Goal: Task Accomplishment & Management: Use online tool/utility

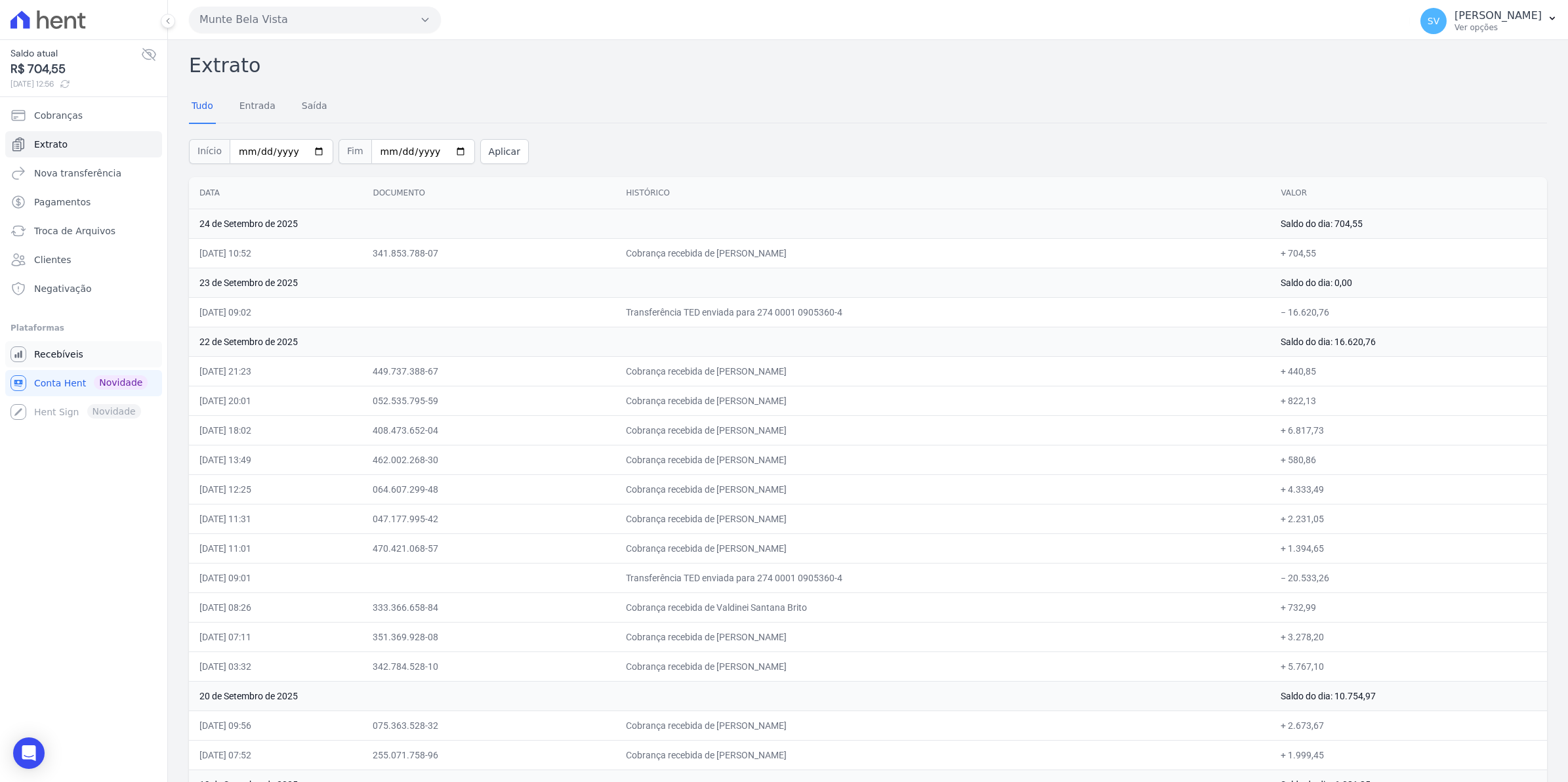
click at [64, 358] on span "Recebíveis" at bounding box center [58, 354] width 50 height 13
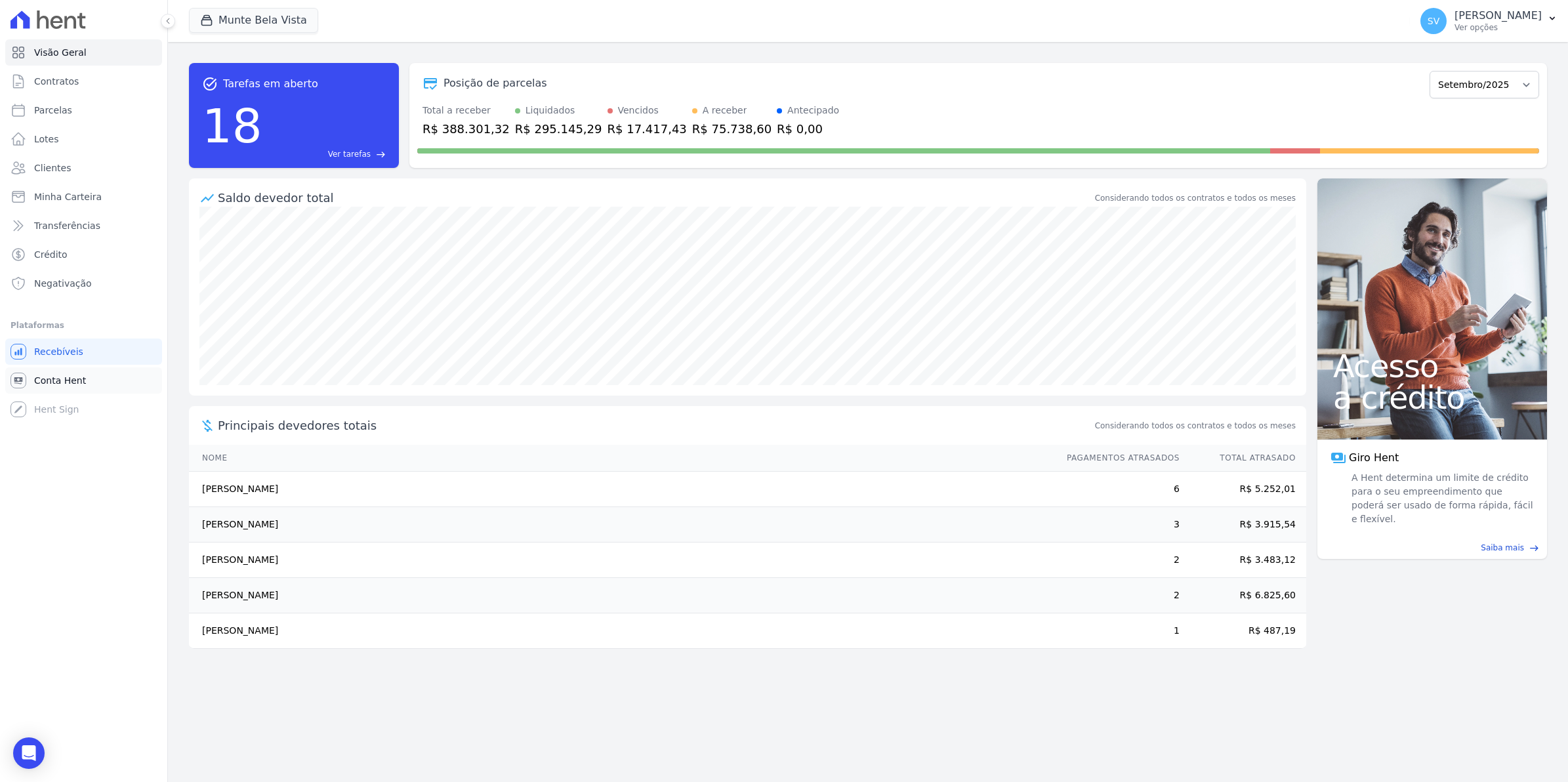
click at [50, 381] on span "Conta Hent" at bounding box center [60, 380] width 52 height 13
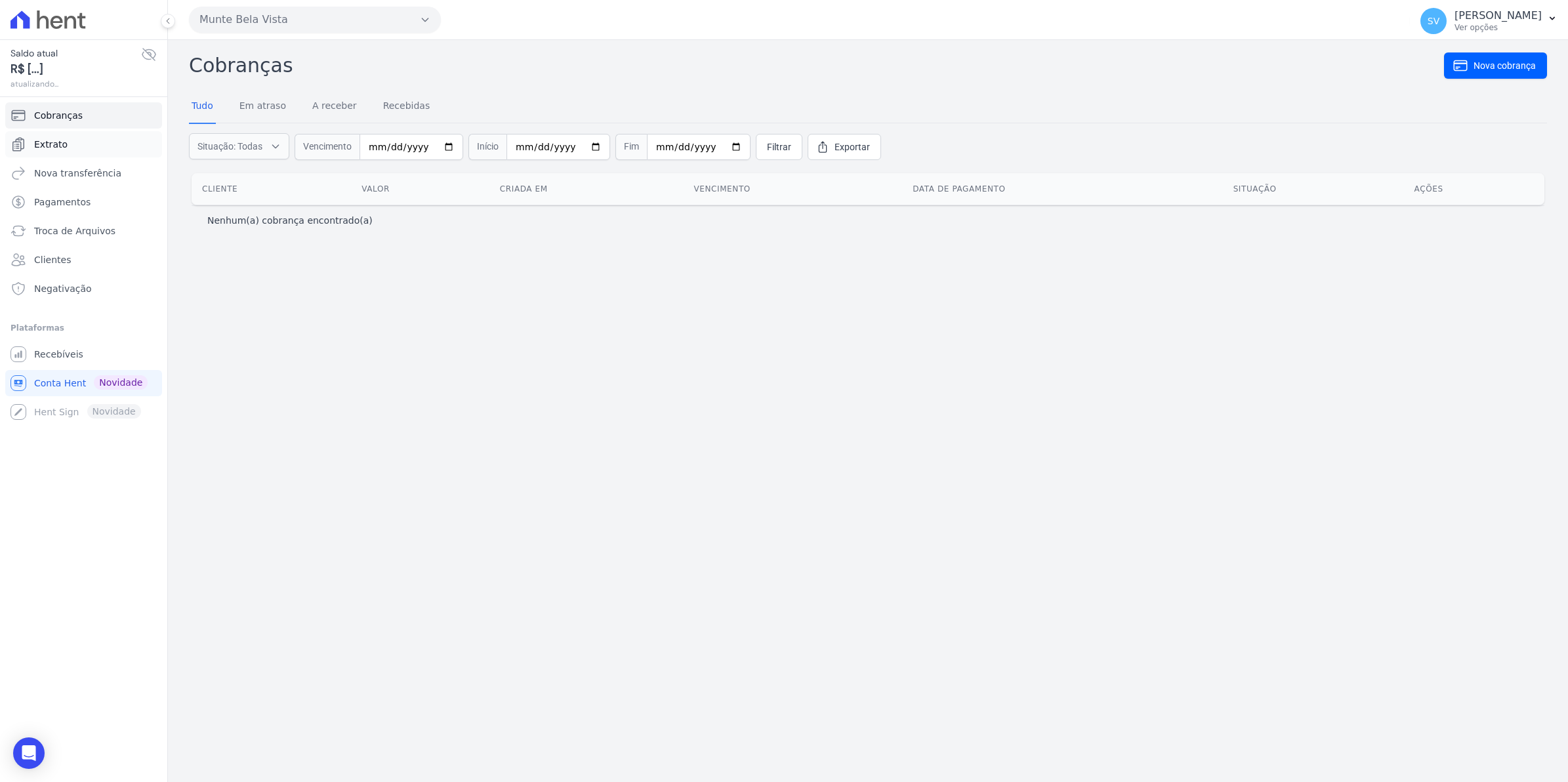
click at [57, 143] on span "Extrato" at bounding box center [50, 144] width 33 height 13
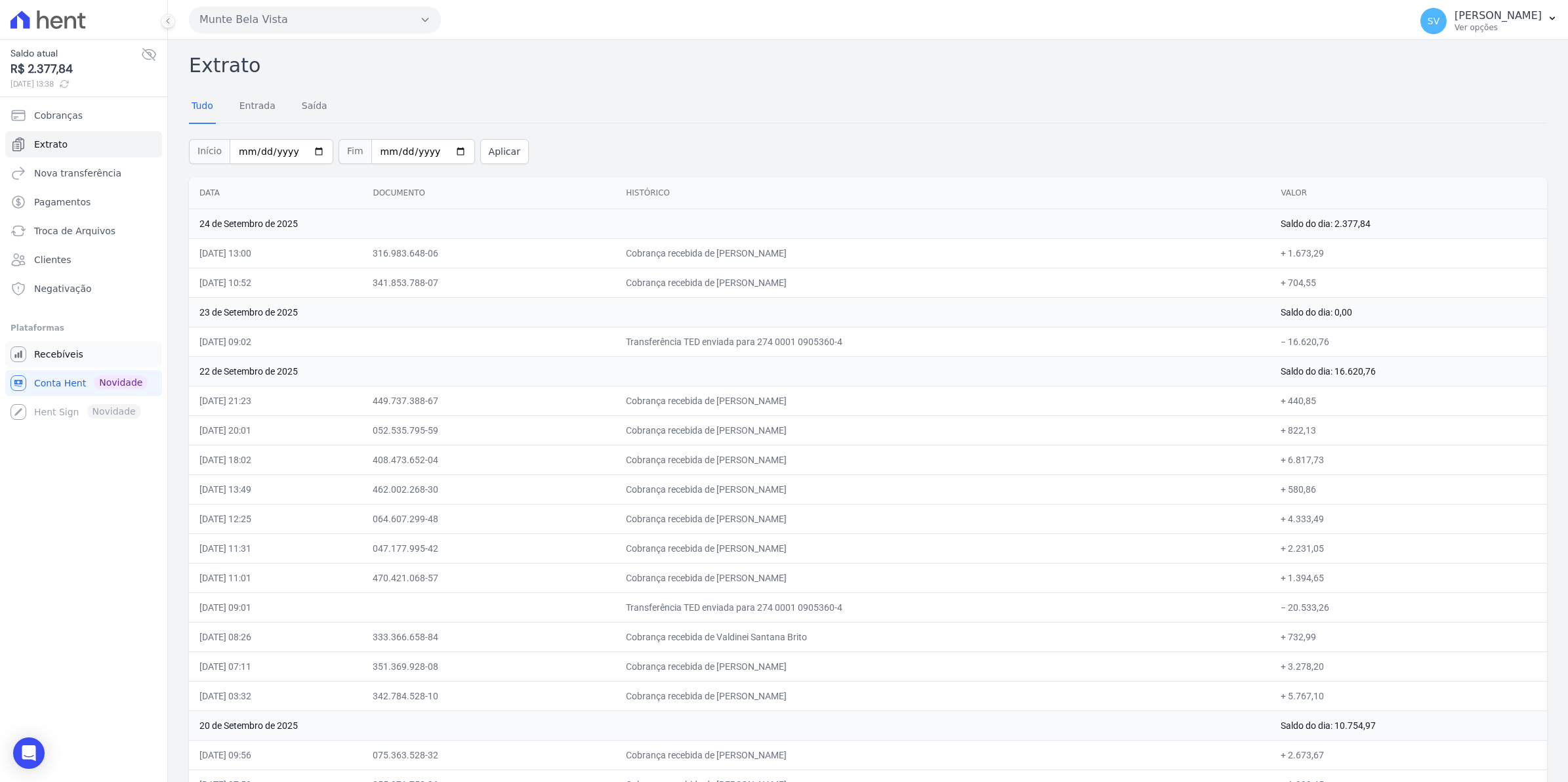
click at [47, 354] on span "Recebíveis" at bounding box center [58, 354] width 50 height 13
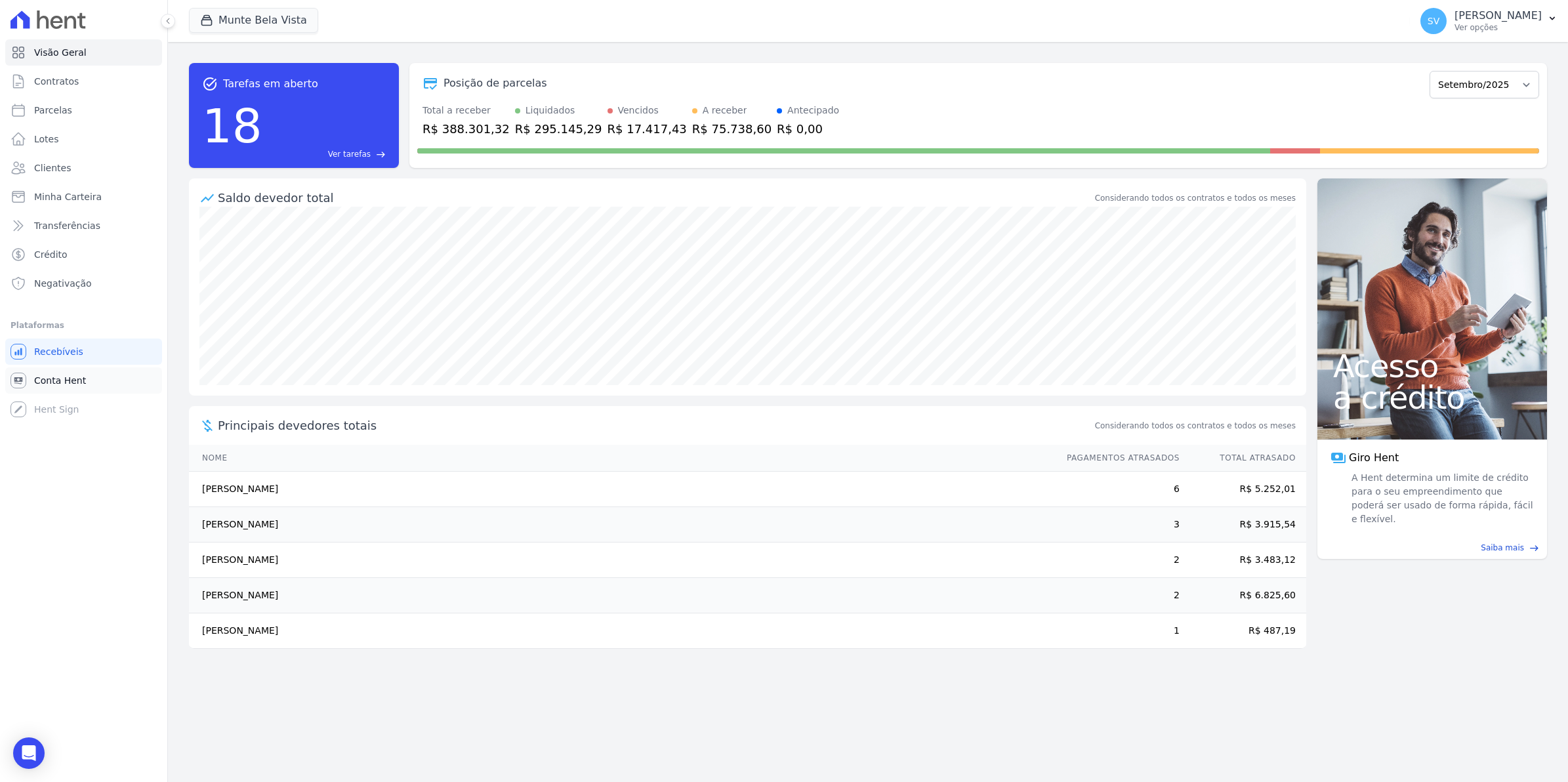
click at [54, 381] on span "Conta Hent" at bounding box center [60, 380] width 52 height 13
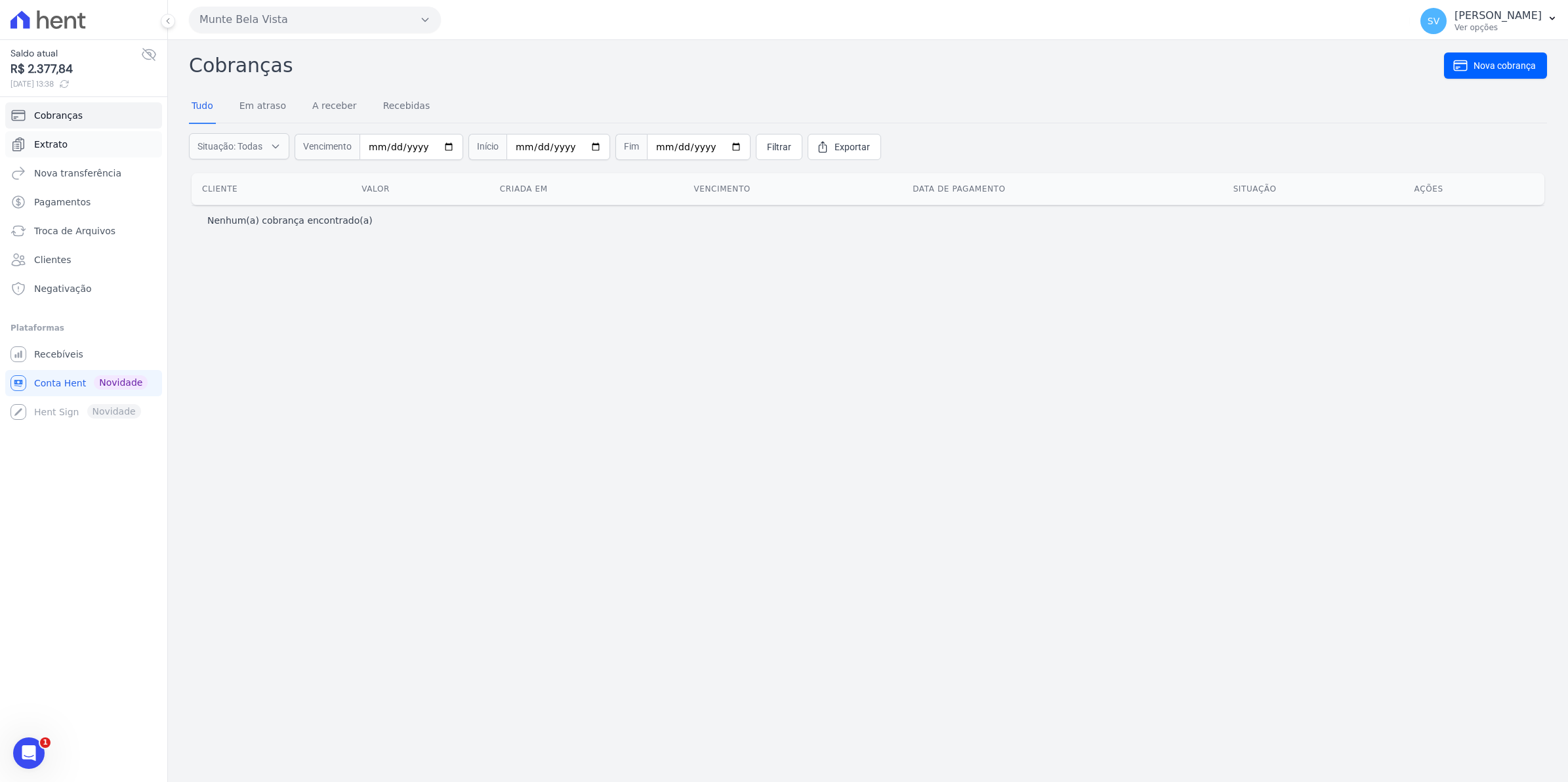
click at [31, 146] on link "Extrato" at bounding box center [83, 144] width 157 height 26
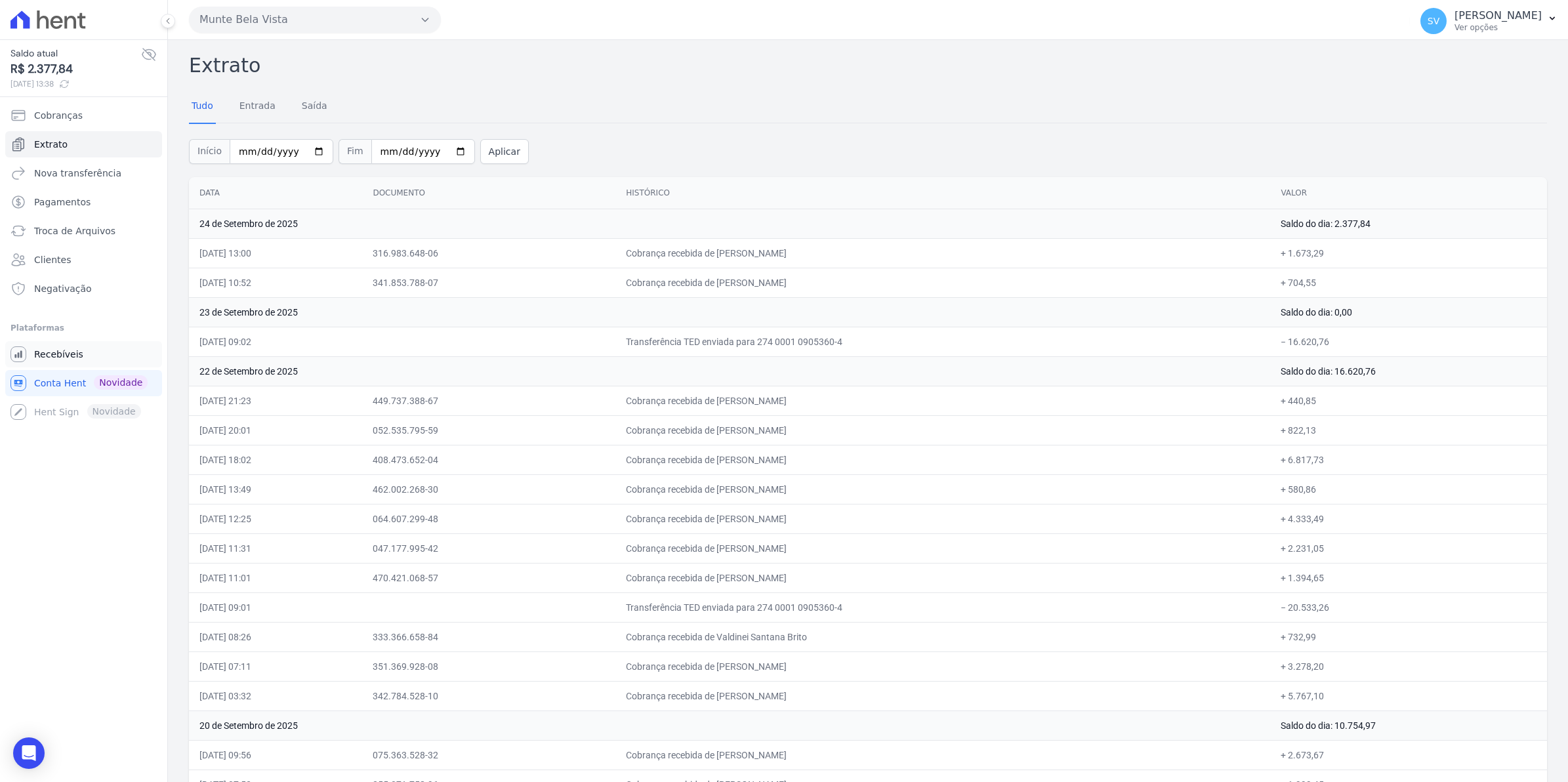
click at [69, 354] on span "Recebíveis" at bounding box center [58, 354] width 50 height 13
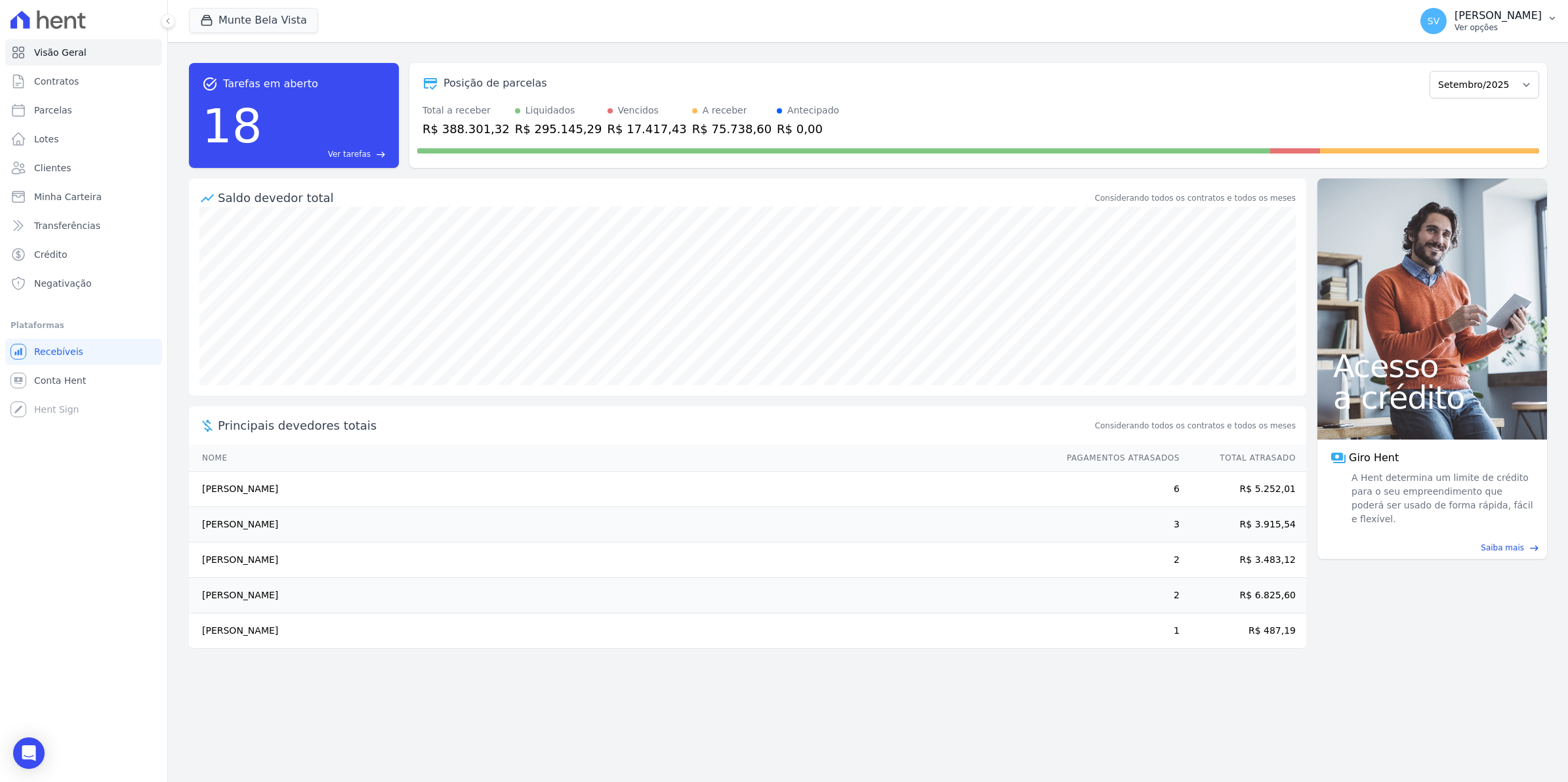
click at [1439, 26] on span "SV" at bounding box center [1433, 21] width 12 height 10
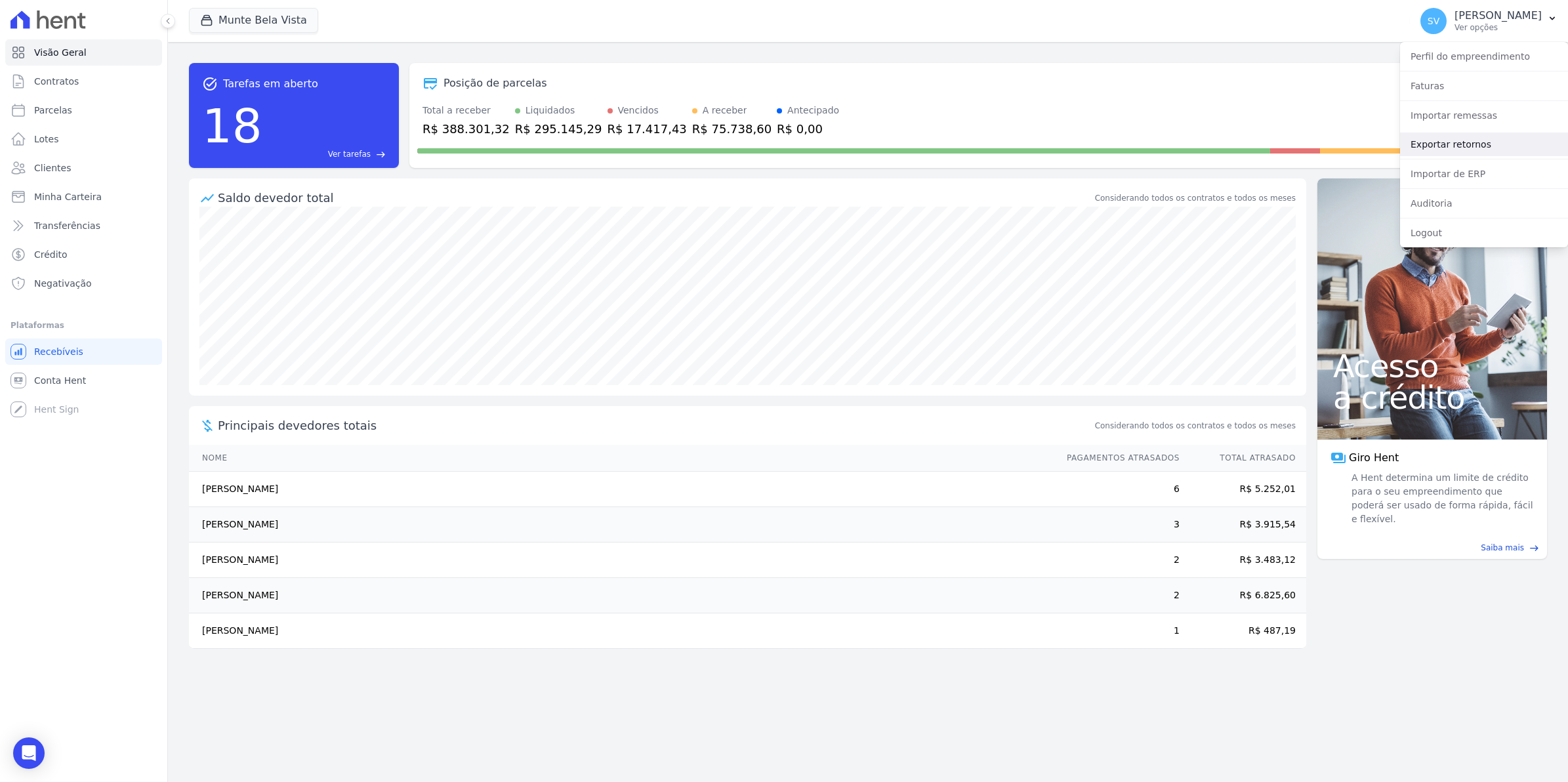
click at [1420, 145] on link "Exportar retornos" at bounding box center [1483, 144] width 168 height 24
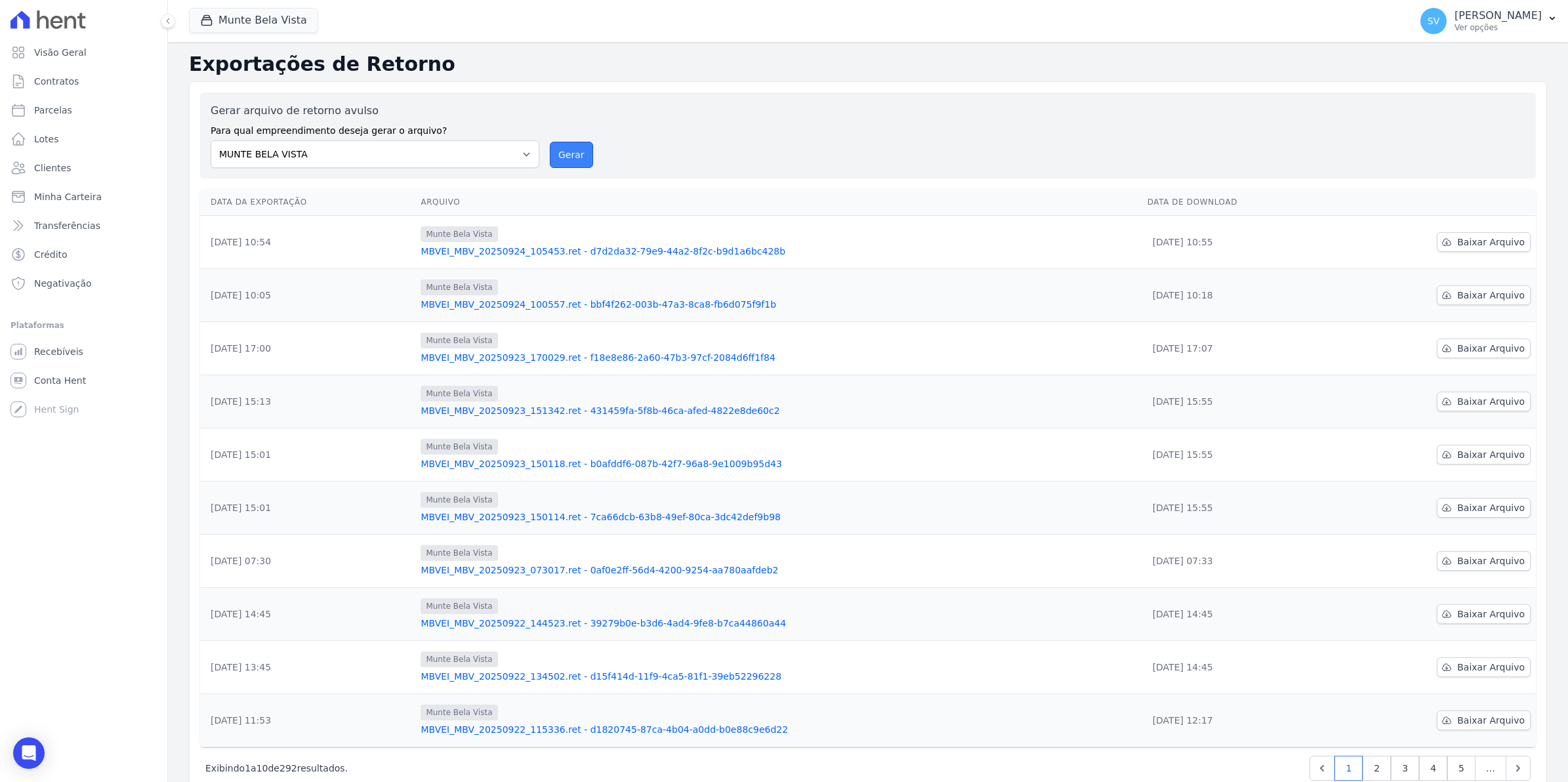
click at [569, 155] on button "Gerar" at bounding box center [571, 155] width 43 height 26
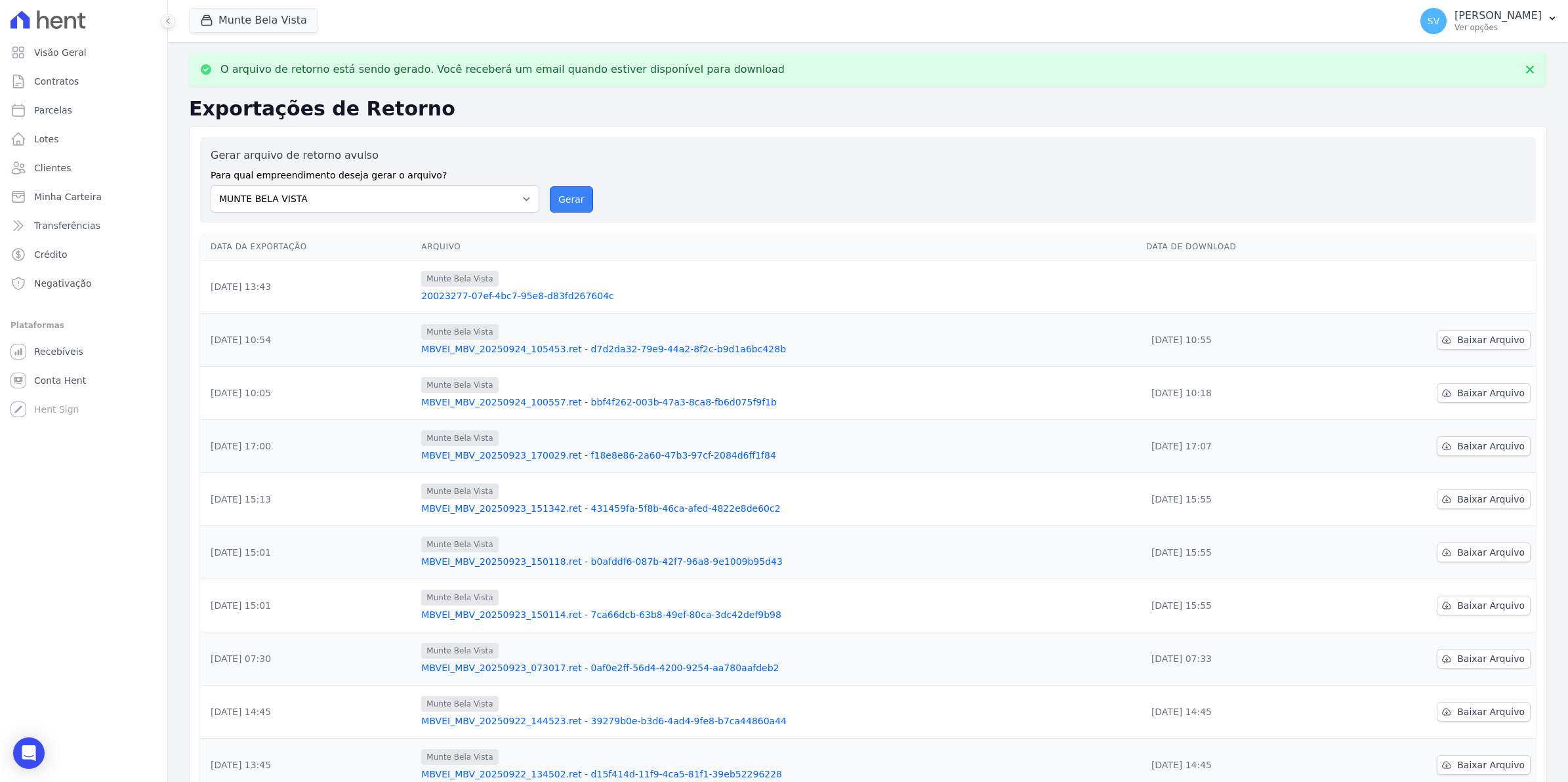
click at [558, 204] on button "Gerar" at bounding box center [571, 200] width 43 height 26
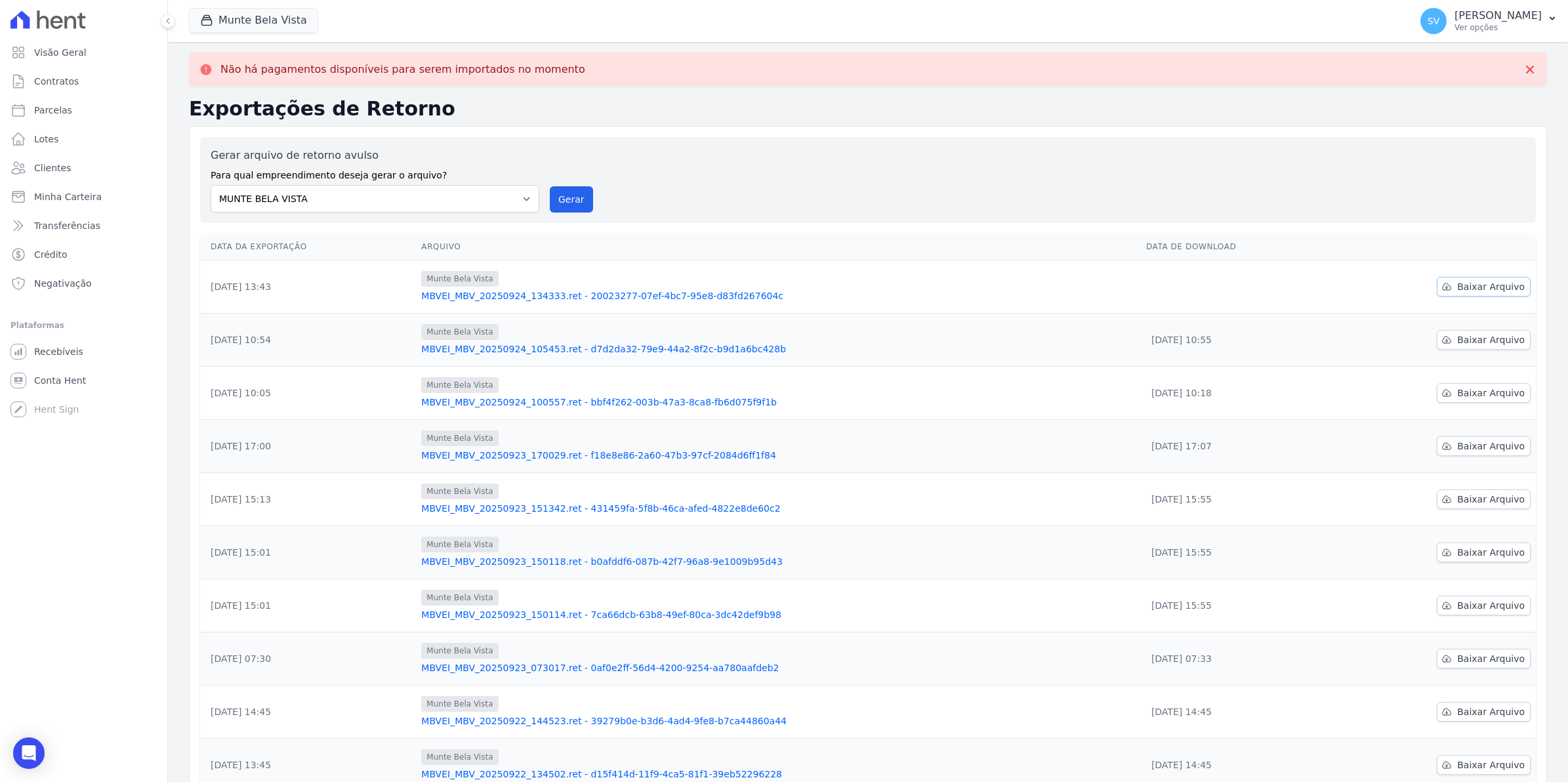
click at [1472, 286] on span "Baixar Arquivo" at bounding box center [1491, 286] width 68 height 13
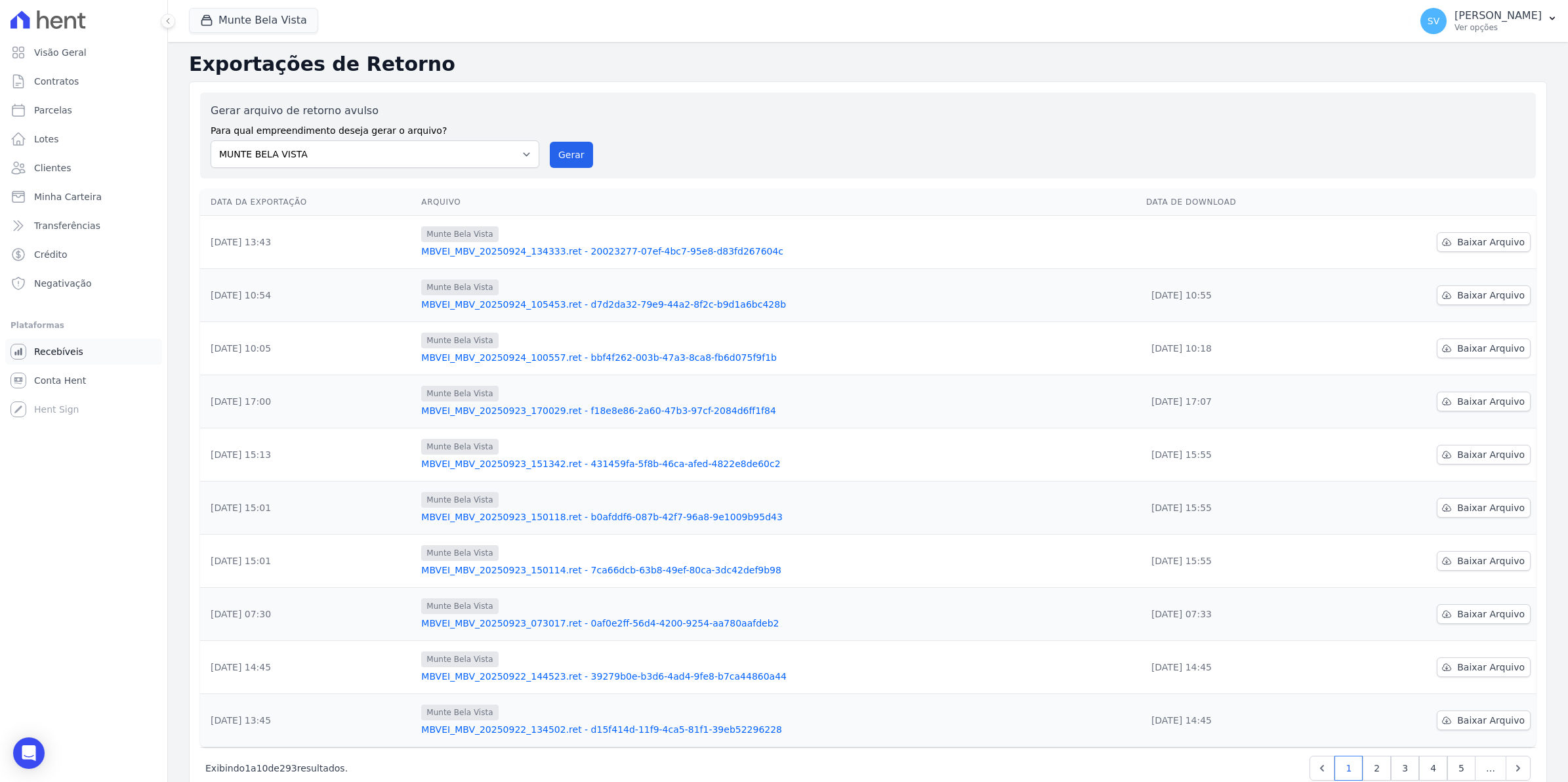
click at [75, 346] on span "Recebíveis" at bounding box center [58, 352] width 50 height 13
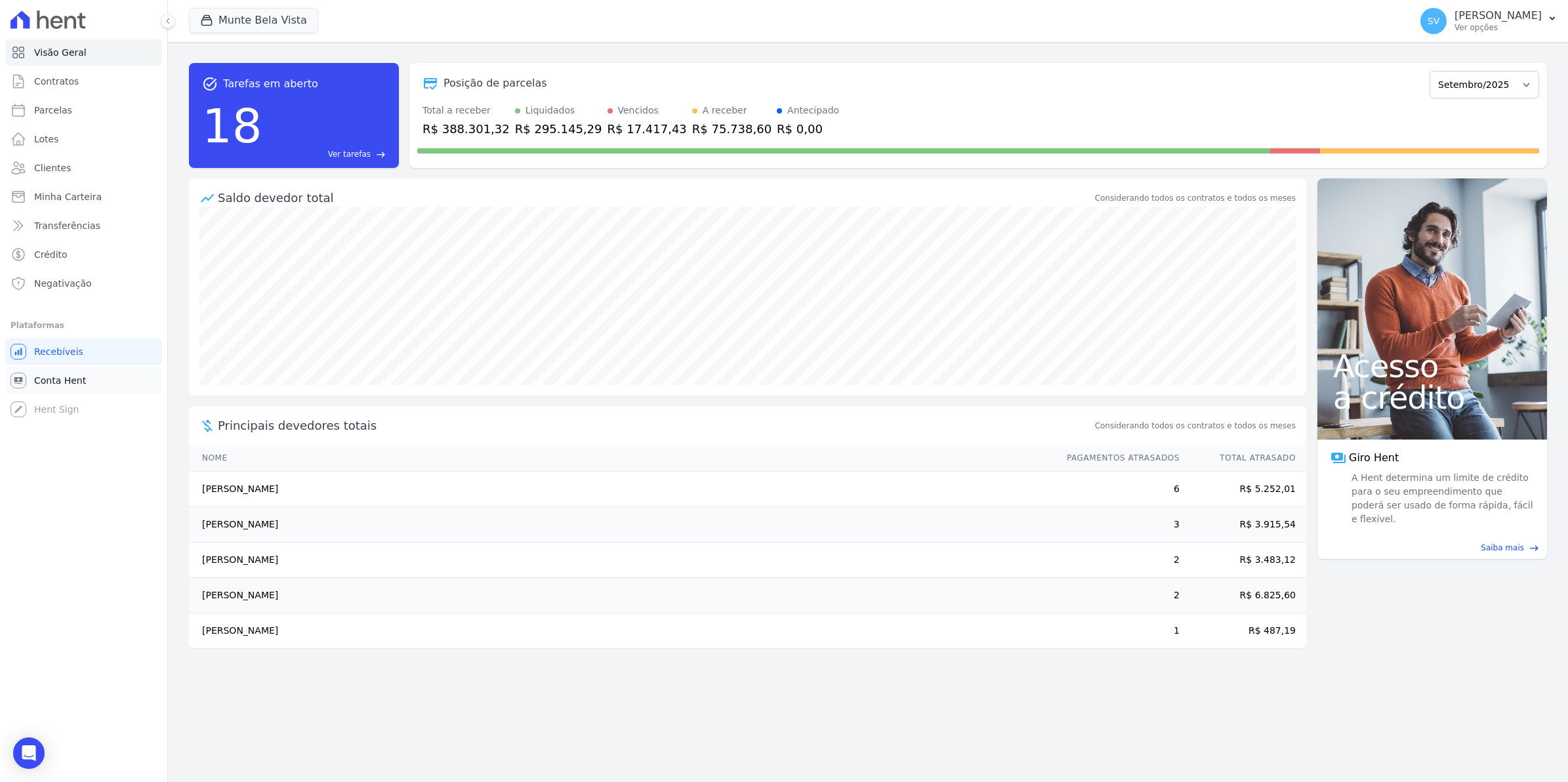
click at [87, 388] on link "Conta Hent" at bounding box center [83, 380] width 157 height 26
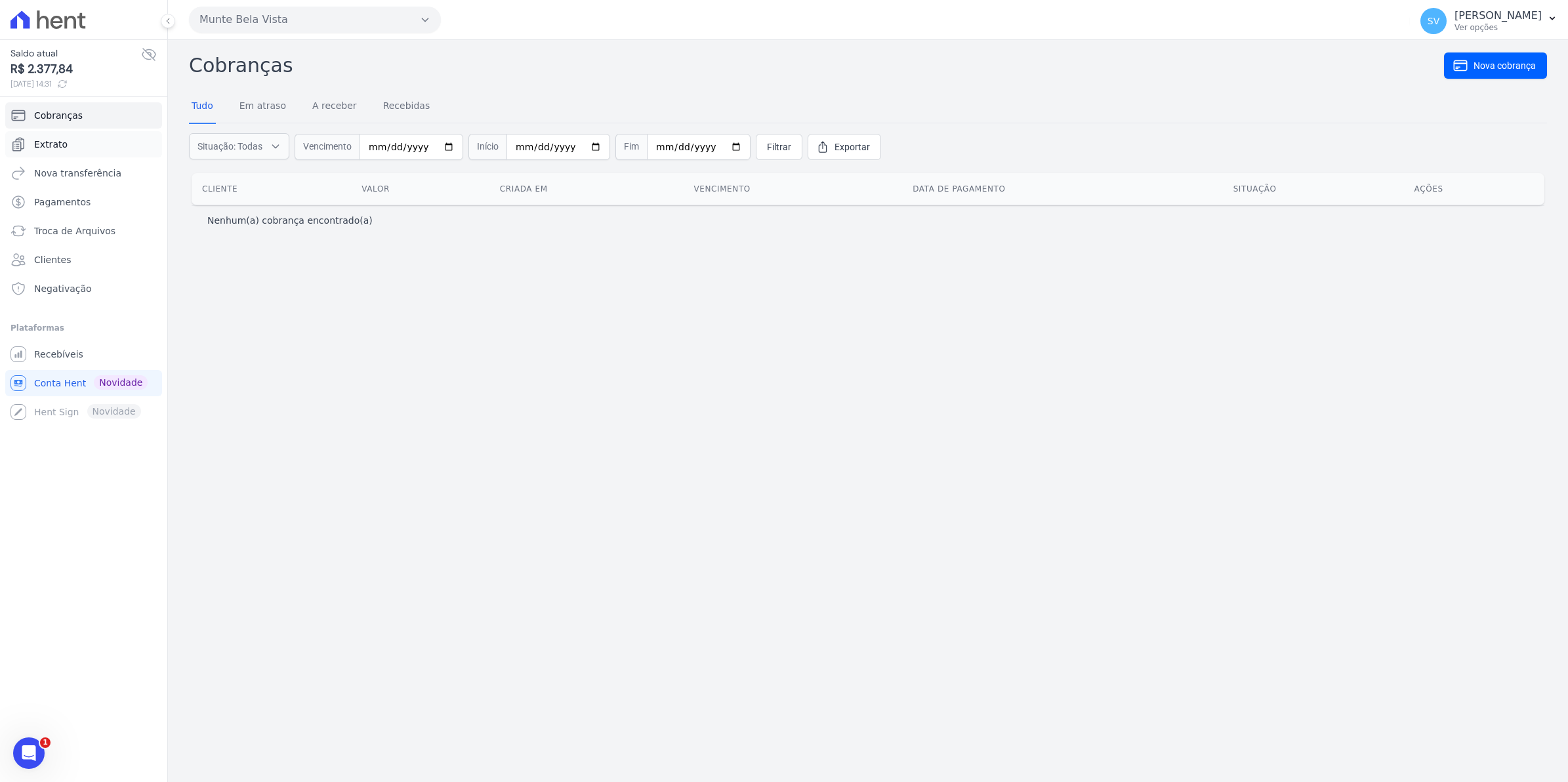
click at [72, 147] on link "Extrato" at bounding box center [83, 144] width 157 height 26
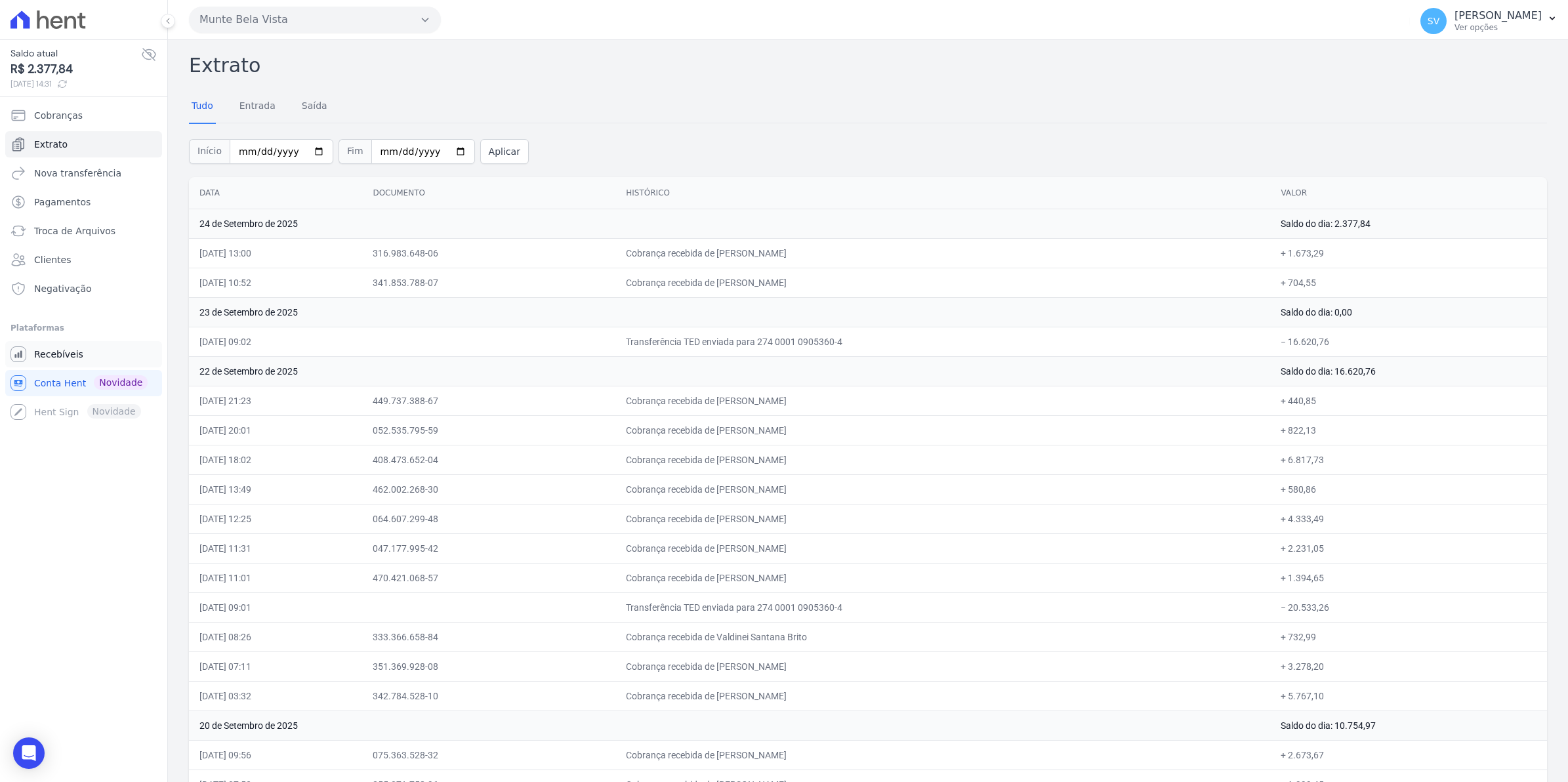
click at [48, 352] on span "Recebíveis" at bounding box center [58, 354] width 50 height 13
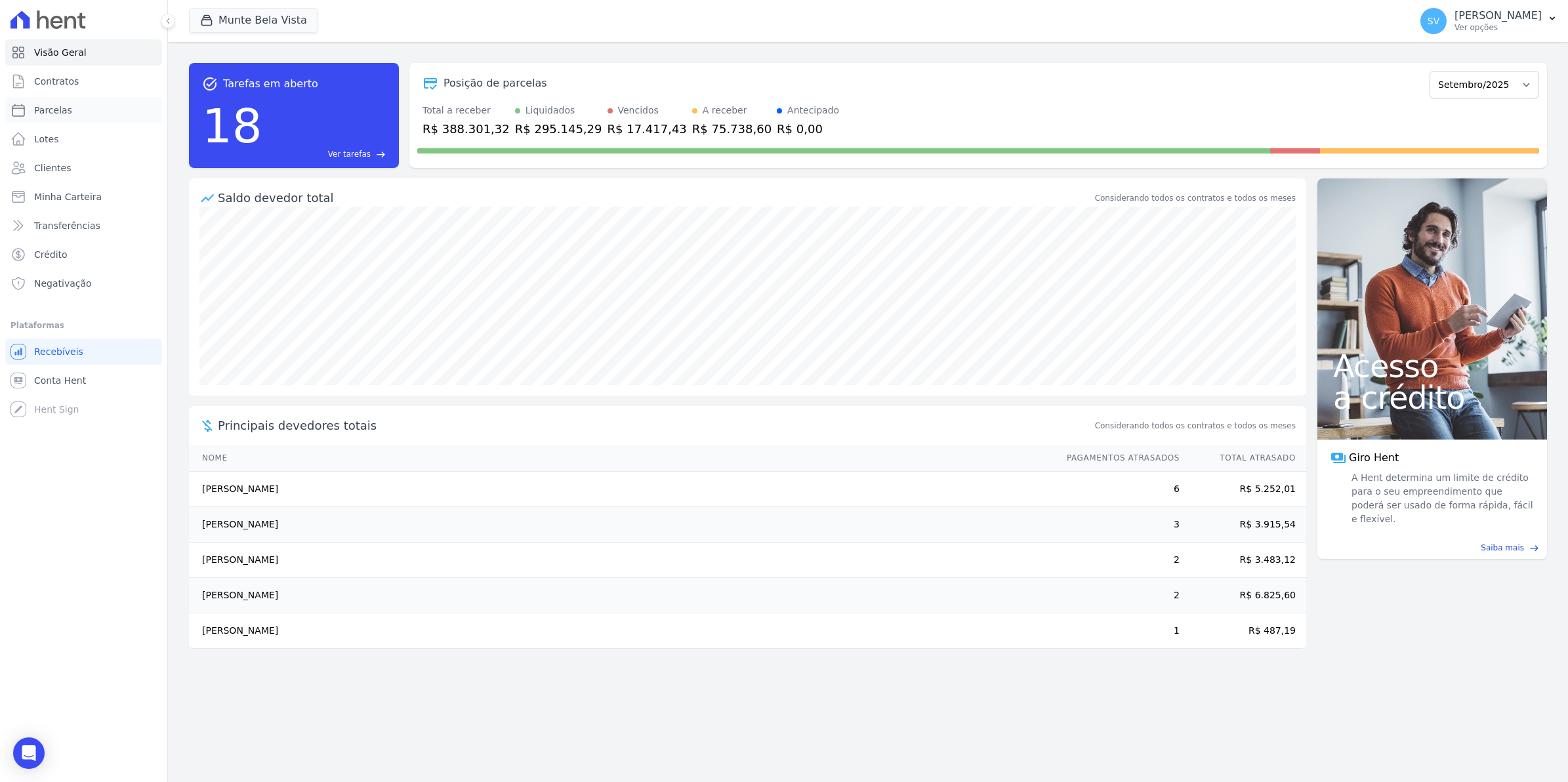
click at [47, 109] on span "Parcelas" at bounding box center [53, 110] width 38 height 13
select select
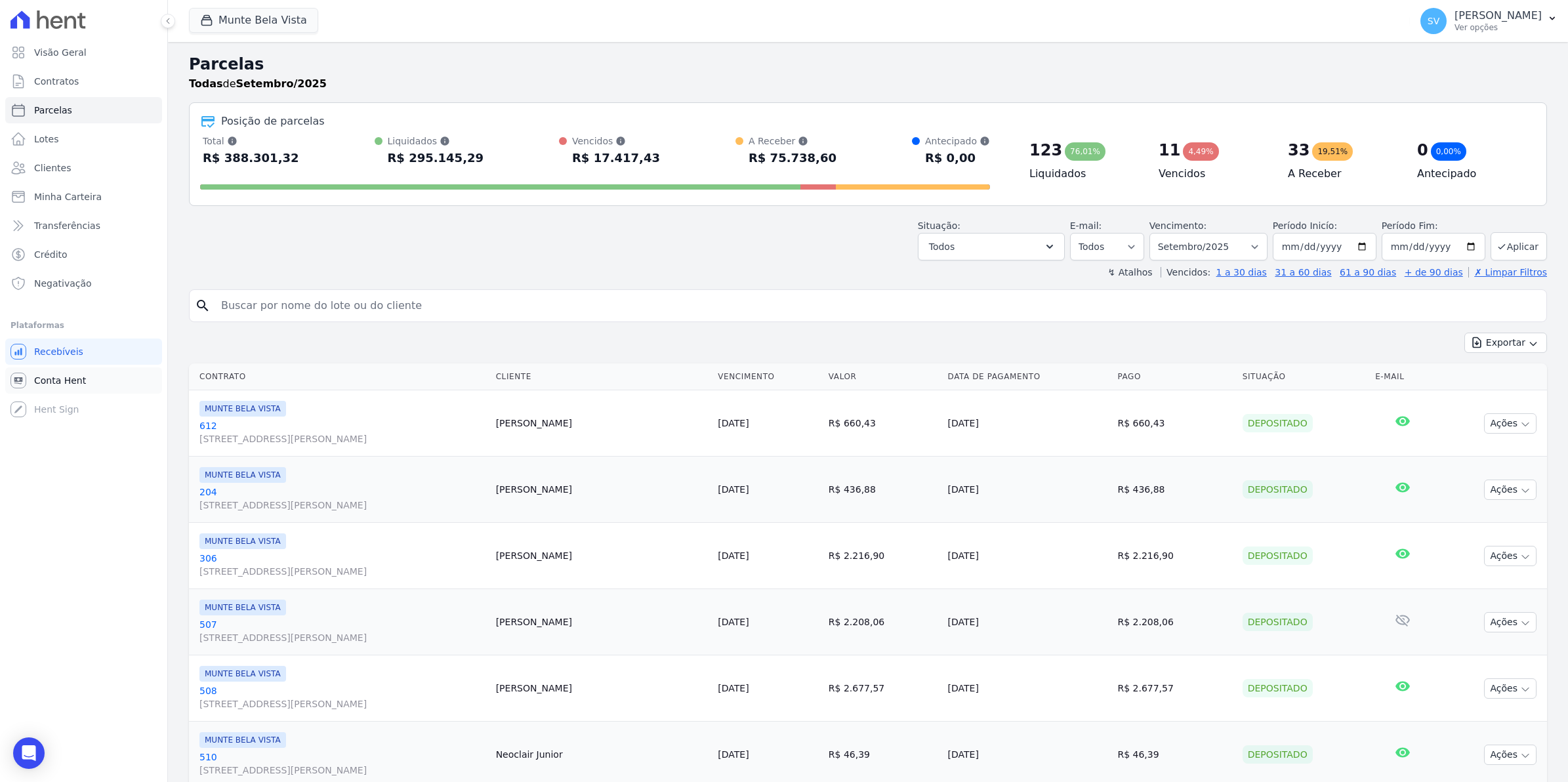
click at [26, 374] on link "Conta Hent" at bounding box center [83, 380] width 157 height 26
click at [76, 383] on span "Conta Hent" at bounding box center [60, 380] width 52 height 13
click at [46, 69] on link "Contratos" at bounding box center [83, 81] width 157 height 26
click at [72, 107] on link "Parcelas" at bounding box center [83, 110] width 157 height 26
click at [56, 383] on span "Conta Hent" at bounding box center [60, 380] width 52 height 13
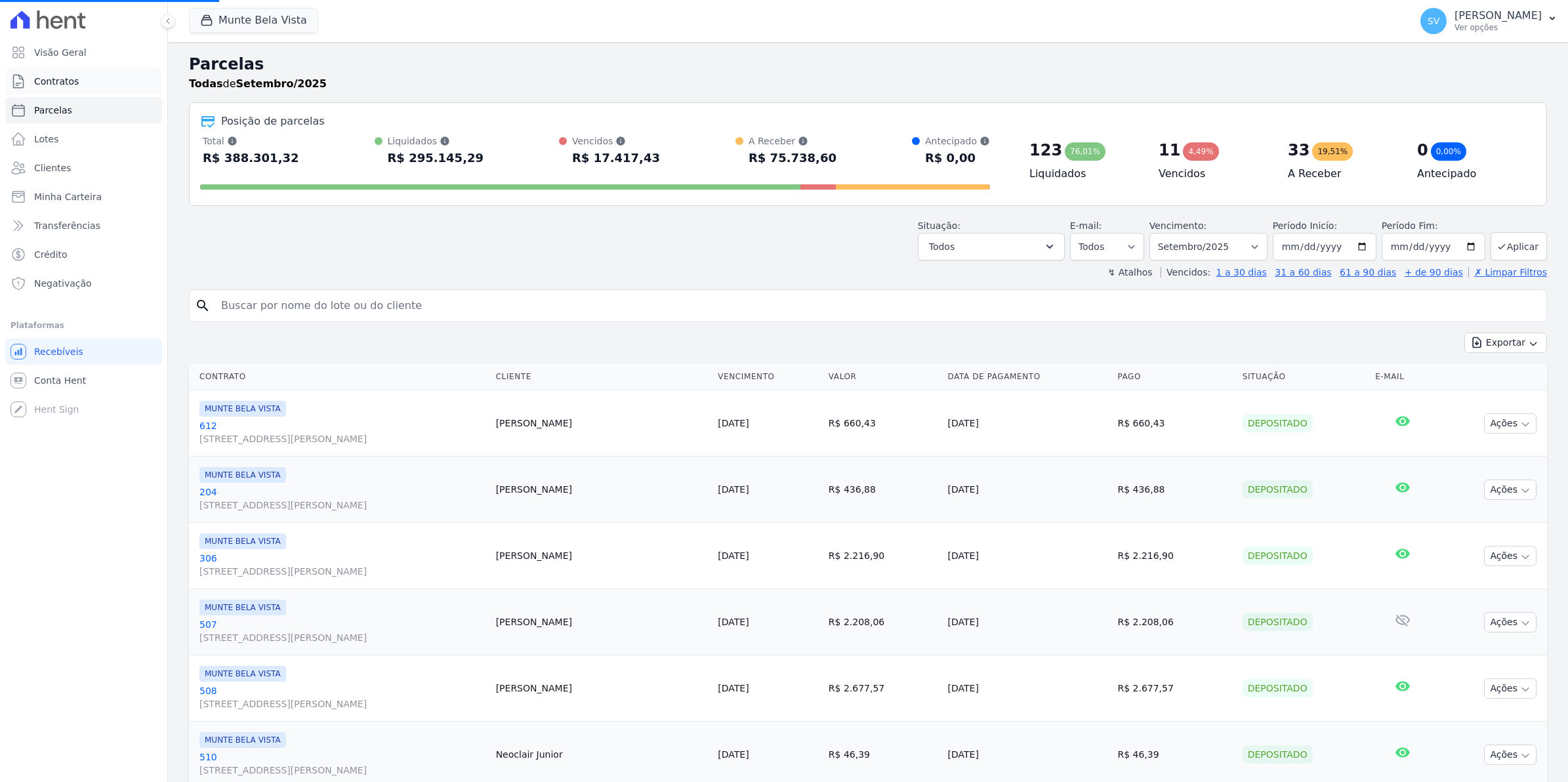
click at [40, 77] on span "Contratos" at bounding box center [56, 81] width 45 height 13
click at [69, 113] on link "Parcelas" at bounding box center [83, 110] width 157 height 26
click at [47, 75] on span "Contratos" at bounding box center [56, 81] width 45 height 13
click at [37, 82] on span "Contratos" at bounding box center [56, 81] width 45 height 13
click at [43, 75] on span "Contratos" at bounding box center [56, 81] width 45 height 13
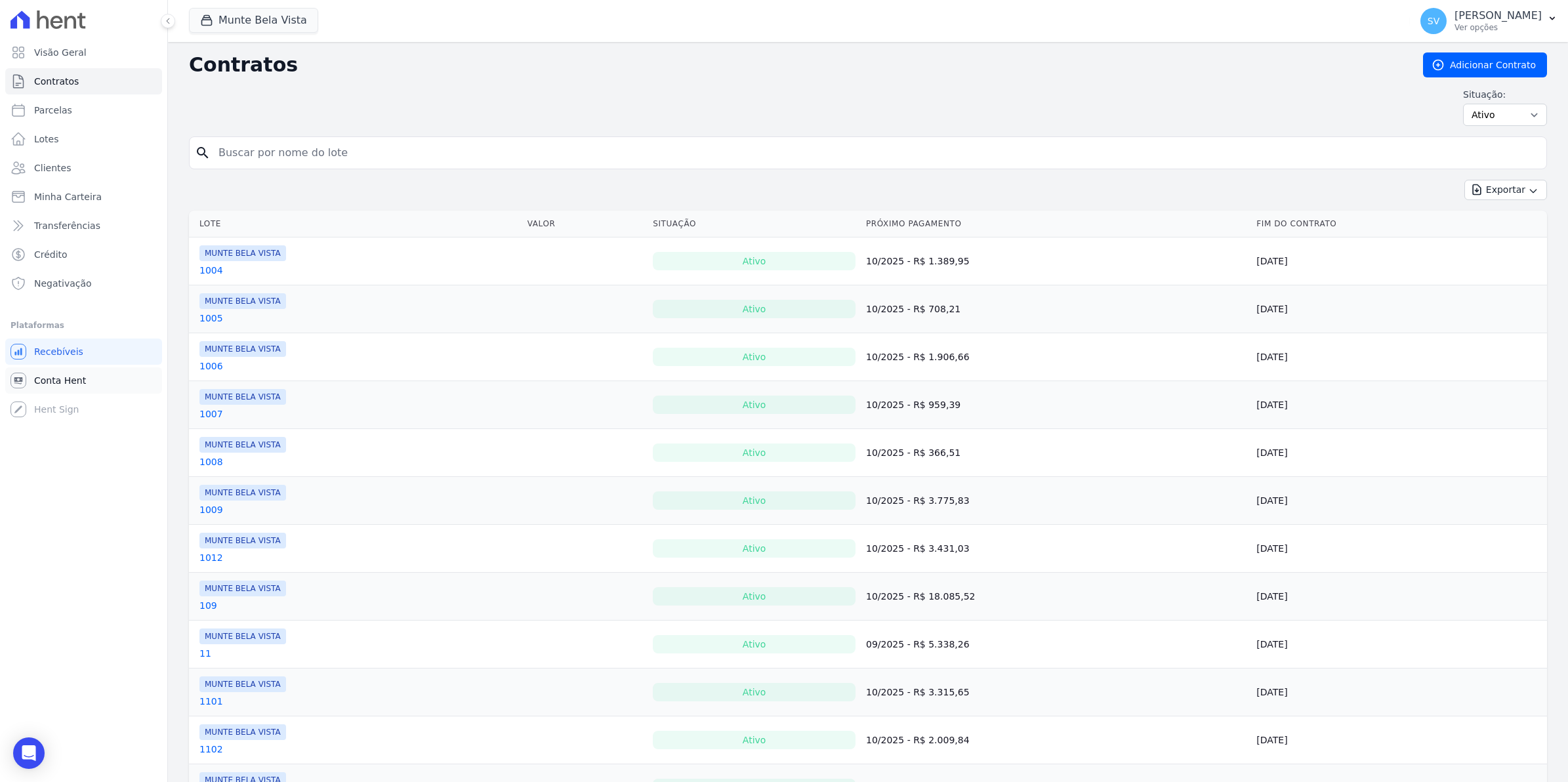
click at [54, 384] on span "Conta Hent" at bounding box center [60, 380] width 52 height 13
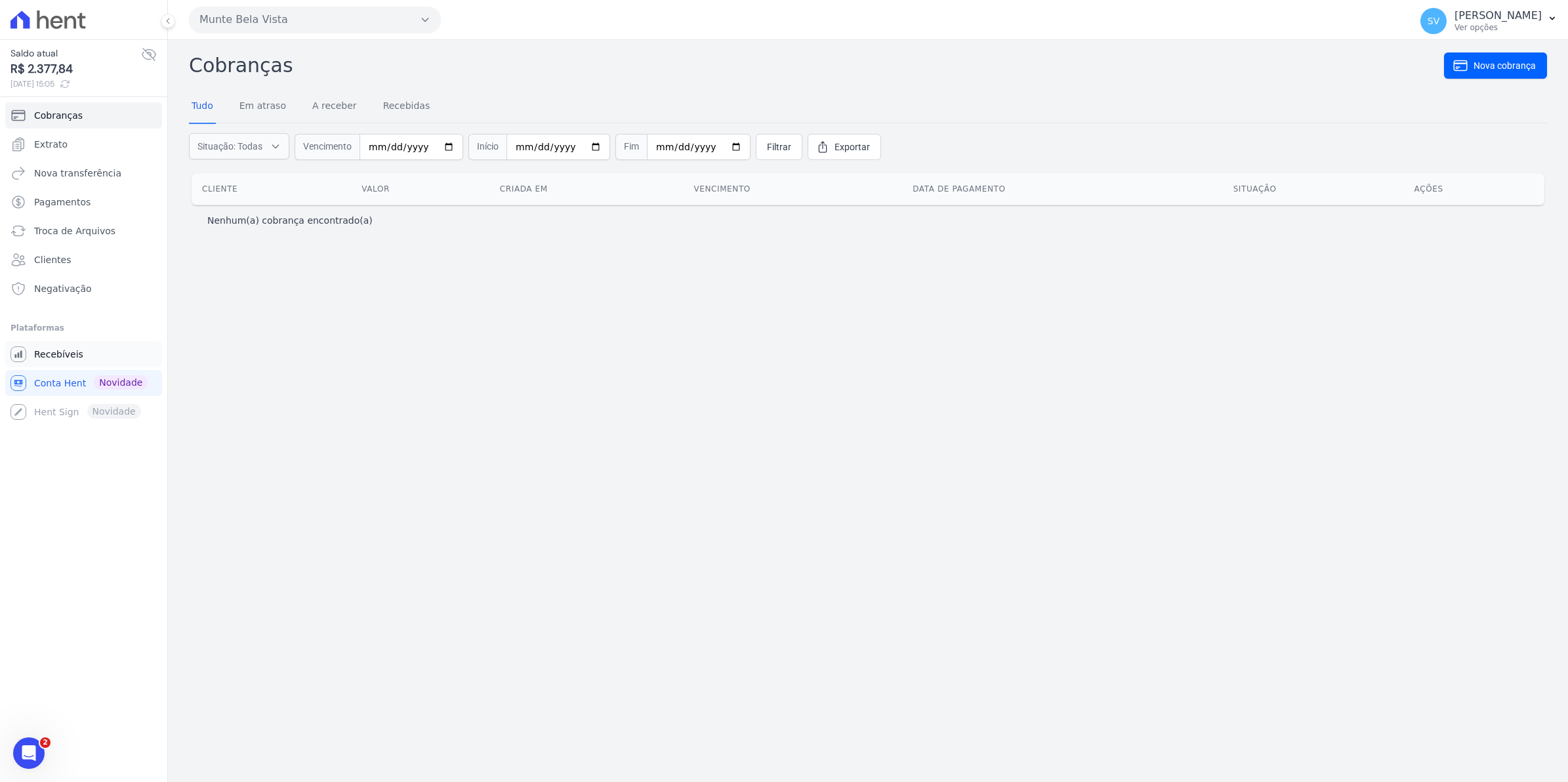
click at [59, 346] on link "Recebíveis" at bounding box center [83, 354] width 157 height 26
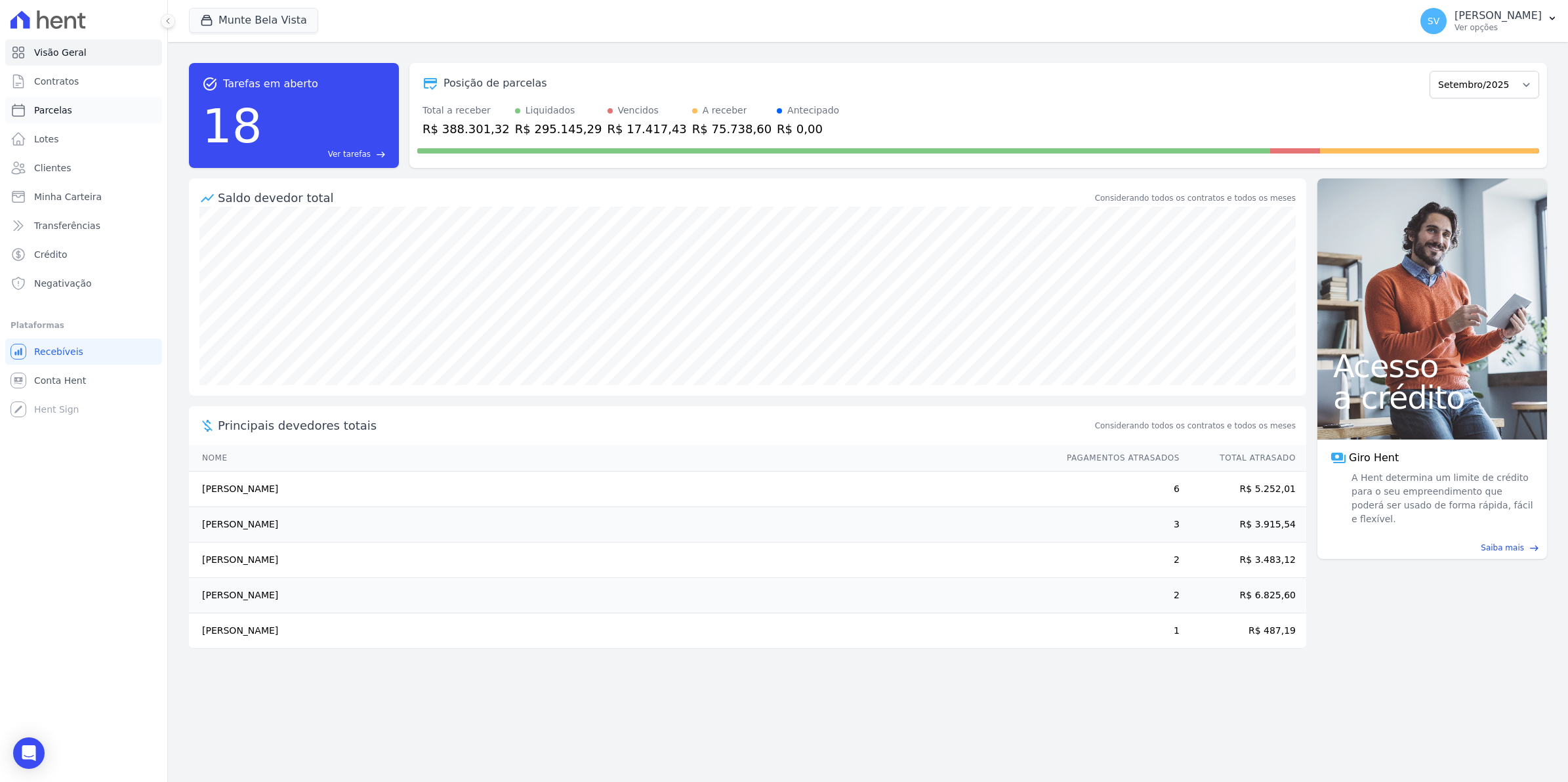
click at [43, 109] on span "Parcelas" at bounding box center [53, 110] width 38 height 13
select select
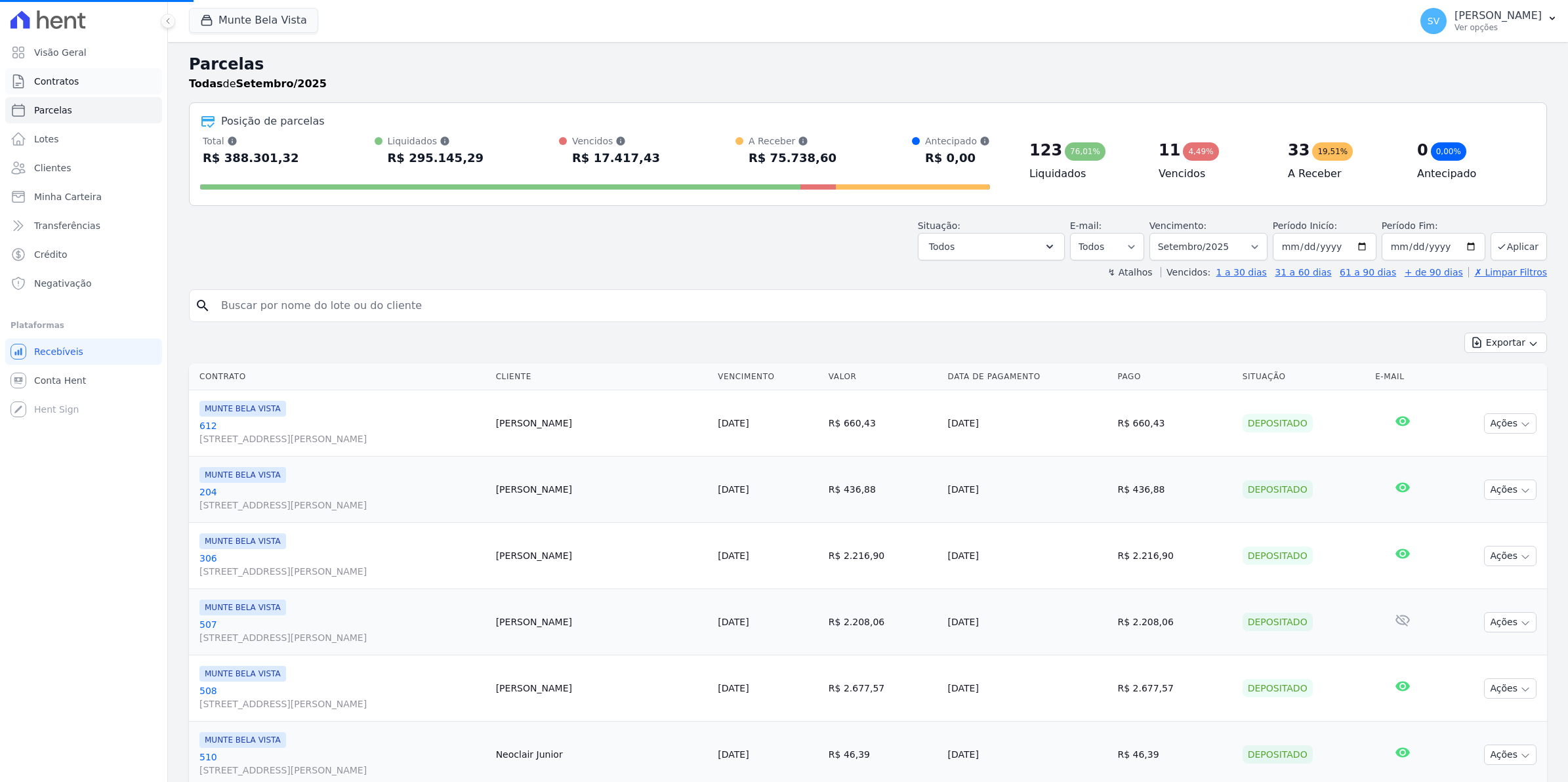
click at [71, 75] on span "Contratos" at bounding box center [56, 81] width 45 height 13
select select
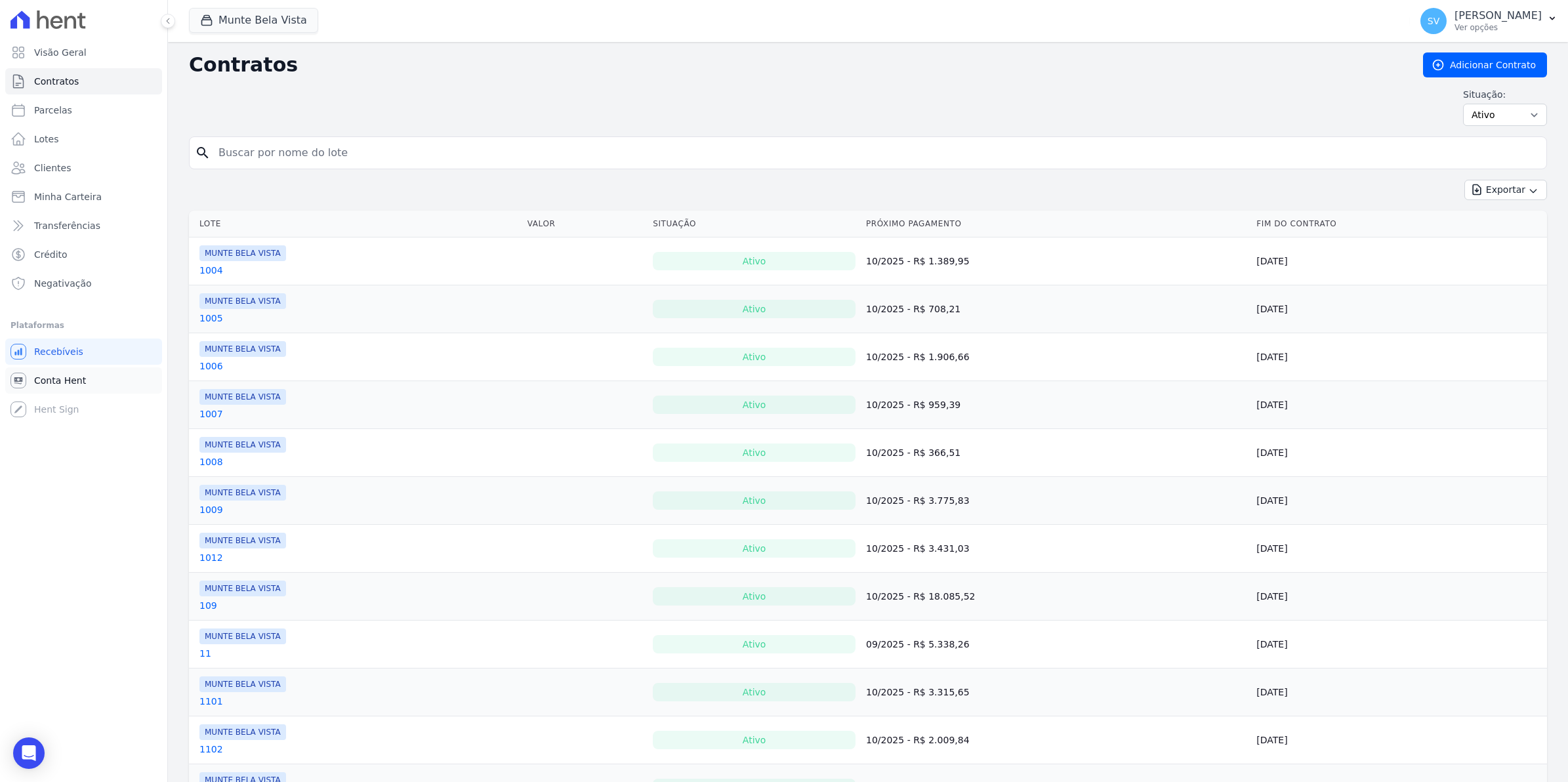
click at [64, 385] on span "Conta Hent" at bounding box center [60, 380] width 52 height 13
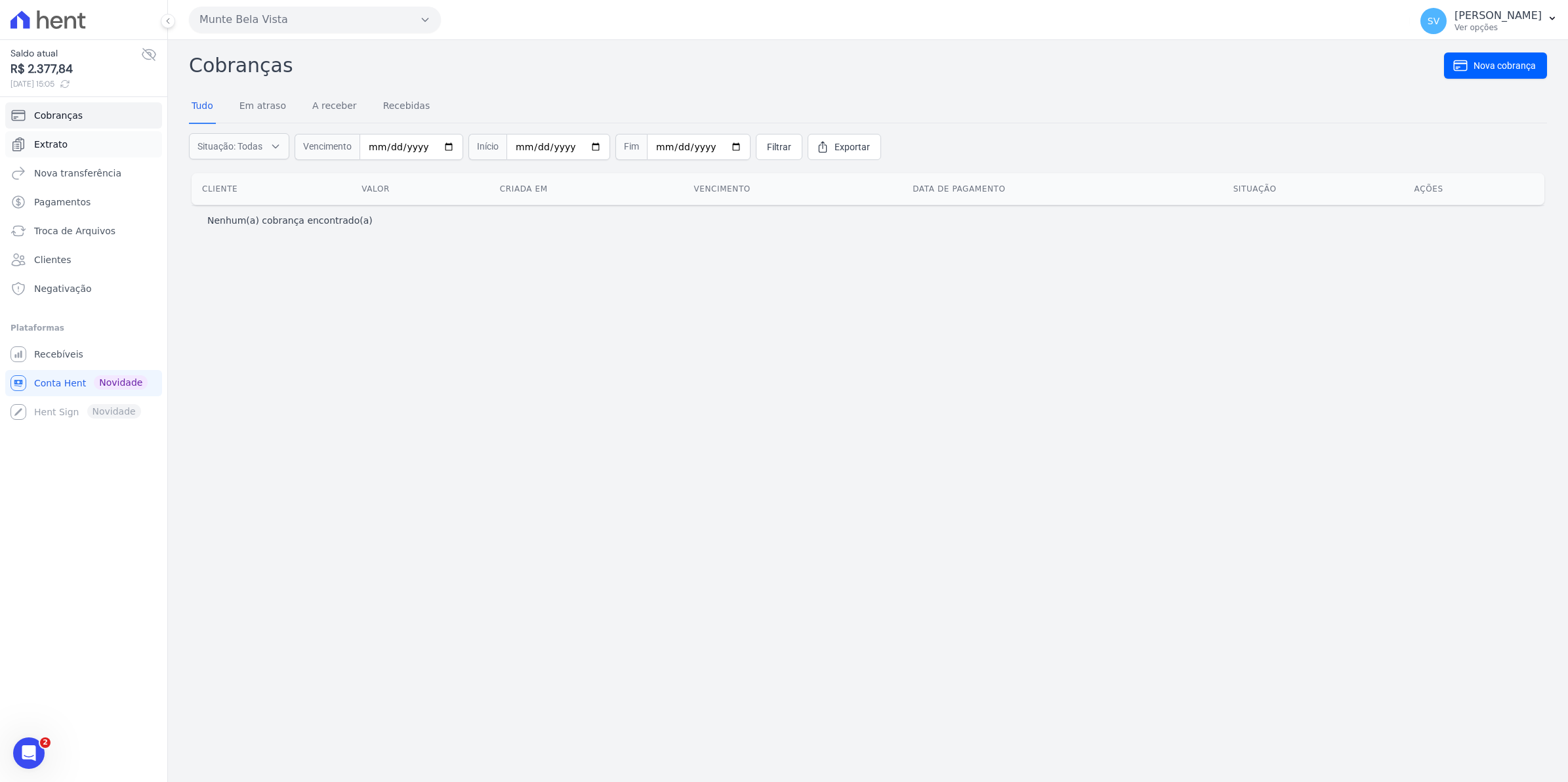
click at [46, 145] on span "Extrato" at bounding box center [50, 144] width 33 height 13
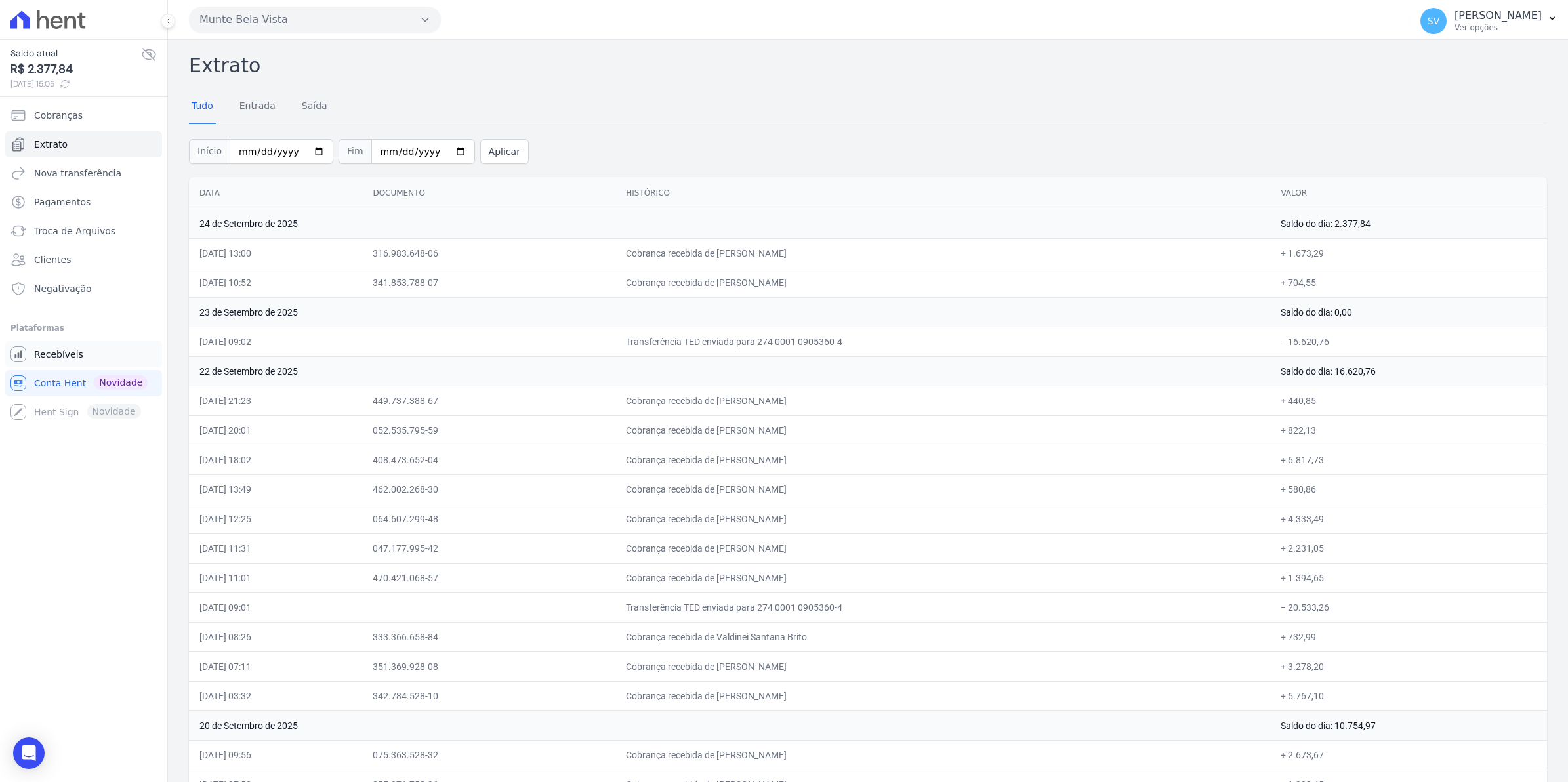
click at [64, 348] on span "Recebíveis" at bounding box center [58, 354] width 50 height 13
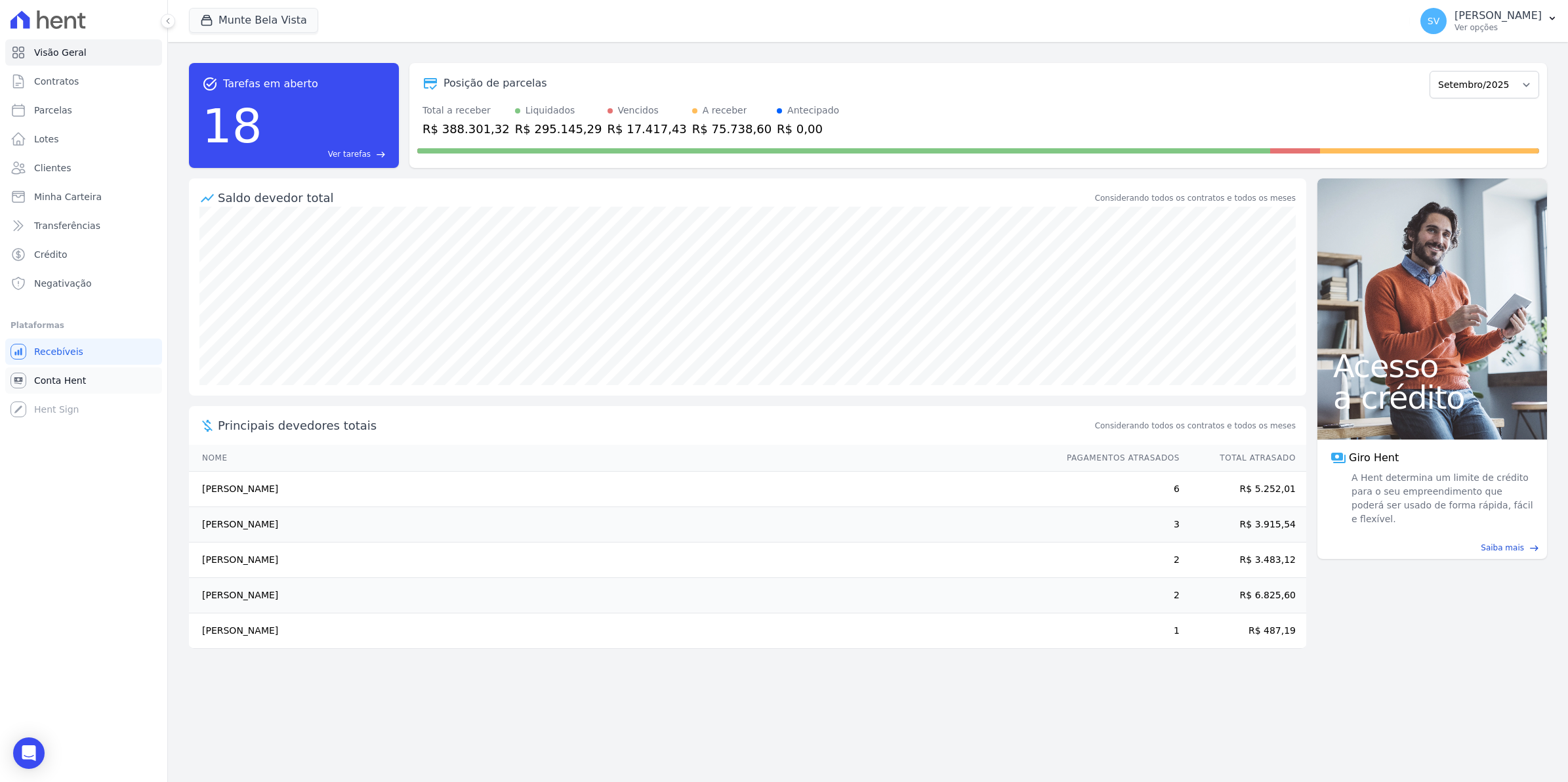
click at [30, 373] on link "Conta Hent" at bounding box center [83, 380] width 157 height 26
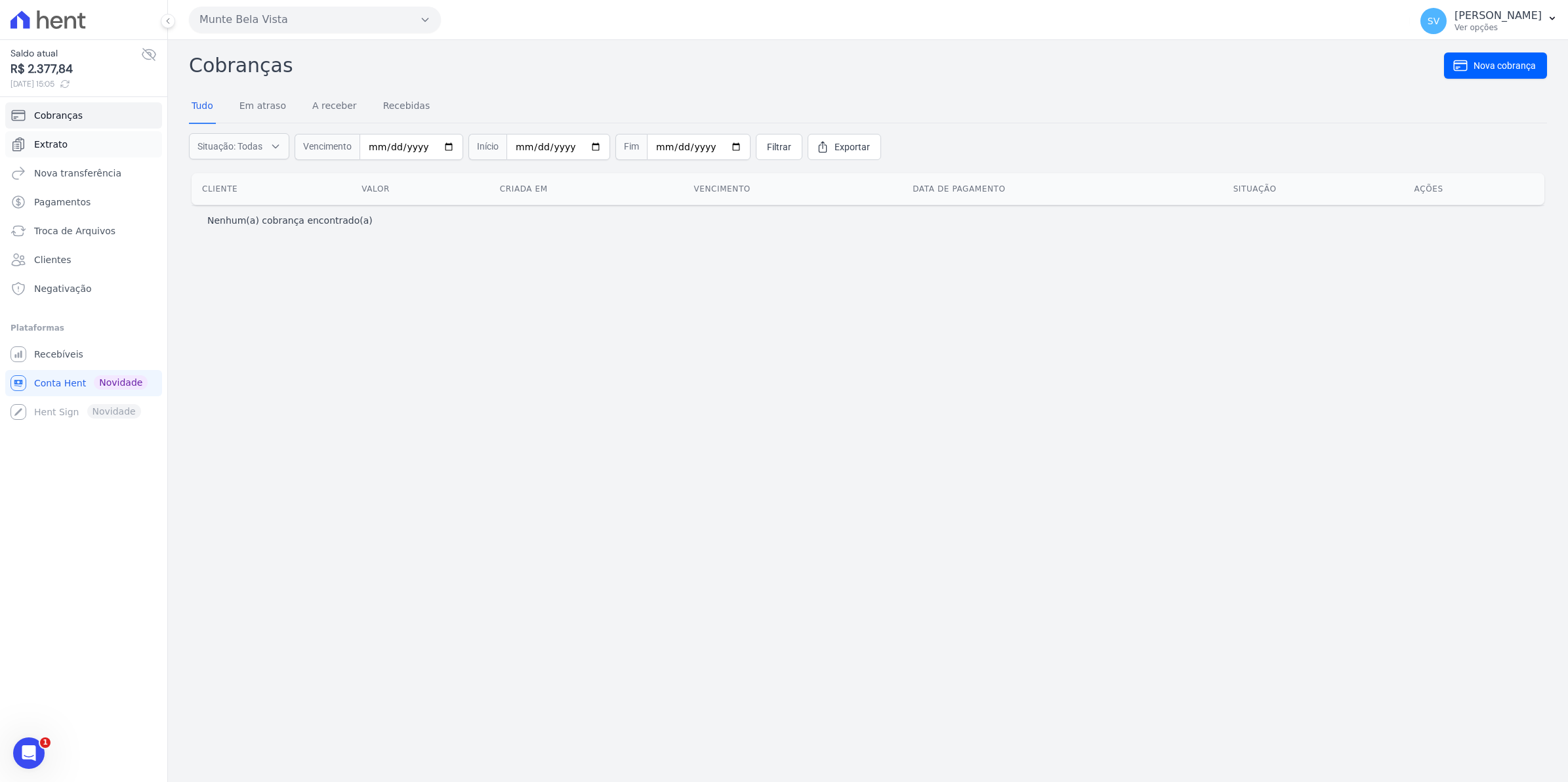
click at [38, 141] on span "Extrato" at bounding box center [50, 144] width 33 height 13
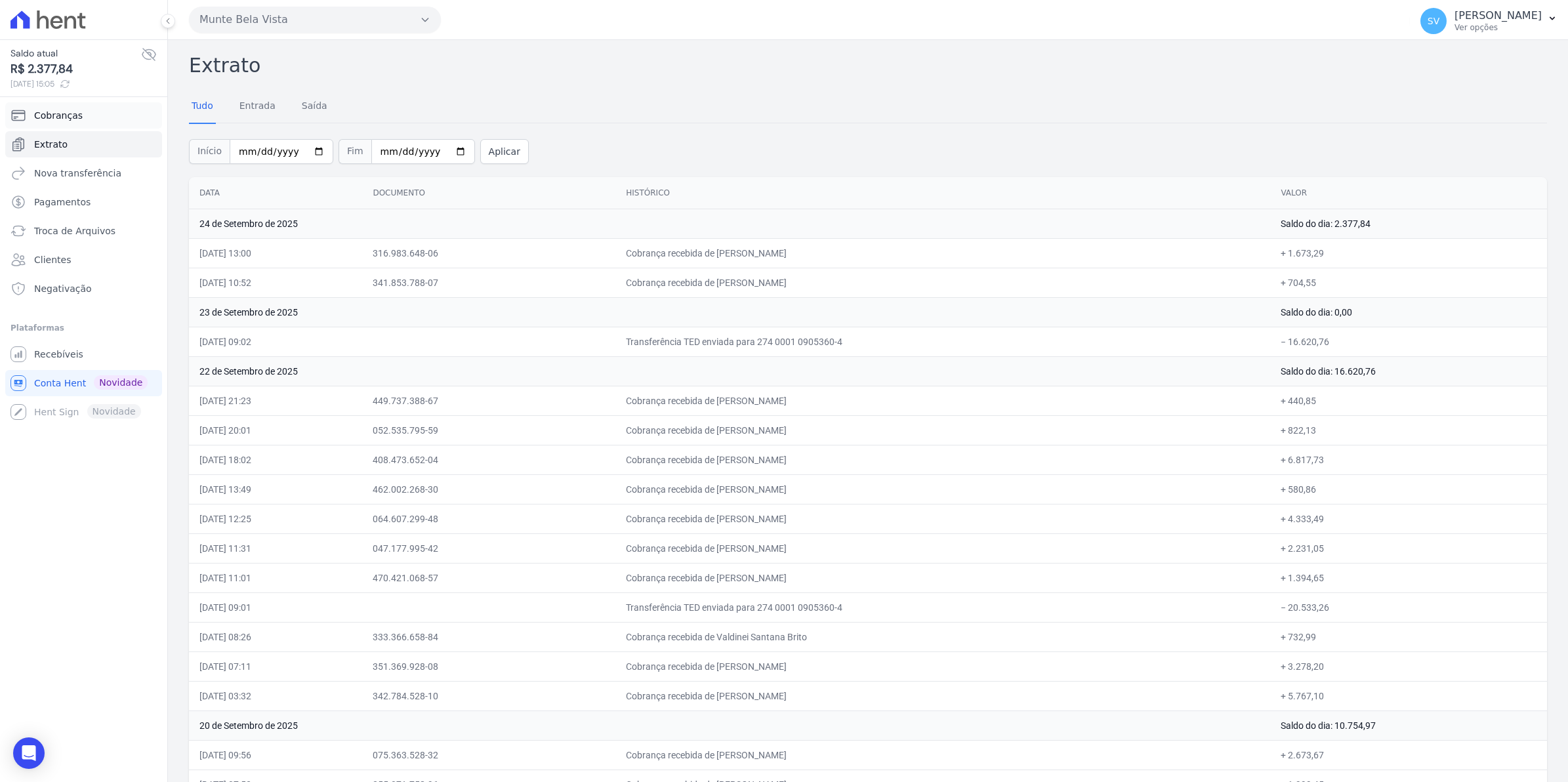
click at [48, 115] on span "Cobranças" at bounding box center [58, 115] width 49 height 13
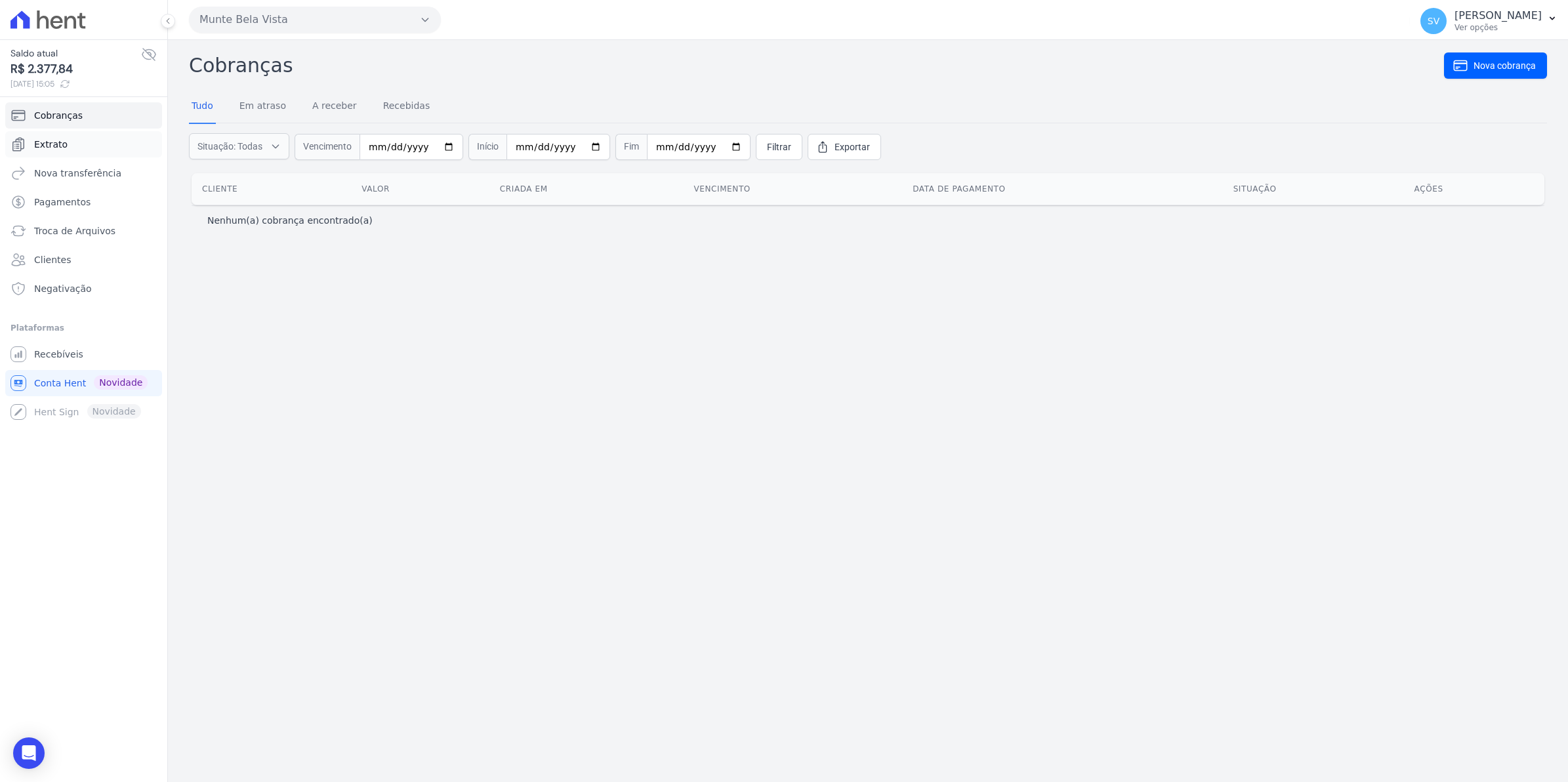
click at [63, 147] on span "Extrato" at bounding box center [50, 144] width 33 height 13
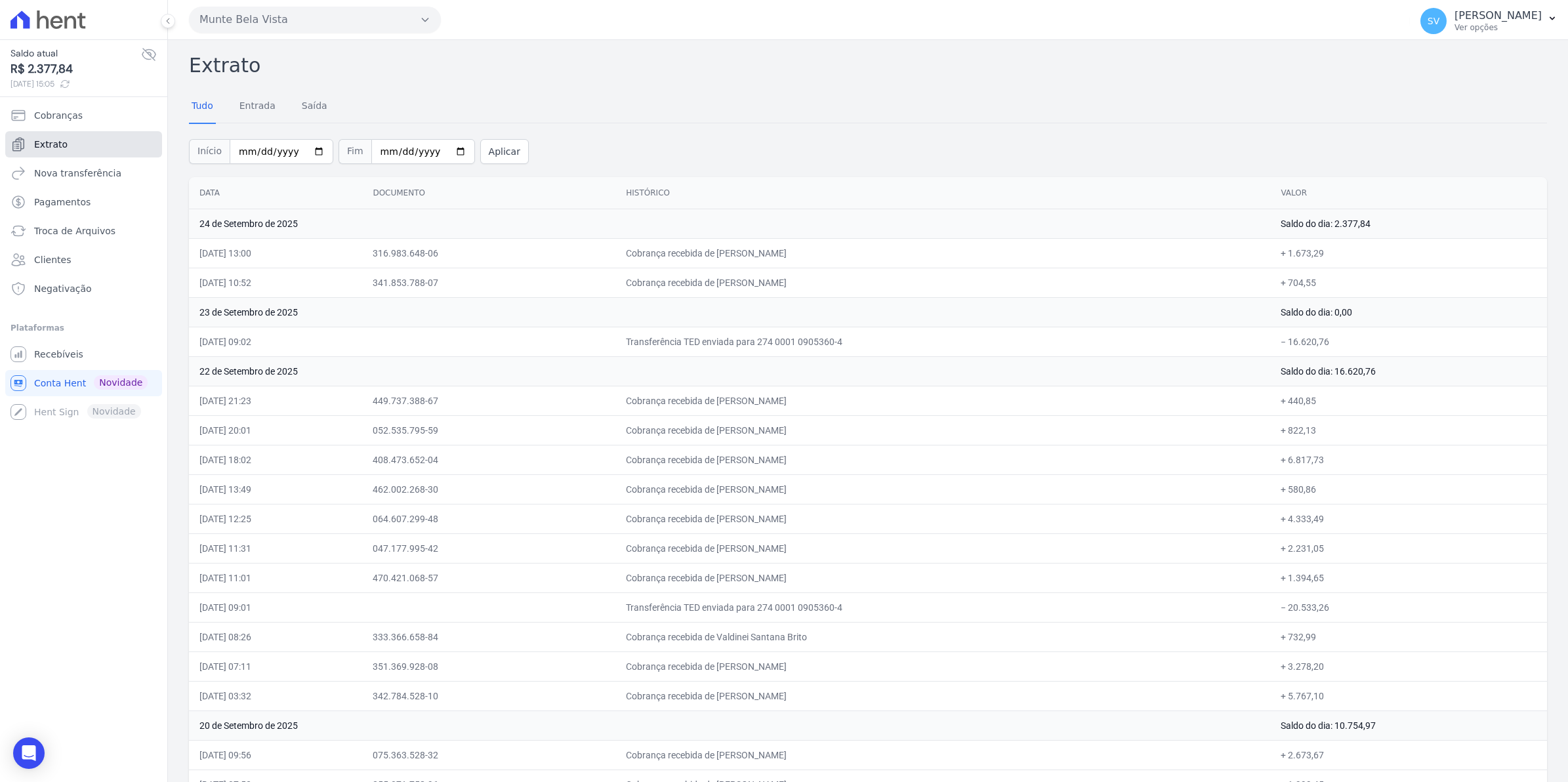
click at [62, 143] on span "Extrato" at bounding box center [50, 144] width 33 height 13
click at [58, 345] on link "Recebíveis" at bounding box center [83, 354] width 157 height 26
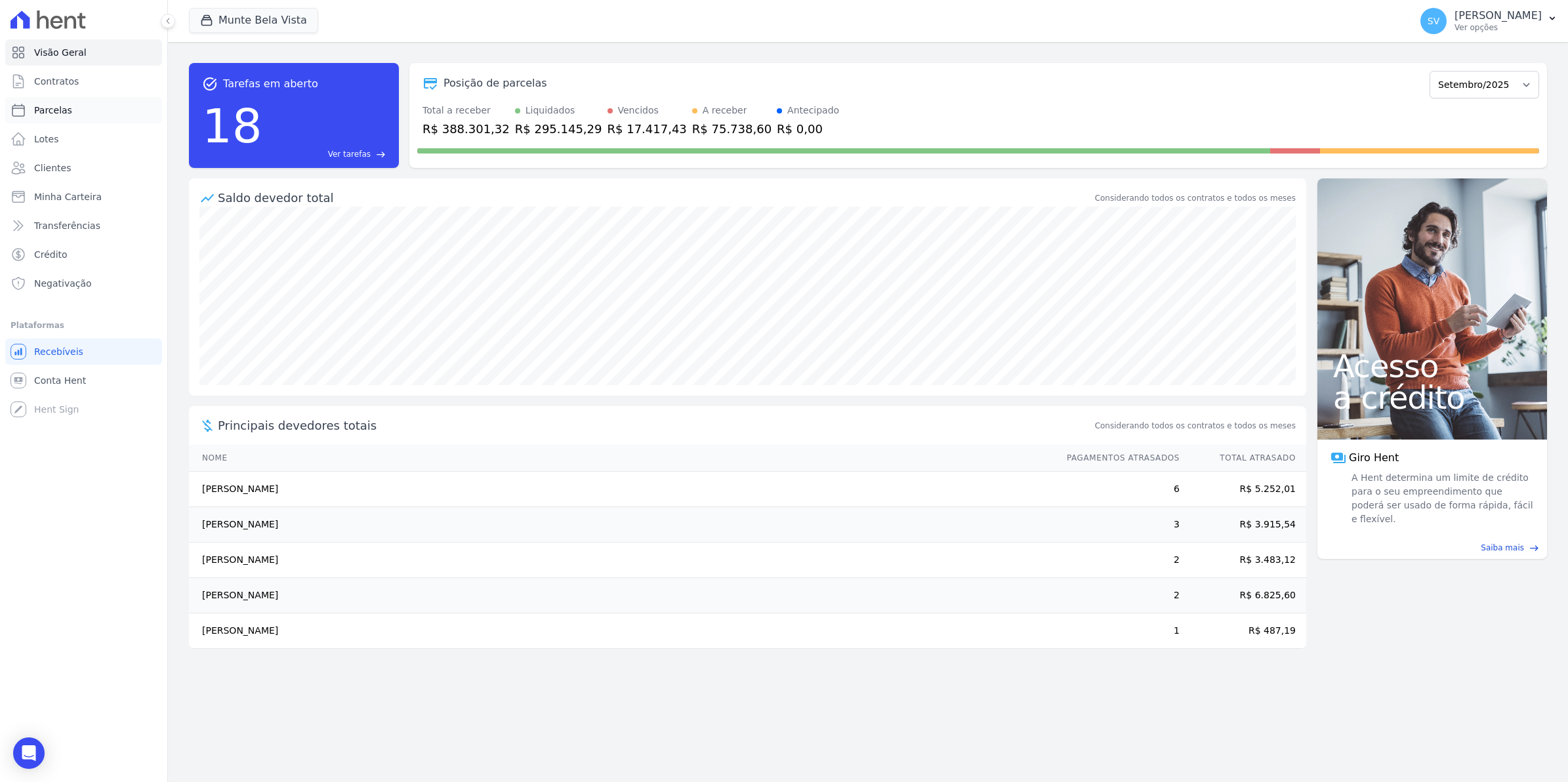
click at [43, 110] on span "Parcelas" at bounding box center [53, 110] width 38 height 13
select select
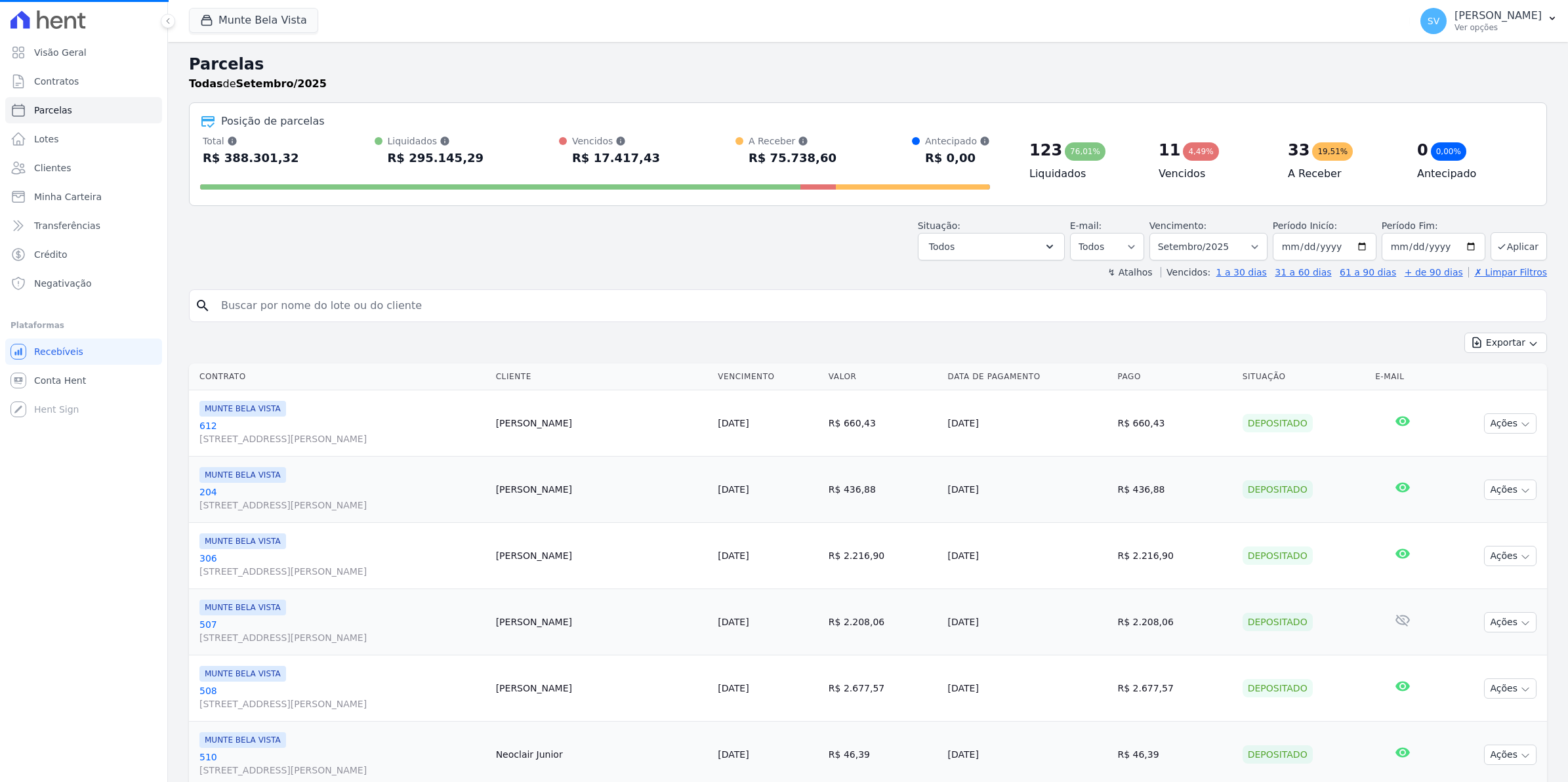
select select
click at [68, 168] on link "Clientes" at bounding box center [83, 168] width 157 height 26
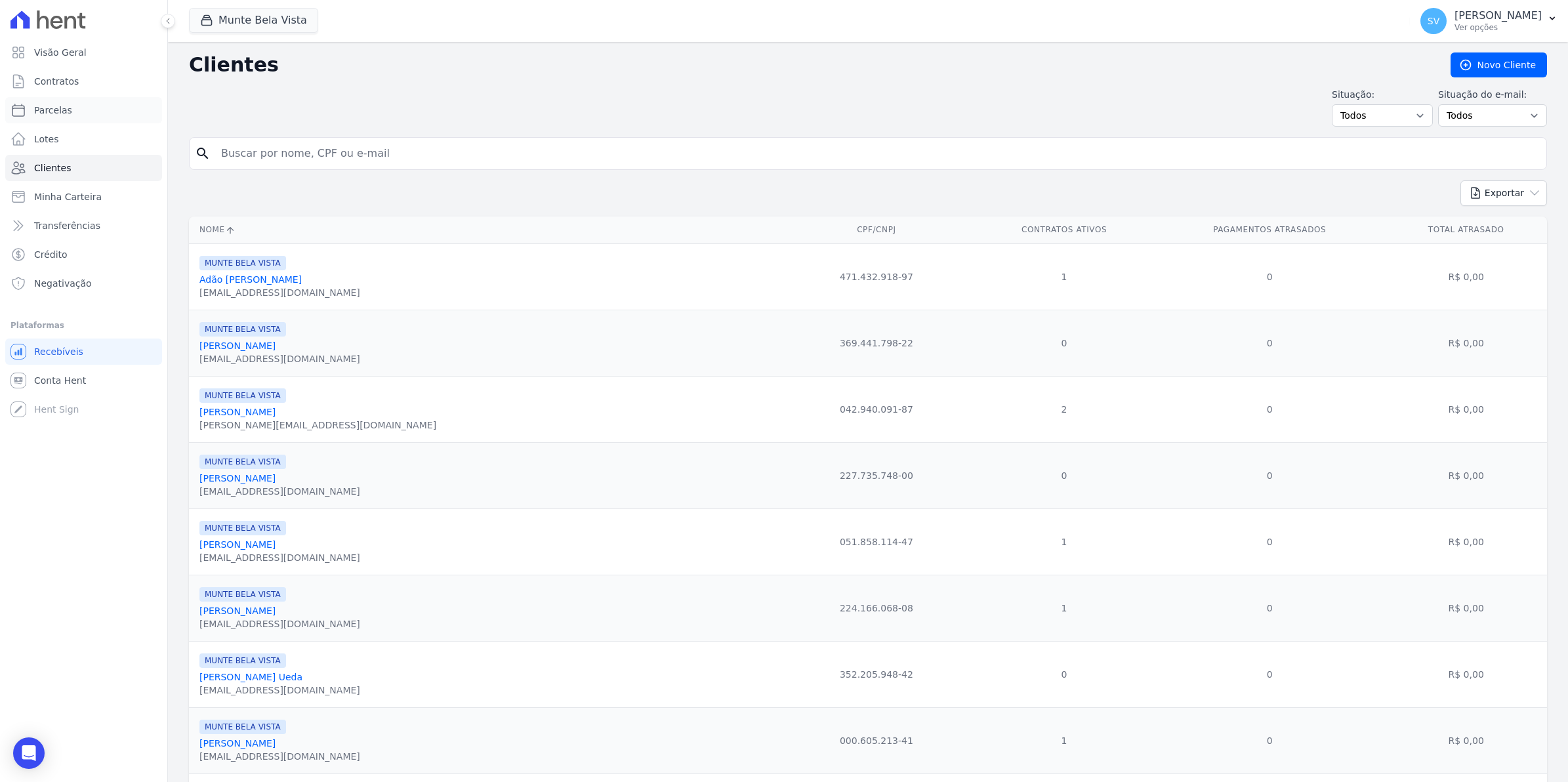
click at [50, 113] on span "Parcelas" at bounding box center [53, 110] width 38 height 13
select select
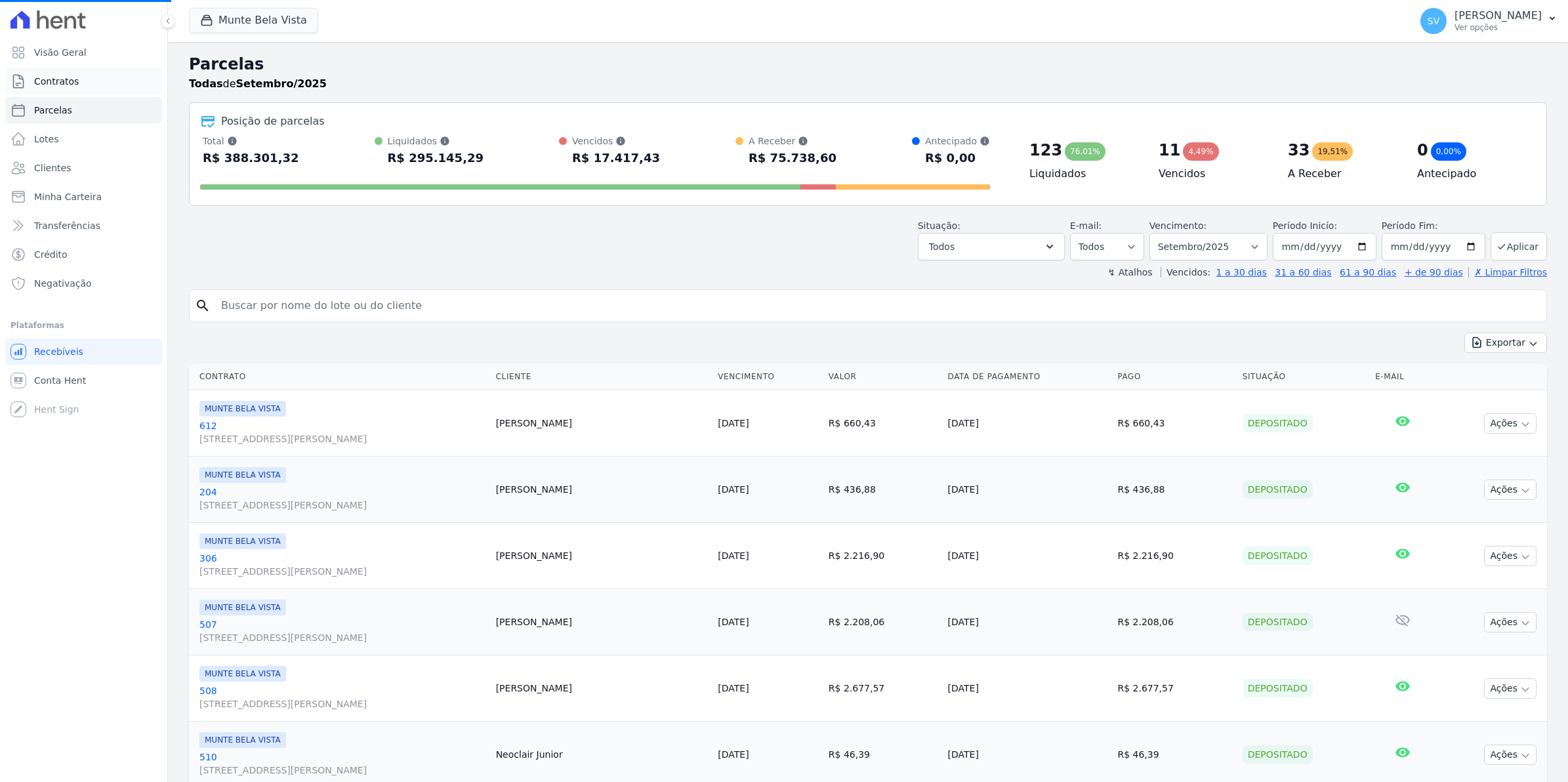
click at [66, 88] on span "Contratos" at bounding box center [56, 81] width 45 height 13
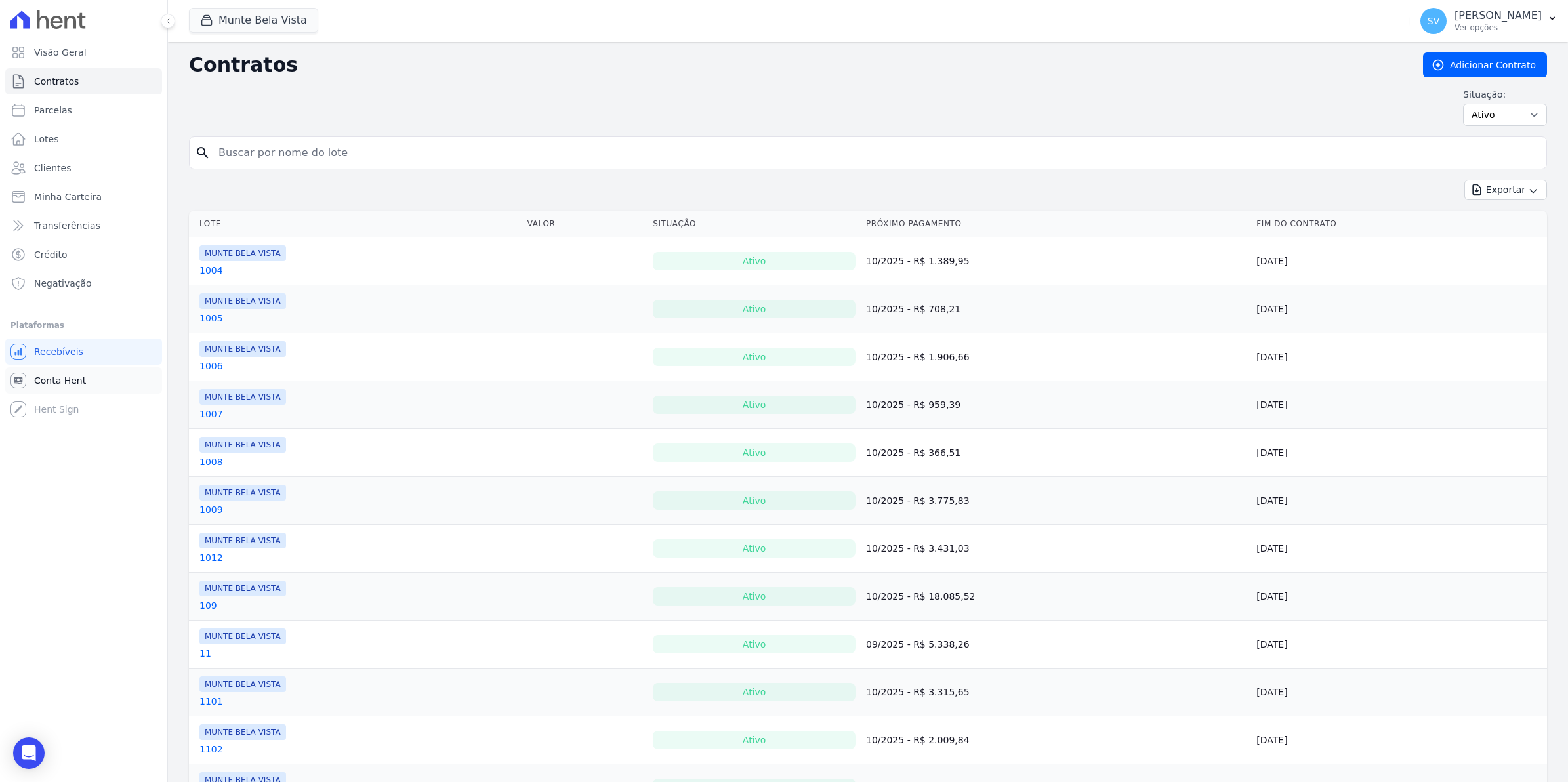
click at [54, 392] on link "Conta Hent" at bounding box center [83, 380] width 157 height 26
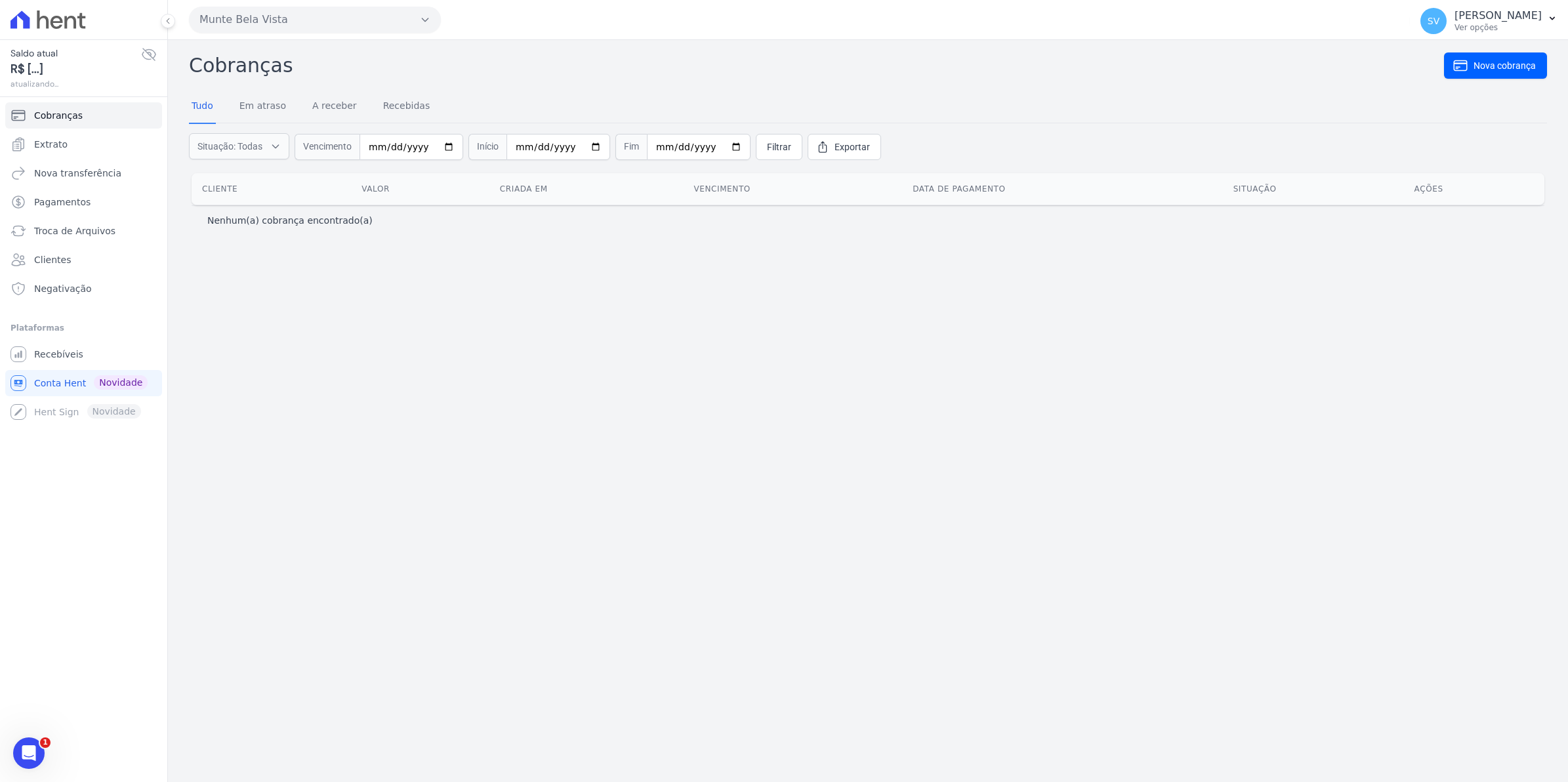
click at [51, 130] on ul "Cobranças Extrato Nova transferência Pagamentos Troca de Arquivos Clientes Nega…" at bounding box center [83, 202] width 157 height 200
click at [58, 145] on span "Extrato" at bounding box center [50, 144] width 33 height 13
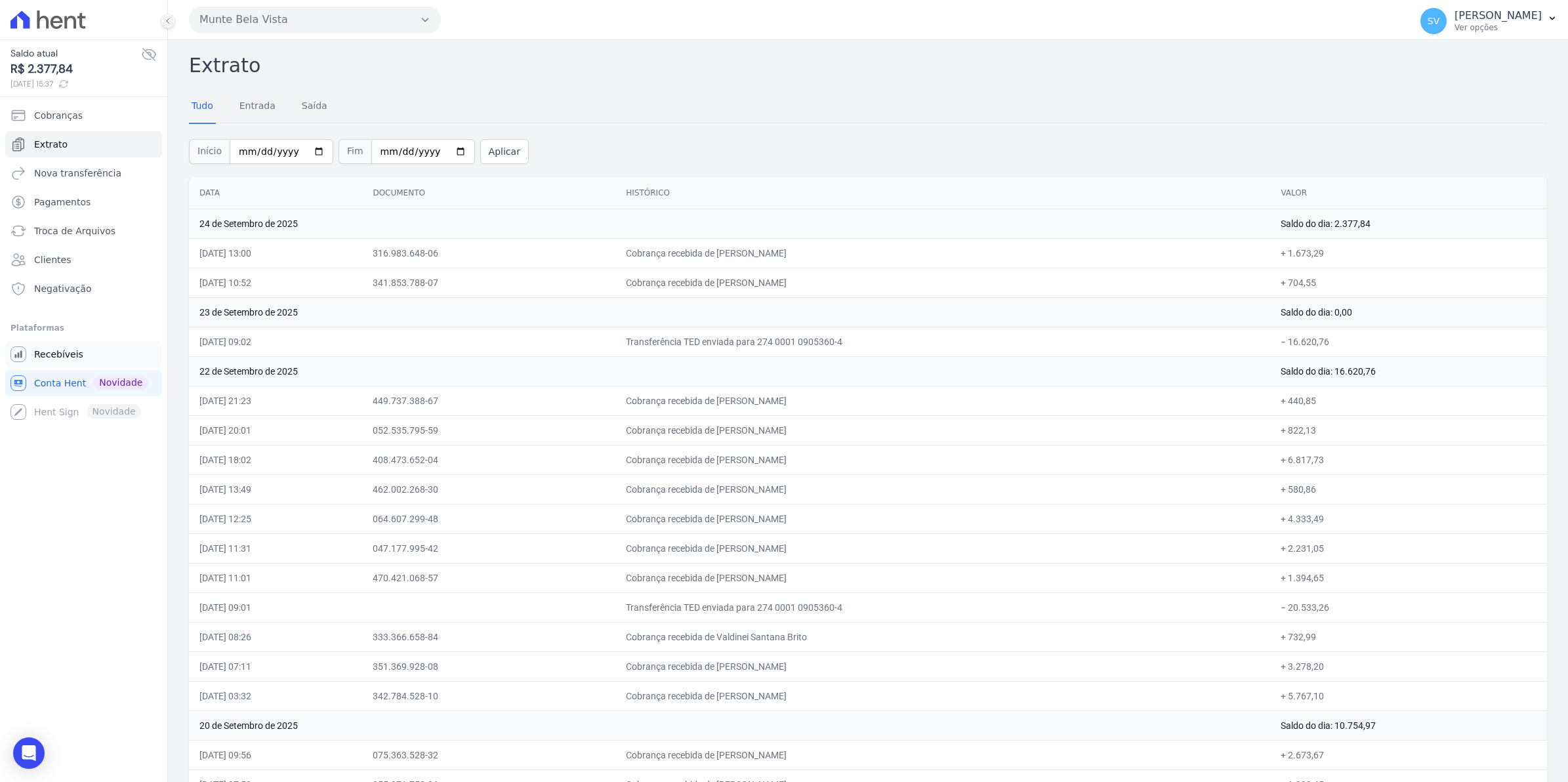
click at [30, 362] on link "Recebíveis" at bounding box center [83, 354] width 157 height 26
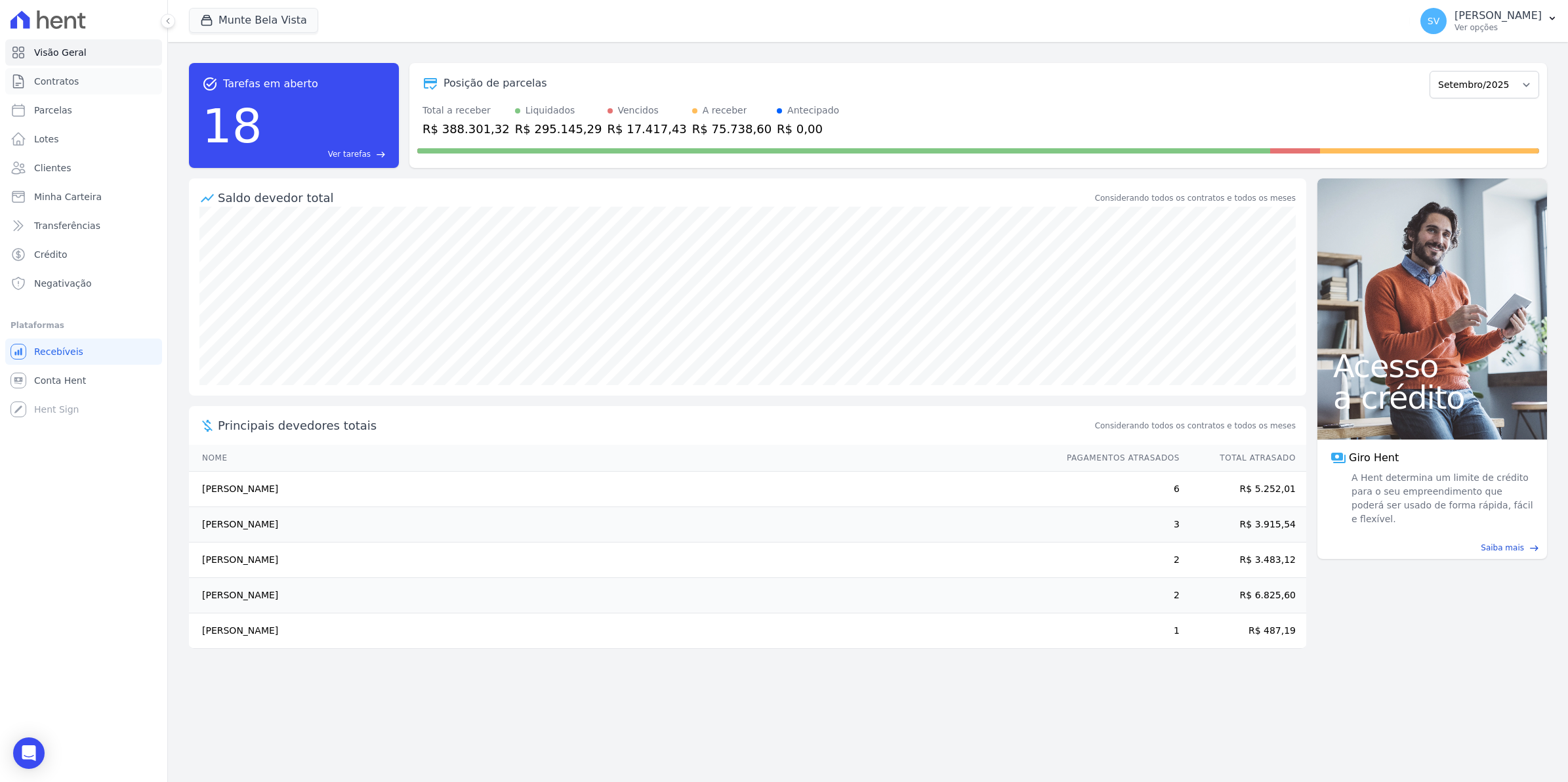
click at [79, 82] on link "Contratos" at bounding box center [83, 81] width 157 height 26
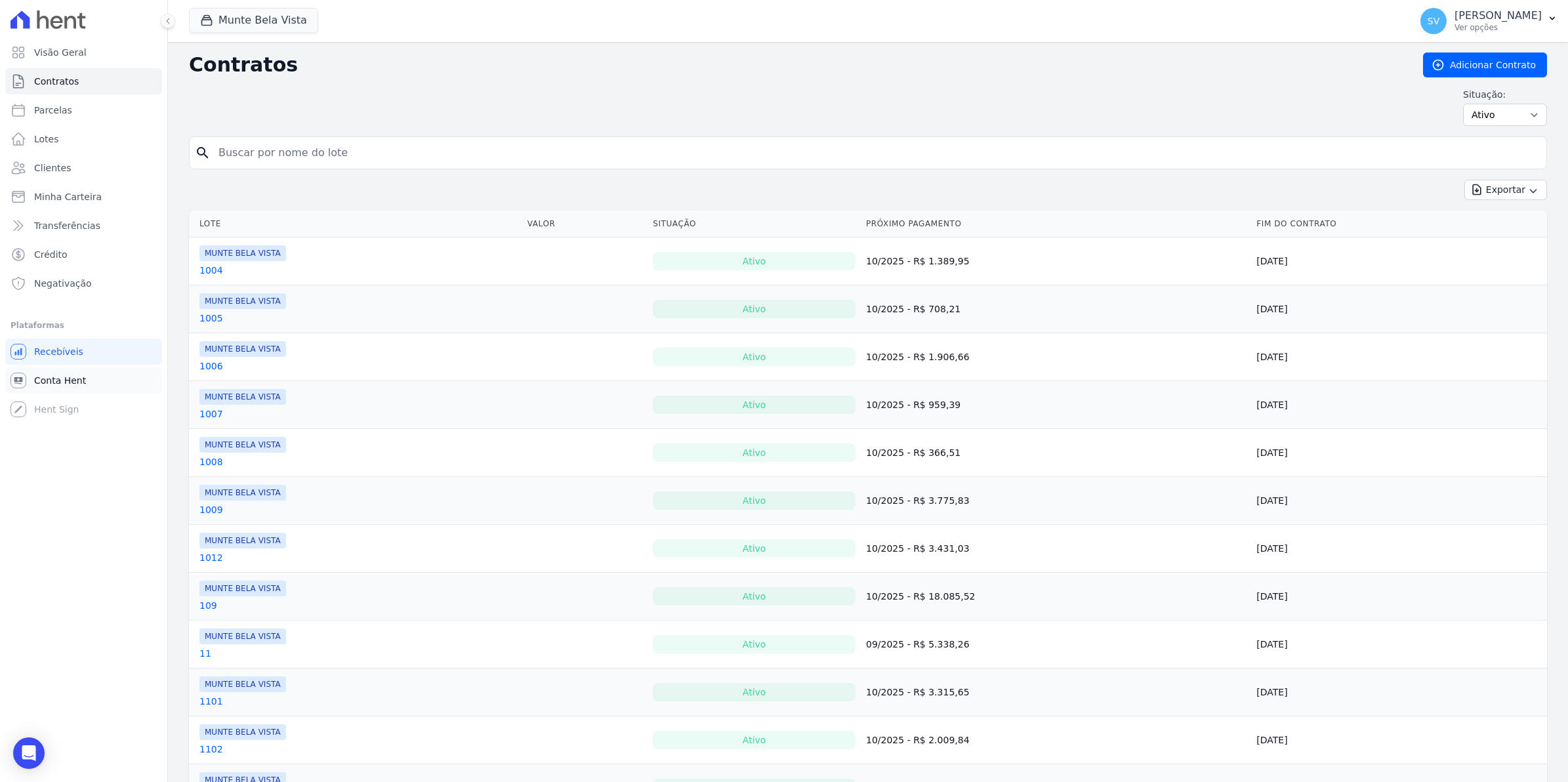
click at [52, 375] on span "Conta Hent" at bounding box center [60, 380] width 52 height 13
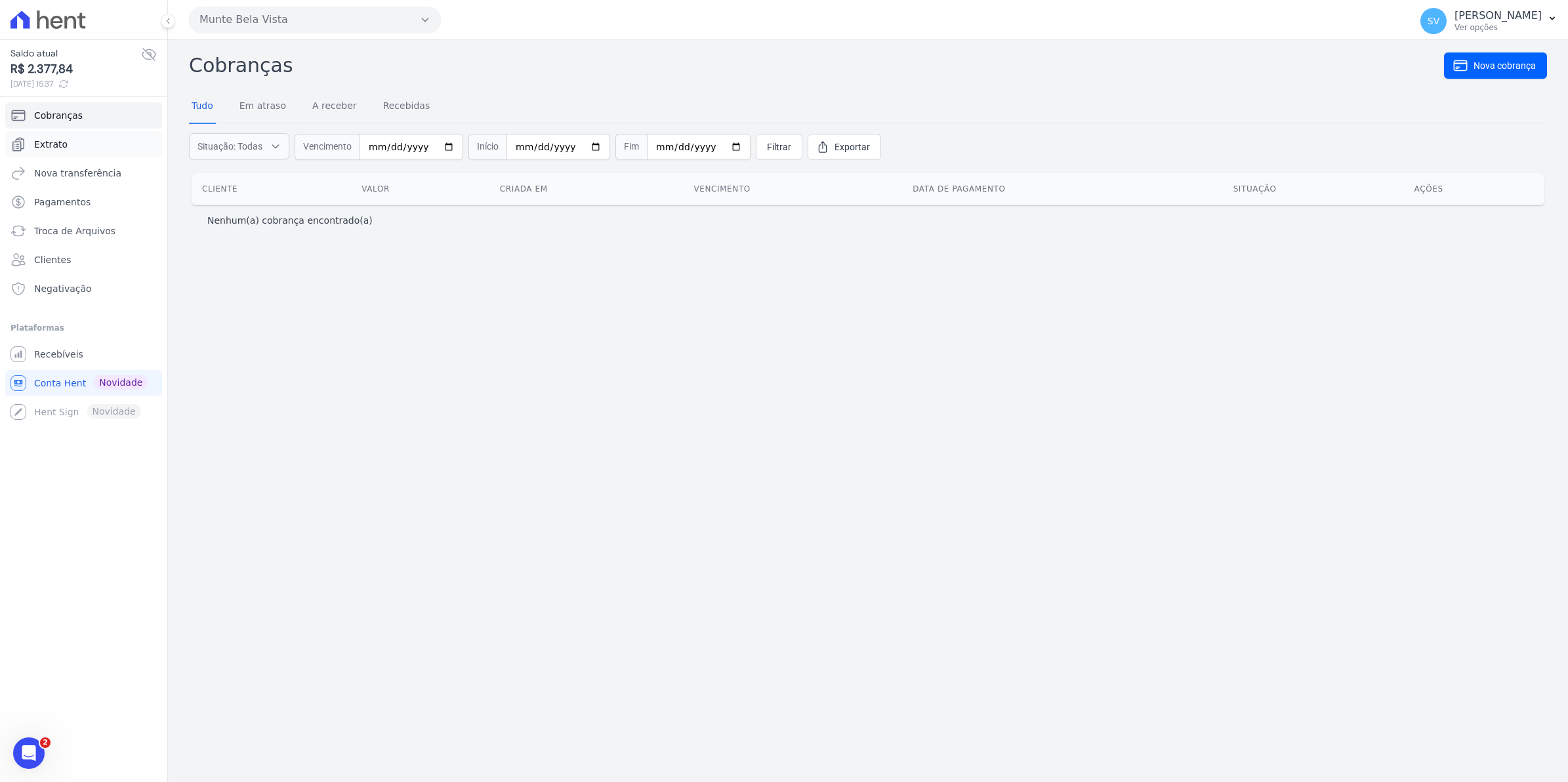
click at [50, 145] on span "Extrato" at bounding box center [50, 144] width 33 height 13
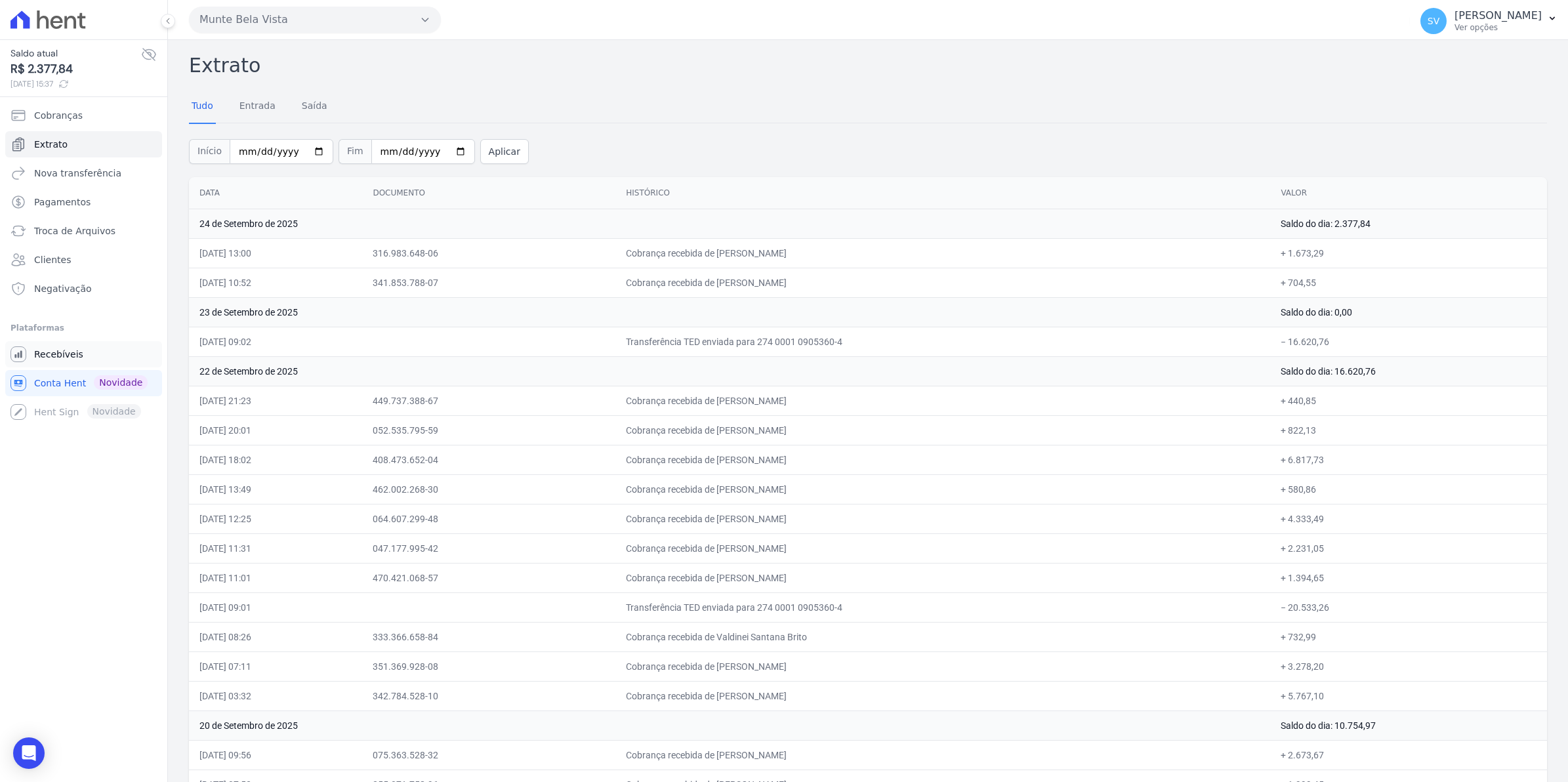
click at [68, 350] on span "Recebíveis" at bounding box center [58, 354] width 50 height 13
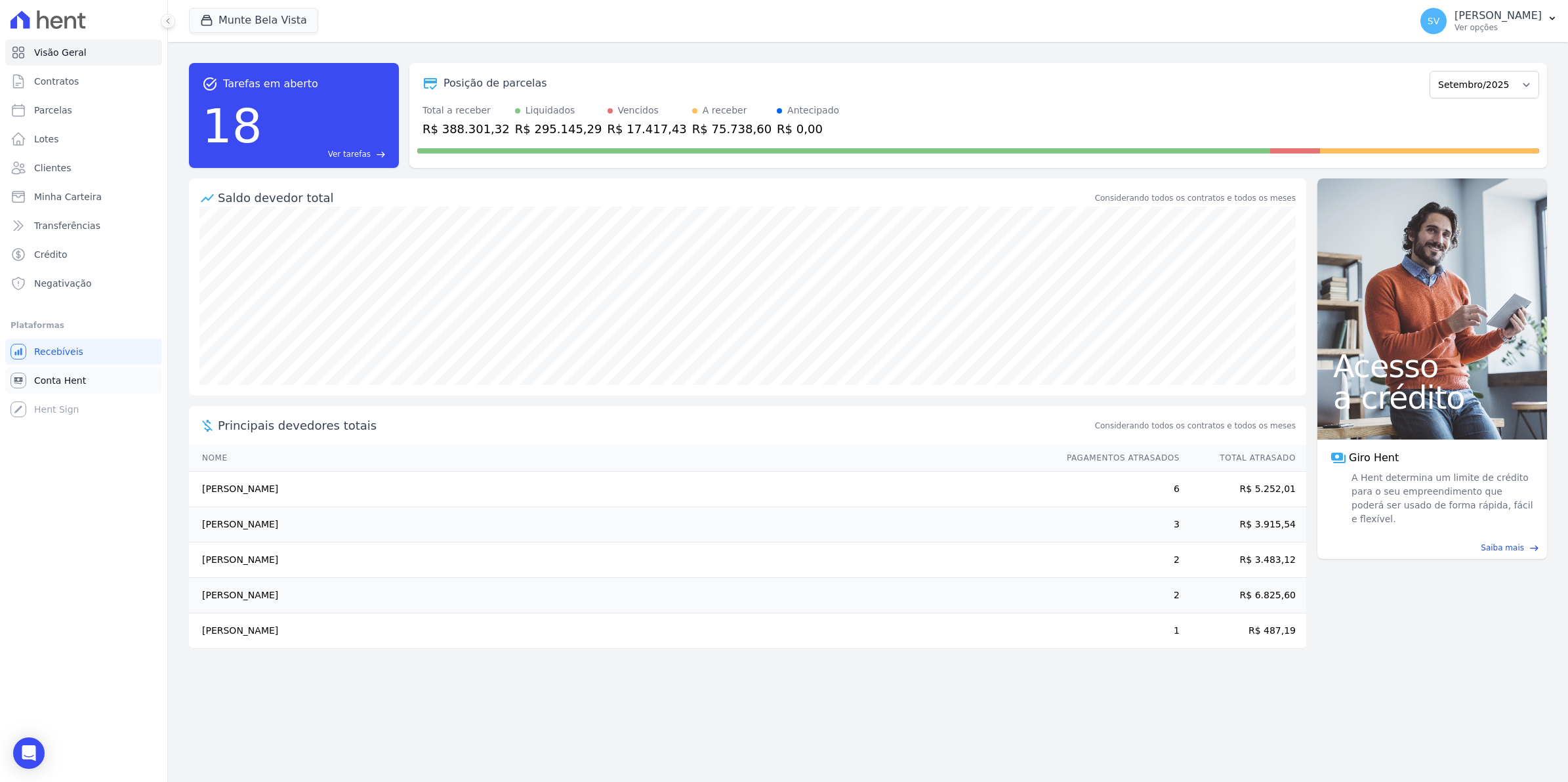
click at [47, 379] on span "Conta Hent" at bounding box center [60, 380] width 52 height 13
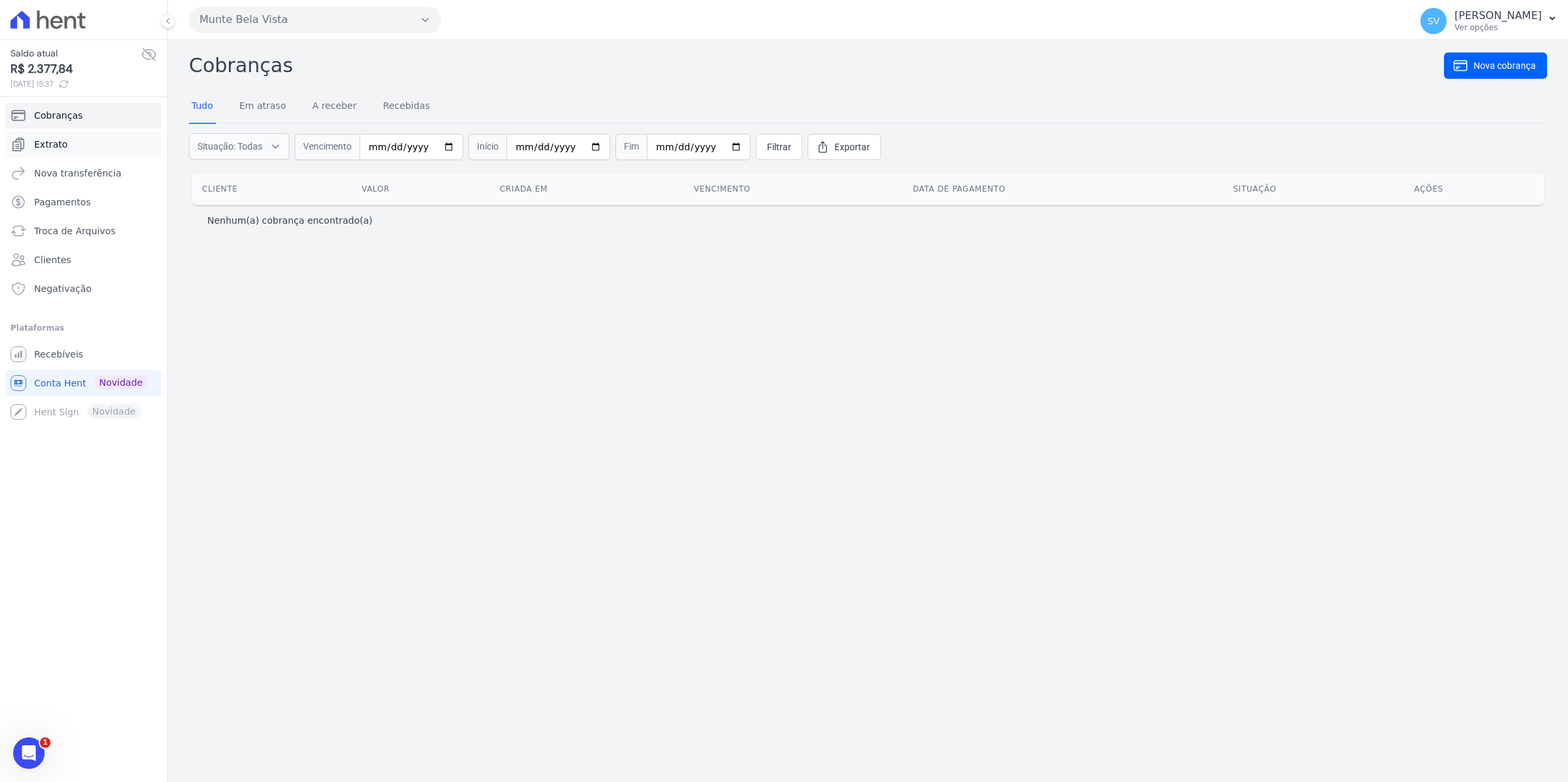
click at [41, 145] on span "Extrato" at bounding box center [50, 144] width 33 height 13
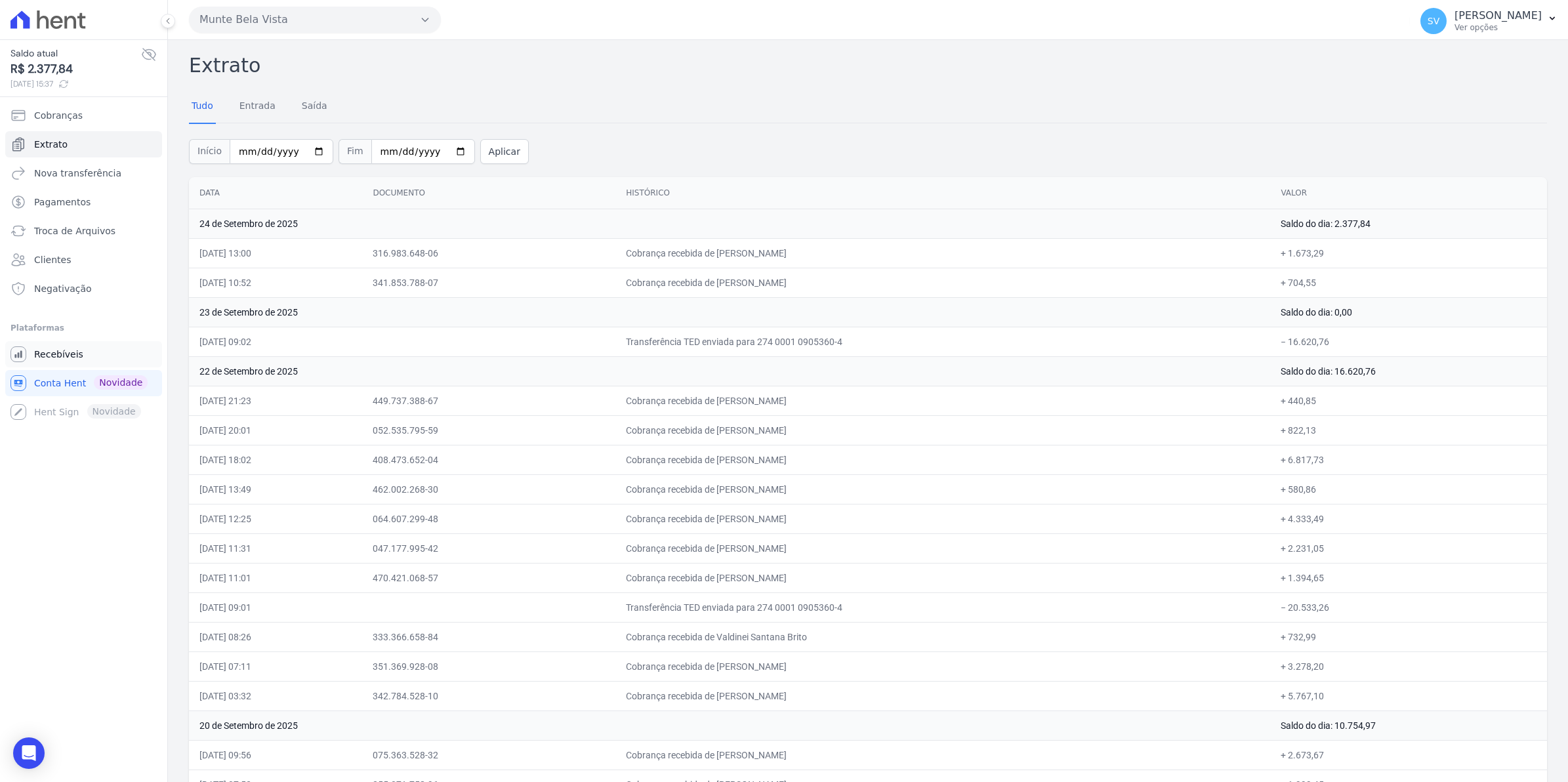
click at [51, 358] on span "Recebíveis" at bounding box center [58, 354] width 50 height 13
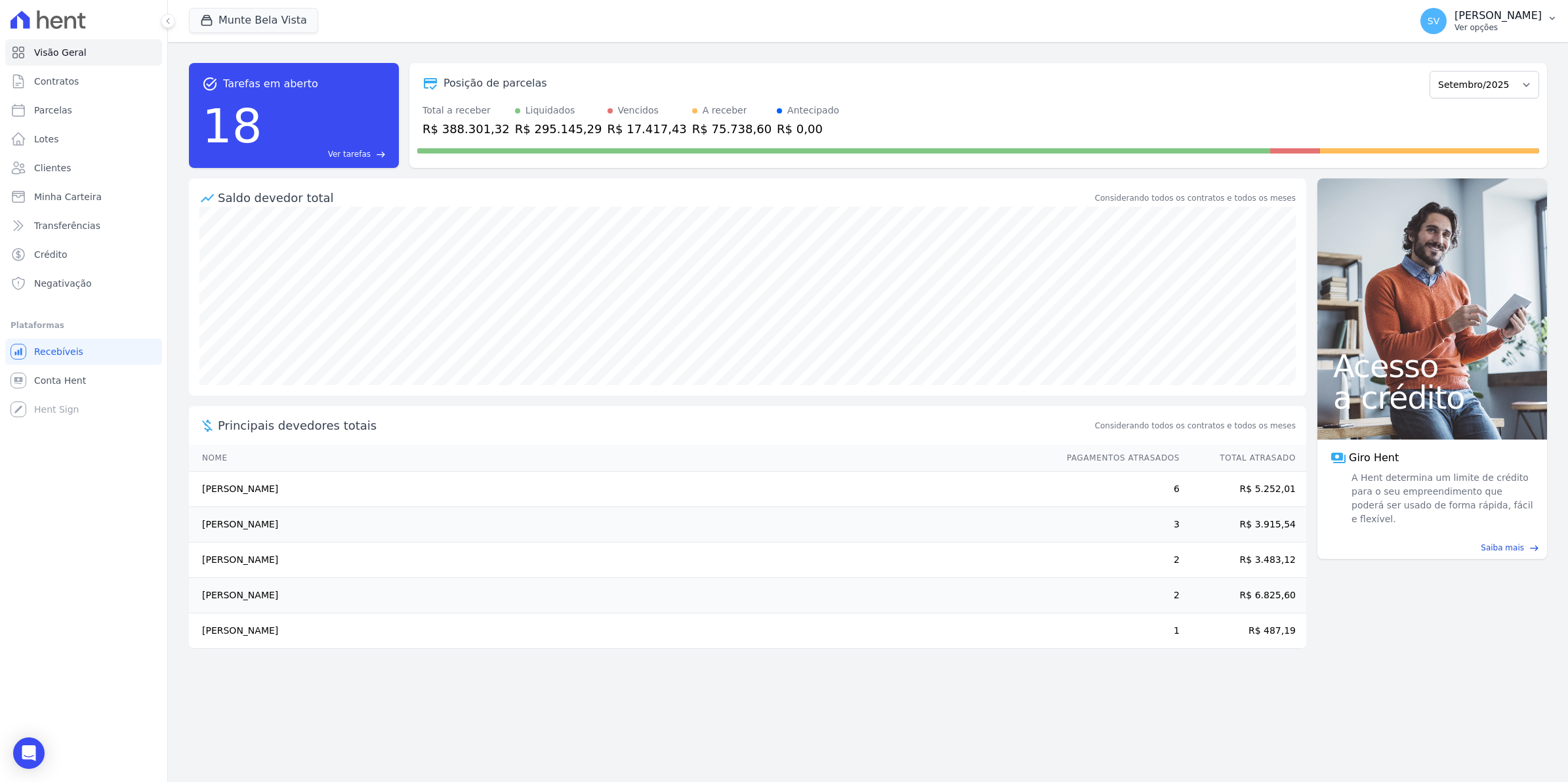
click at [1464, 23] on div "SV [PERSON_NAME] Ver opções" at bounding box center [1480, 21] width 121 height 26
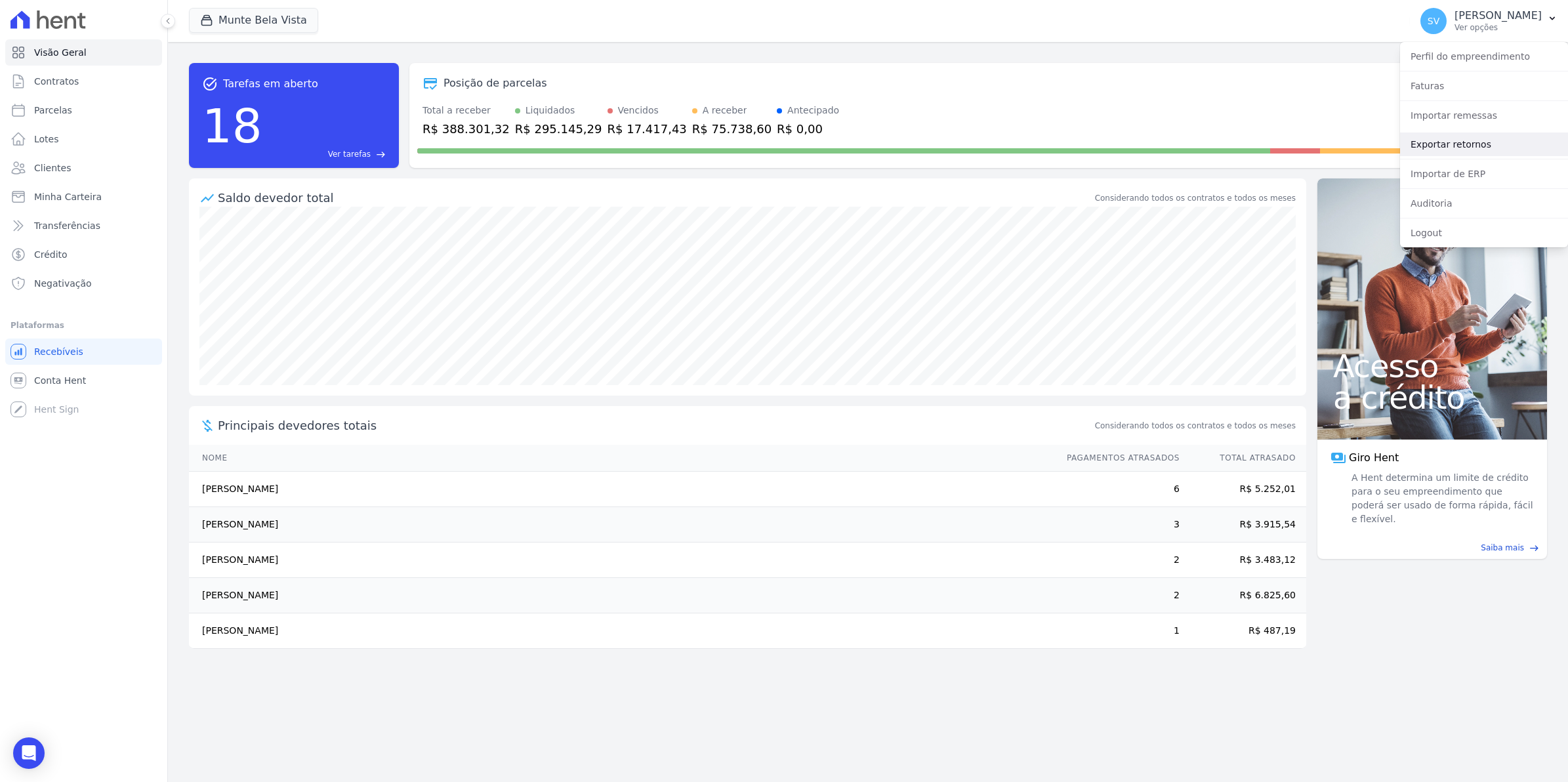
click at [1477, 146] on link "Exportar retornos" at bounding box center [1483, 144] width 168 height 24
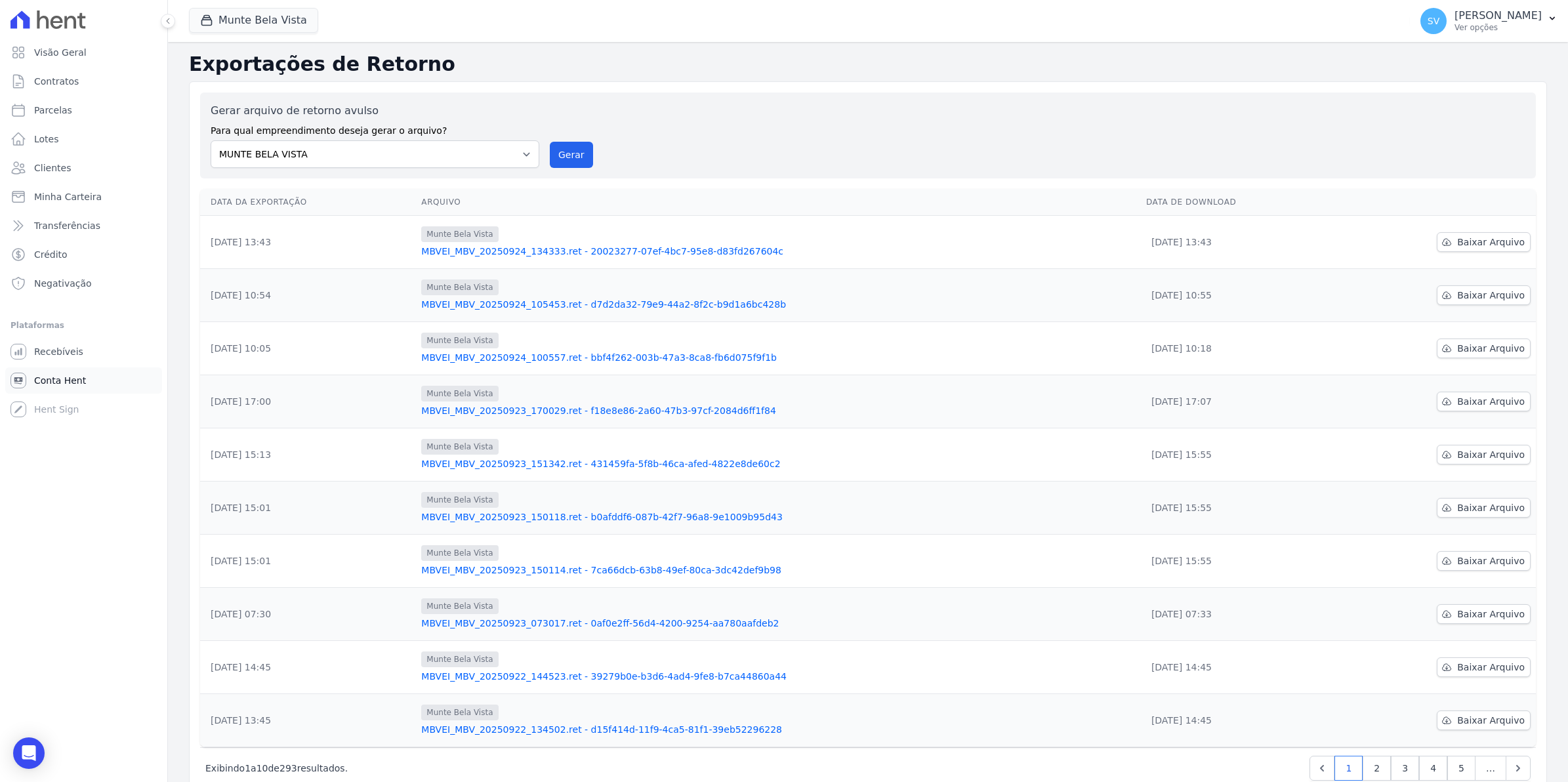
click at [57, 389] on link "Conta Hent" at bounding box center [83, 380] width 157 height 26
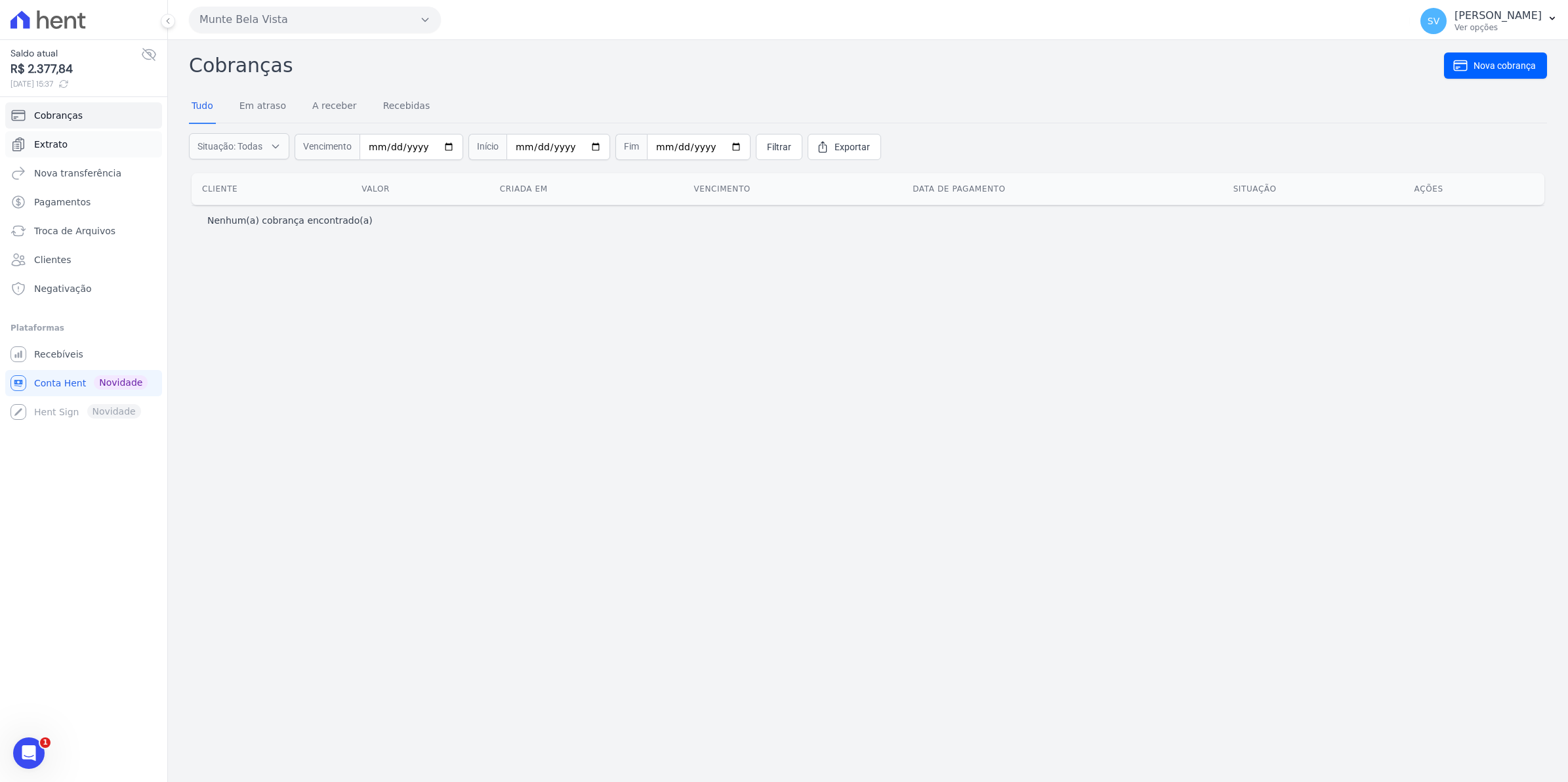
click at [50, 147] on span "Extrato" at bounding box center [50, 144] width 33 height 13
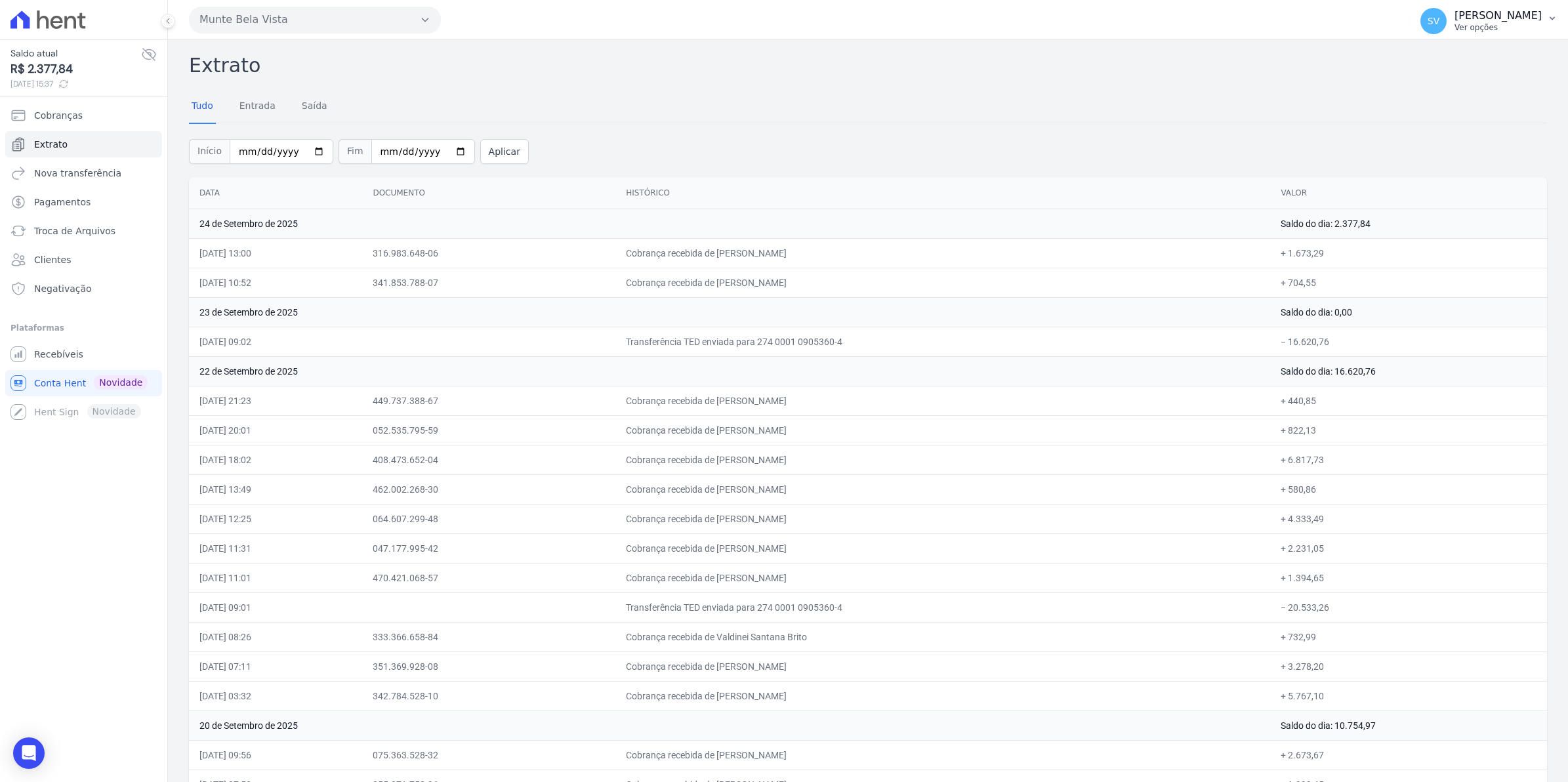
click at [1447, 33] on span "SV" at bounding box center [1433, 21] width 26 height 26
click at [96, 365] on link "Recebíveis" at bounding box center [83, 354] width 157 height 26
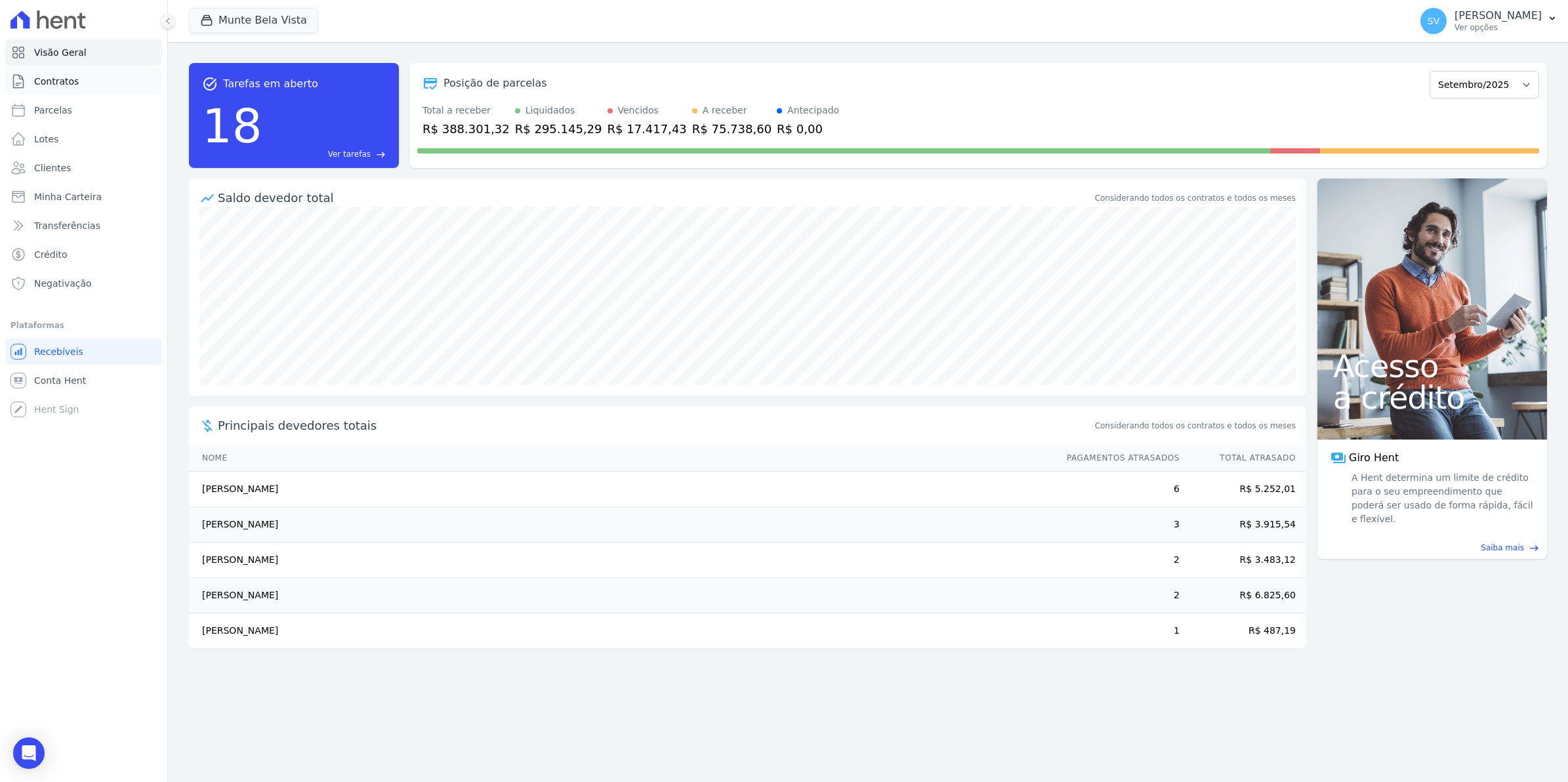
click at [62, 83] on span "Contratos" at bounding box center [56, 81] width 45 height 13
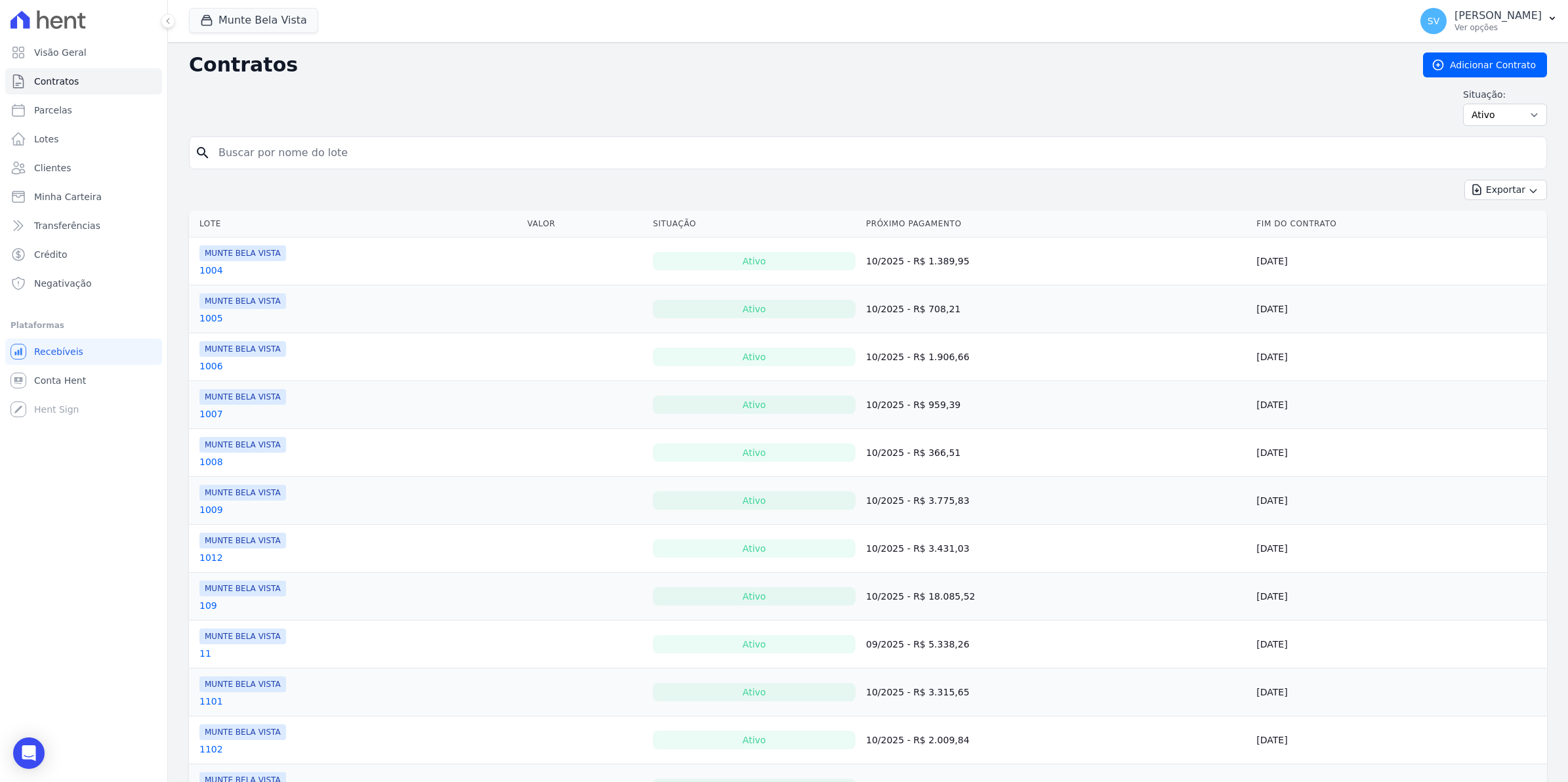
click at [54, 103] on link "Parcelas" at bounding box center [83, 110] width 157 height 26
select select
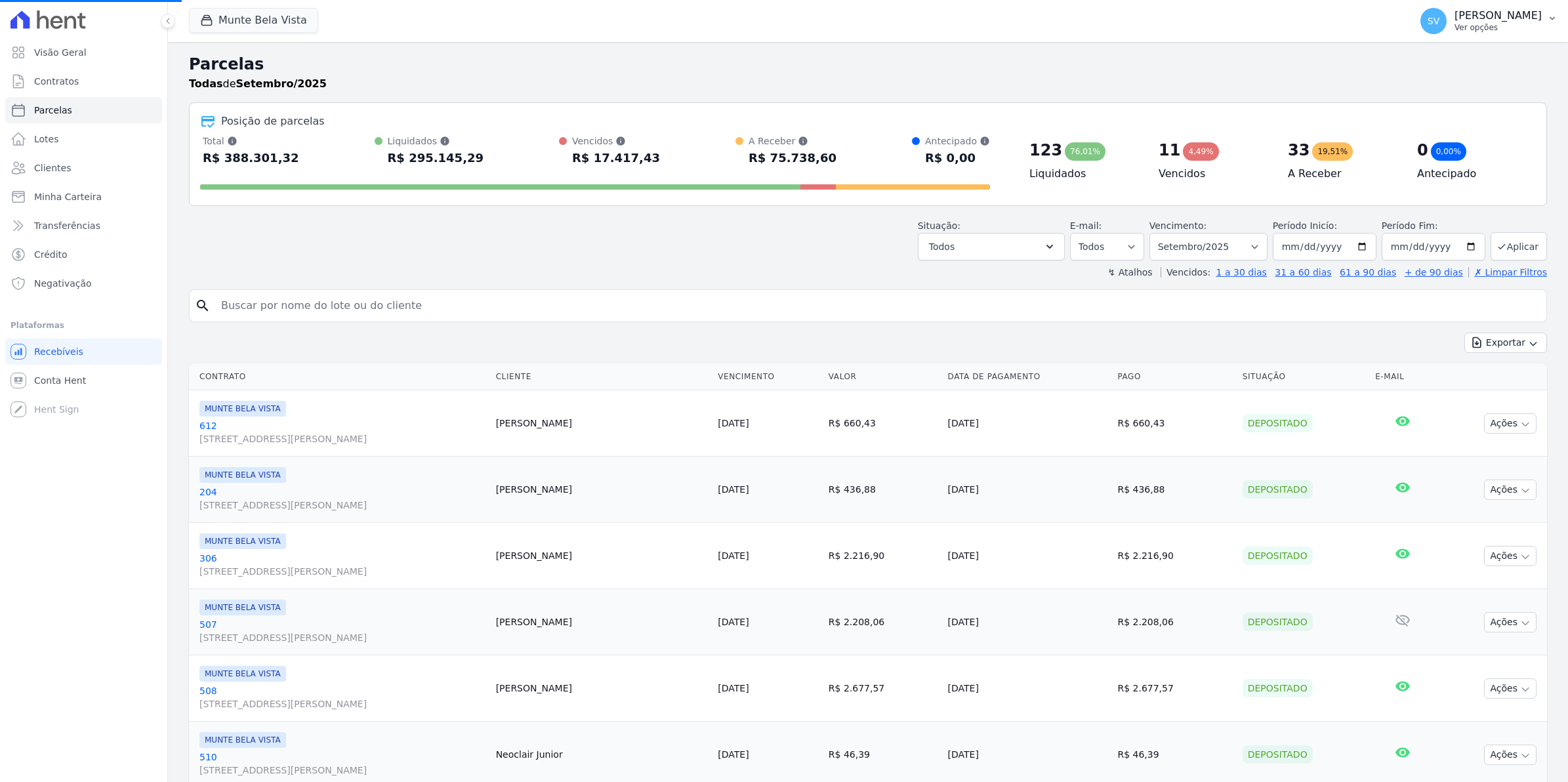
click at [1439, 24] on span "SV" at bounding box center [1433, 21] width 12 height 10
select select
click at [34, 381] on span "Conta Hent" at bounding box center [60, 380] width 52 height 13
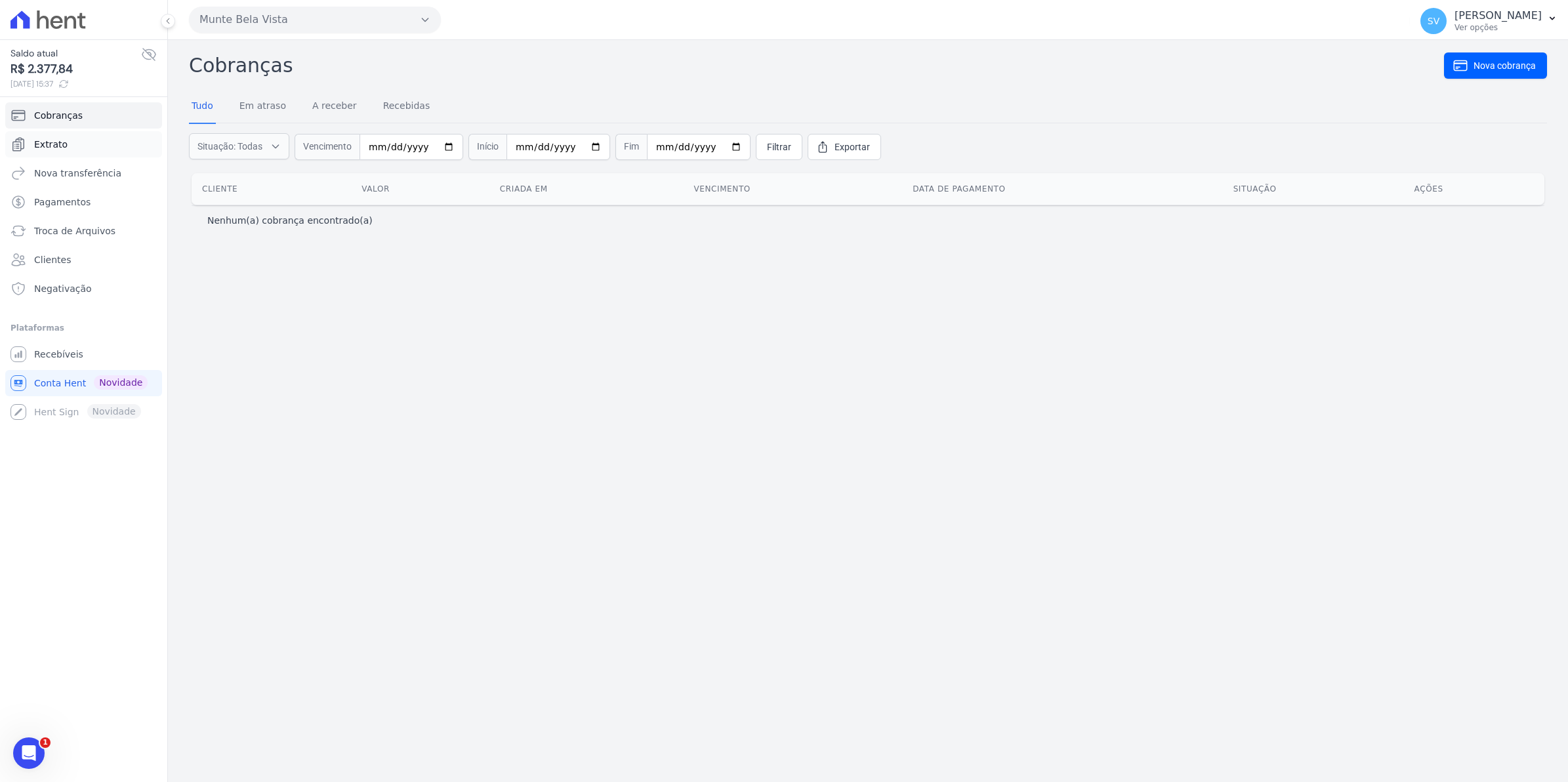
click at [31, 143] on link "Extrato" at bounding box center [83, 144] width 157 height 26
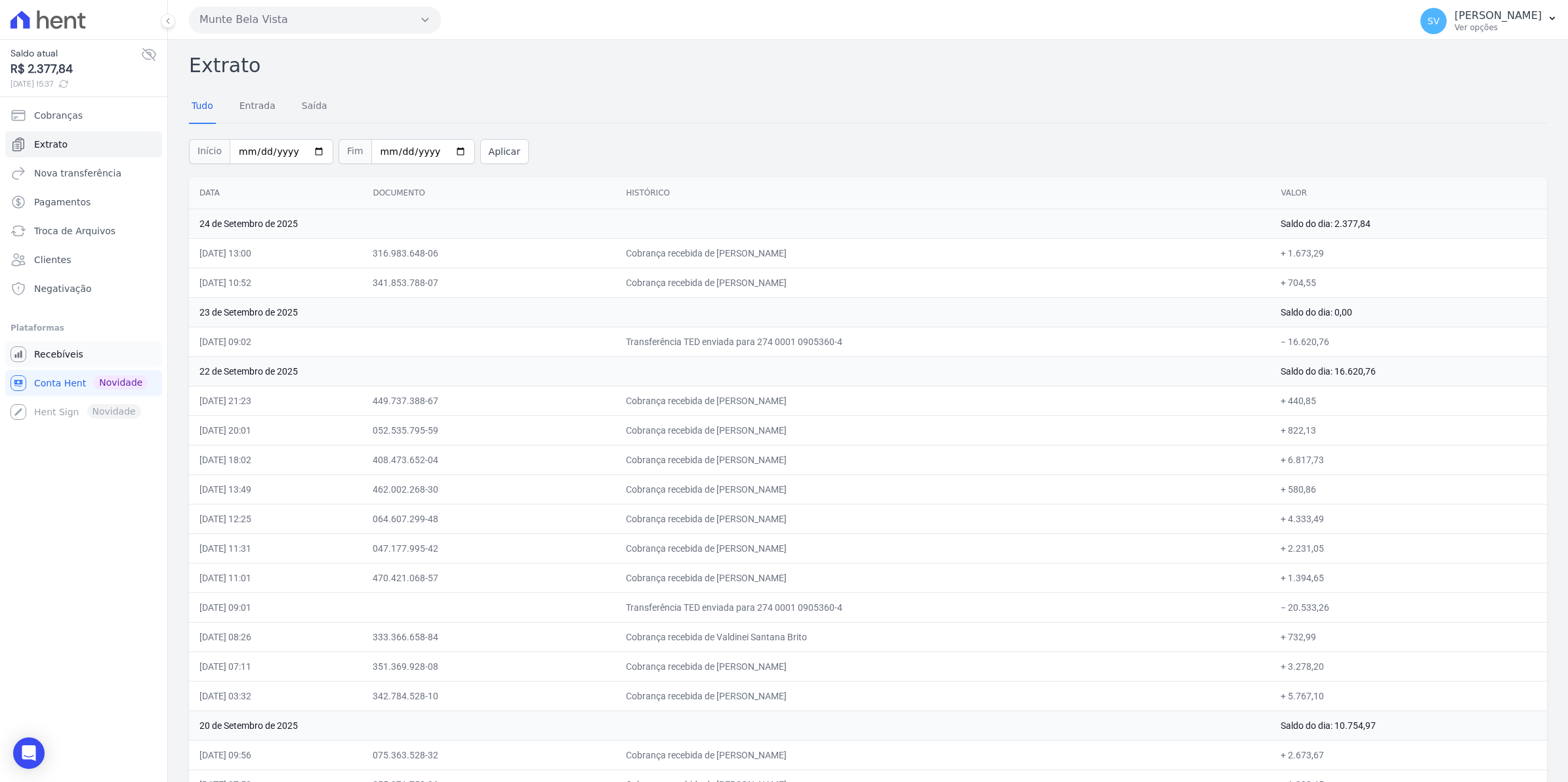
click at [47, 362] on link "Recebíveis" at bounding box center [83, 354] width 157 height 26
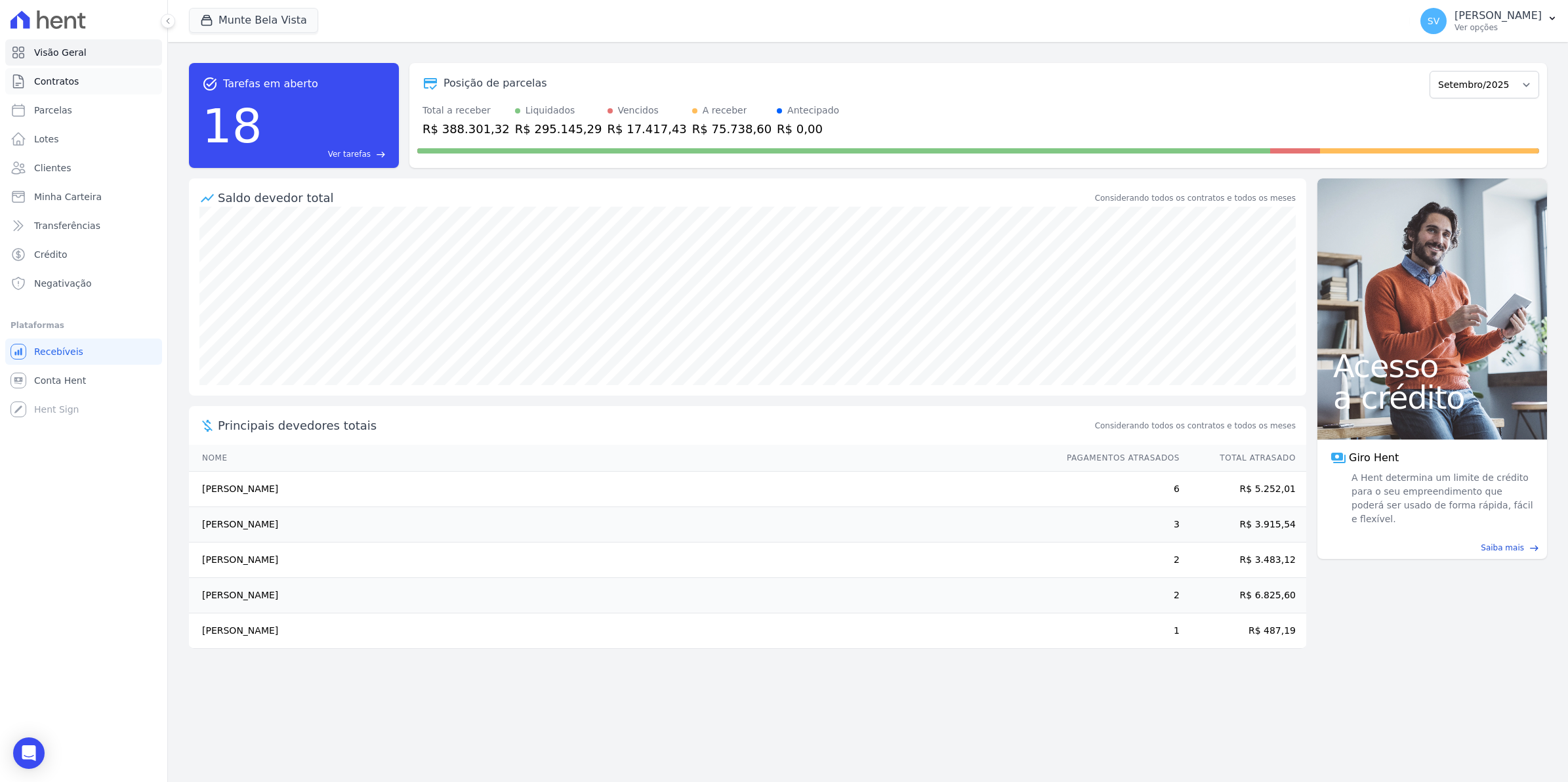
click at [50, 76] on span "Contratos" at bounding box center [56, 81] width 45 height 13
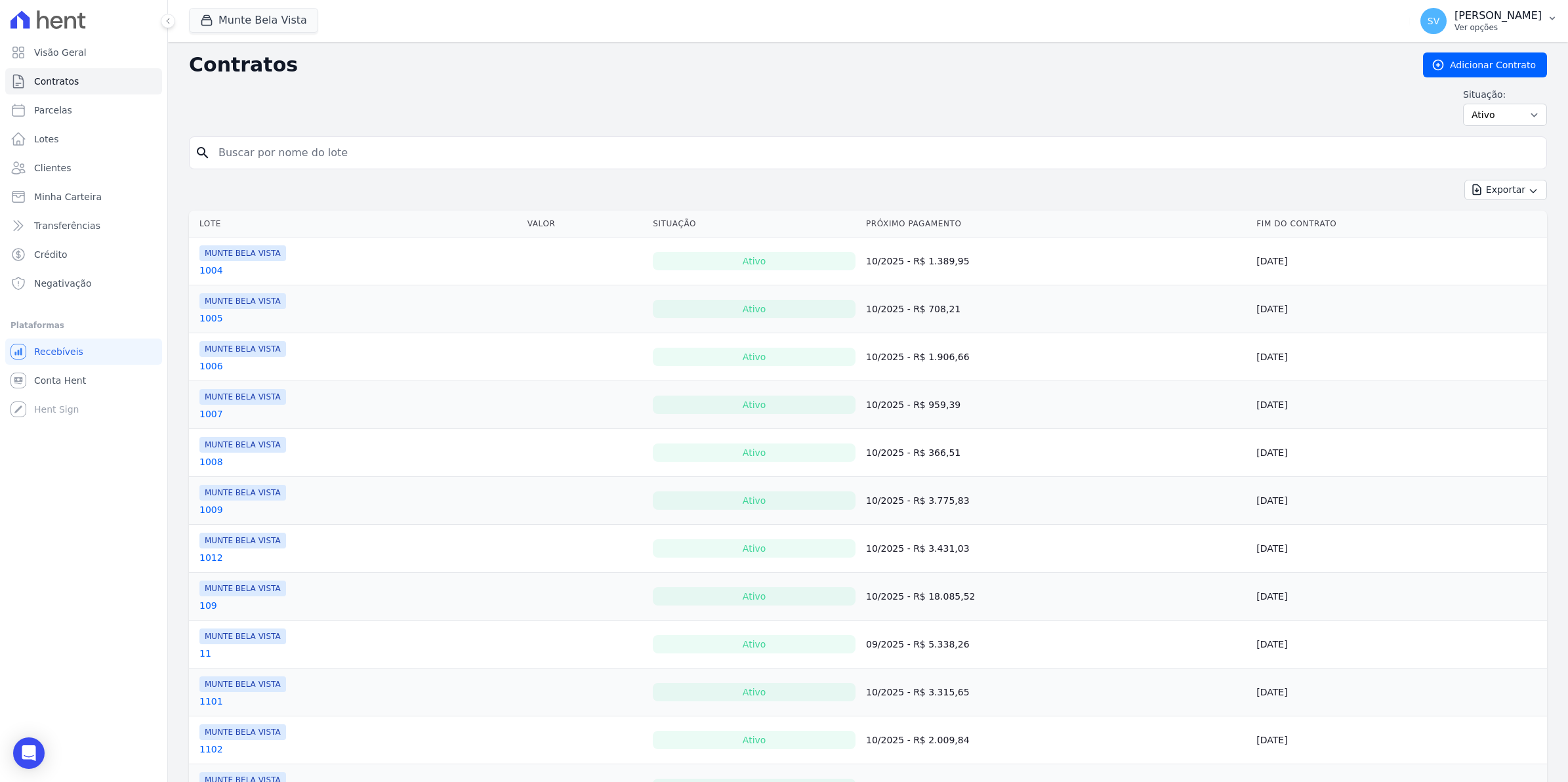
click at [1442, 31] on span "SV" at bounding box center [1433, 21] width 26 height 26
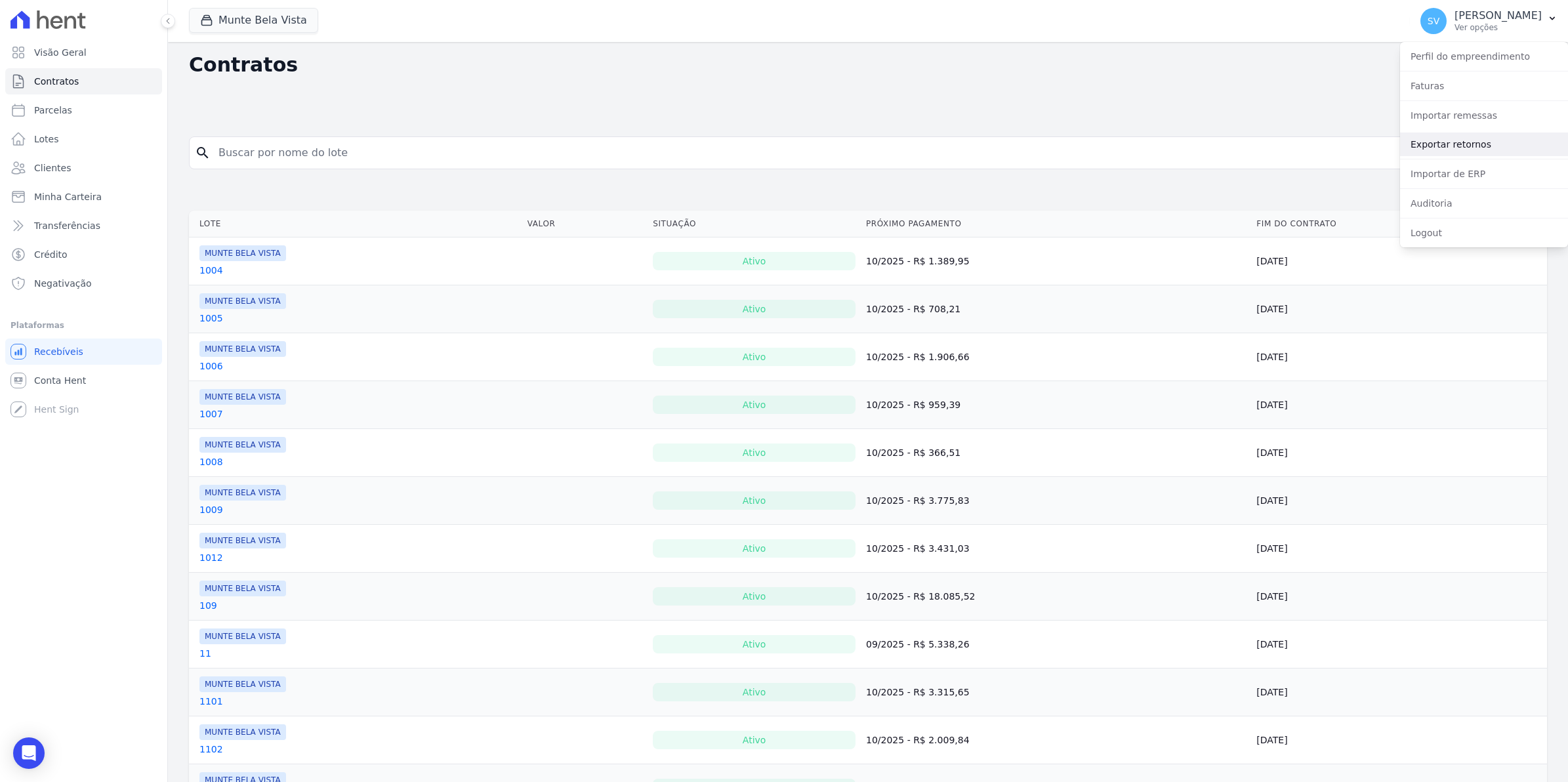
click at [1448, 148] on link "Exportar retornos" at bounding box center [1483, 144] width 168 height 24
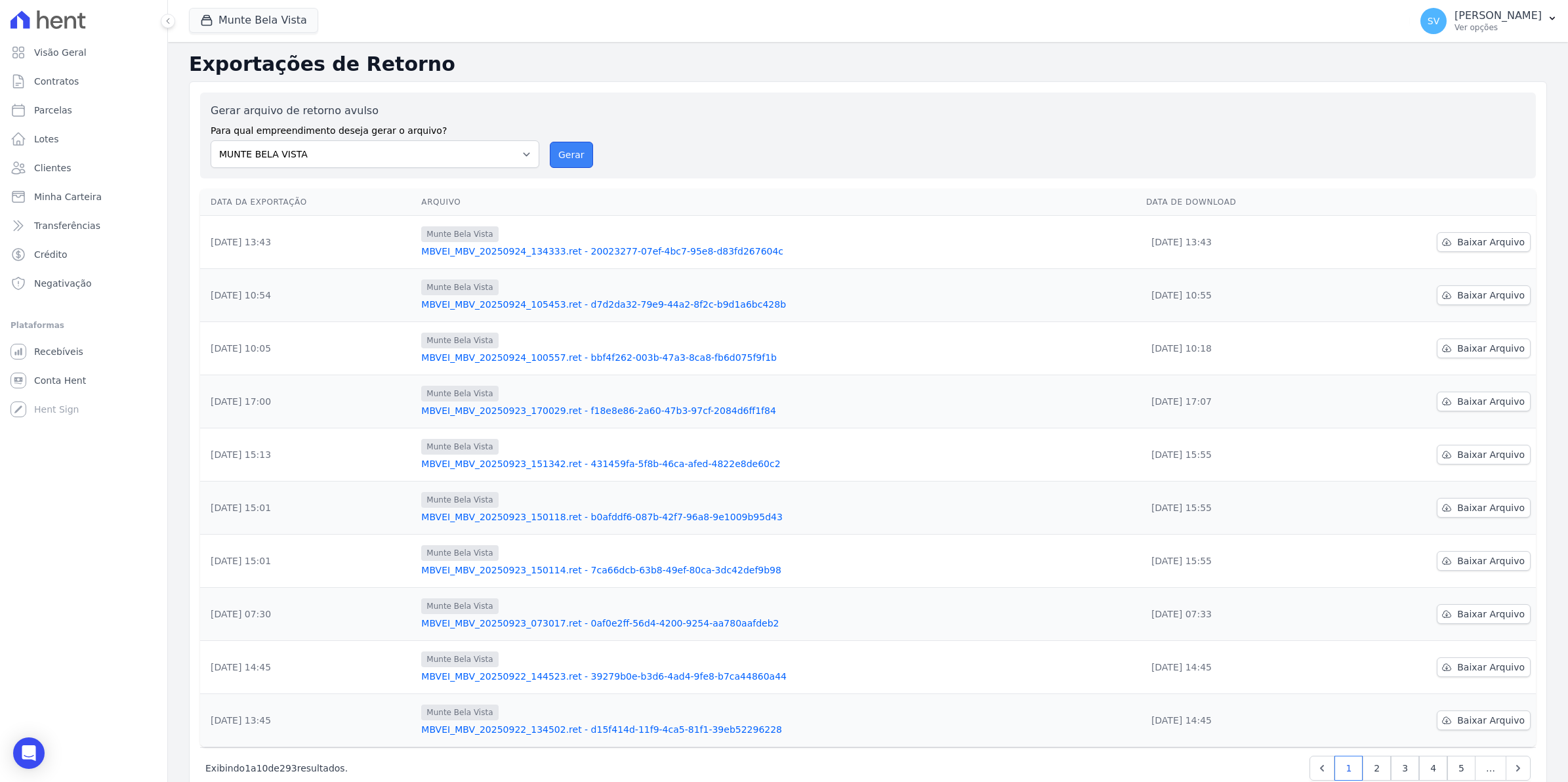
click at [576, 158] on button "Gerar" at bounding box center [571, 155] width 43 height 26
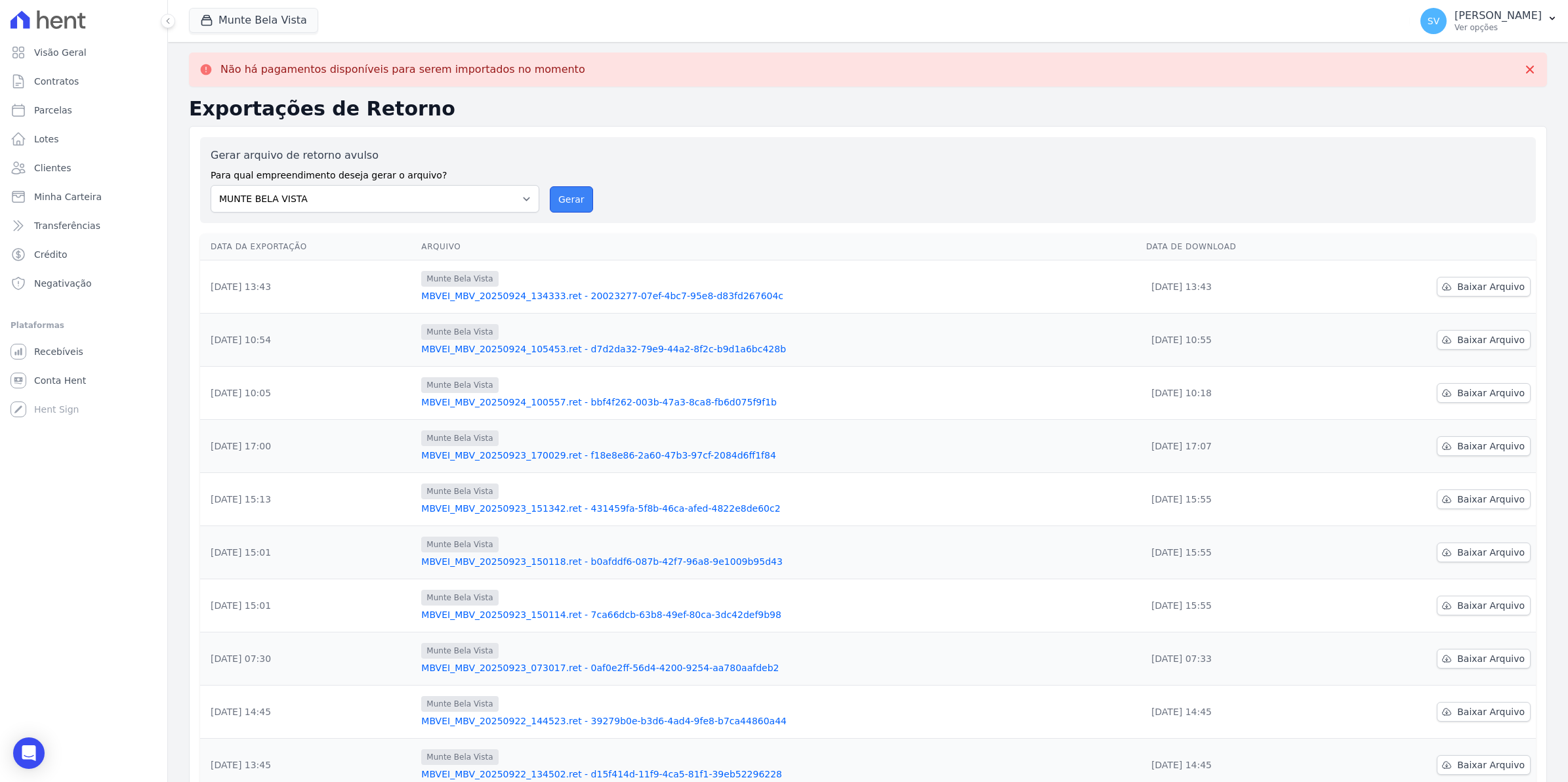
click at [571, 202] on button "Gerar" at bounding box center [571, 200] width 43 height 26
click at [50, 383] on span "Conta Hent" at bounding box center [60, 380] width 52 height 13
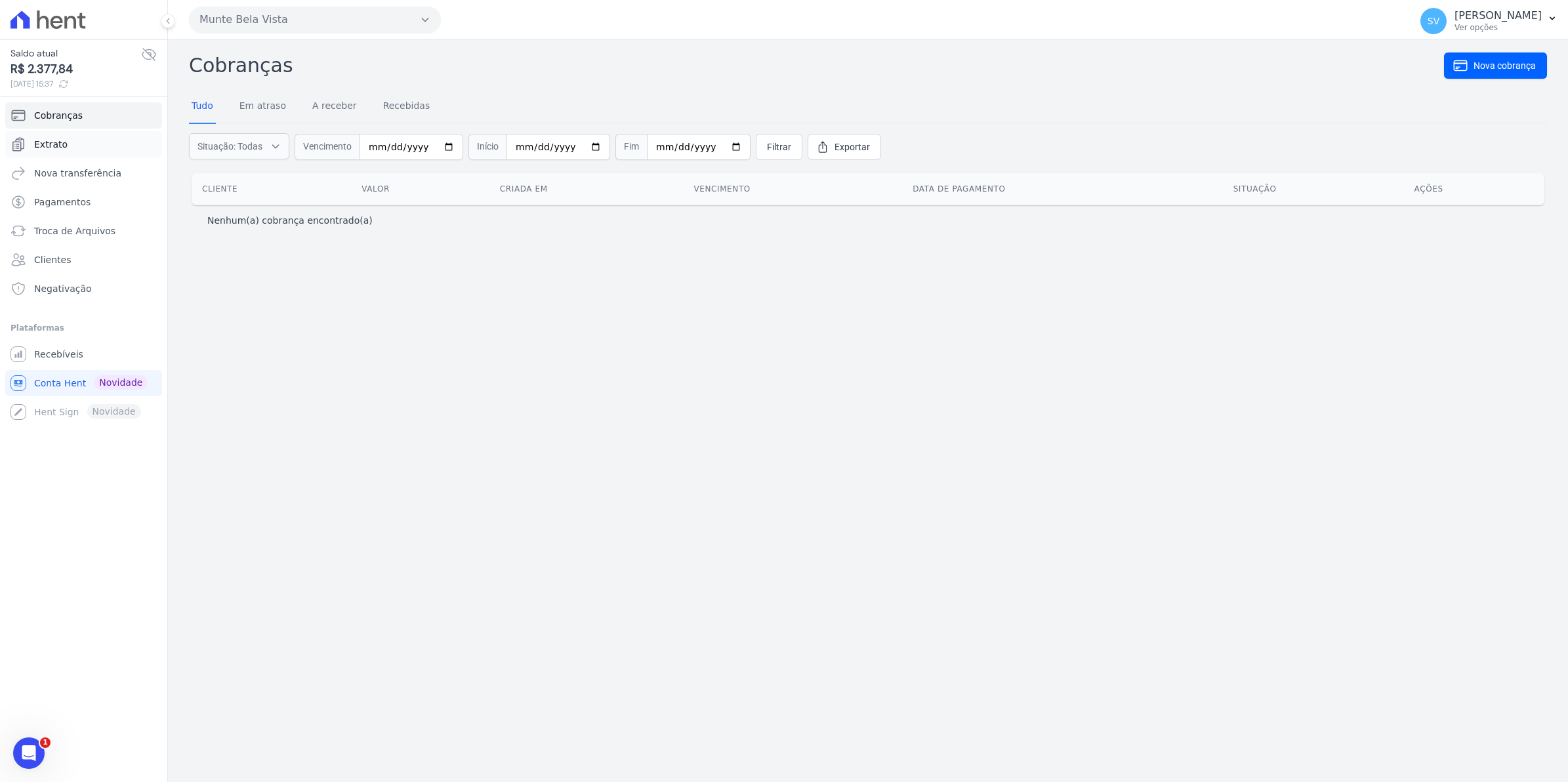
click at [39, 147] on span "Extrato" at bounding box center [50, 144] width 33 height 13
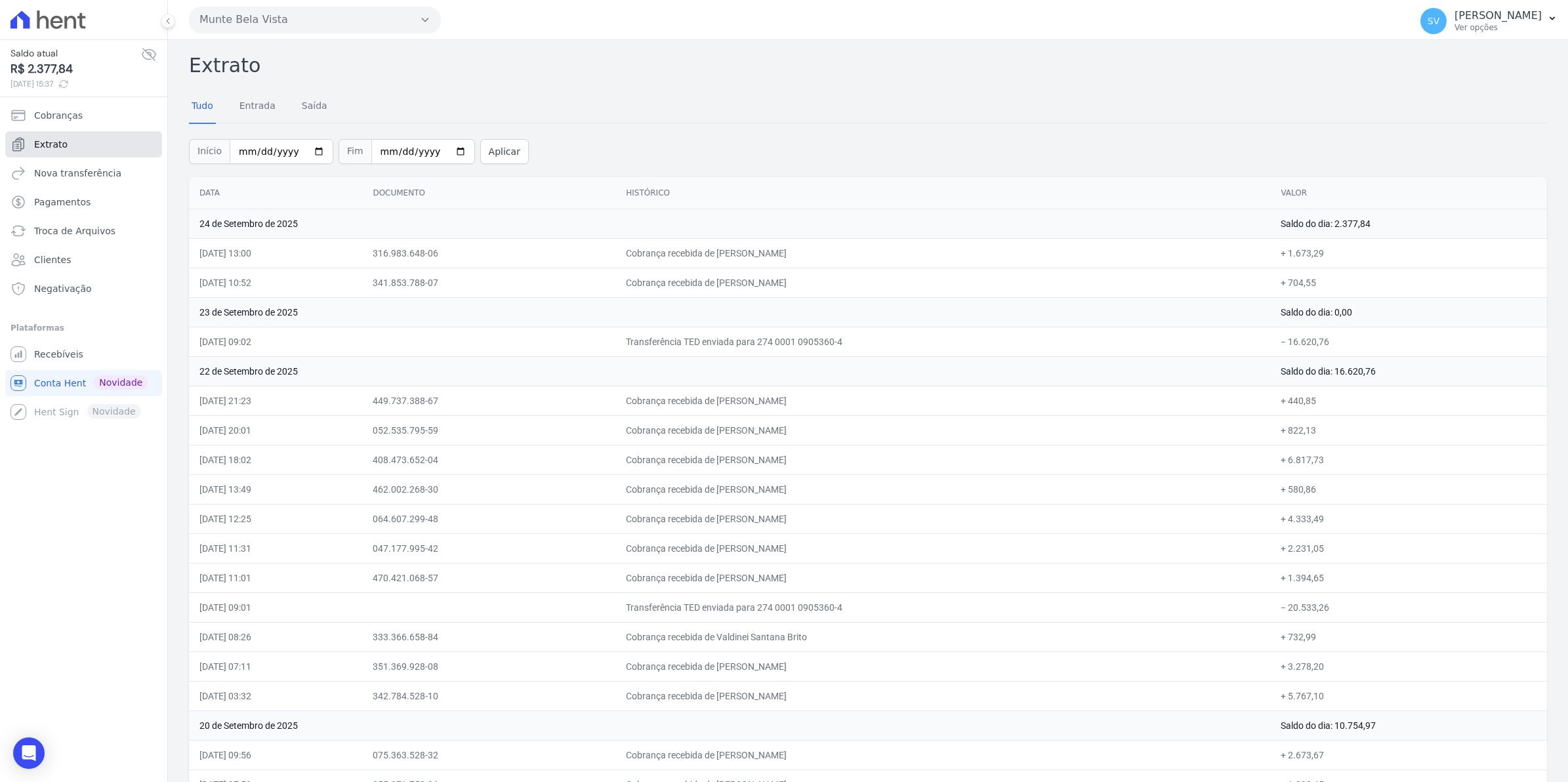
click at [34, 149] on span "Extrato" at bounding box center [50, 144] width 33 height 13
click at [66, 356] on span "Recebíveis" at bounding box center [58, 354] width 50 height 13
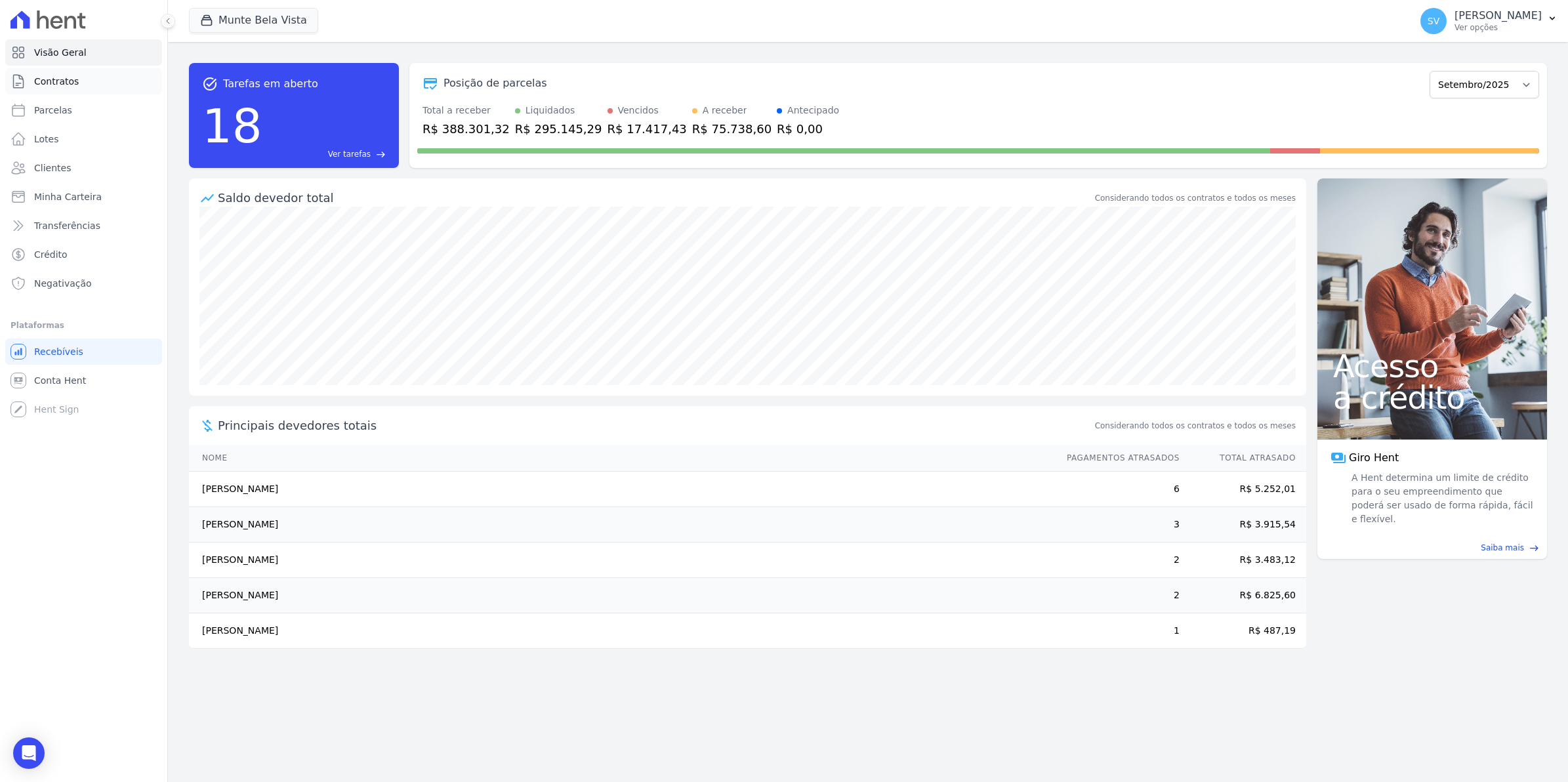
click at [50, 77] on span "Contratos" at bounding box center [56, 81] width 45 height 13
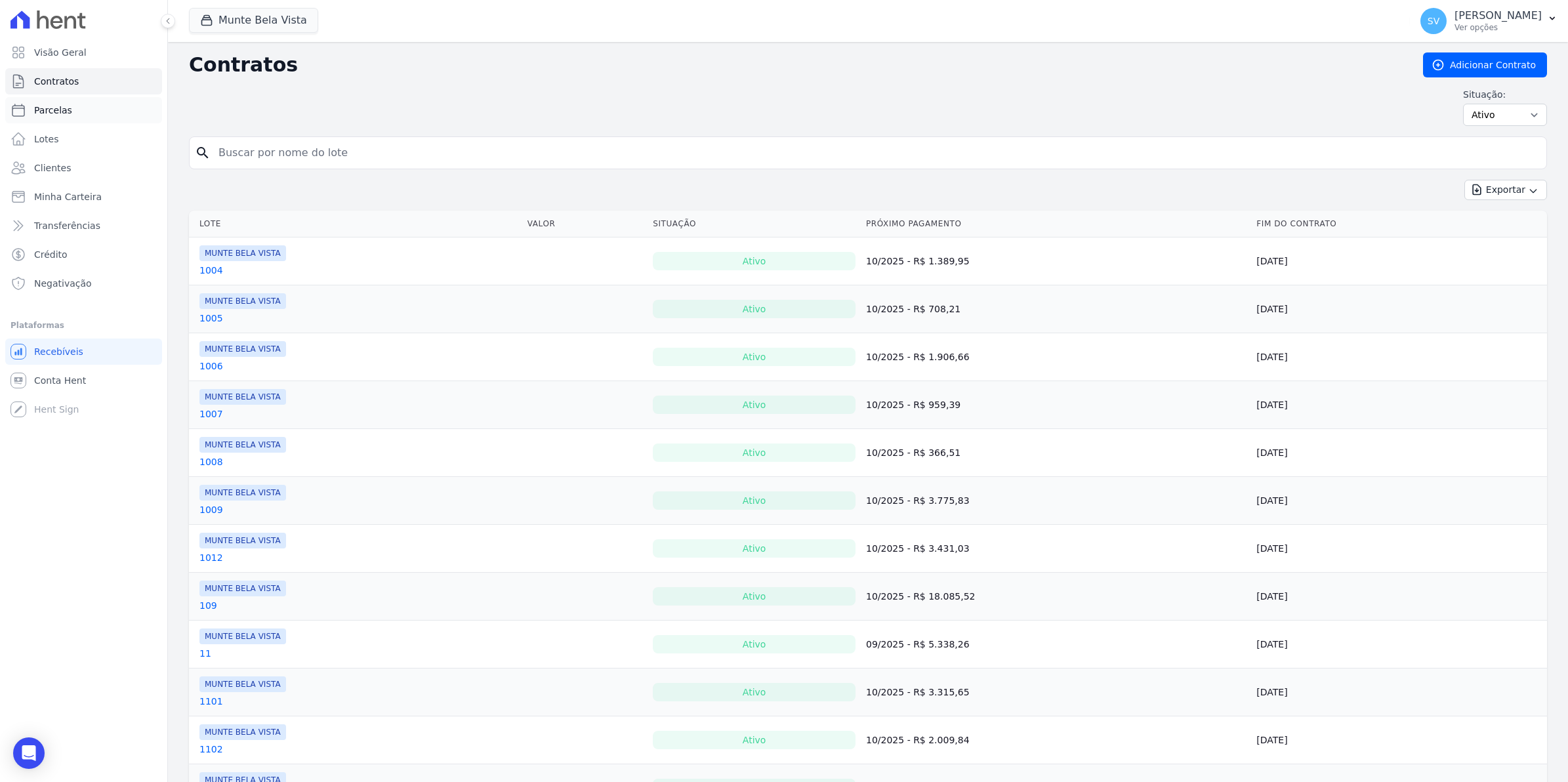
click at [56, 104] on span "Parcelas" at bounding box center [53, 110] width 38 height 13
select select
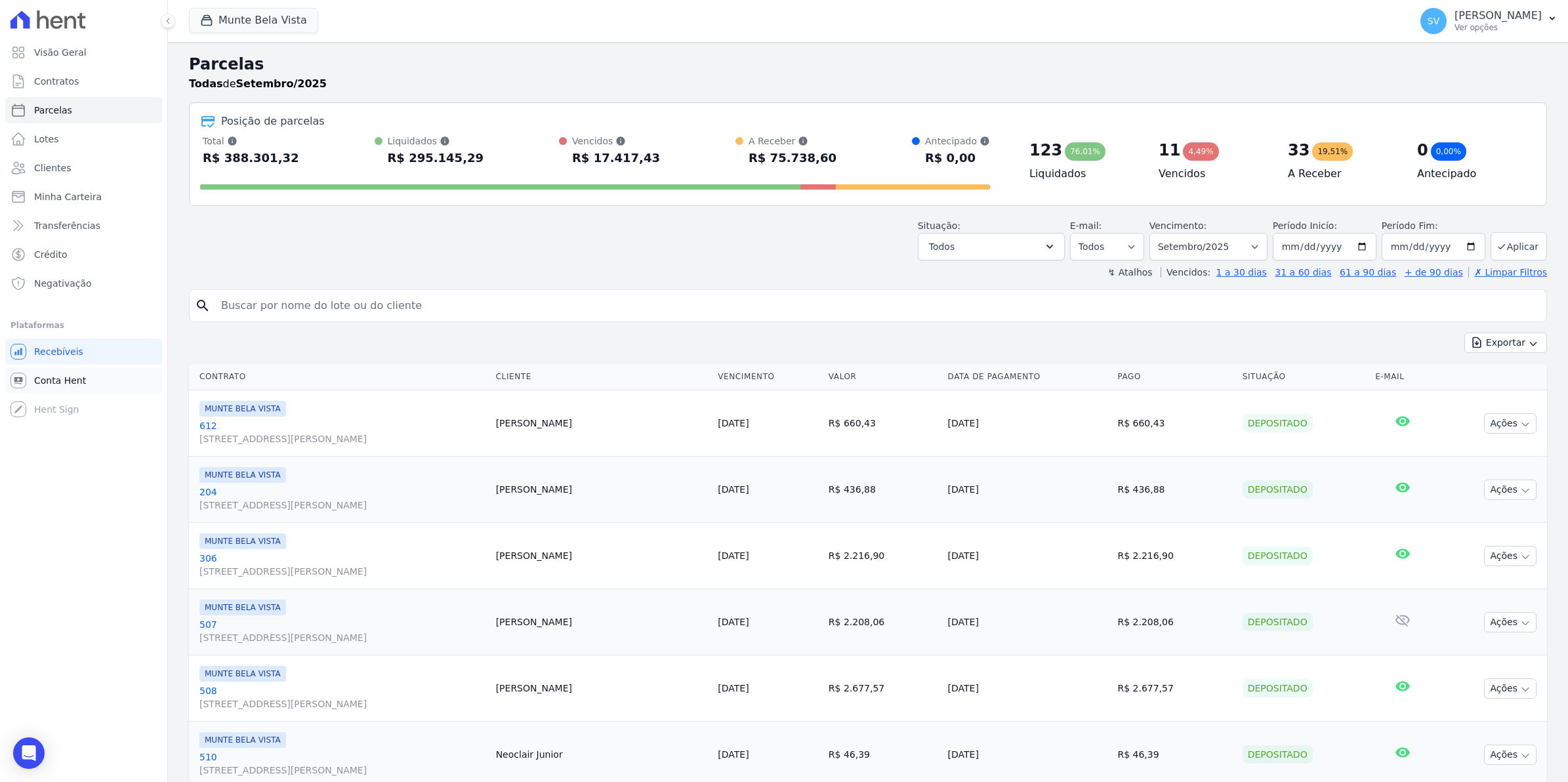
click at [56, 386] on span "Conta Hent" at bounding box center [60, 380] width 52 height 13
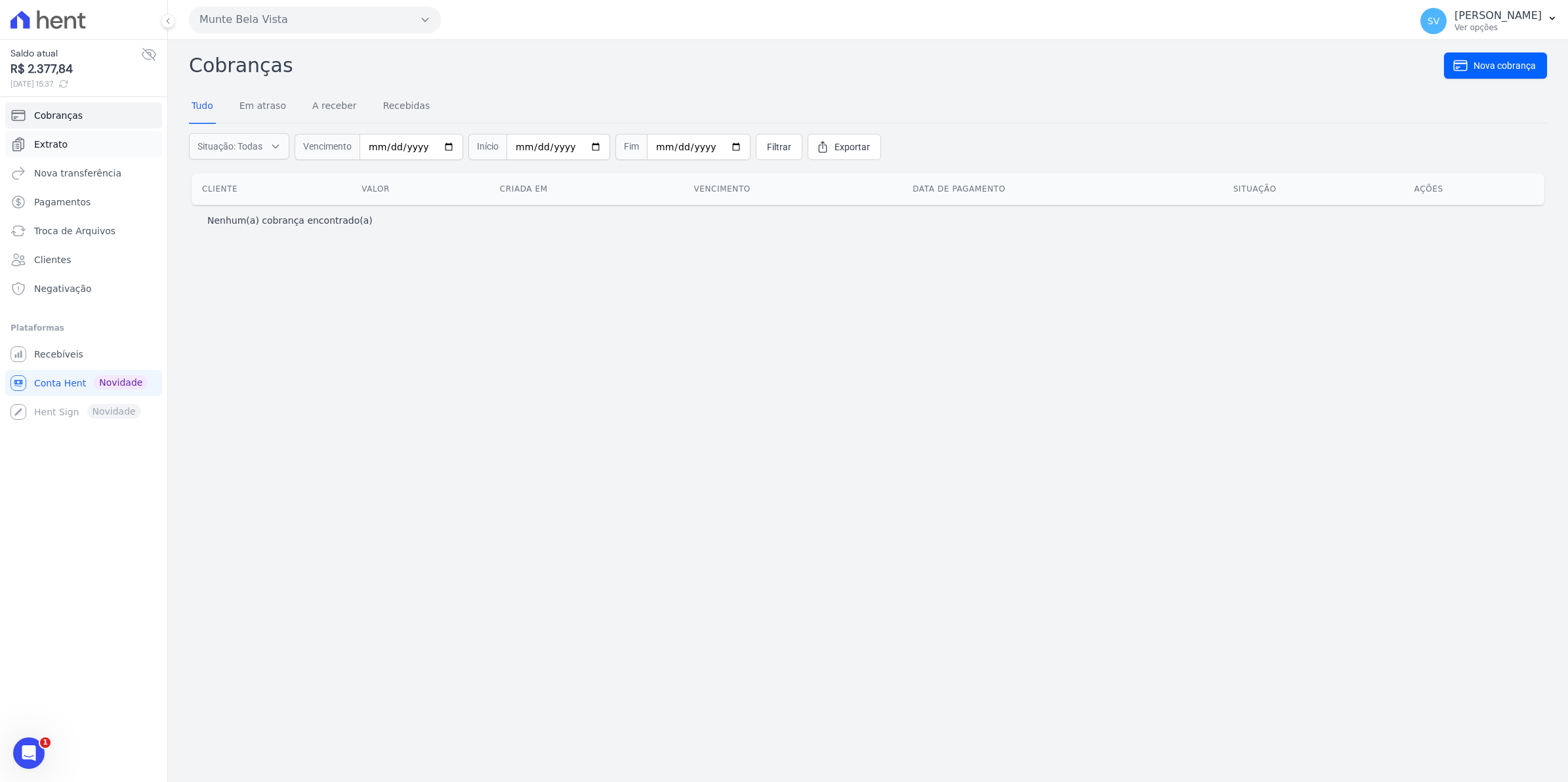
click at [61, 143] on span "Extrato" at bounding box center [50, 144] width 33 height 13
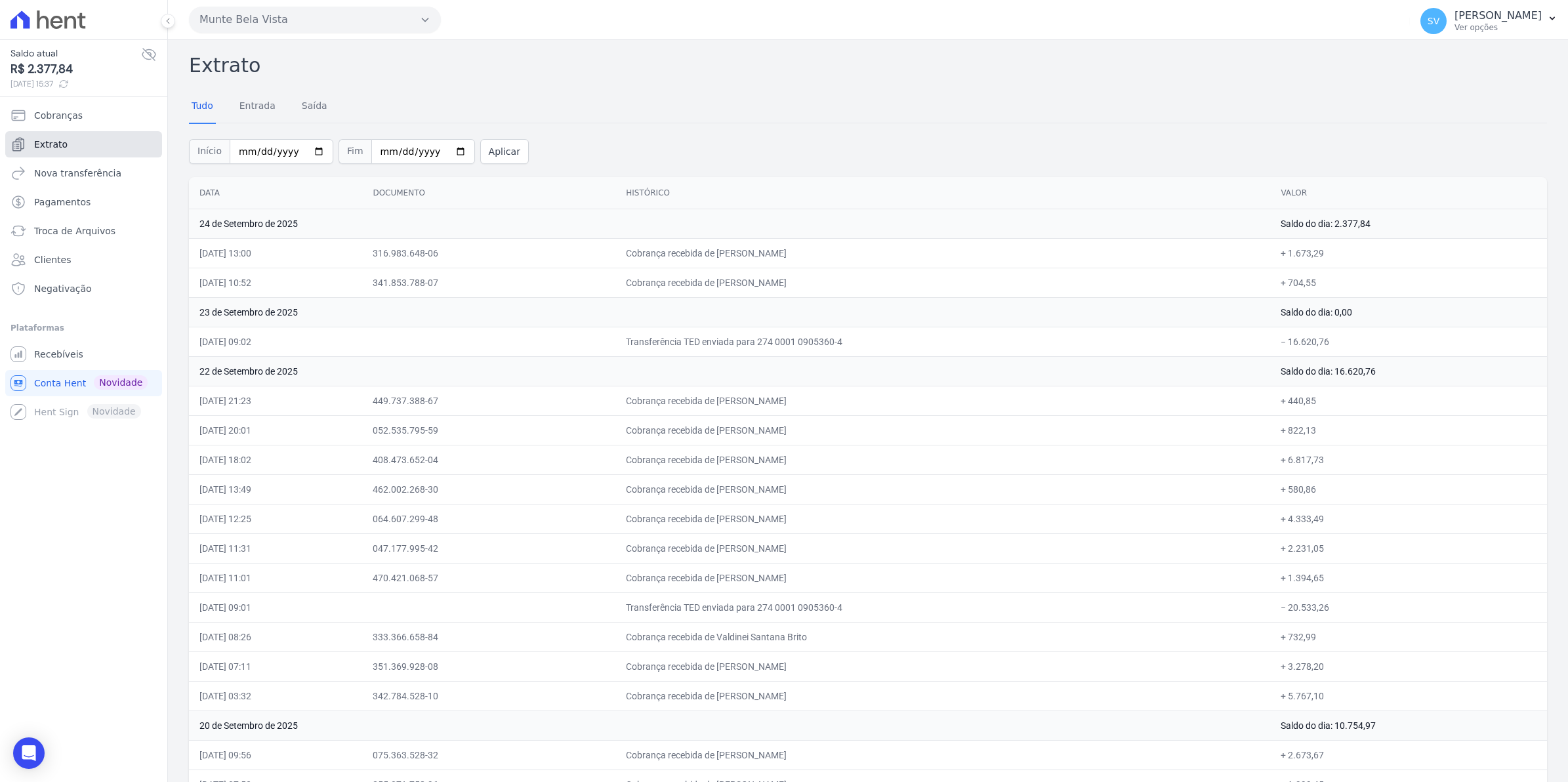
click at [35, 145] on span "Extrato" at bounding box center [50, 144] width 33 height 13
click at [66, 140] on link "Extrato" at bounding box center [83, 144] width 157 height 26
click at [50, 352] on span "Recebíveis" at bounding box center [58, 354] width 50 height 13
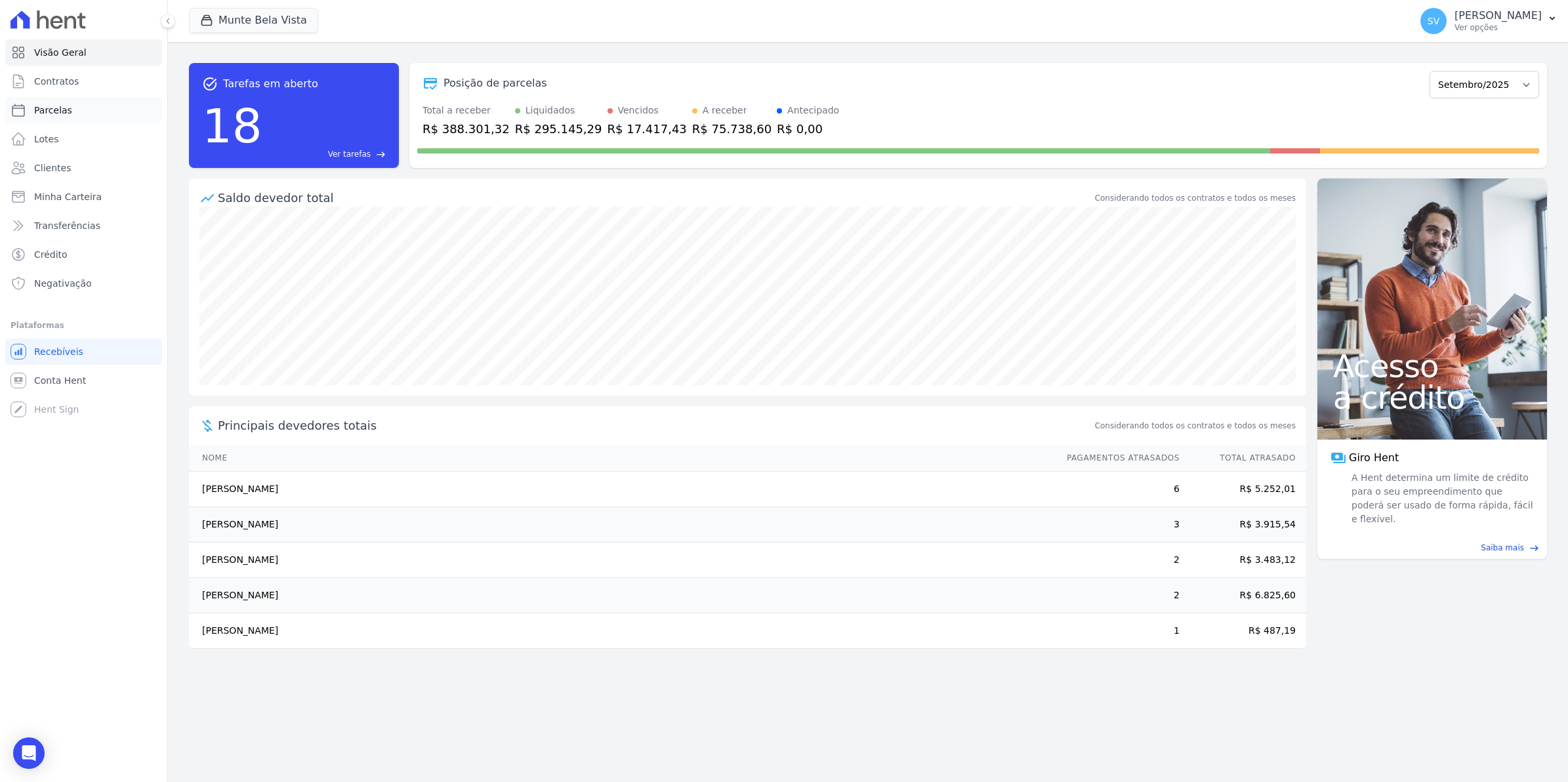
click at [40, 113] on span "Parcelas" at bounding box center [53, 110] width 38 height 13
select select
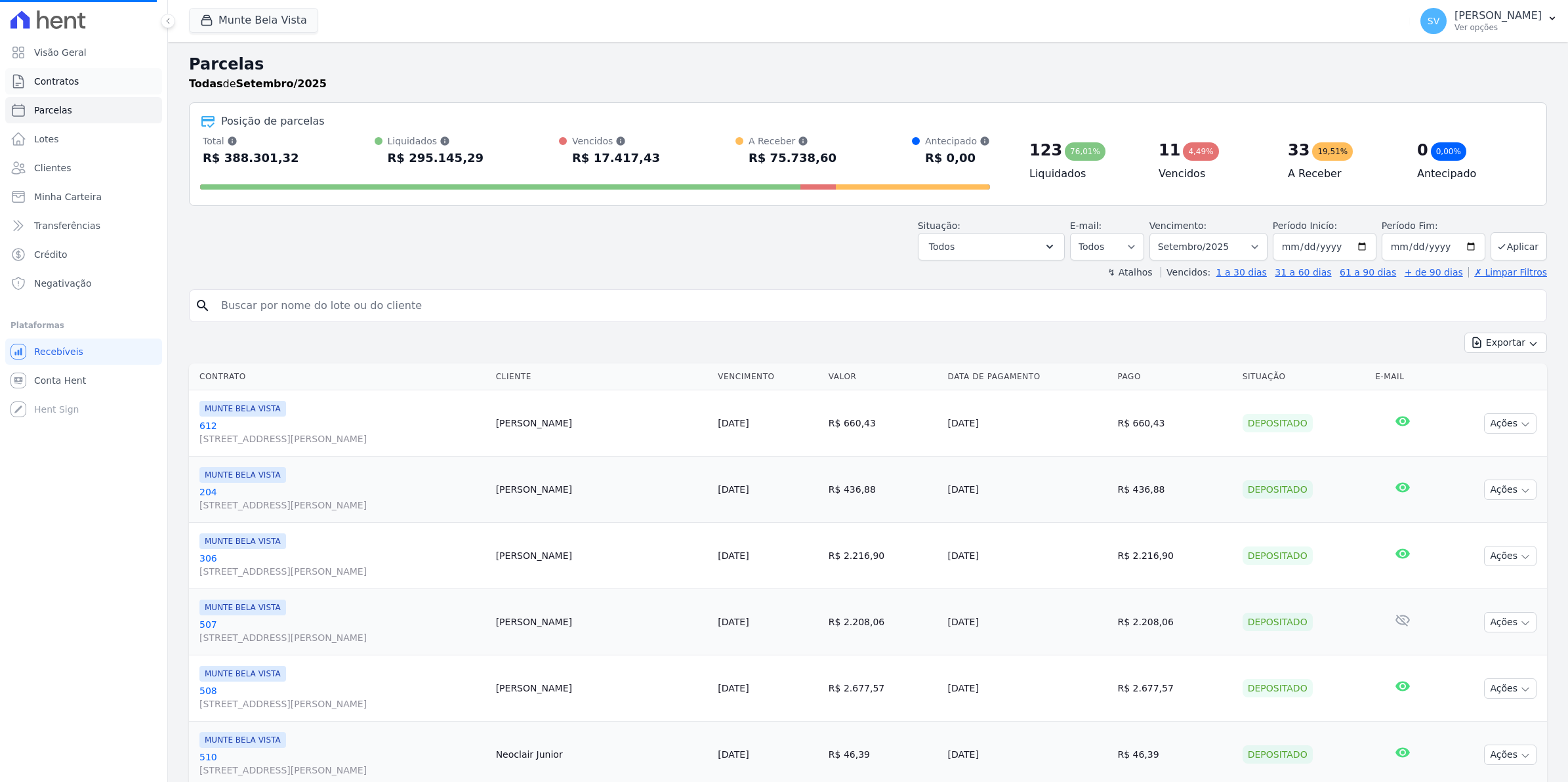
select select
click at [64, 79] on span "Contratos" at bounding box center [56, 81] width 45 height 13
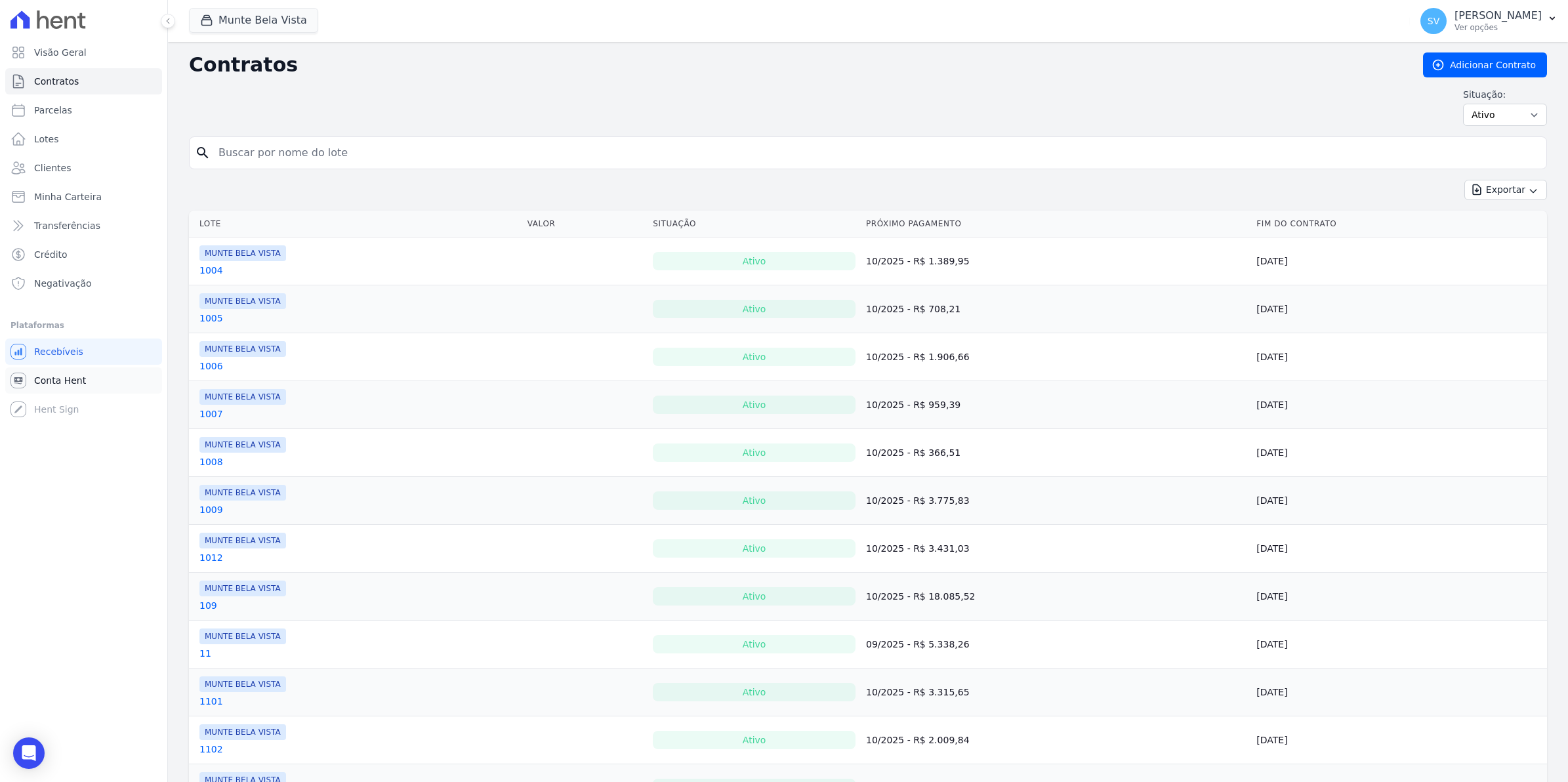
click at [53, 377] on span "Conta Hent" at bounding box center [60, 380] width 52 height 13
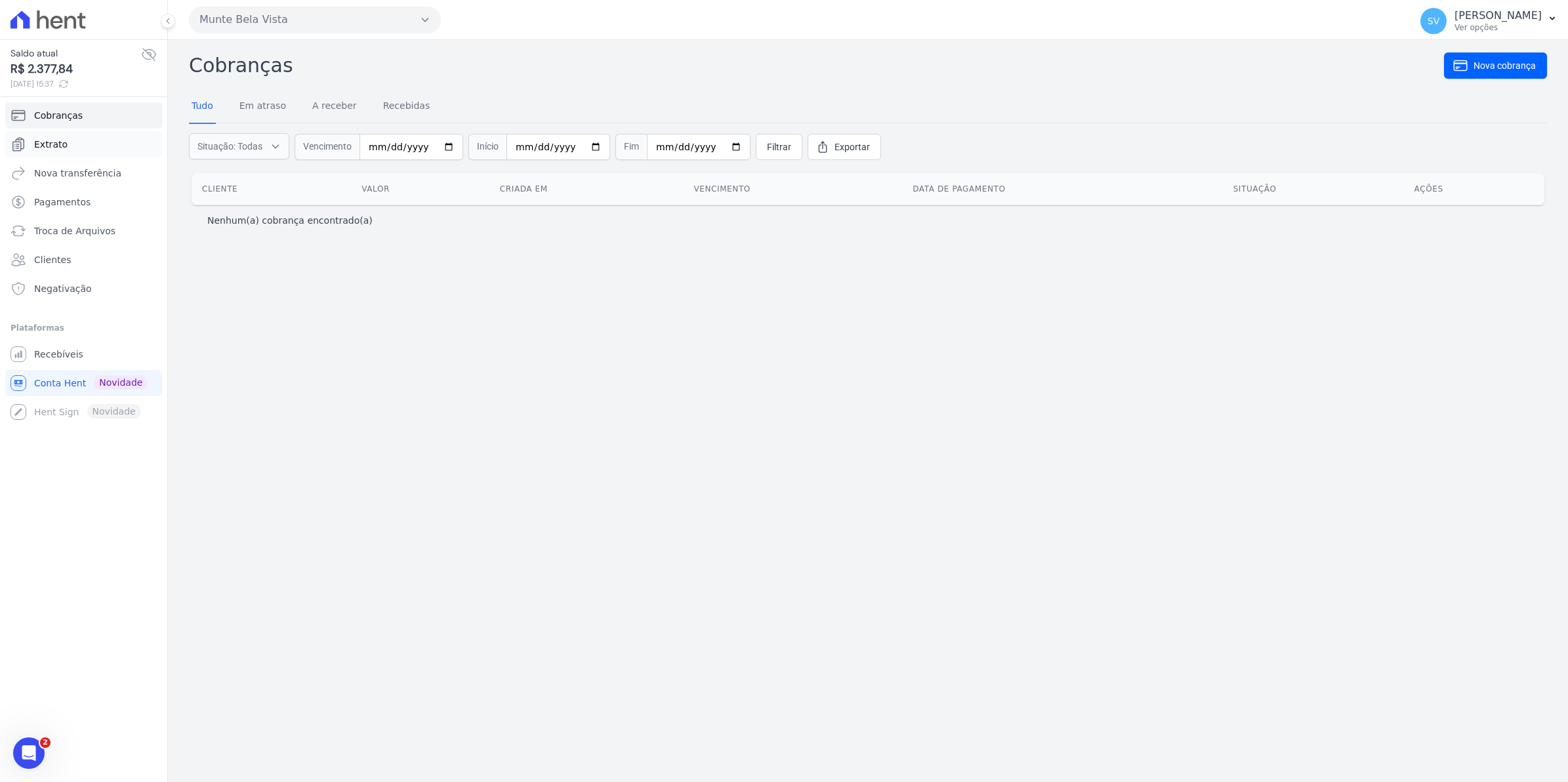
click at [43, 148] on span "Extrato" at bounding box center [50, 144] width 33 height 13
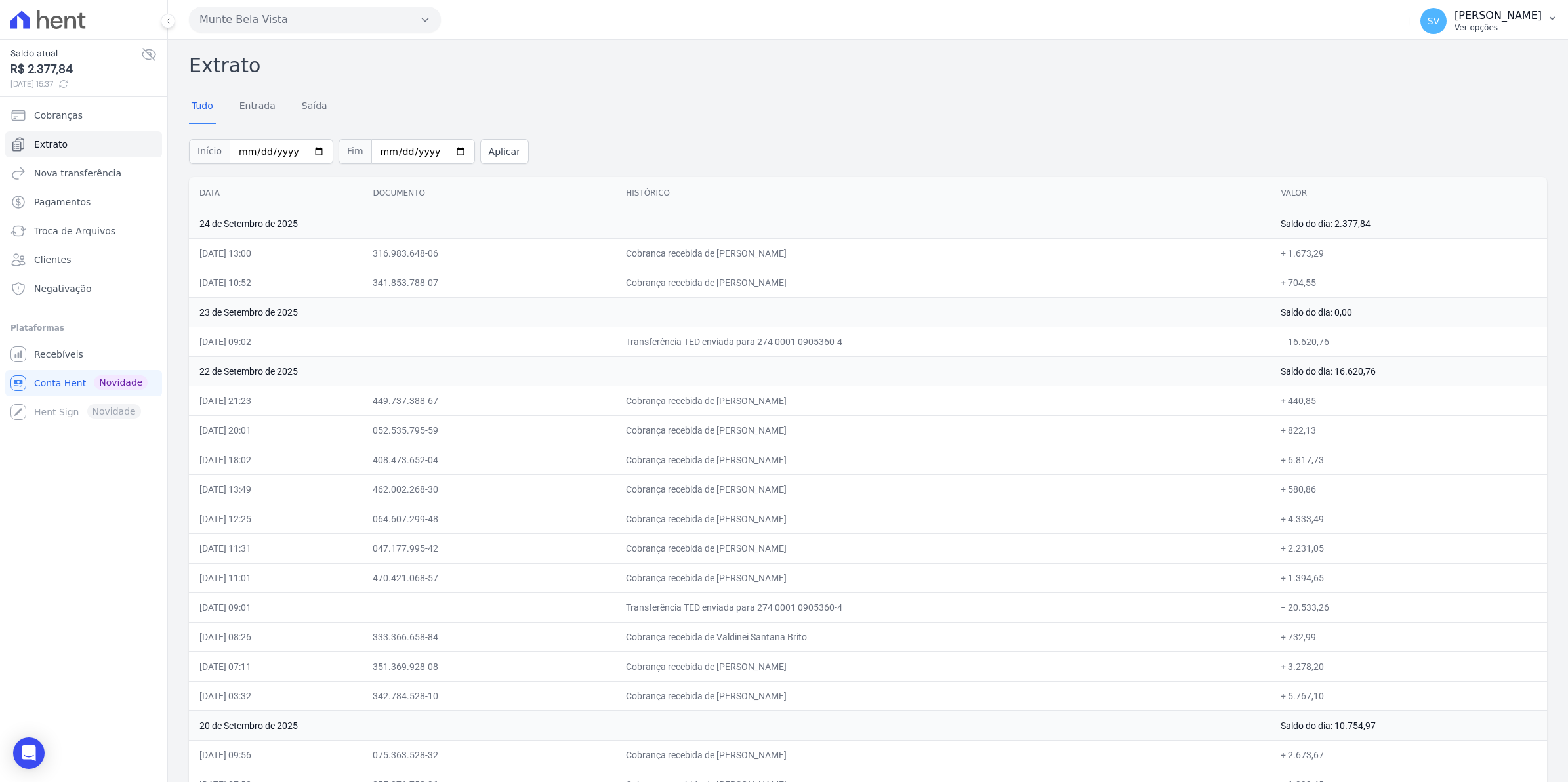
click at [1439, 23] on span "SV" at bounding box center [1433, 21] width 12 height 10
click at [52, 359] on span "Recebíveis" at bounding box center [58, 354] width 50 height 13
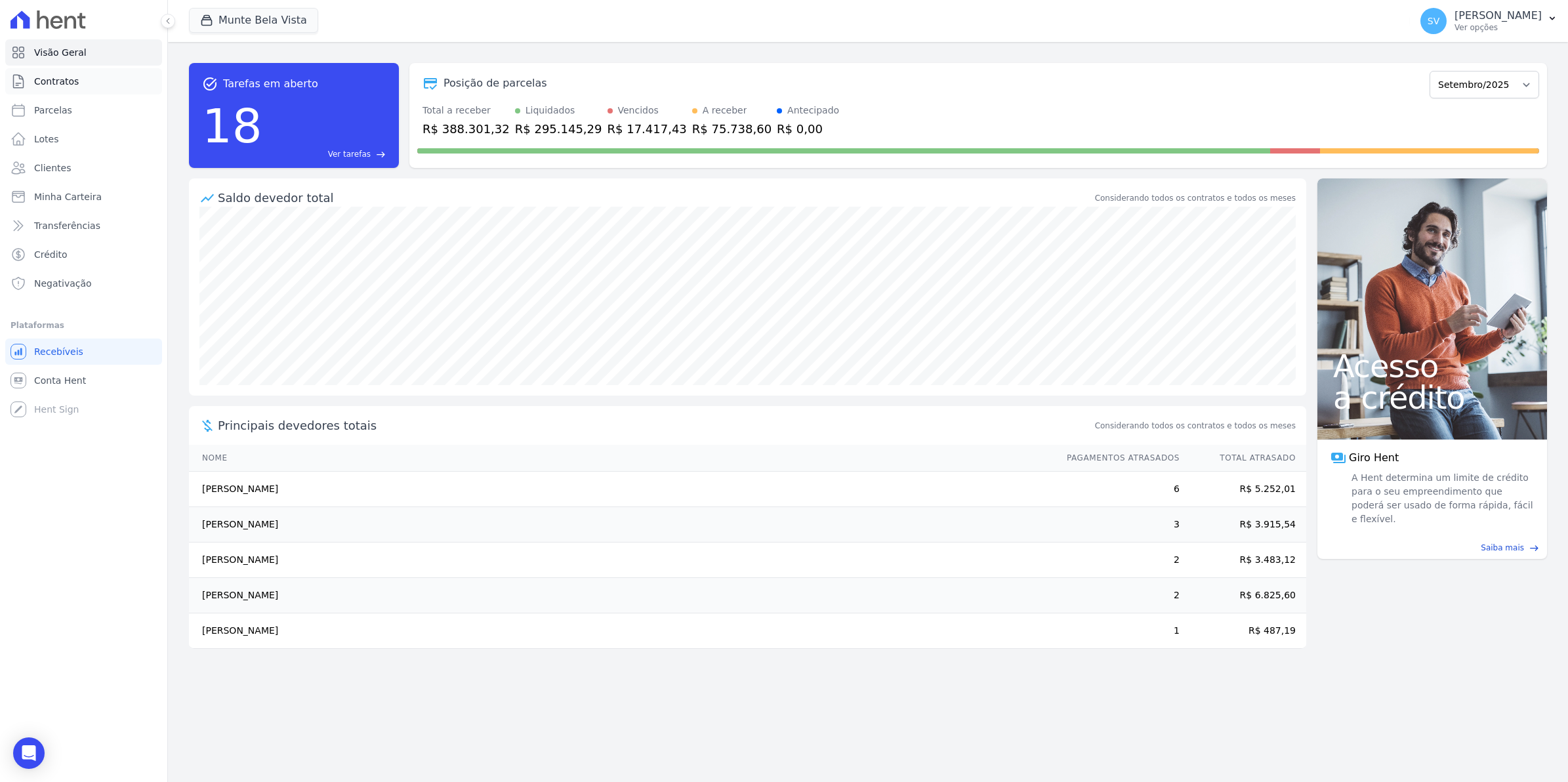
click at [41, 87] on span "Contratos" at bounding box center [56, 81] width 45 height 13
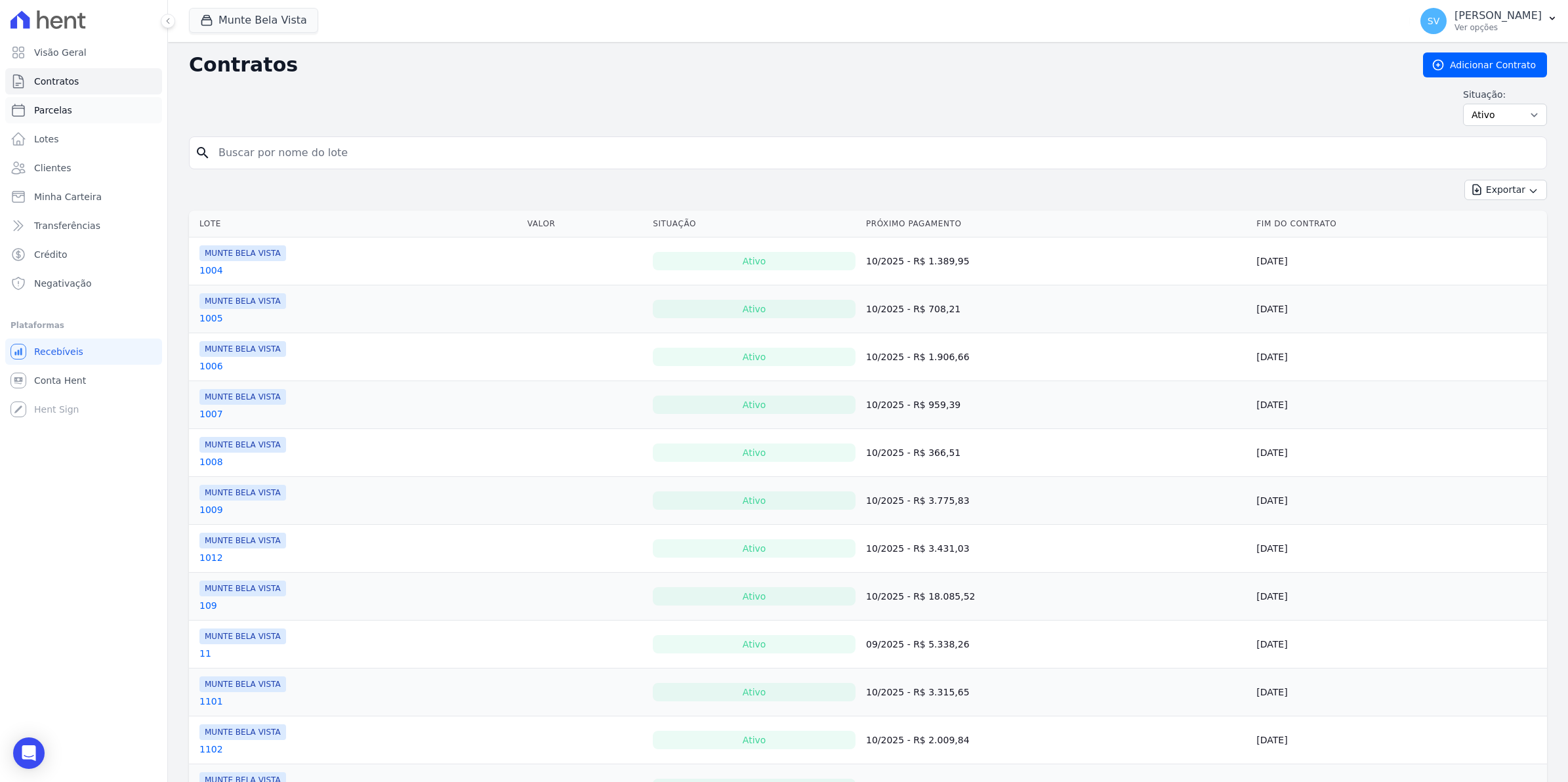
click at [69, 116] on link "Parcelas" at bounding box center [83, 110] width 157 height 26
select select
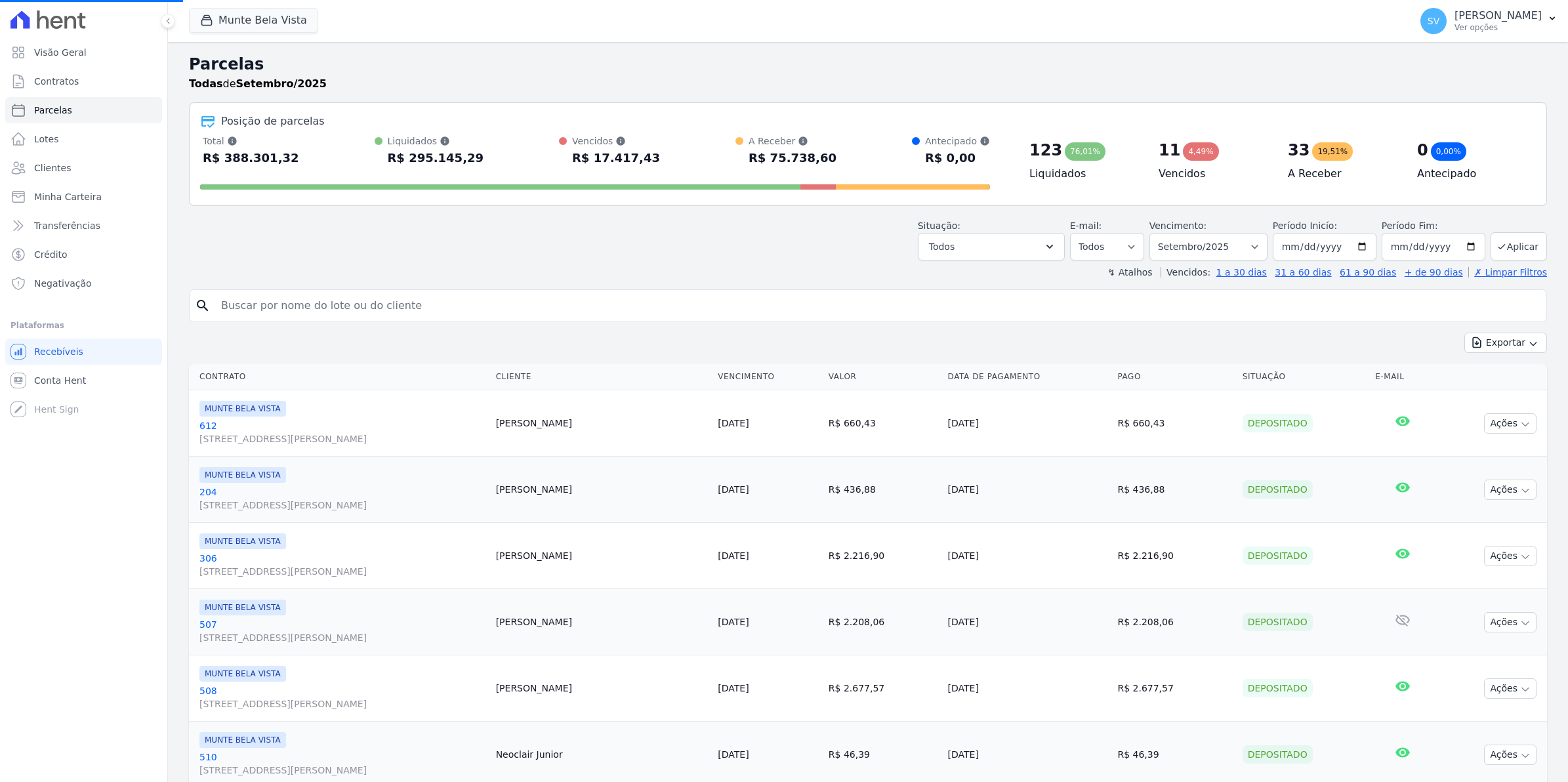
select select
click at [59, 377] on span "Conta Hent" at bounding box center [60, 380] width 52 height 13
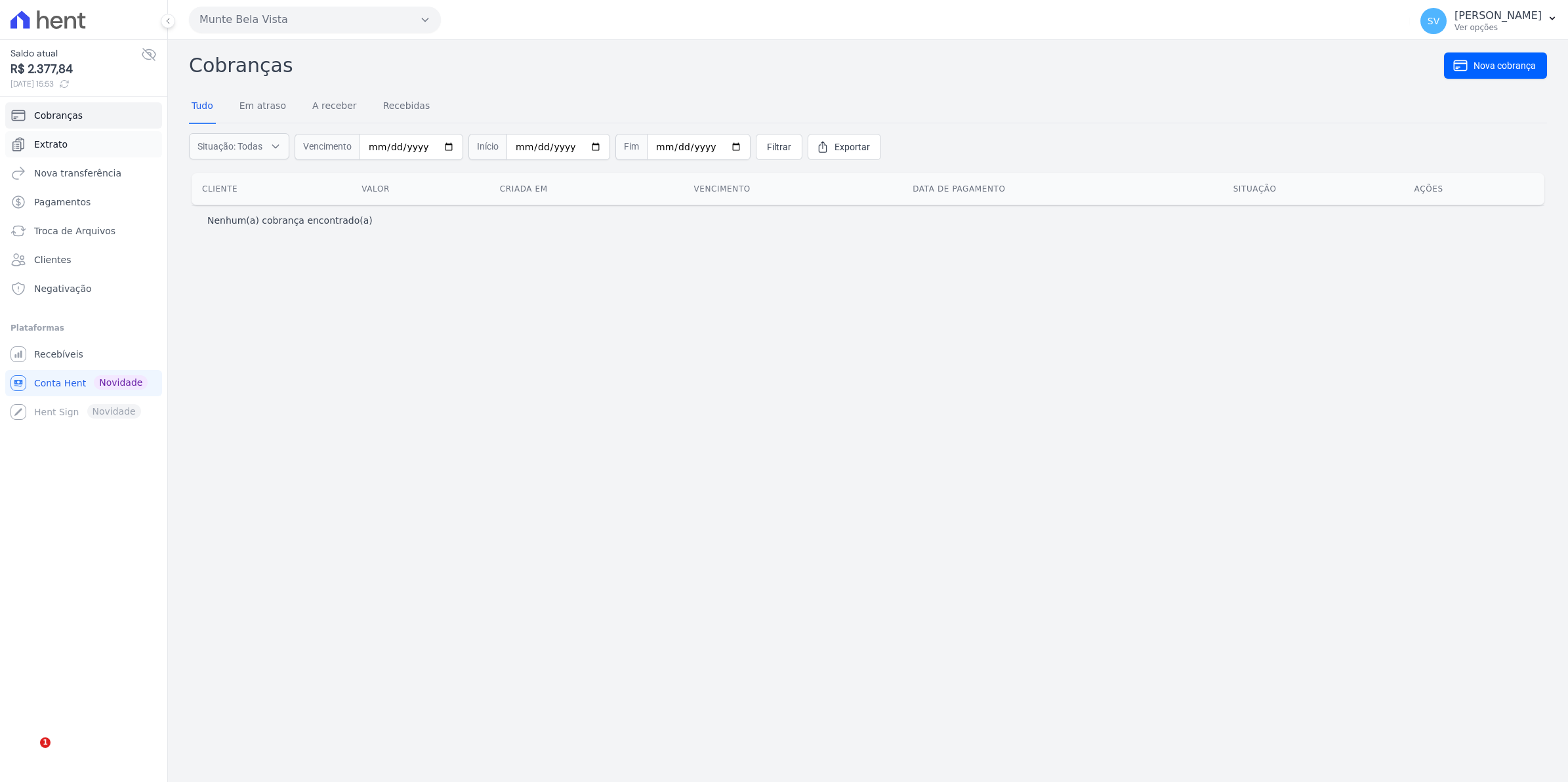
click at [54, 147] on span "Extrato" at bounding box center [50, 144] width 33 height 13
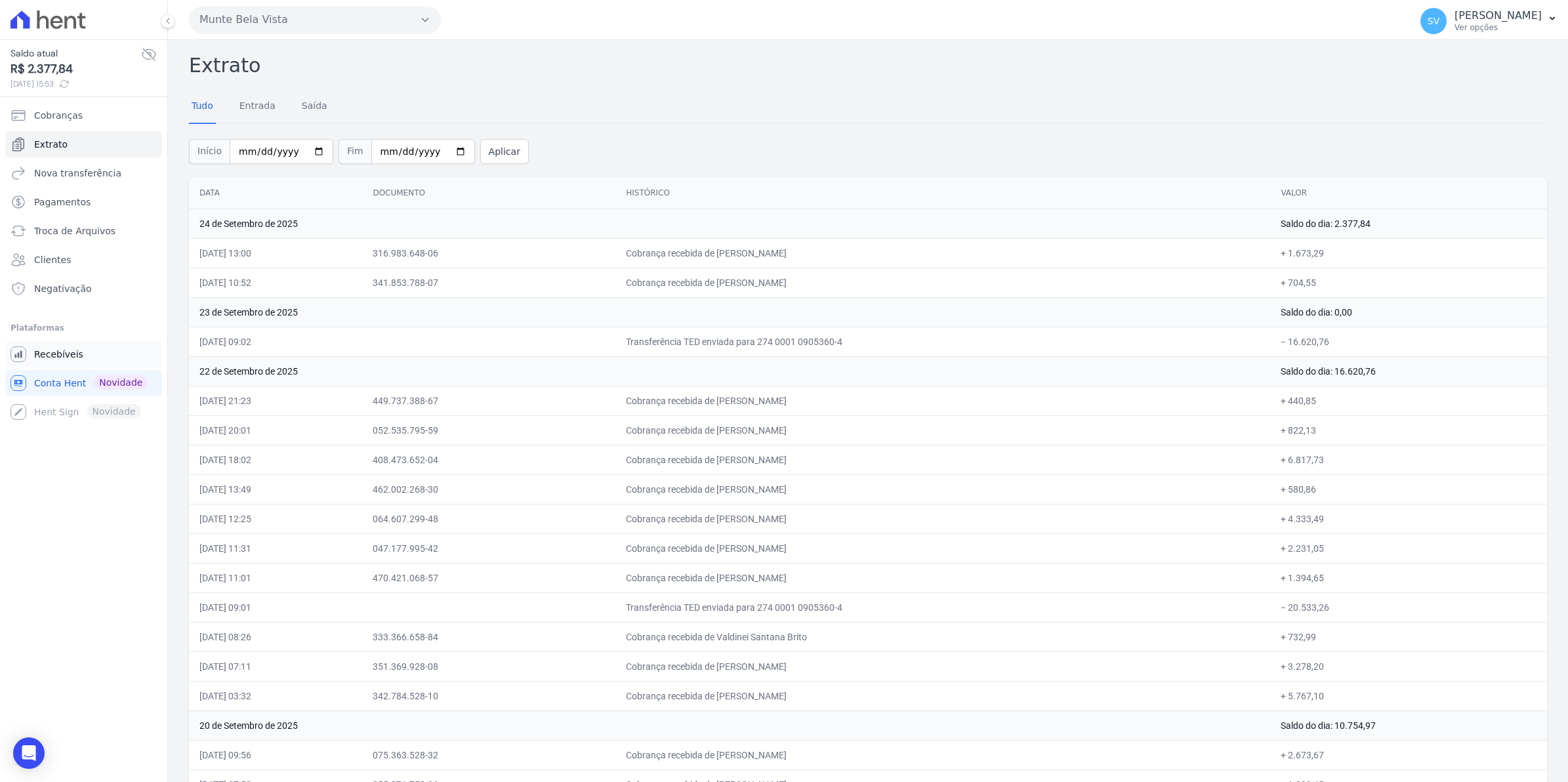
click at [47, 350] on span "Recebíveis" at bounding box center [58, 354] width 50 height 13
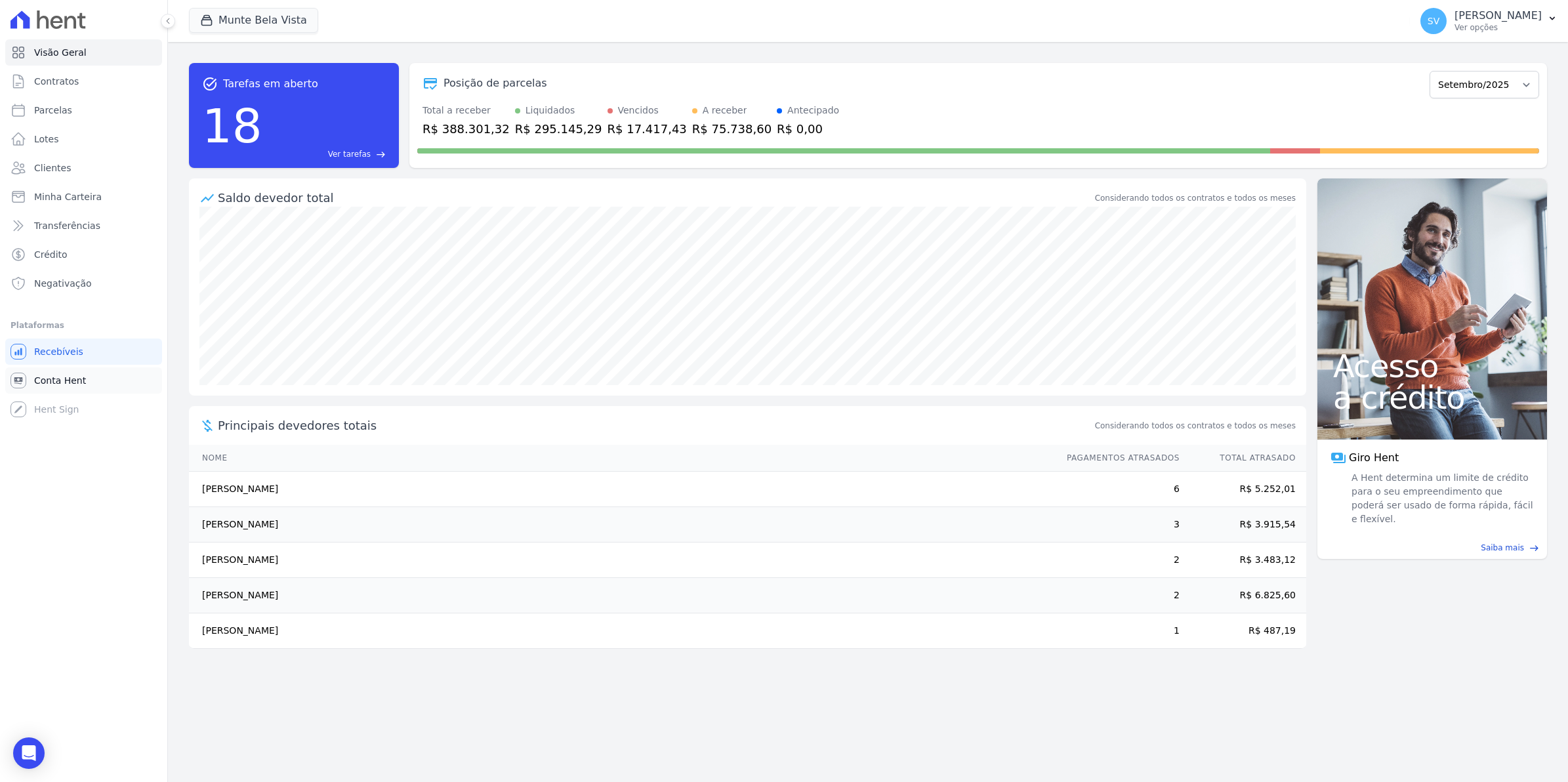
click at [60, 377] on span "Conta Hent" at bounding box center [60, 380] width 52 height 13
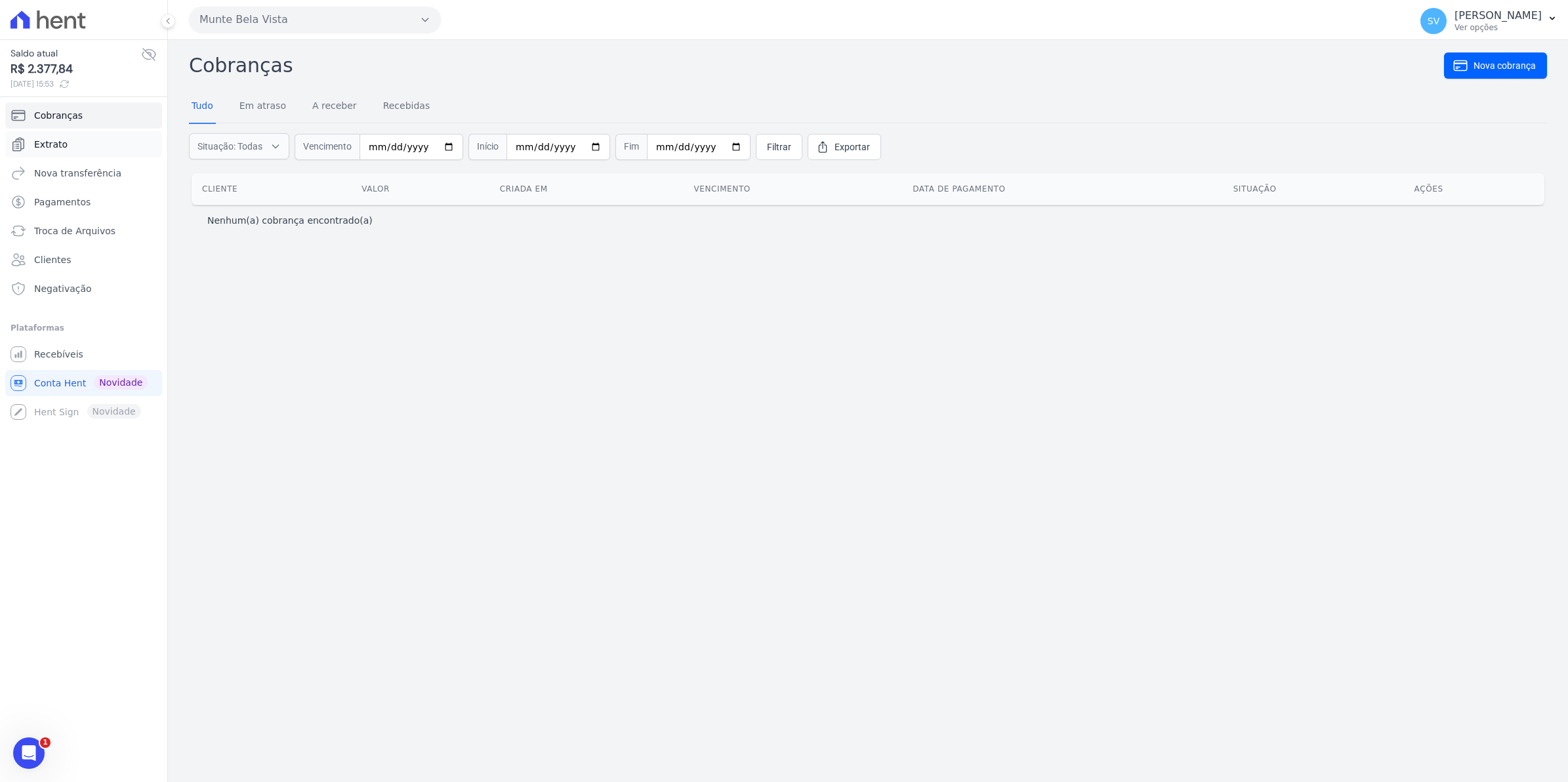
click at [56, 145] on span "Extrato" at bounding box center [50, 144] width 33 height 13
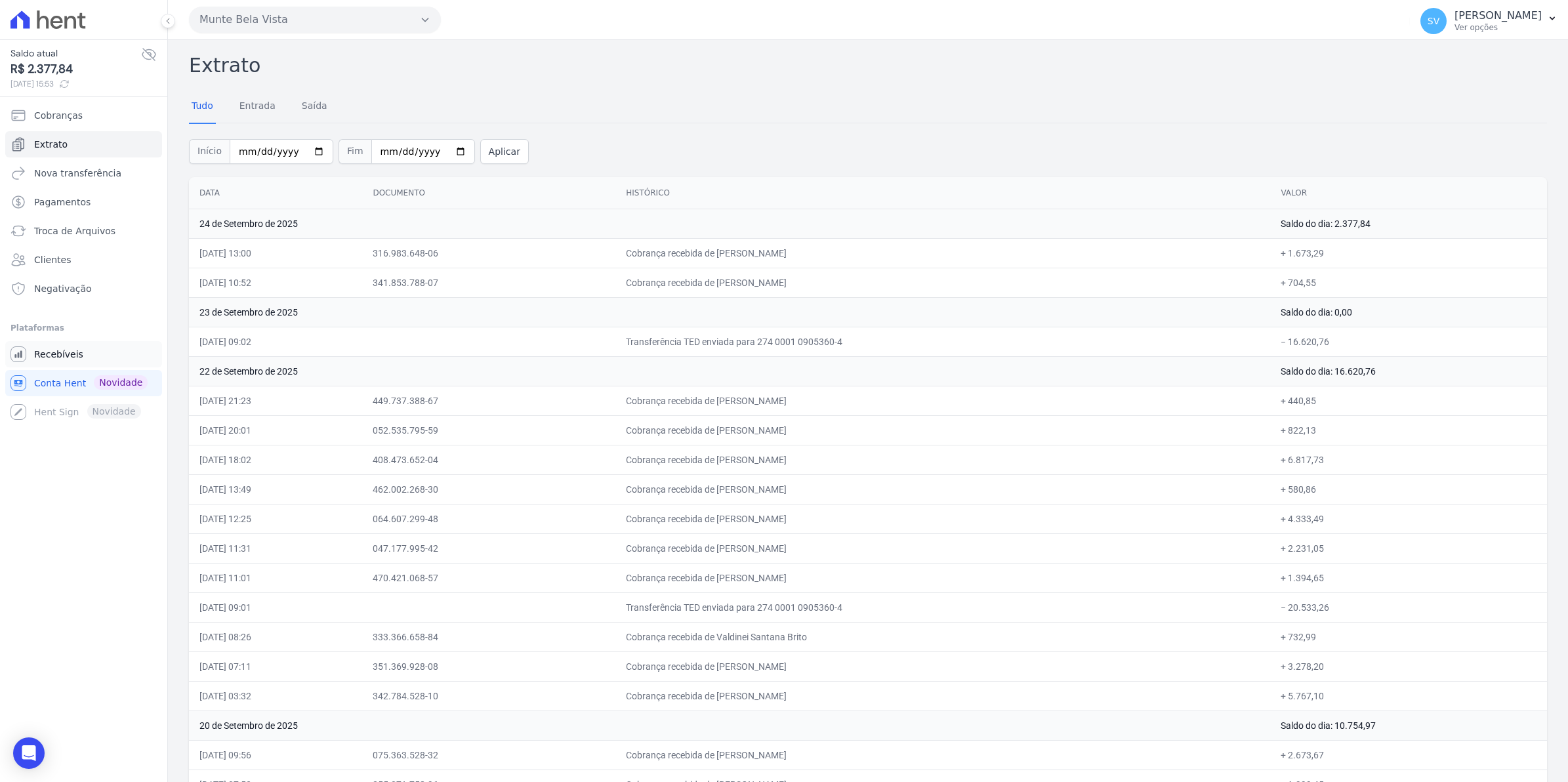
click at [51, 362] on link "Recebíveis" at bounding box center [83, 354] width 157 height 26
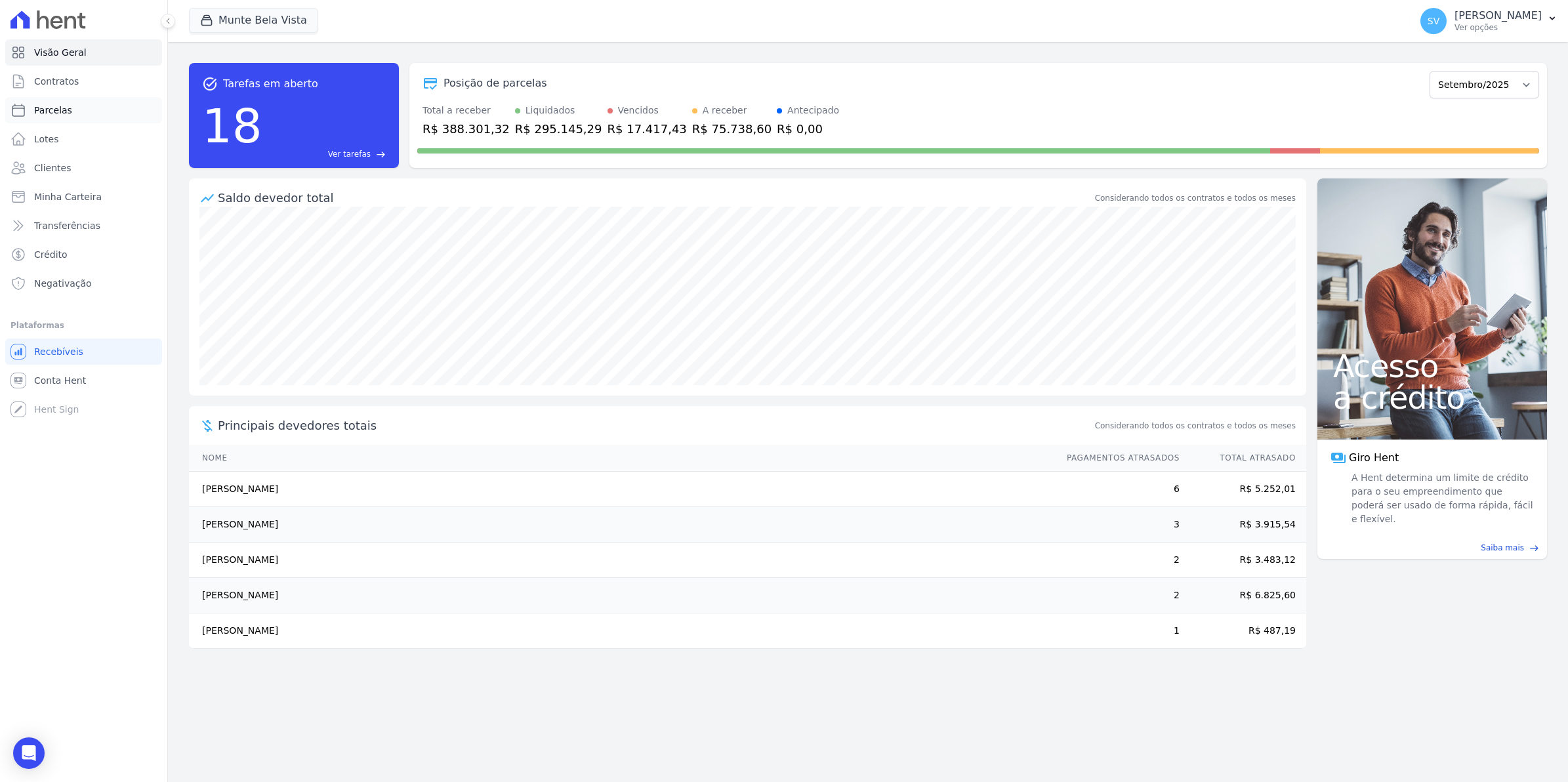
click at [50, 115] on span "Parcelas" at bounding box center [53, 110] width 38 height 13
select select
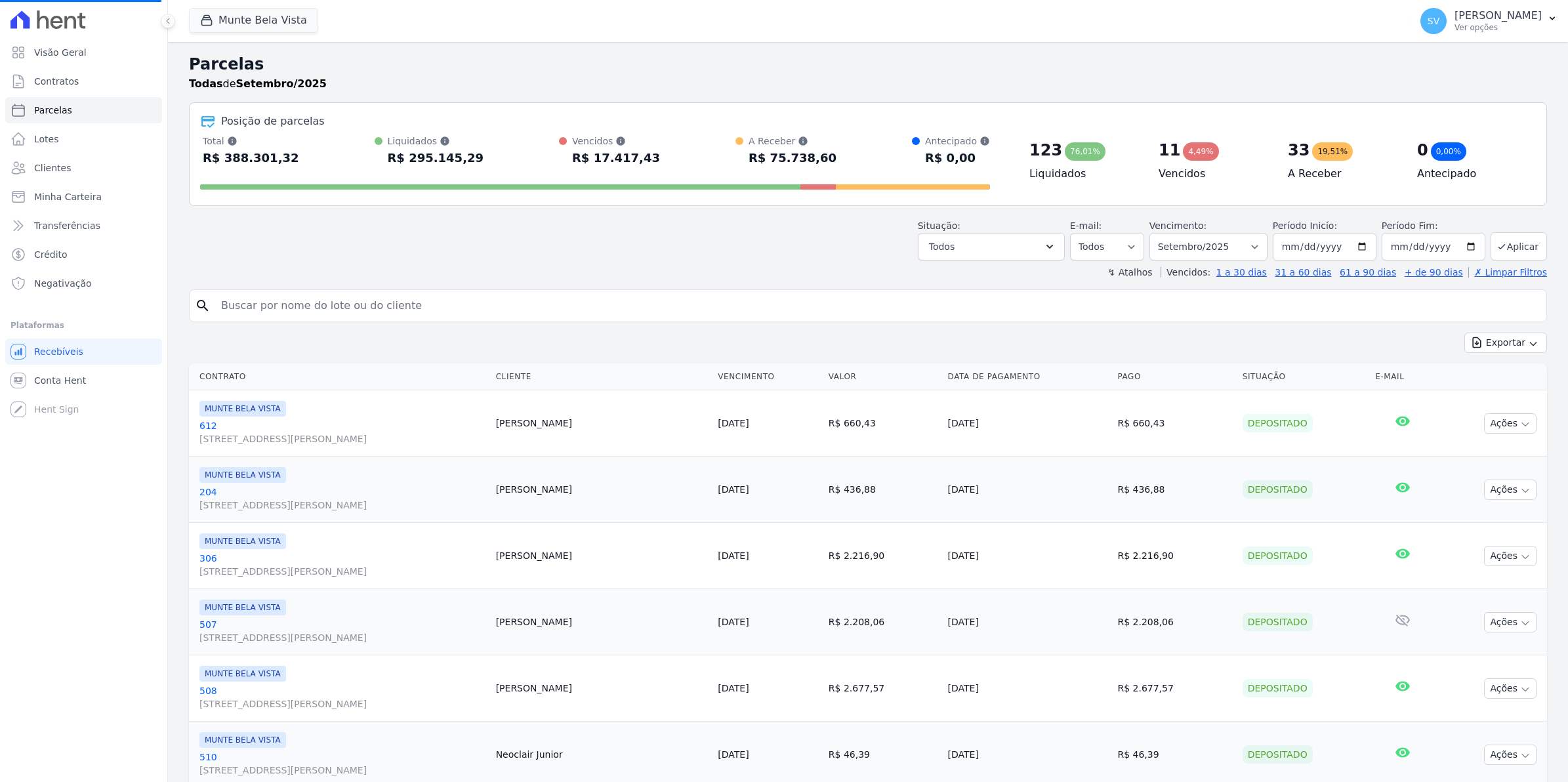
select select
click at [46, 379] on span "Conta Hent" at bounding box center [60, 380] width 52 height 13
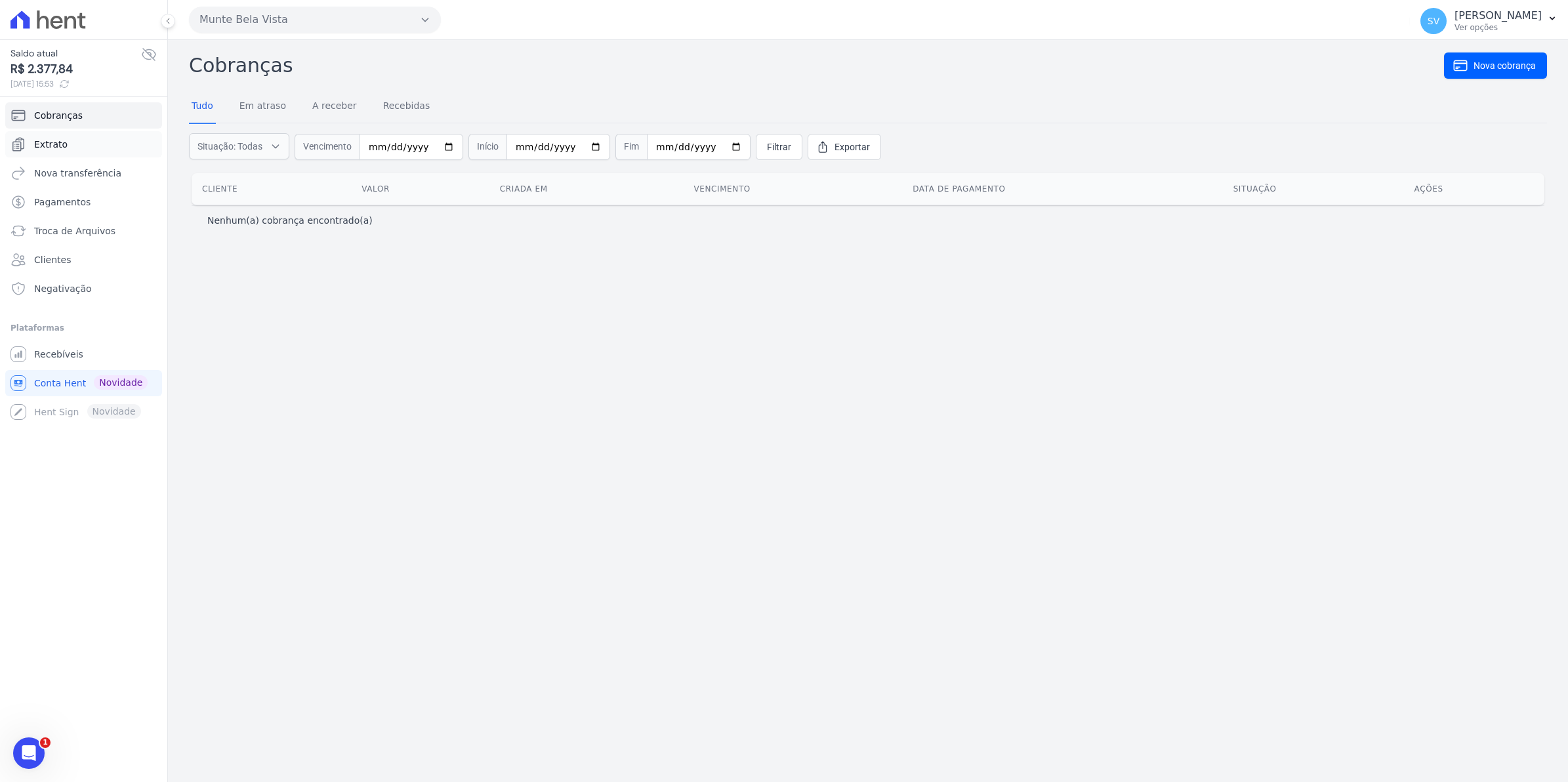
click at [58, 146] on span "Extrato" at bounding box center [50, 144] width 33 height 13
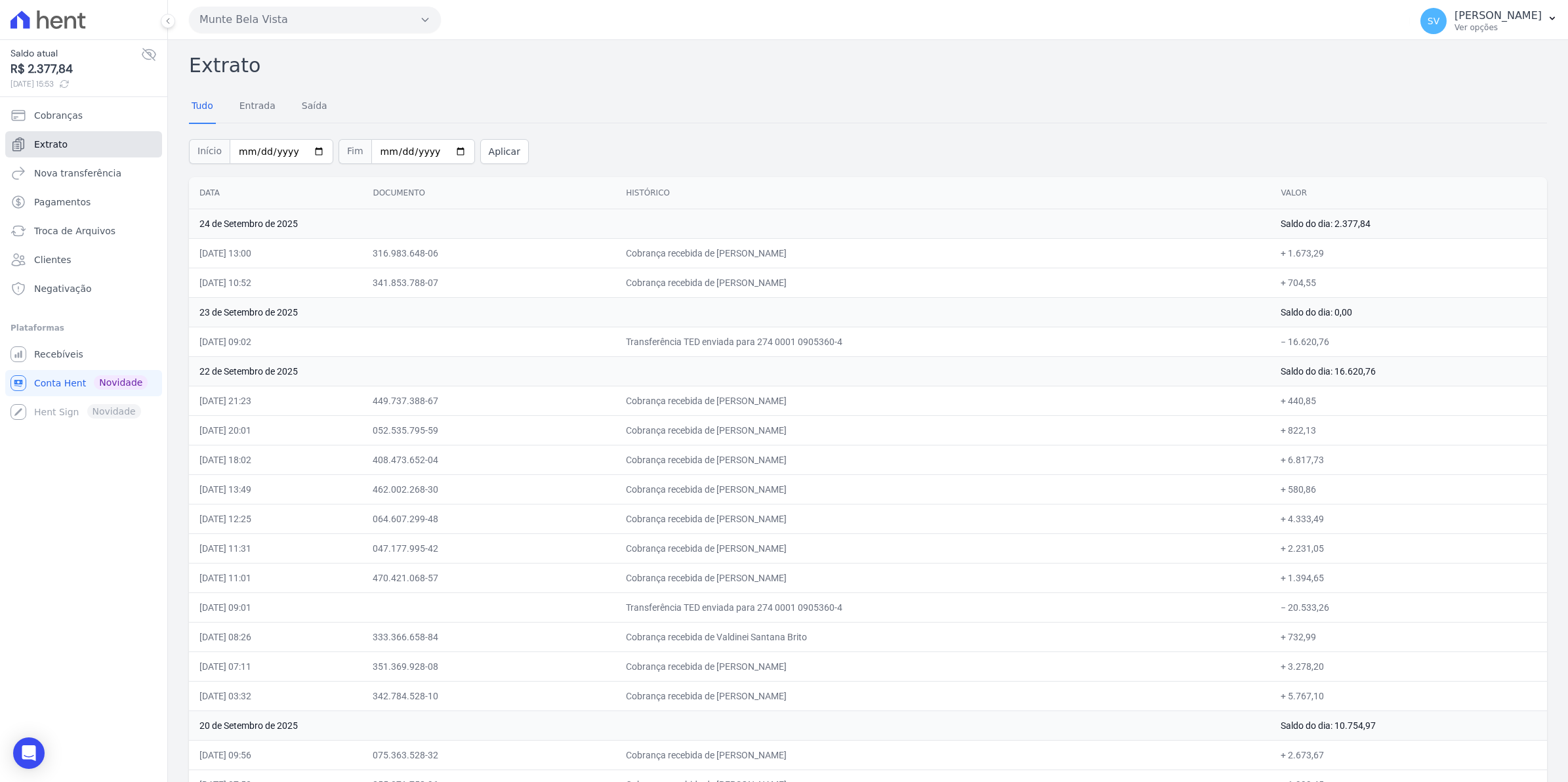
click at [47, 142] on span "Extrato" at bounding box center [50, 144] width 33 height 13
click at [59, 113] on span "Cobranças" at bounding box center [58, 115] width 49 height 13
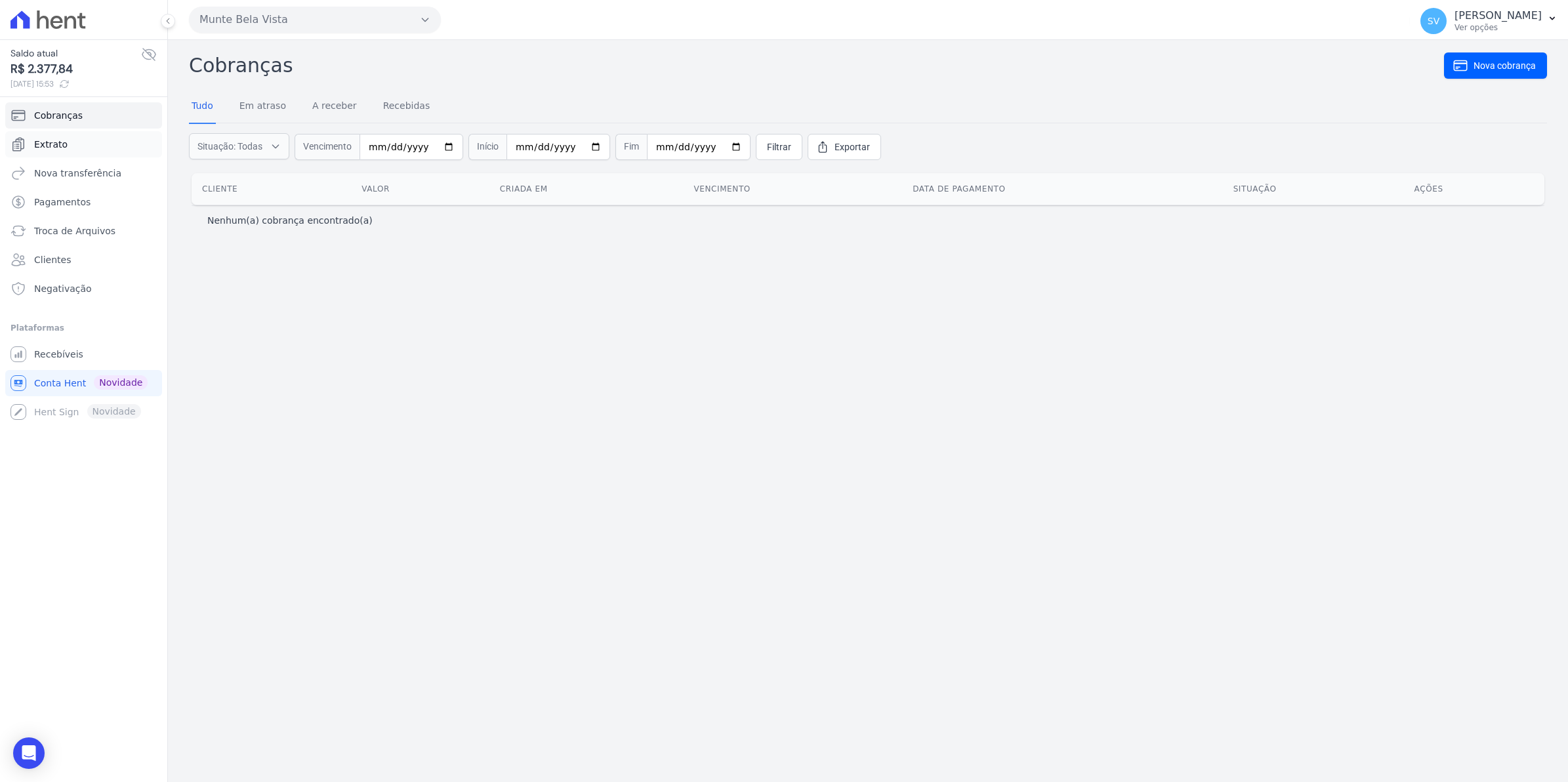
click at [64, 149] on link "Extrato" at bounding box center [83, 144] width 157 height 26
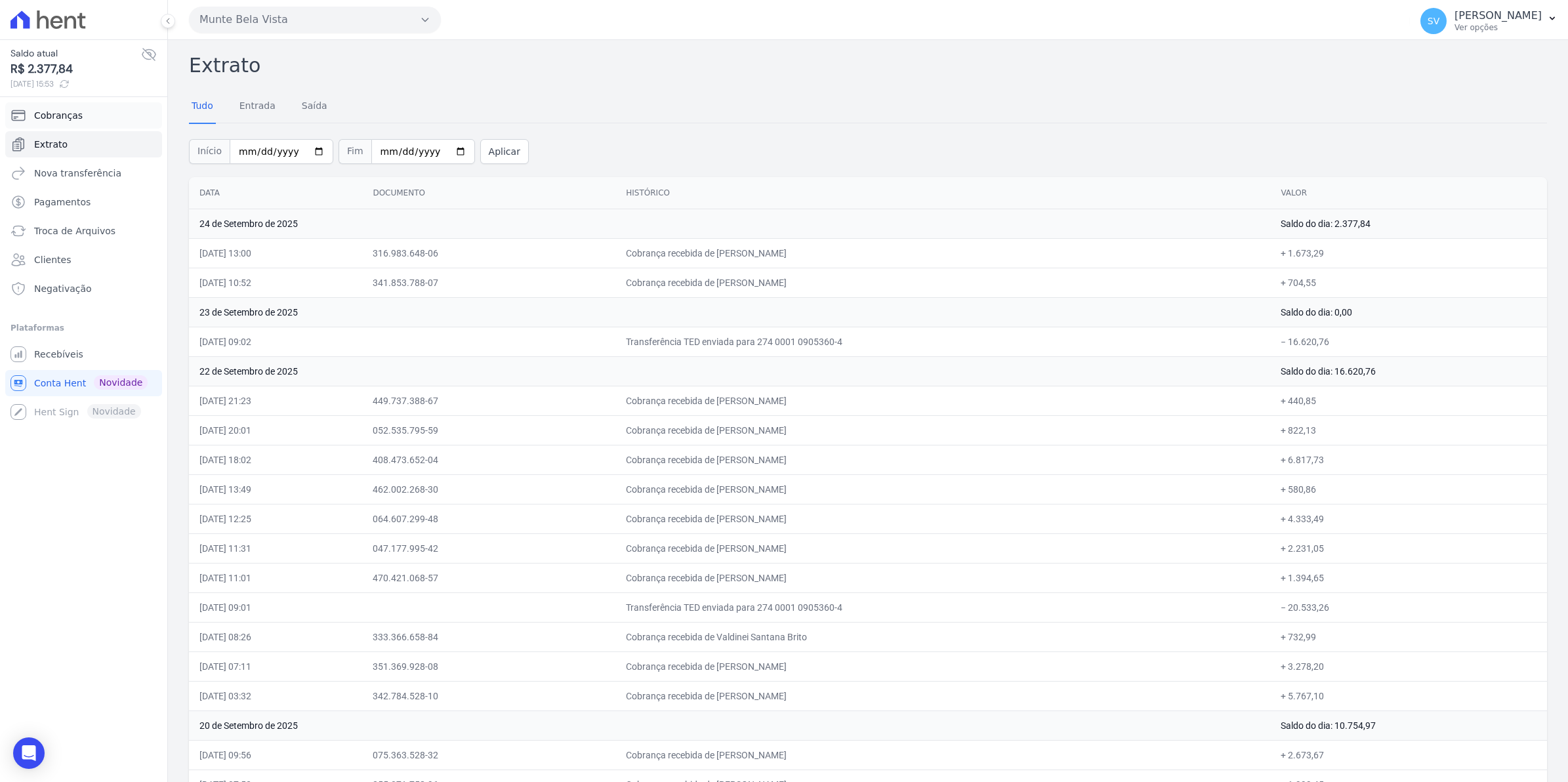
click at [64, 116] on span "Cobranças" at bounding box center [58, 115] width 49 height 13
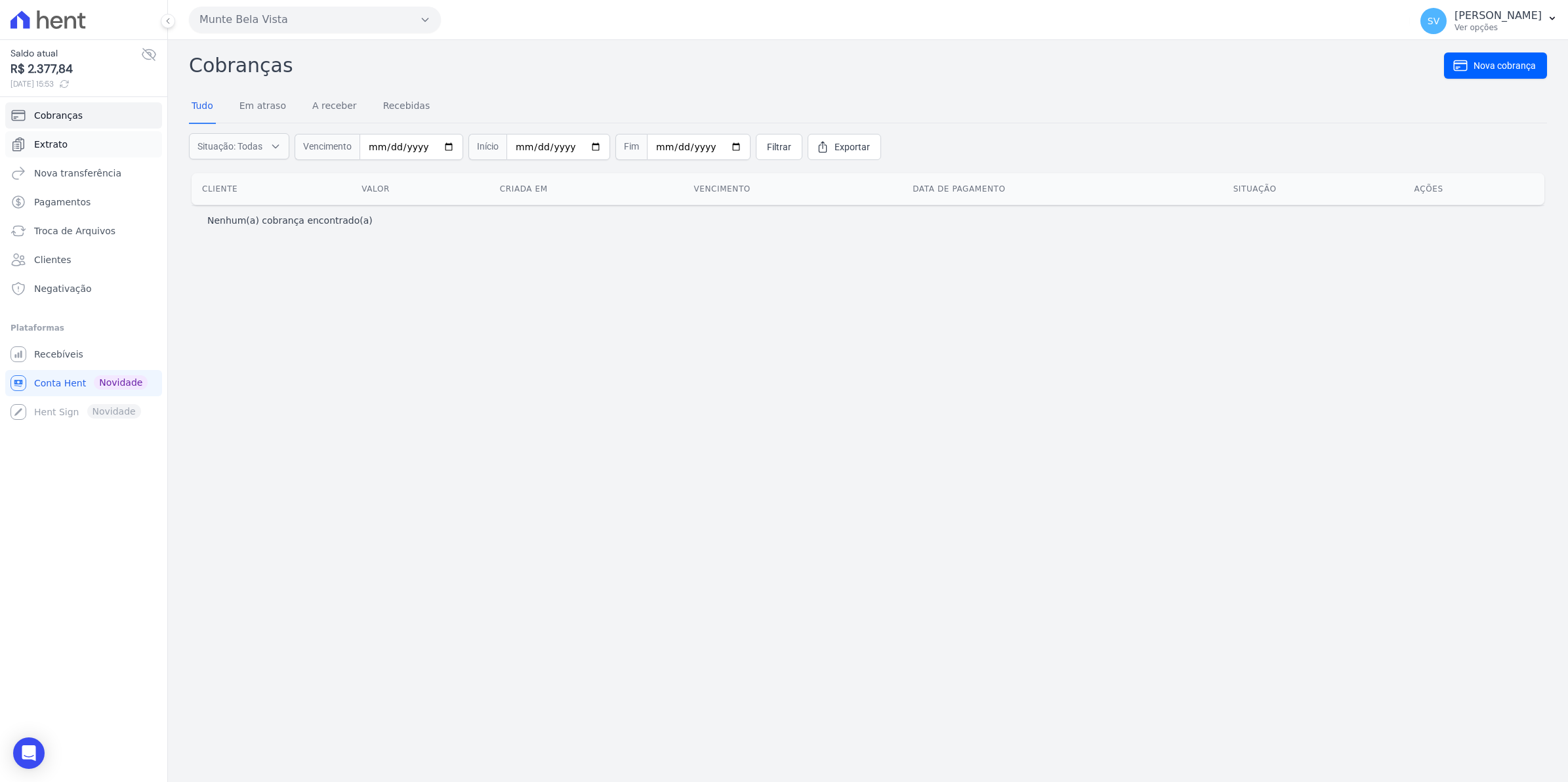
click at [48, 149] on span "Extrato" at bounding box center [50, 144] width 33 height 13
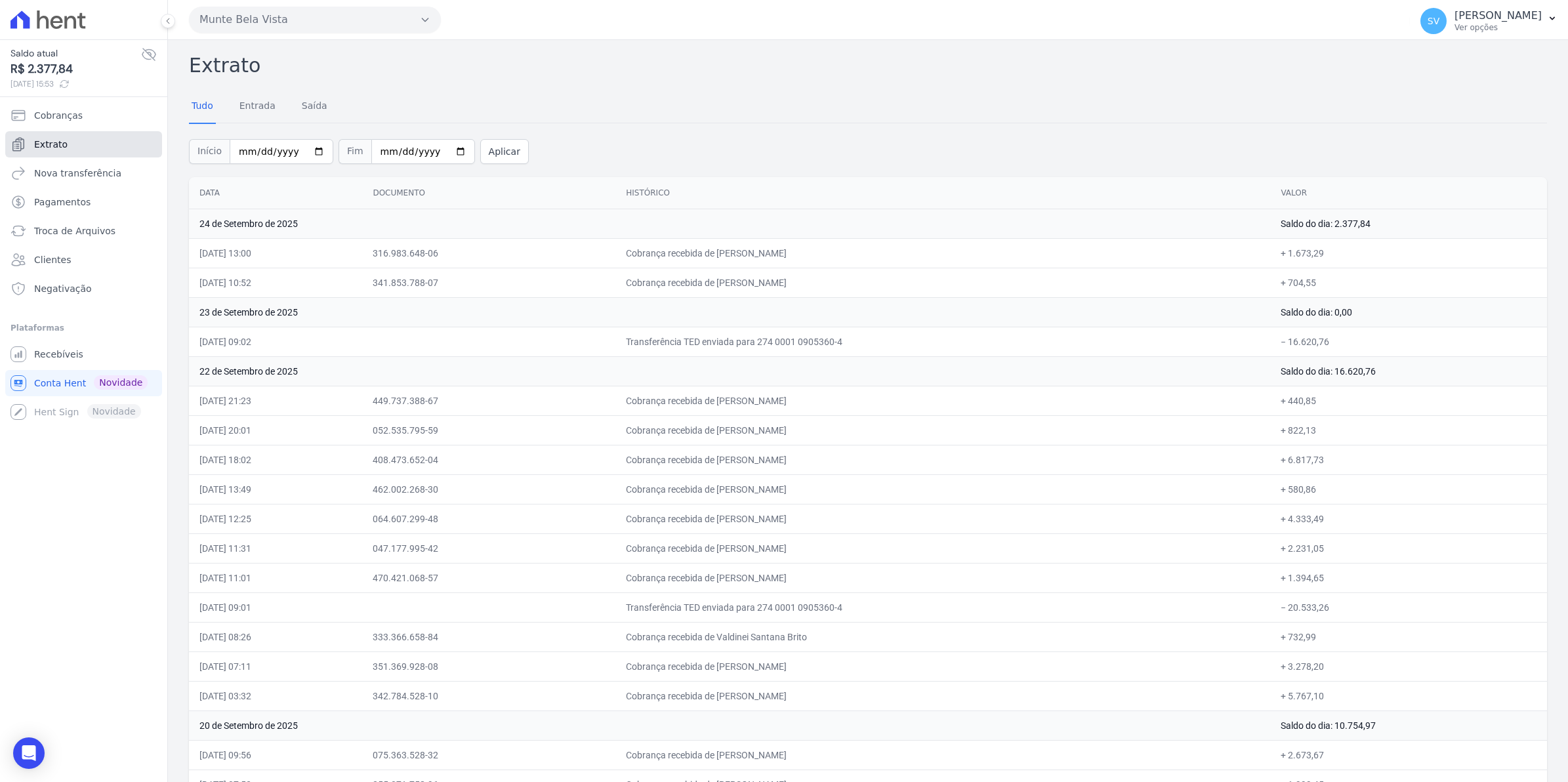
click at [46, 136] on link "Extrato" at bounding box center [83, 144] width 157 height 26
click at [51, 142] on span "Extrato" at bounding box center [50, 144] width 33 height 13
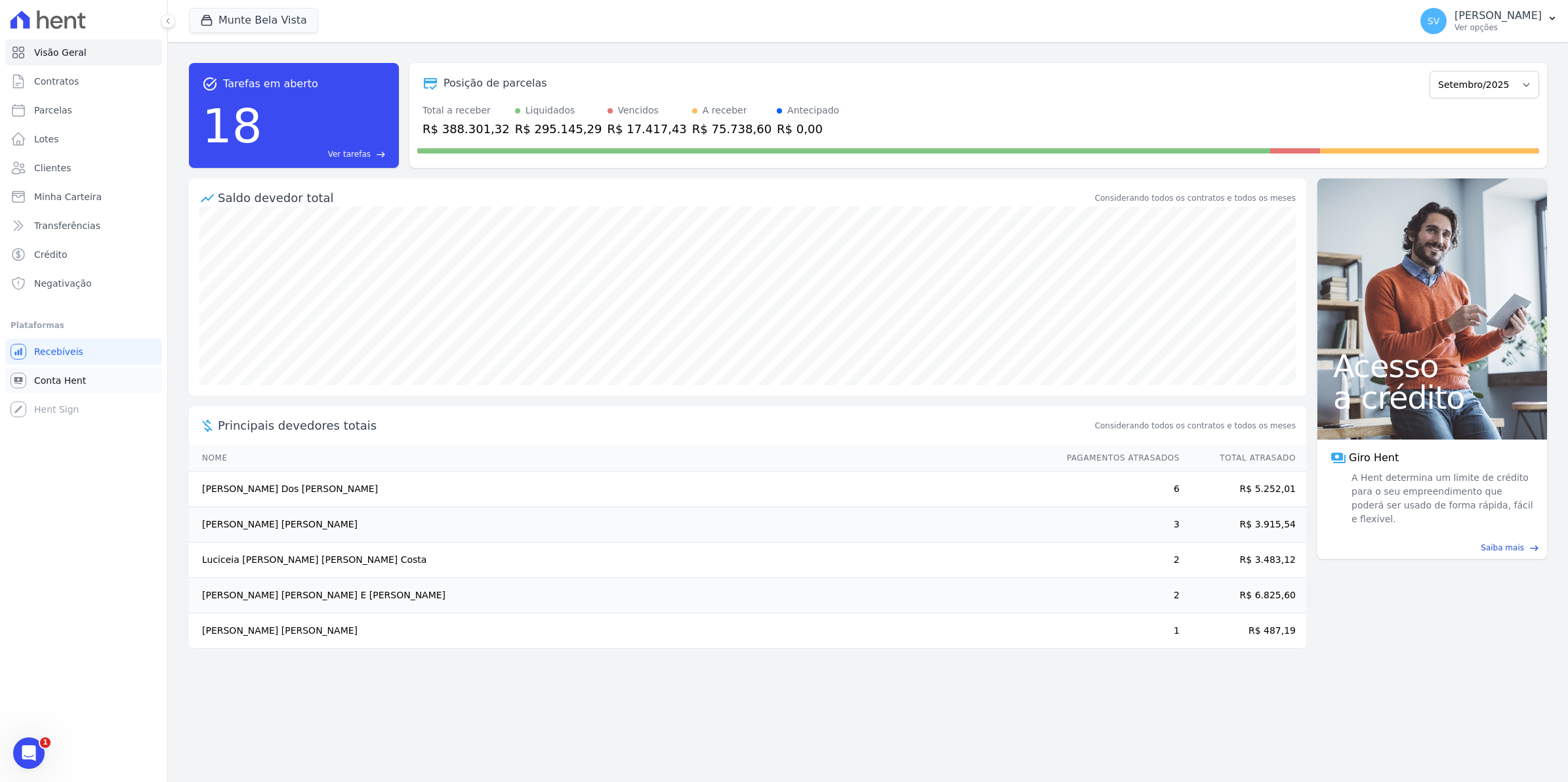
click at [50, 375] on span "Conta Hent" at bounding box center [60, 380] width 52 height 13
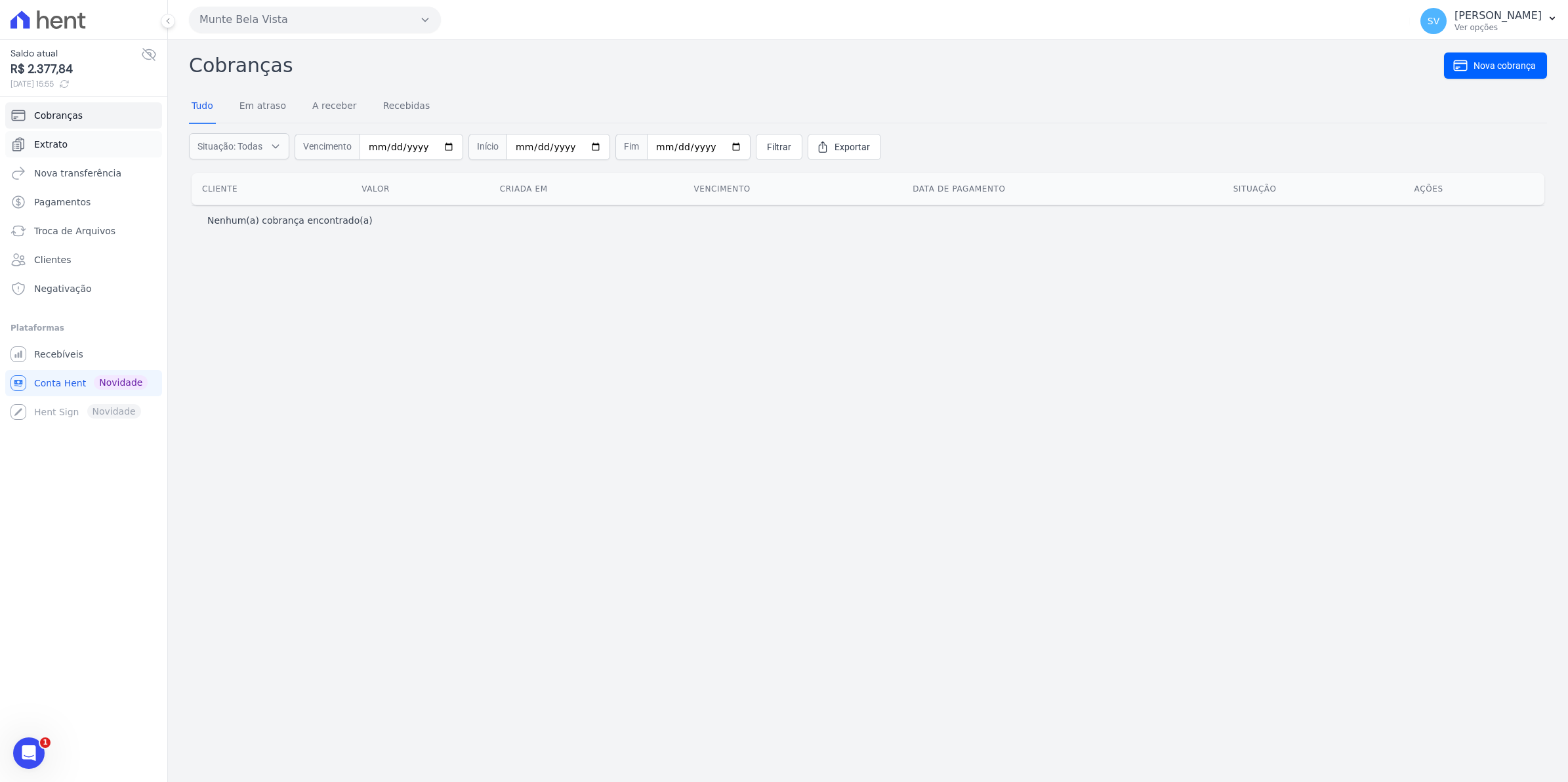
click at [37, 147] on span "Extrato" at bounding box center [50, 144] width 33 height 13
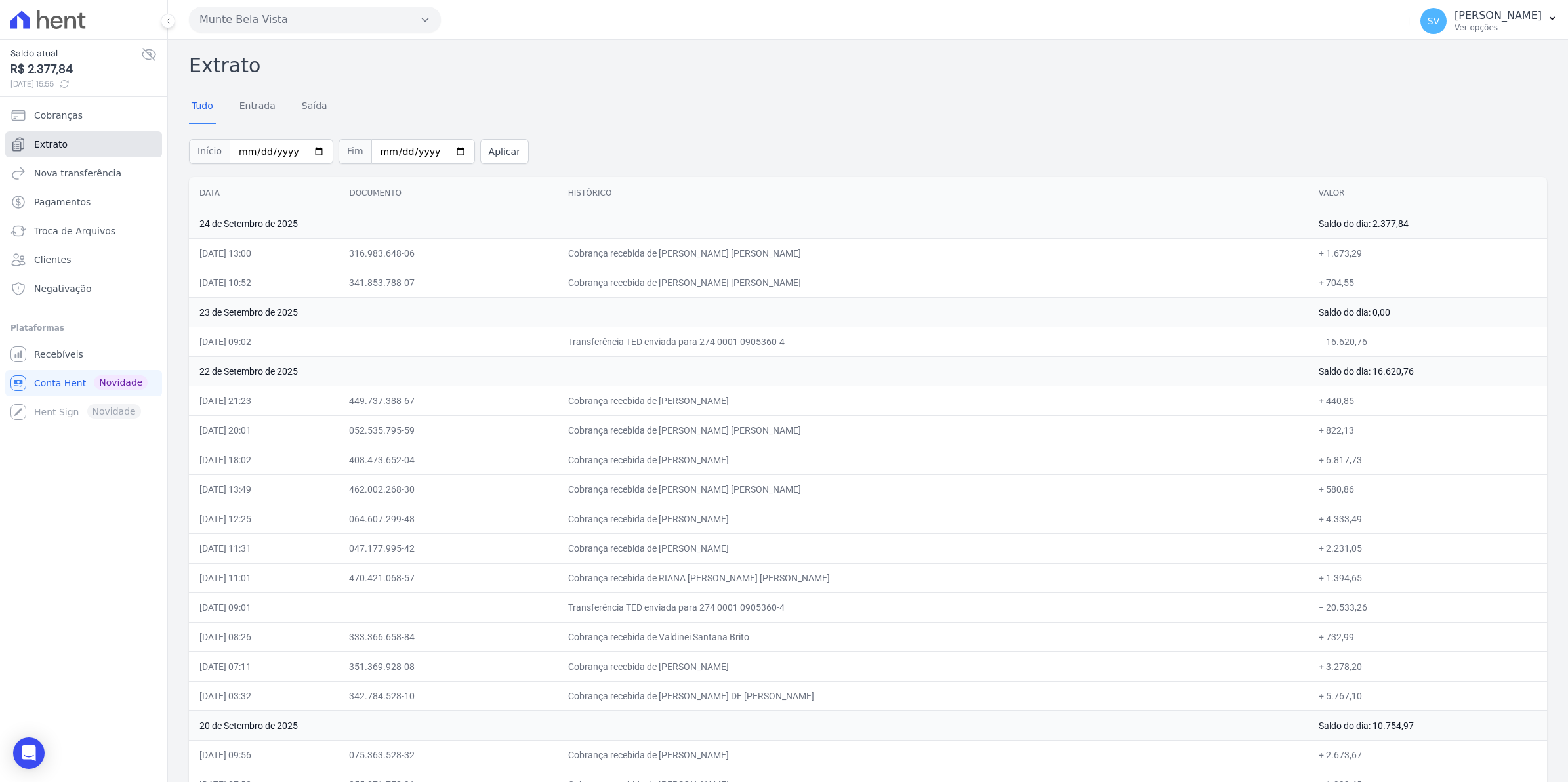
click at [50, 145] on span "Extrato" at bounding box center [50, 144] width 33 height 13
click at [73, 361] on span "Recebíveis" at bounding box center [58, 354] width 50 height 13
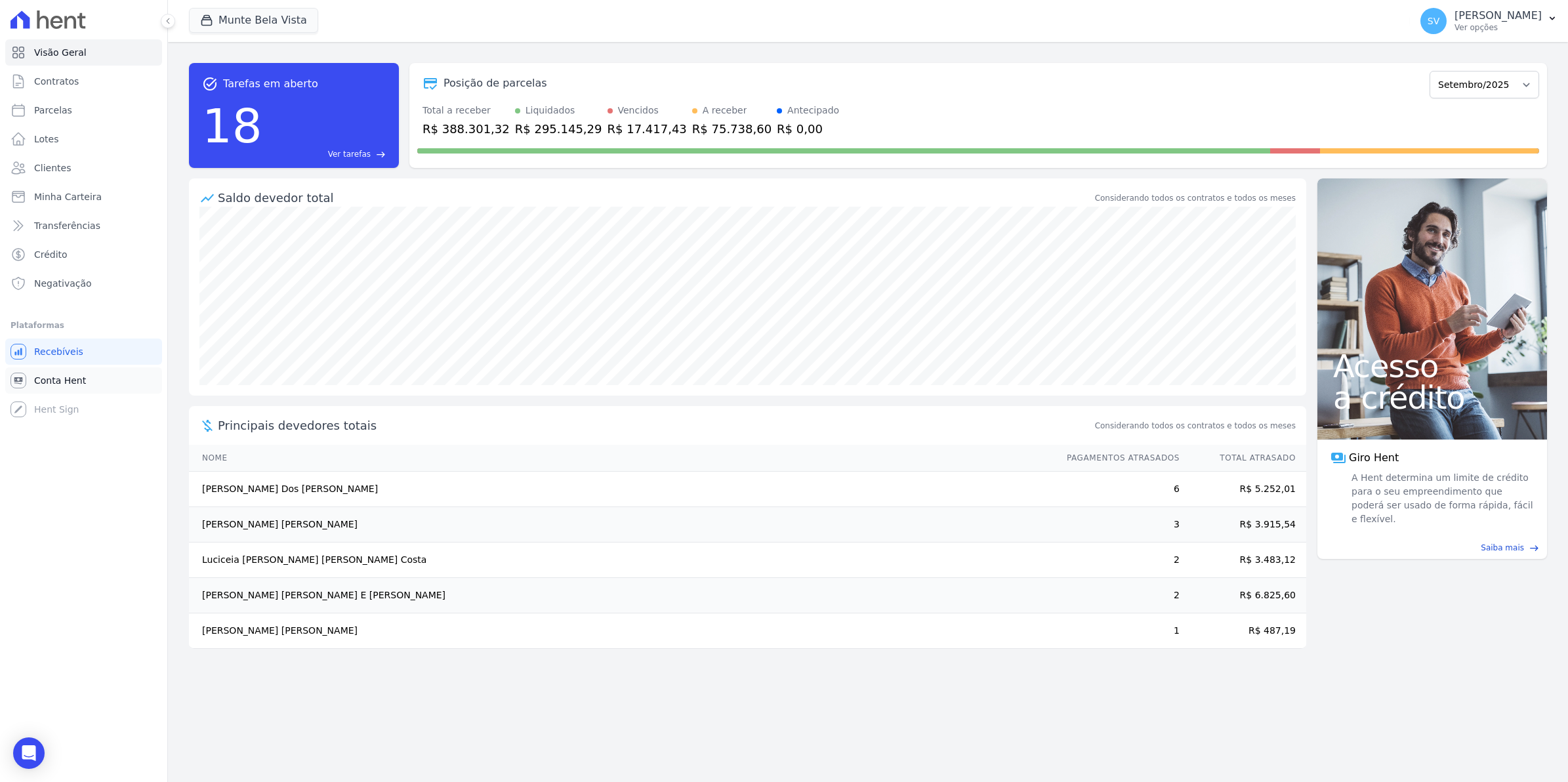
click at [57, 375] on span "Conta Hent" at bounding box center [60, 380] width 52 height 13
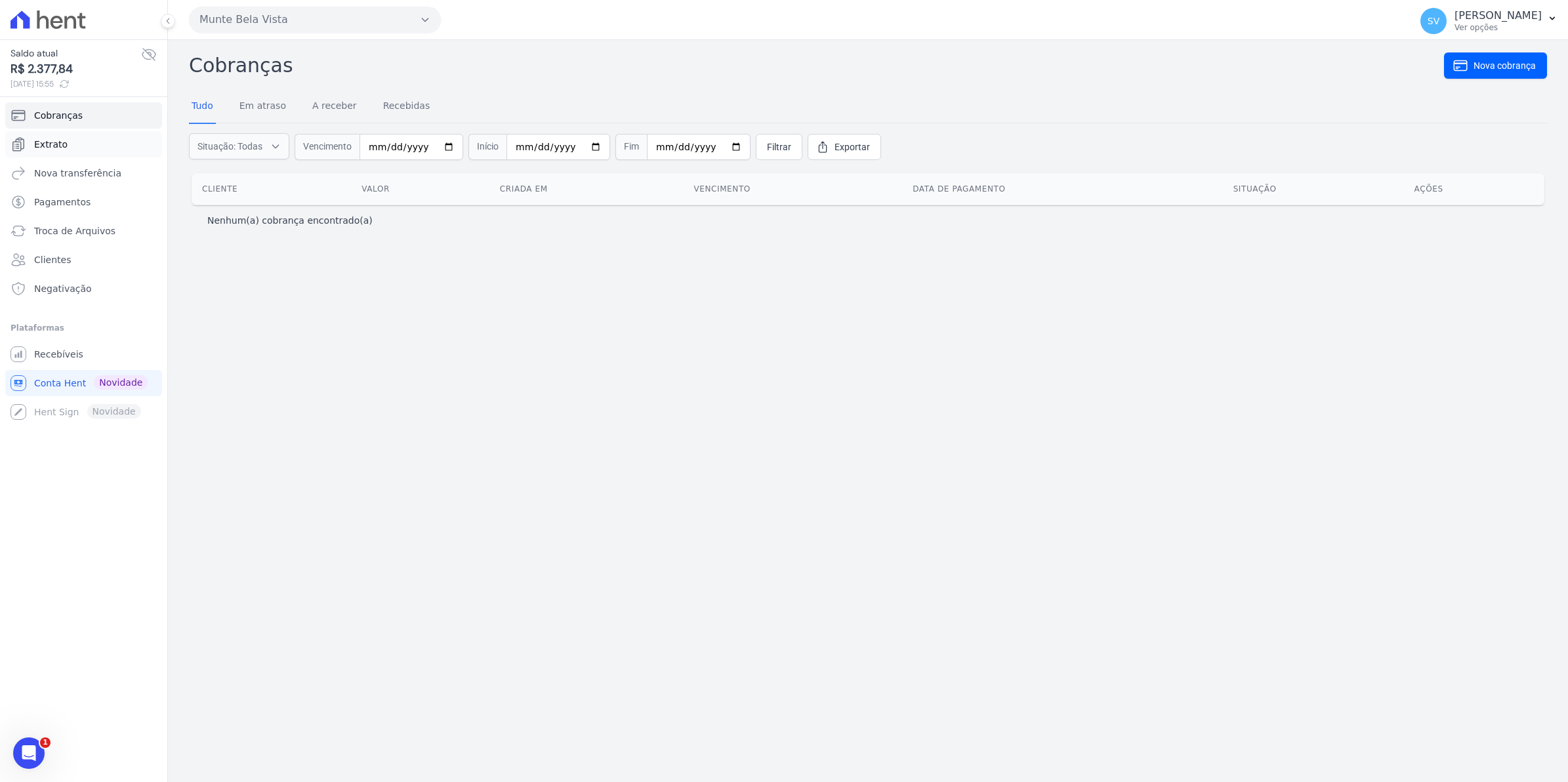
click at [44, 143] on span "Extrato" at bounding box center [50, 144] width 33 height 13
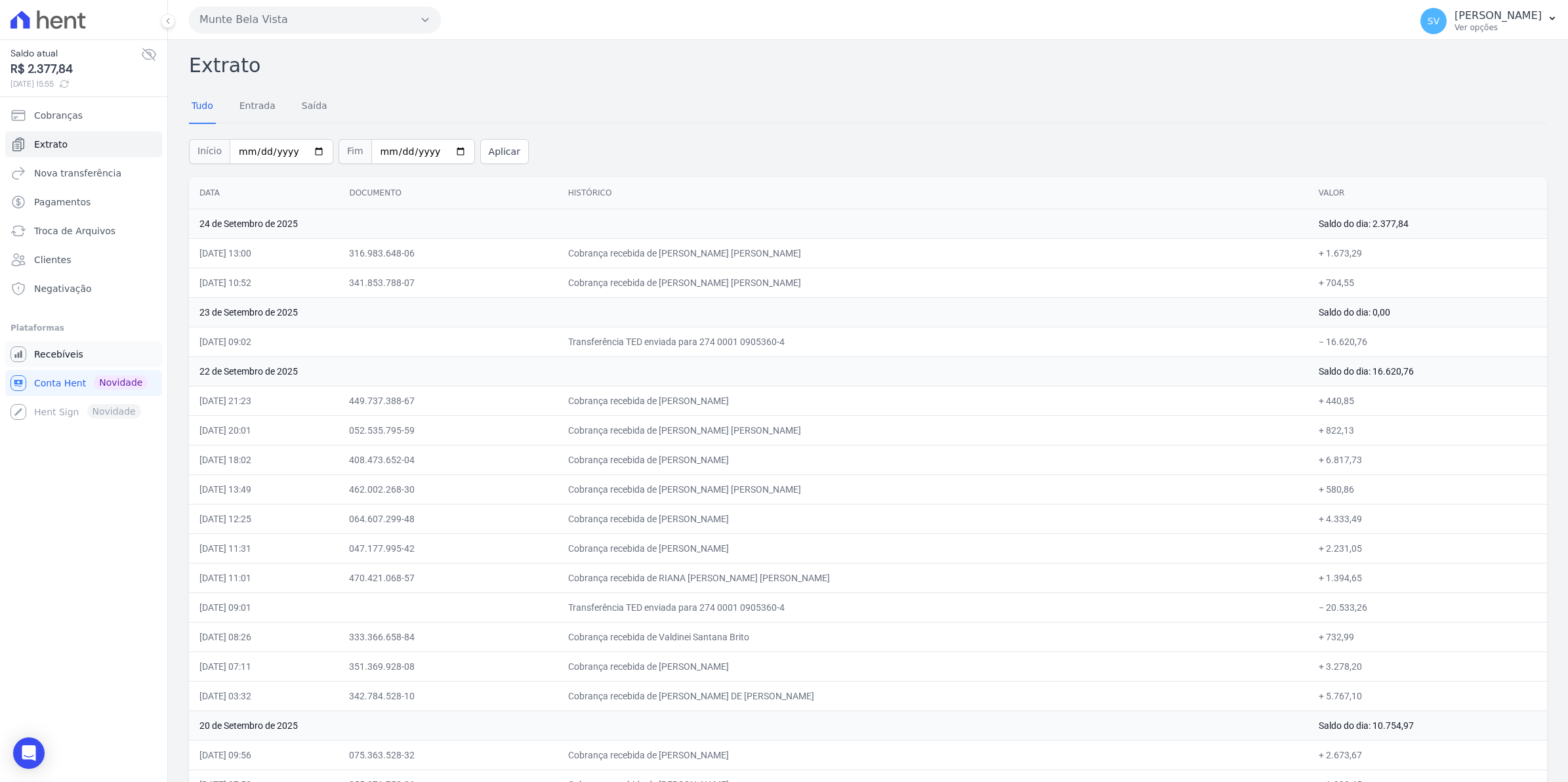
click at [57, 358] on span "Recebíveis" at bounding box center [58, 354] width 50 height 13
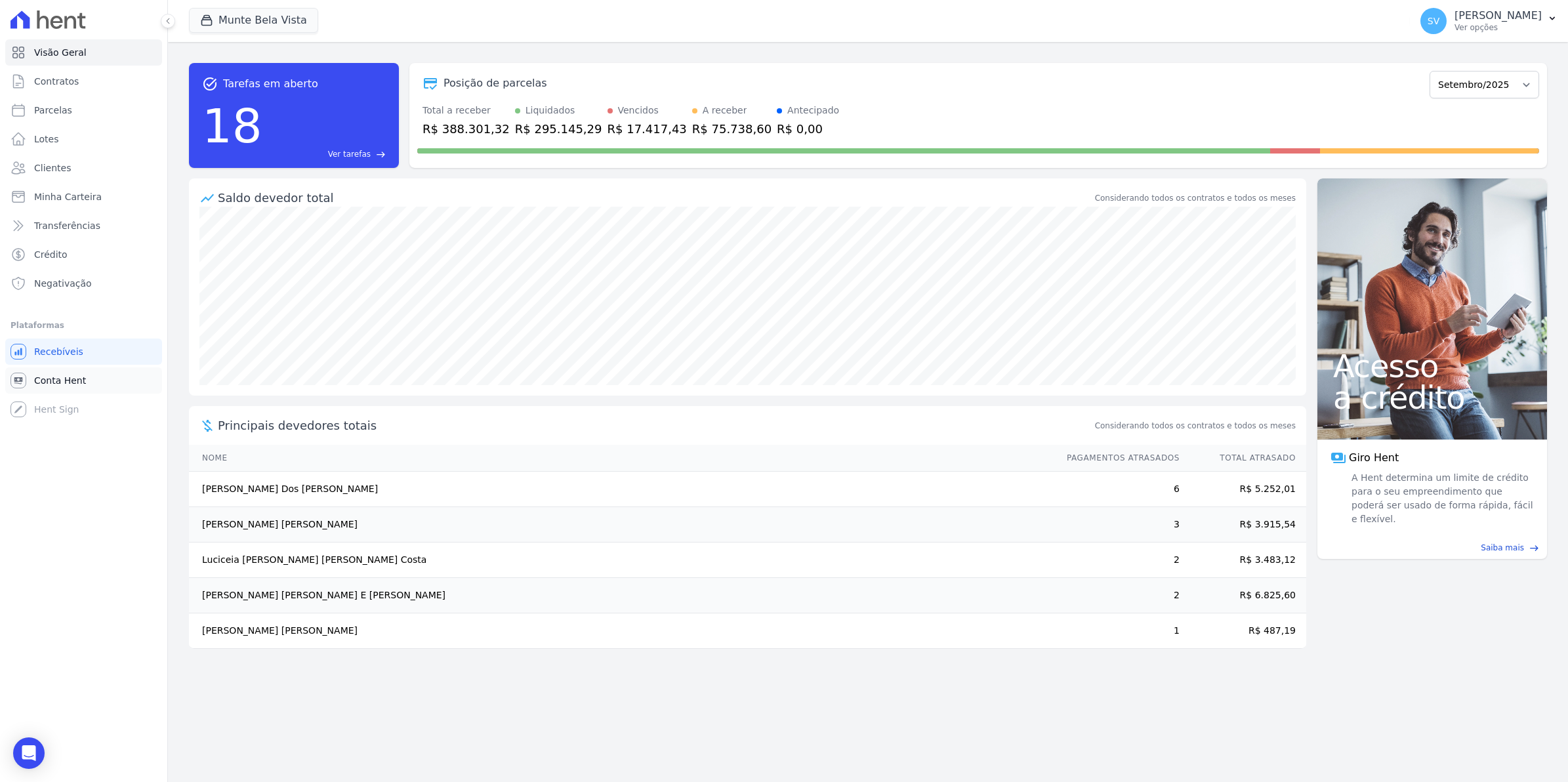
click at [60, 377] on span "Conta Hent" at bounding box center [60, 380] width 52 height 13
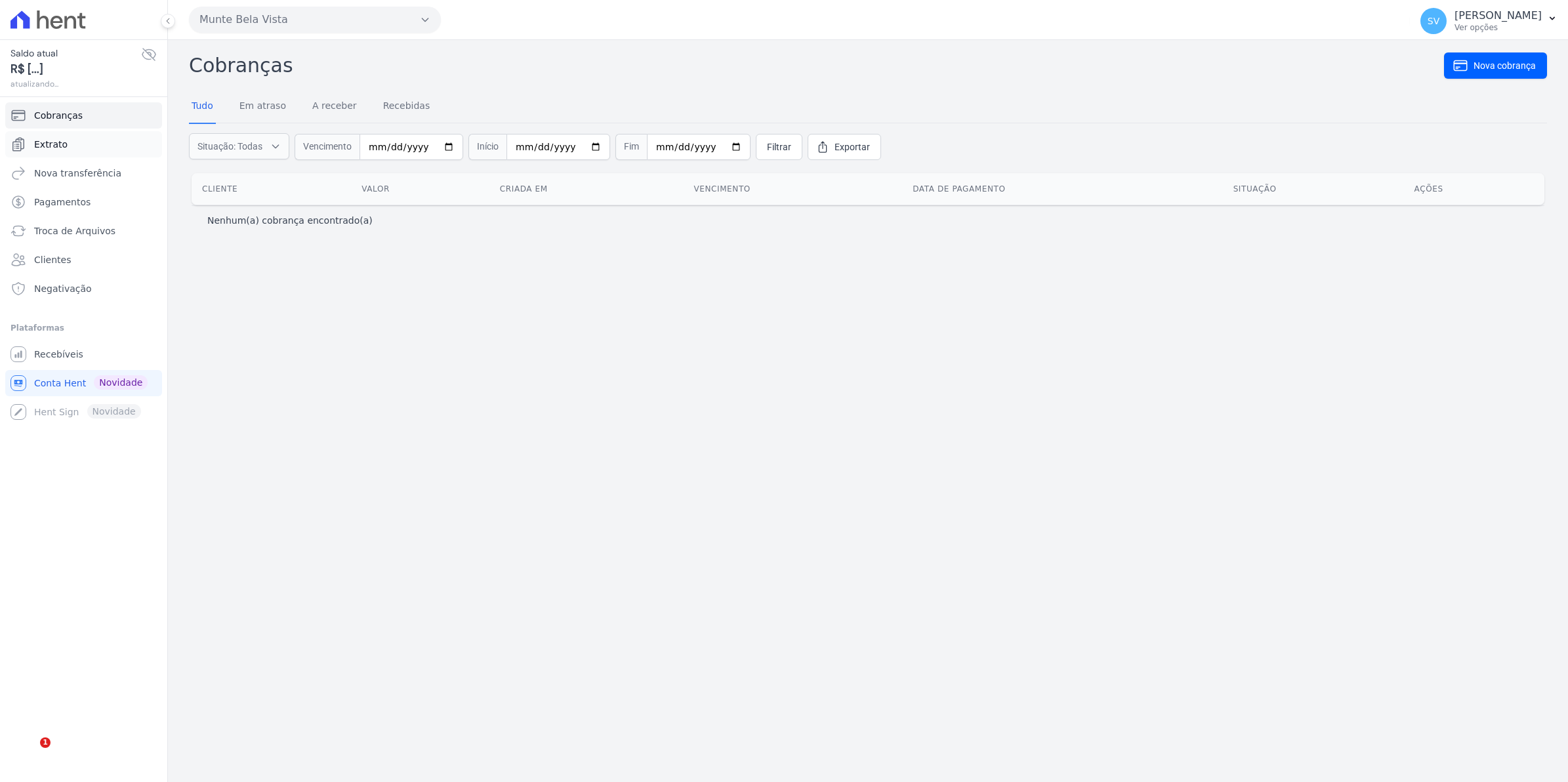
click at [52, 142] on span "Extrato" at bounding box center [50, 144] width 33 height 13
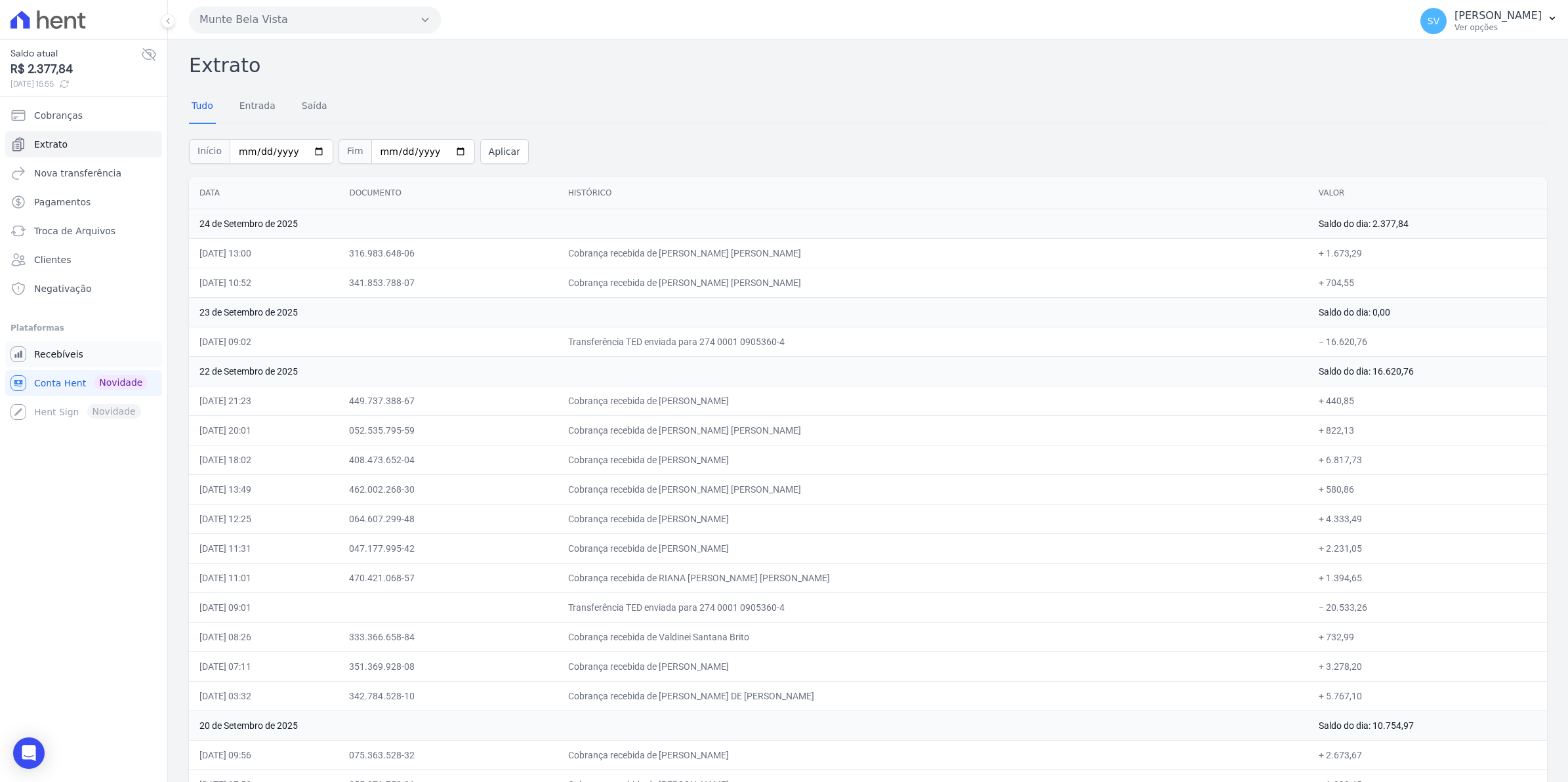
click at [43, 362] on link "Recebíveis" at bounding box center [83, 354] width 157 height 26
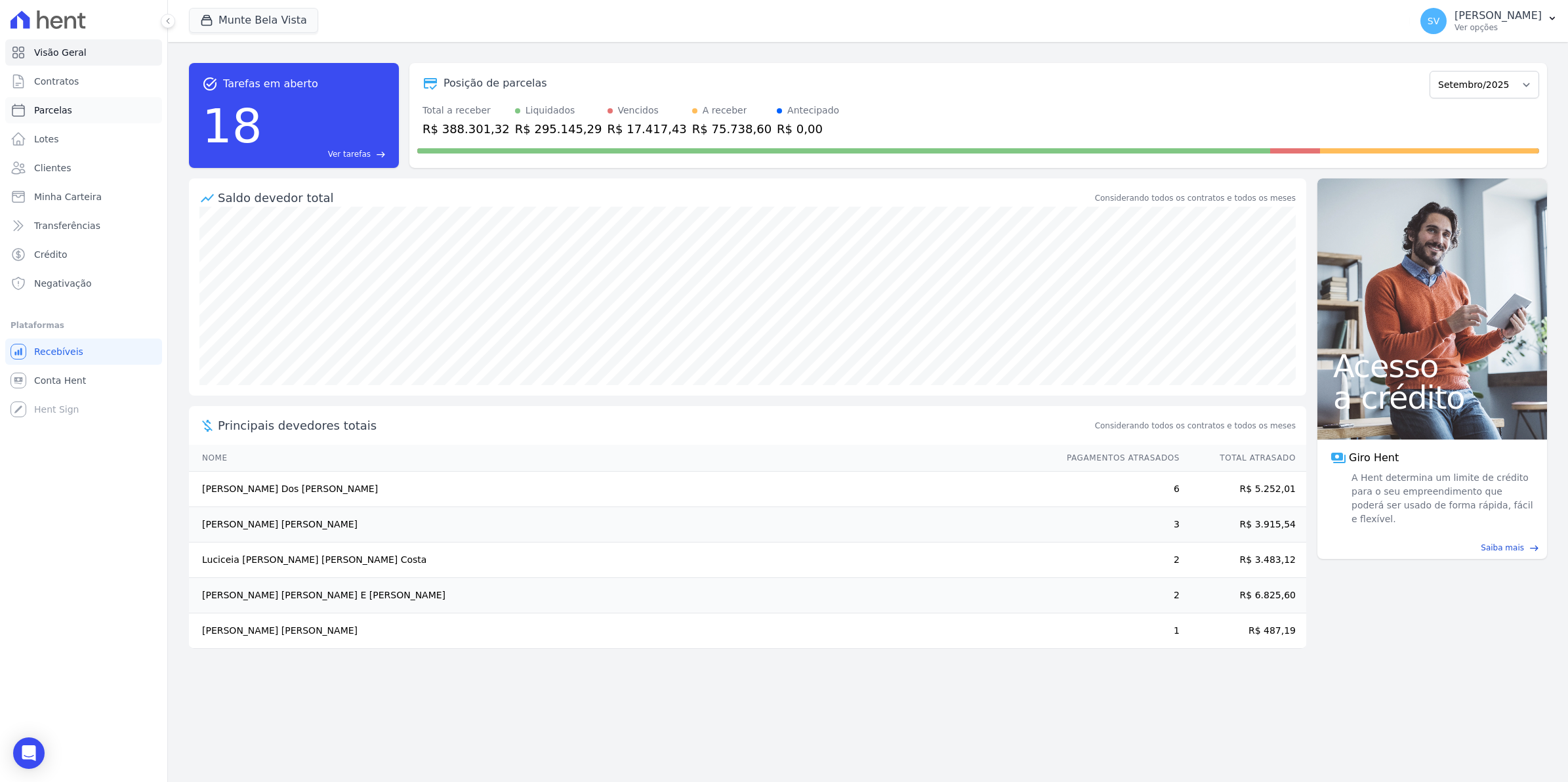
click at [48, 111] on span "Parcelas" at bounding box center [53, 110] width 38 height 13
select select
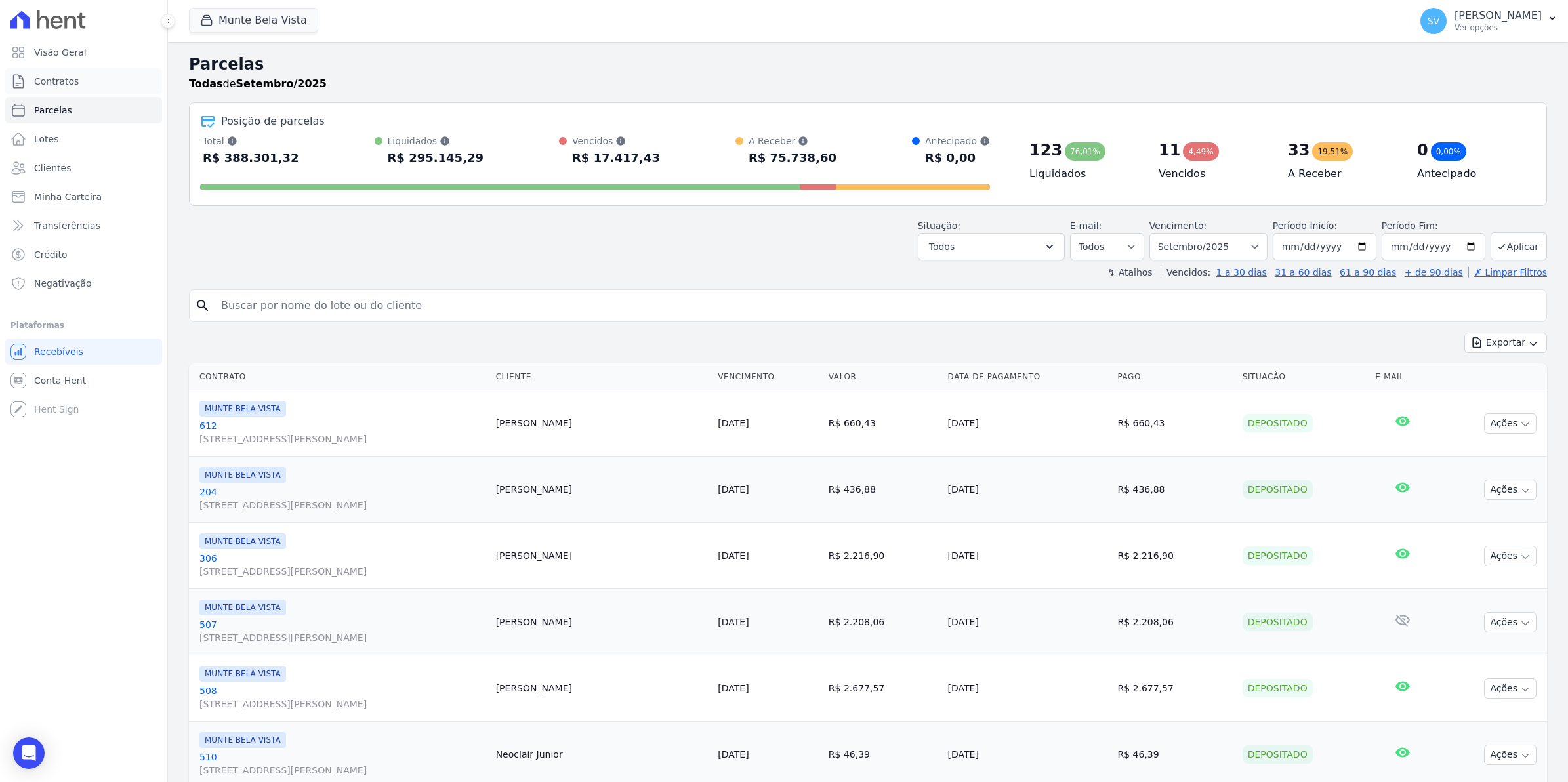
click at [37, 75] on span "Contratos" at bounding box center [56, 81] width 45 height 13
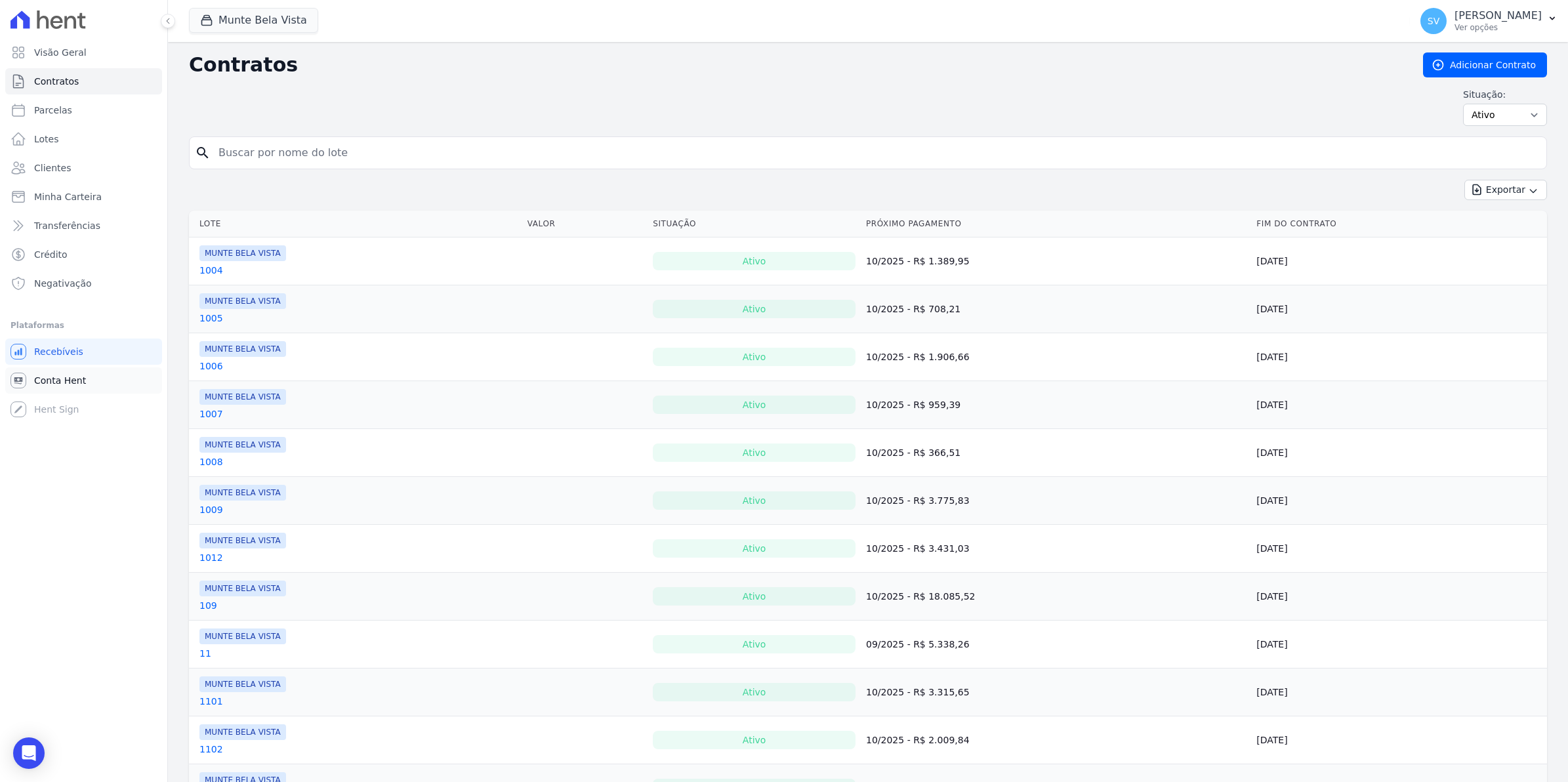
click at [48, 374] on span "Conta Hent" at bounding box center [60, 380] width 52 height 13
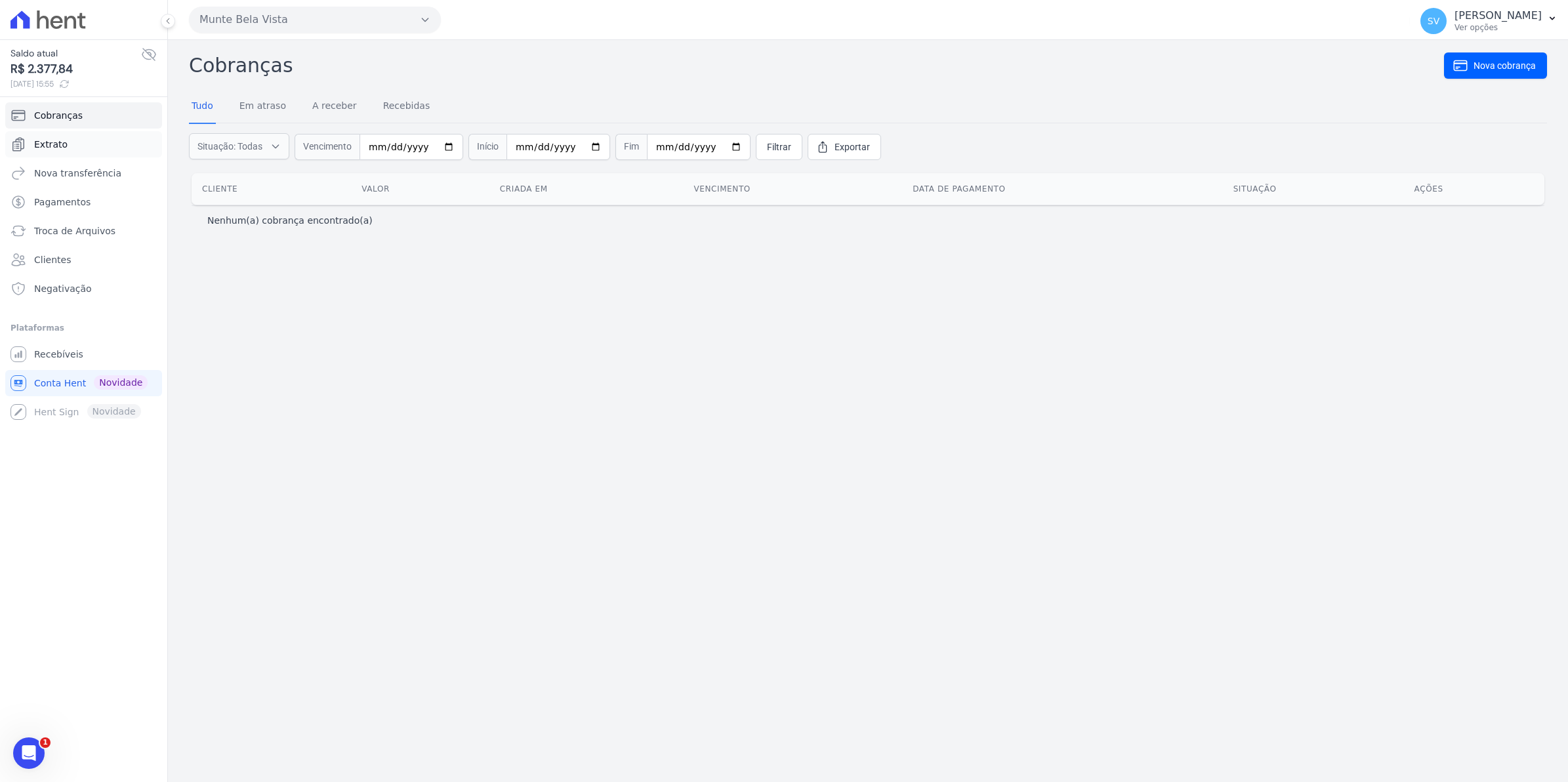
click at [38, 143] on span "Extrato" at bounding box center [50, 144] width 33 height 13
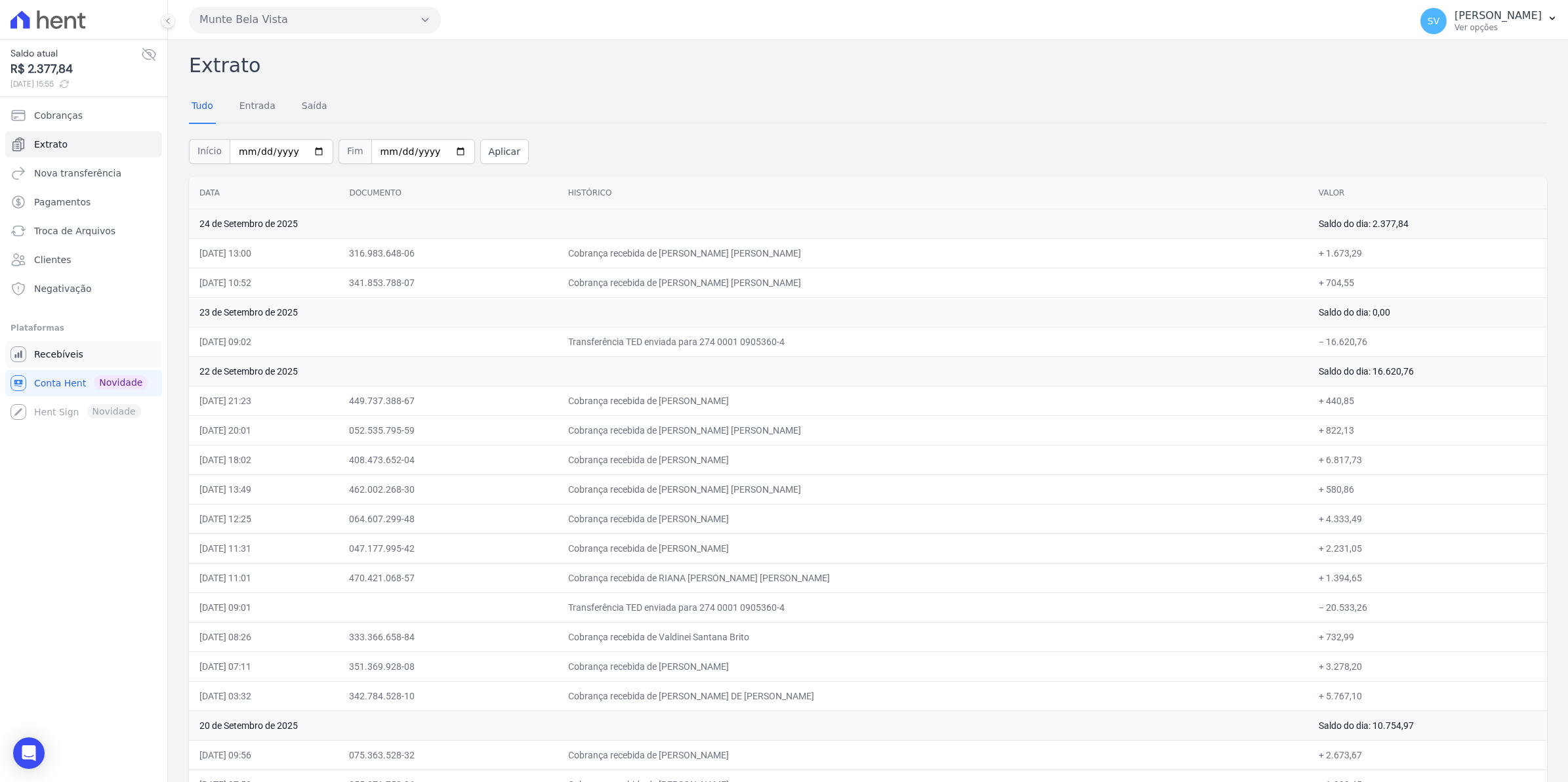
click at [47, 362] on link "Recebíveis" at bounding box center [83, 354] width 157 height 26
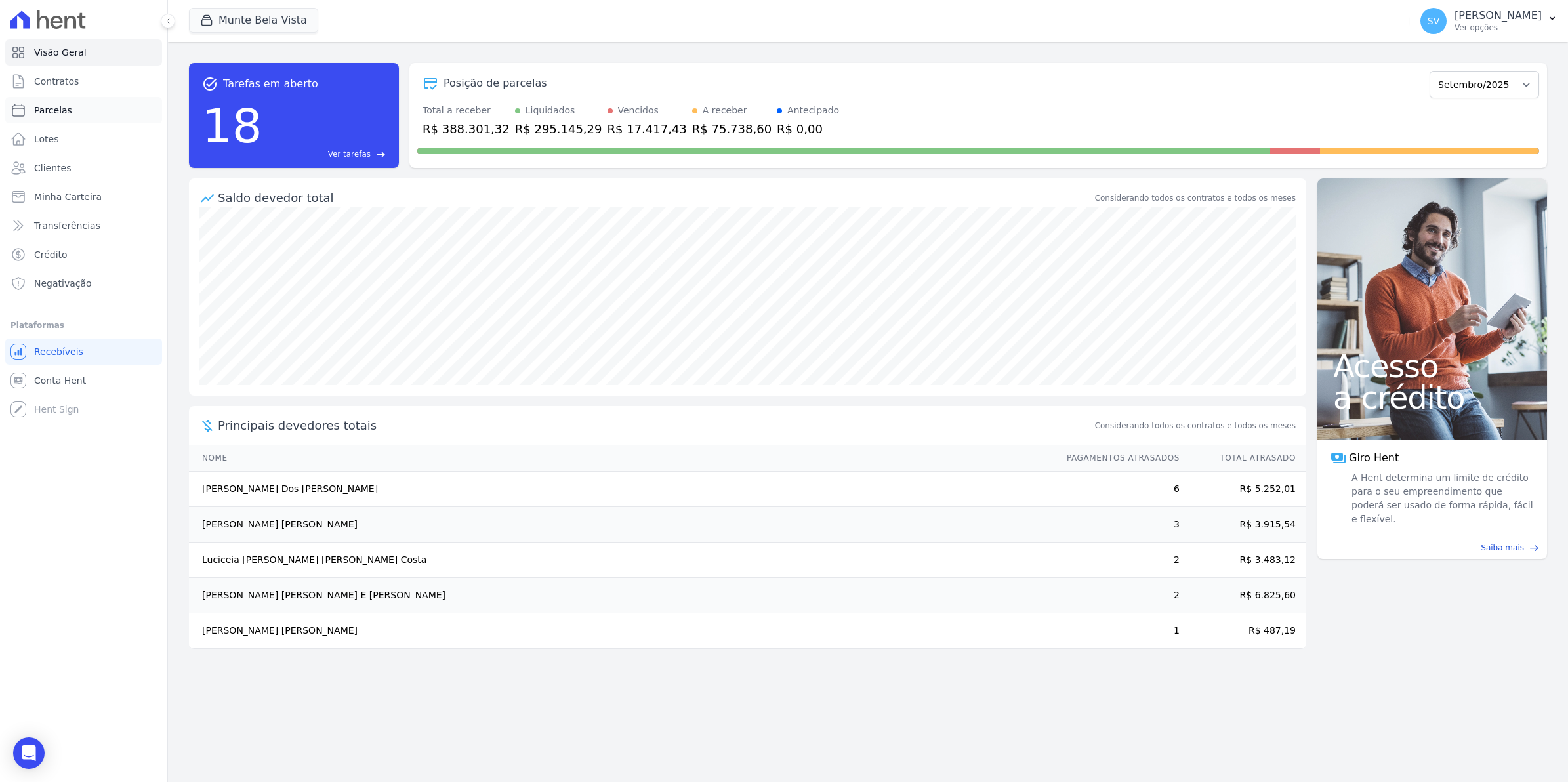
click at [51, 109] on span "Parcelas" at bounding box center [53, 110] width 38 height 13
select select
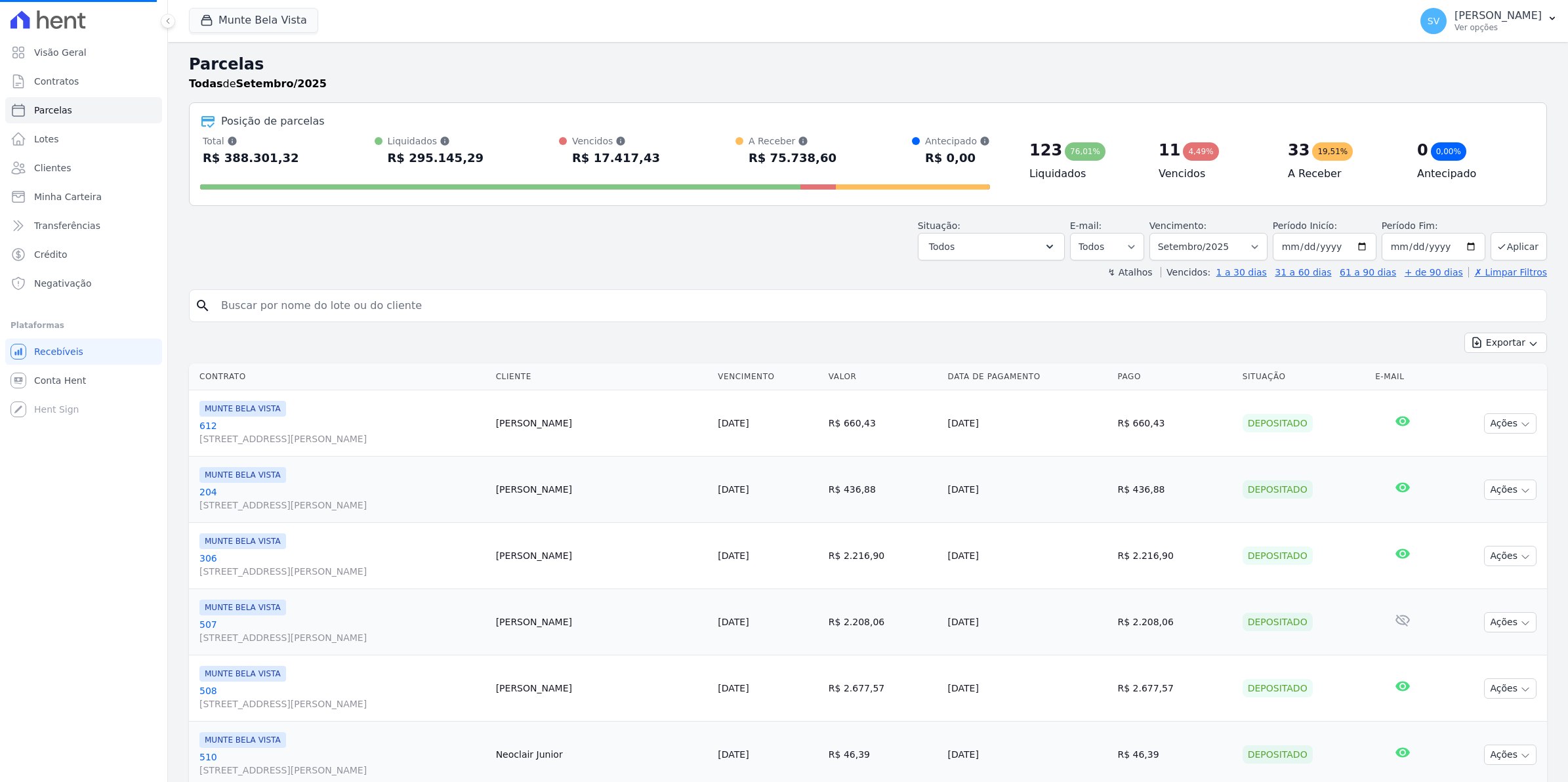
select select
click at [68, 116] on link "Parcelas" at bounding box center [83, 110] width 157 height 26
select select
click at [76, 87] on link "Contratos" at bounding box center [83, 81] width 157 height 26
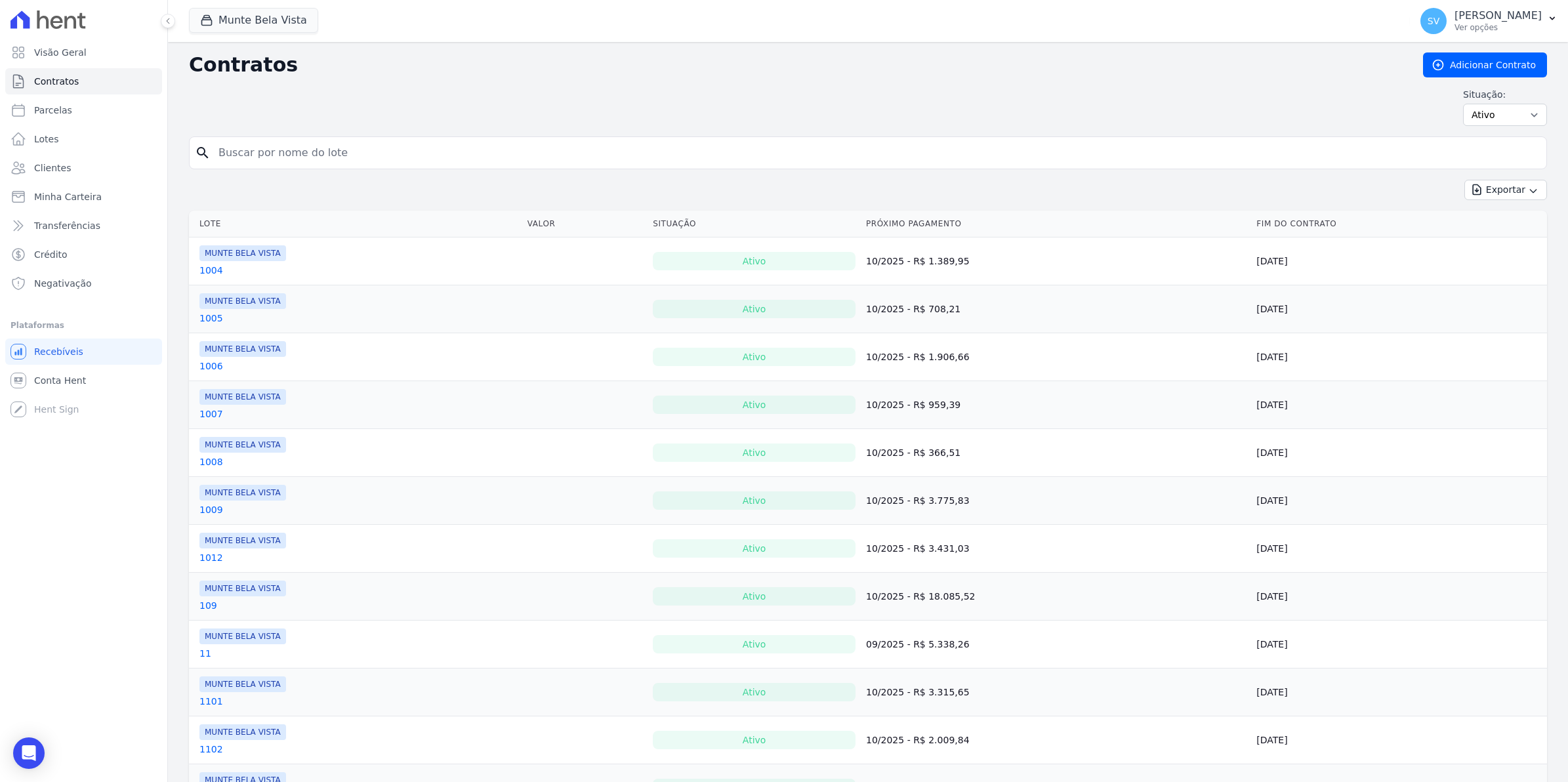
click at [242, 153] on input "search" at bounding box center [875, 153] width 1331 height 26
click at [70, 375] on span "Conta Hent" at bounding box center [60, 380] width 52 height 13
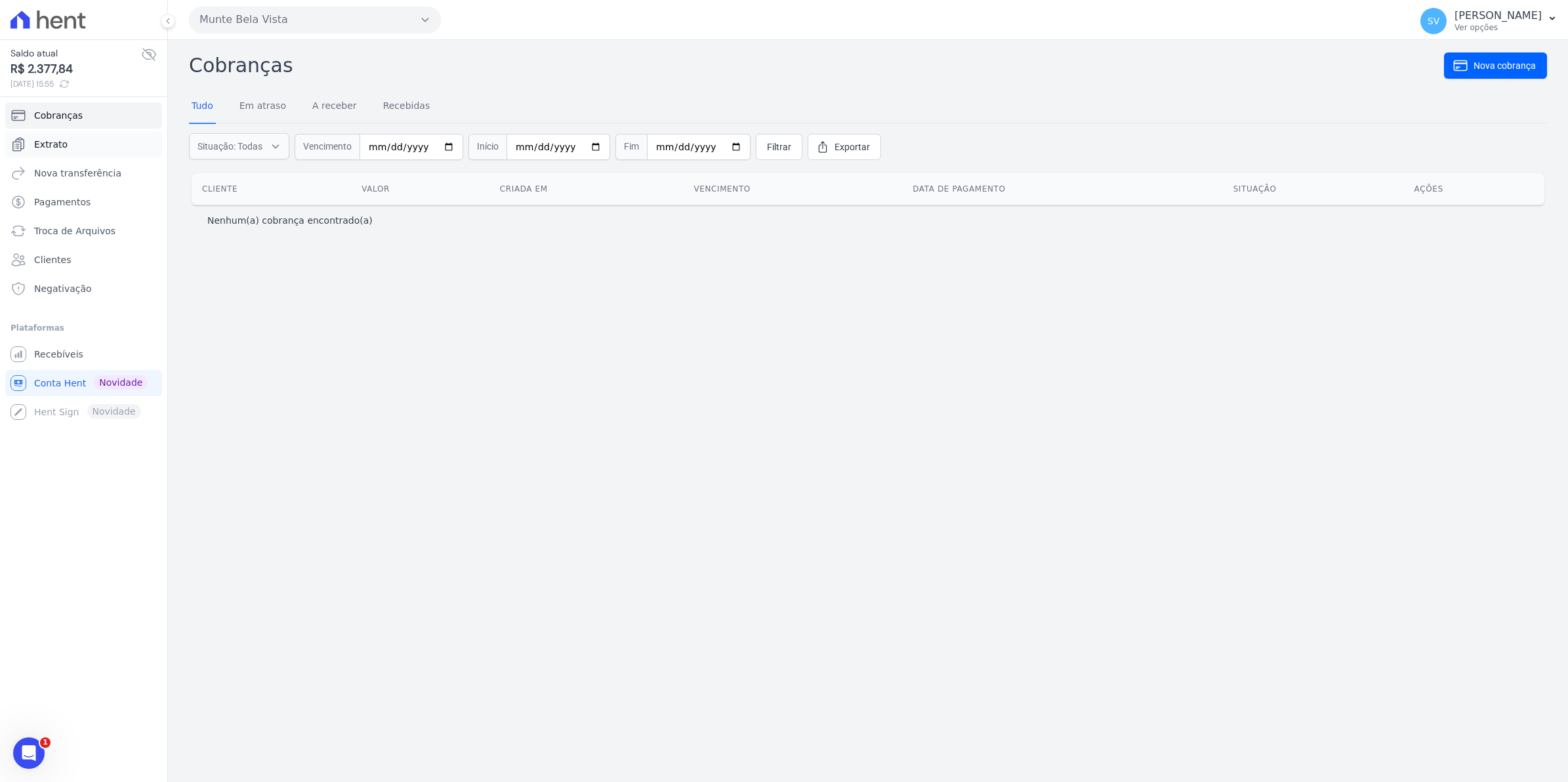
click at [57, 140] on span "Extrato" at bounding box center [50, 144] width 33 height 13
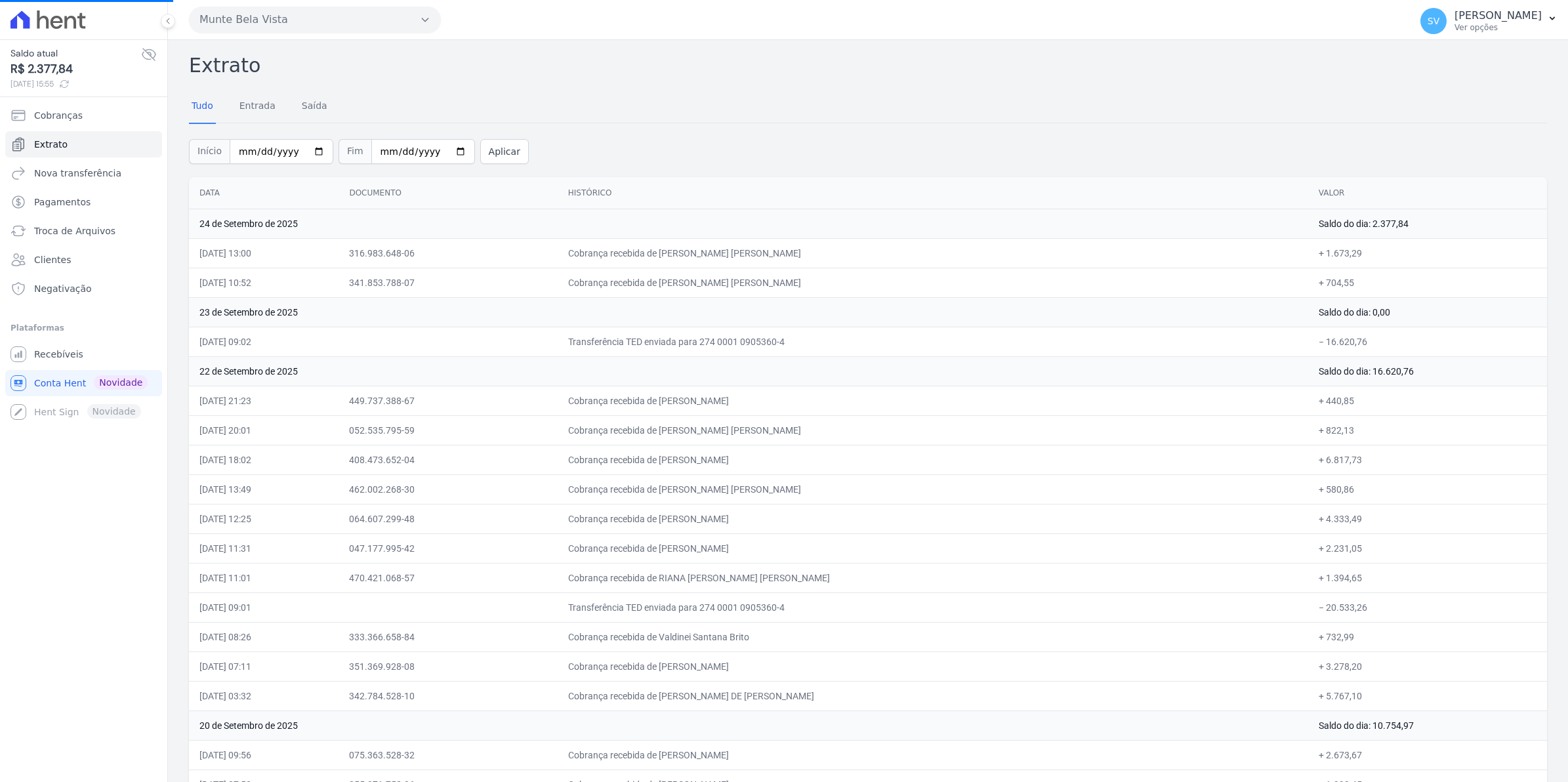
click at [425, 234] on td "24 de Setembro de 2025" at bounding box center [748, 223] width 1119 height 30
click at [339, 257] on td "[DATE] 13:00" at bounding box center [263, 253] width 149 height 30
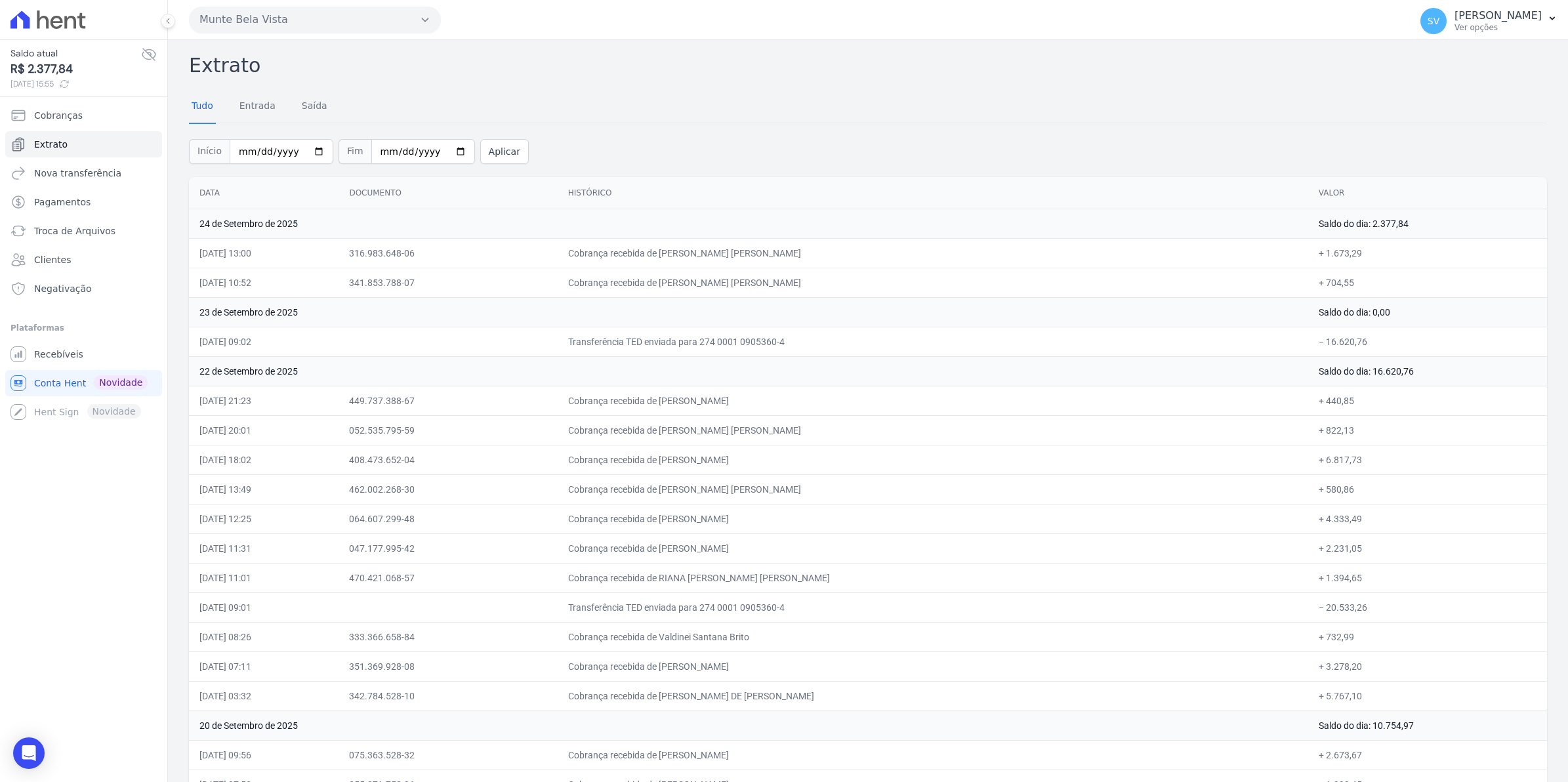
click at [339, 257] on td "[DATE] 13:00" at bounding box center [263, 253] width 149 height 30
click at [54, 151] on span "Extrato" at bounding box center [50, 144] width 33 height 13
click at [50, 120] on span "Cobranças" at bounding box center [58, 115] width 49 height 13
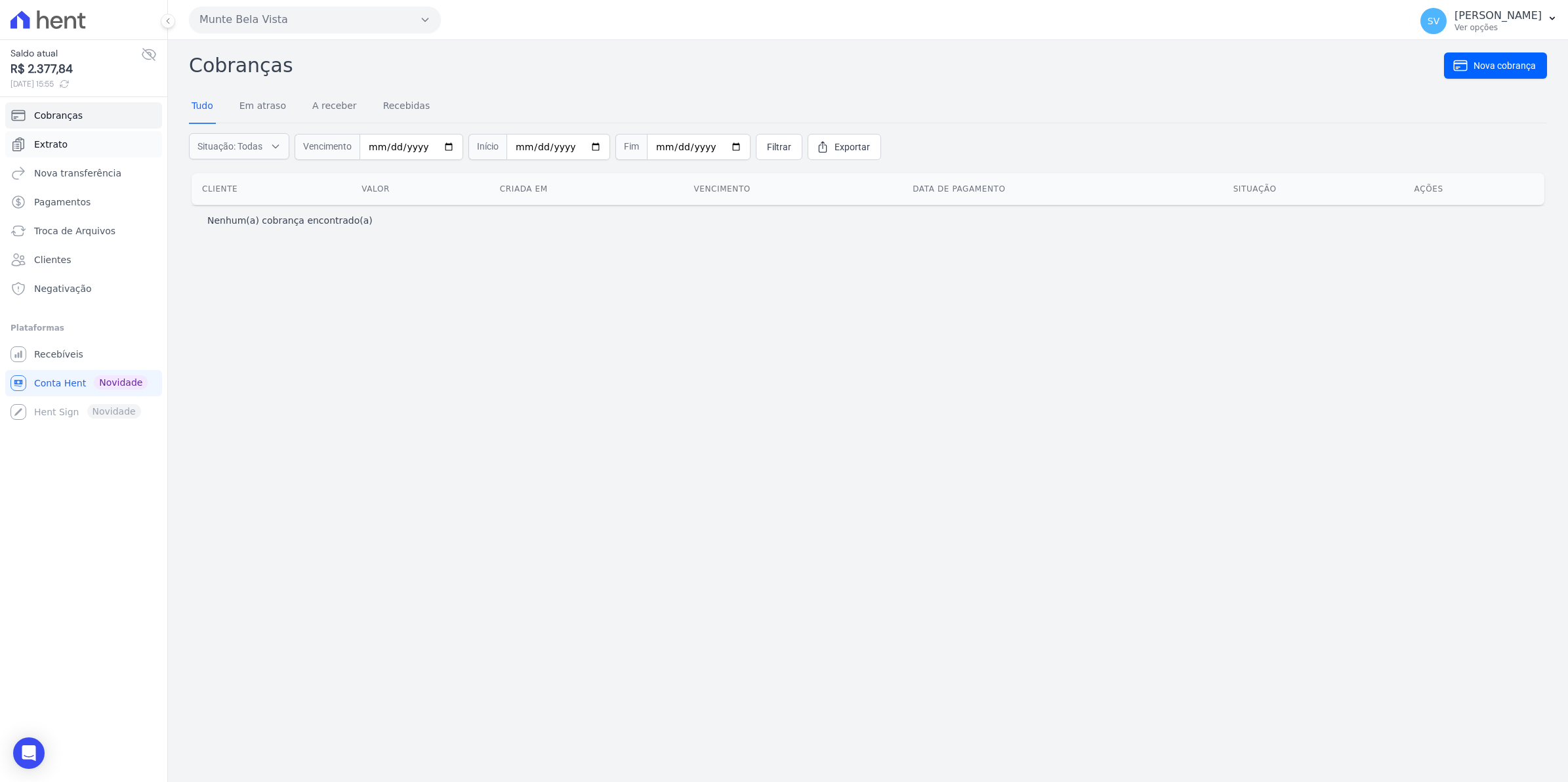
click at [51, 142] on span "Extrato" at bounding box center [50, 144] width 33 height 13
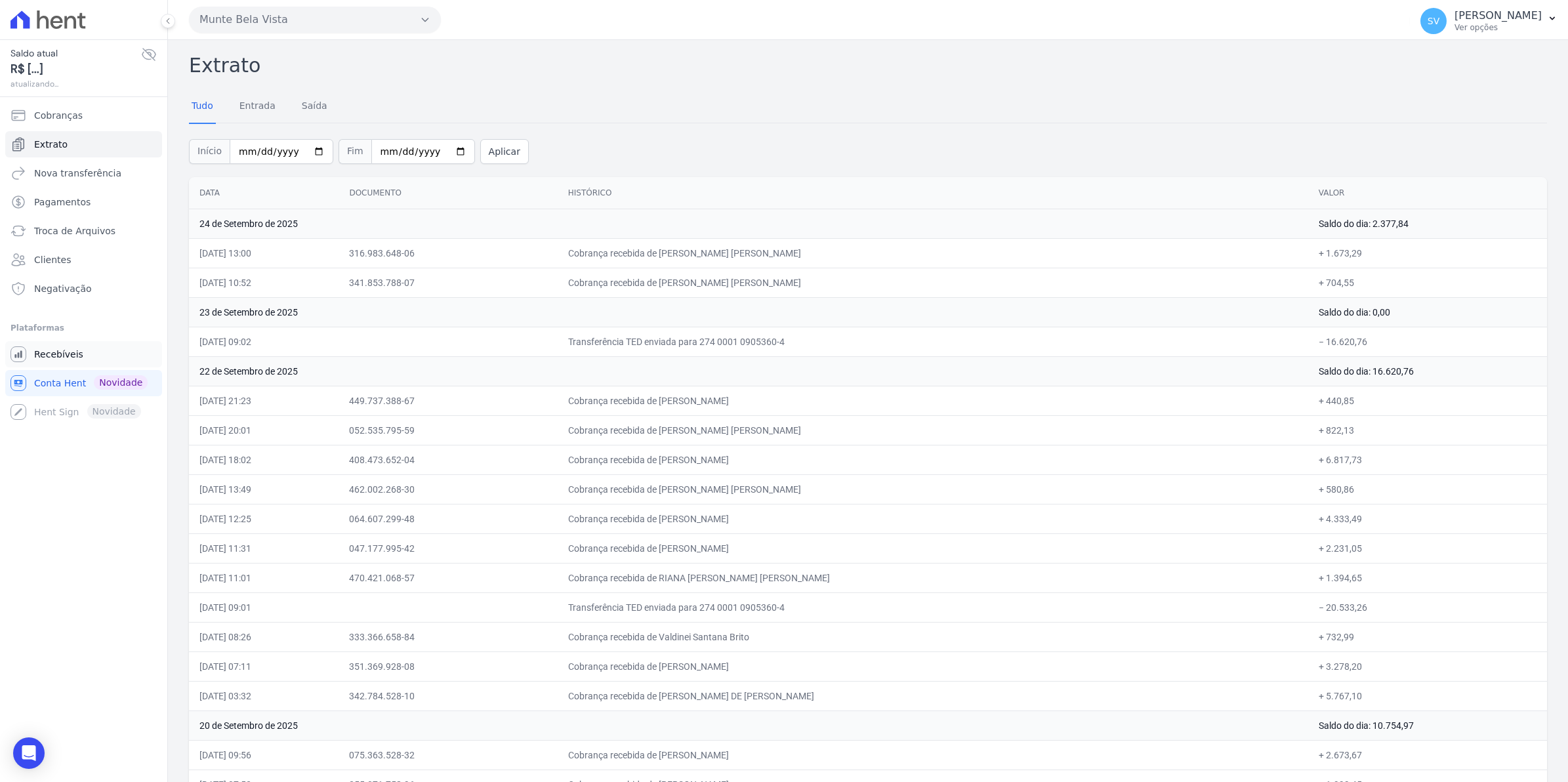
click at [60, 356] on span "Recebíveis" at bounding box center [58, 354] width 50 height 13
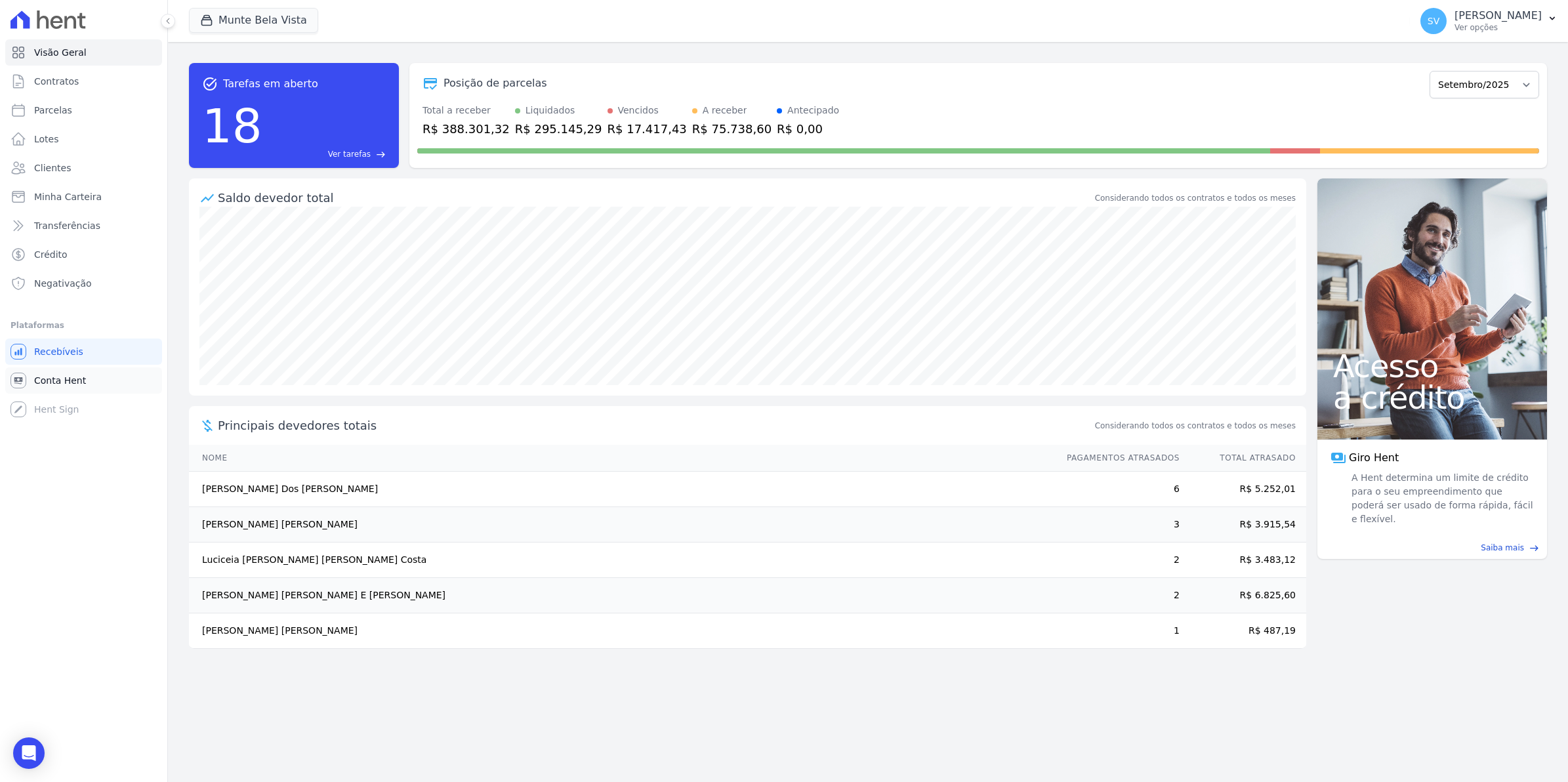
click at [66, 374] on span "Conta Hent" at bounding box center [60, 380] width 52 height 13
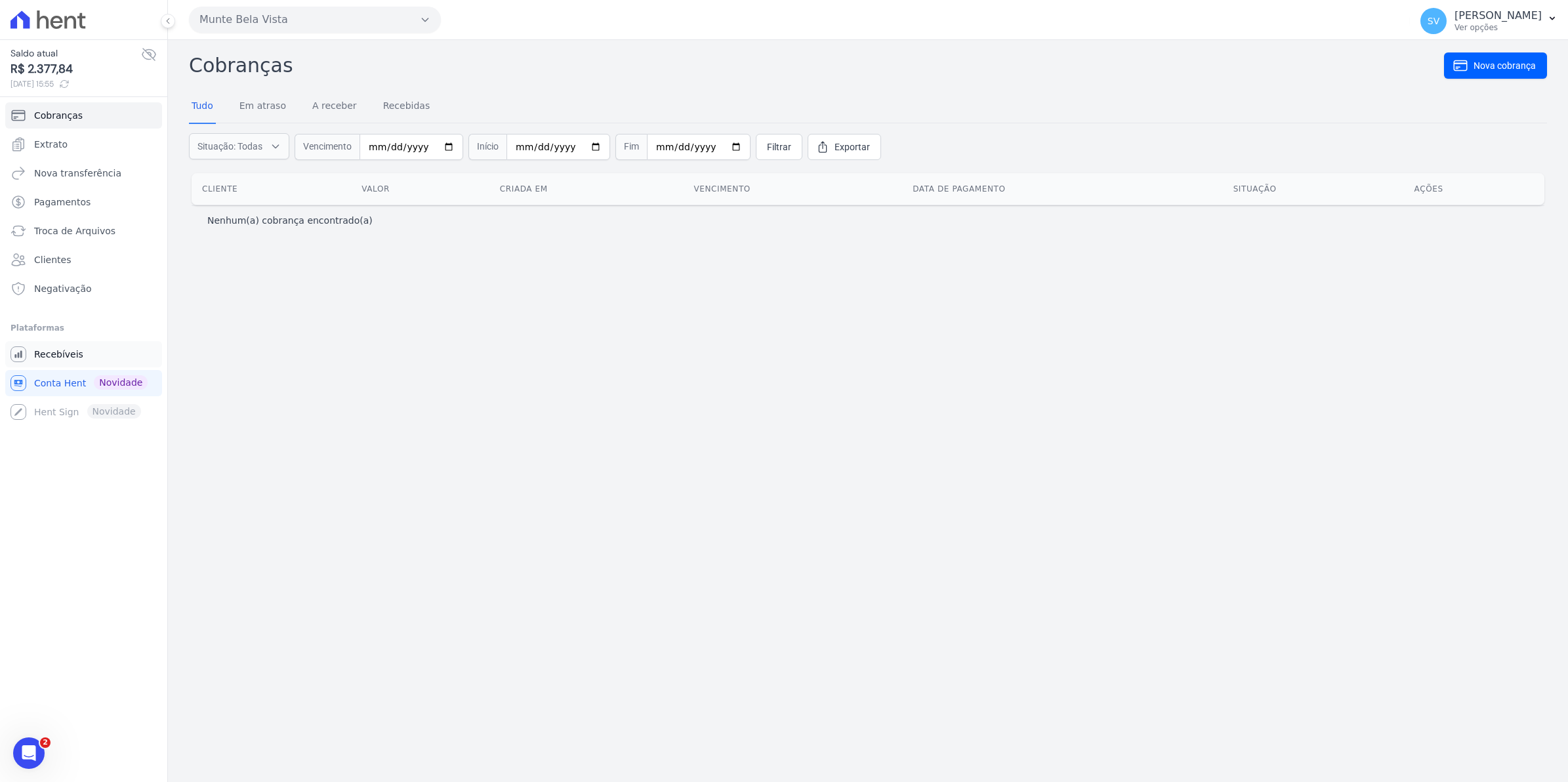
click at [53, 360] on span "Recebíveis" at bounding box center [58, 354] width 50 height 13
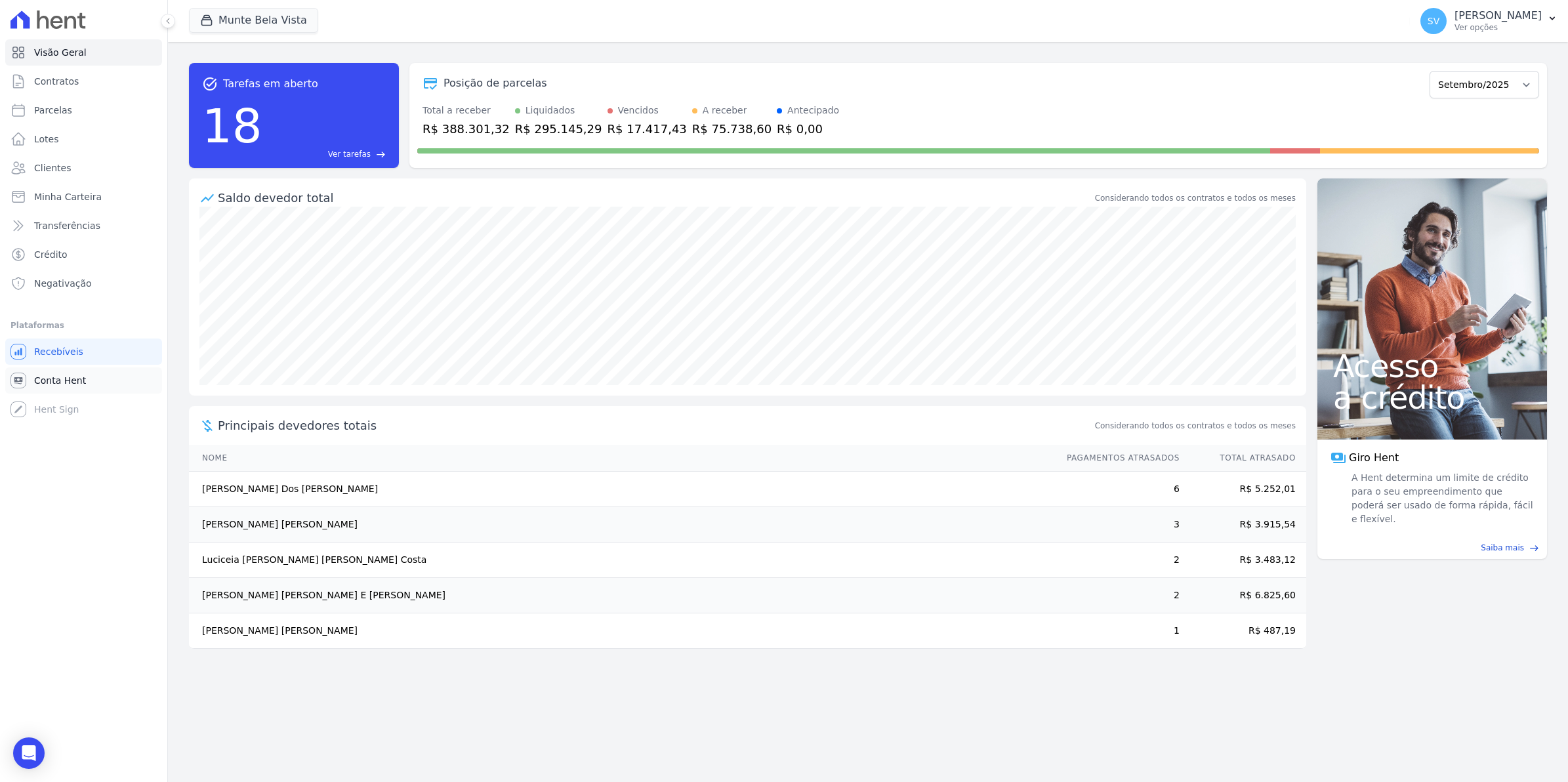
click at [47, 382] on span "Conta Hent" at bounding box center [60, 380] width 52 height 13
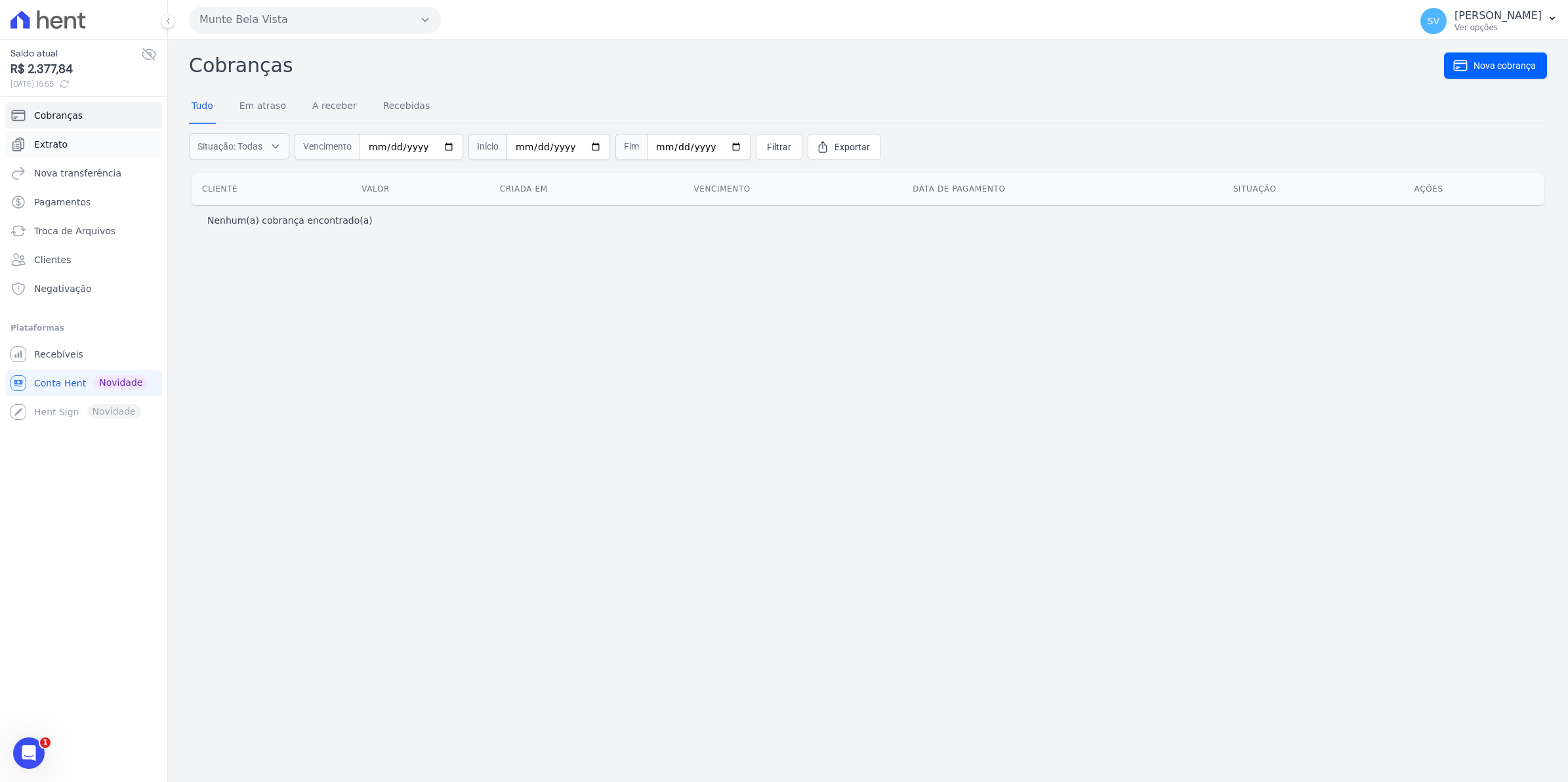
click at [43, 147] on span "Extrato" at bounding box center [50, 144] width 33 height 13
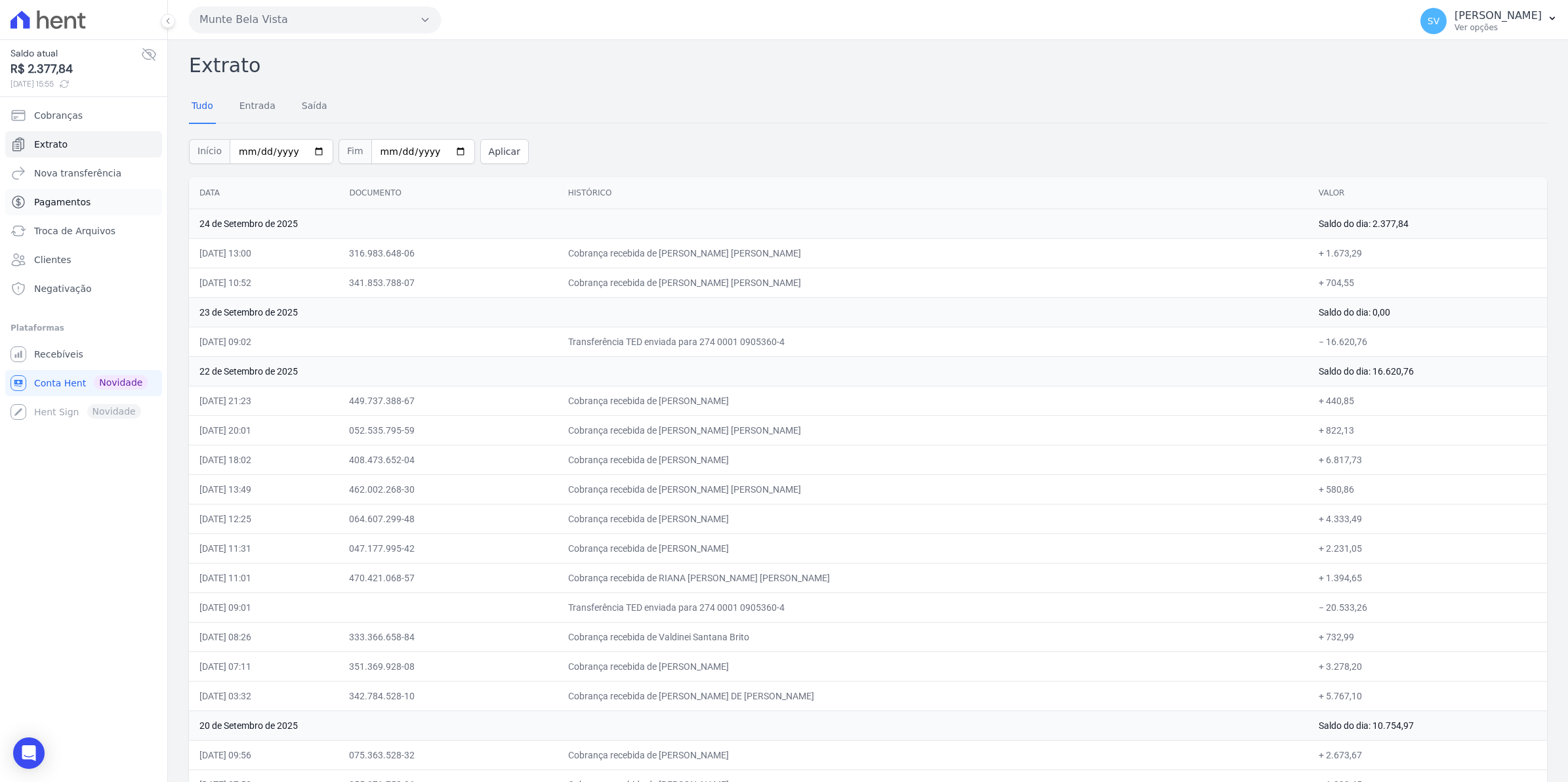
click at [46, 204] on span "Pagamentos" at bounding box center [62, 202] width 56 height 13
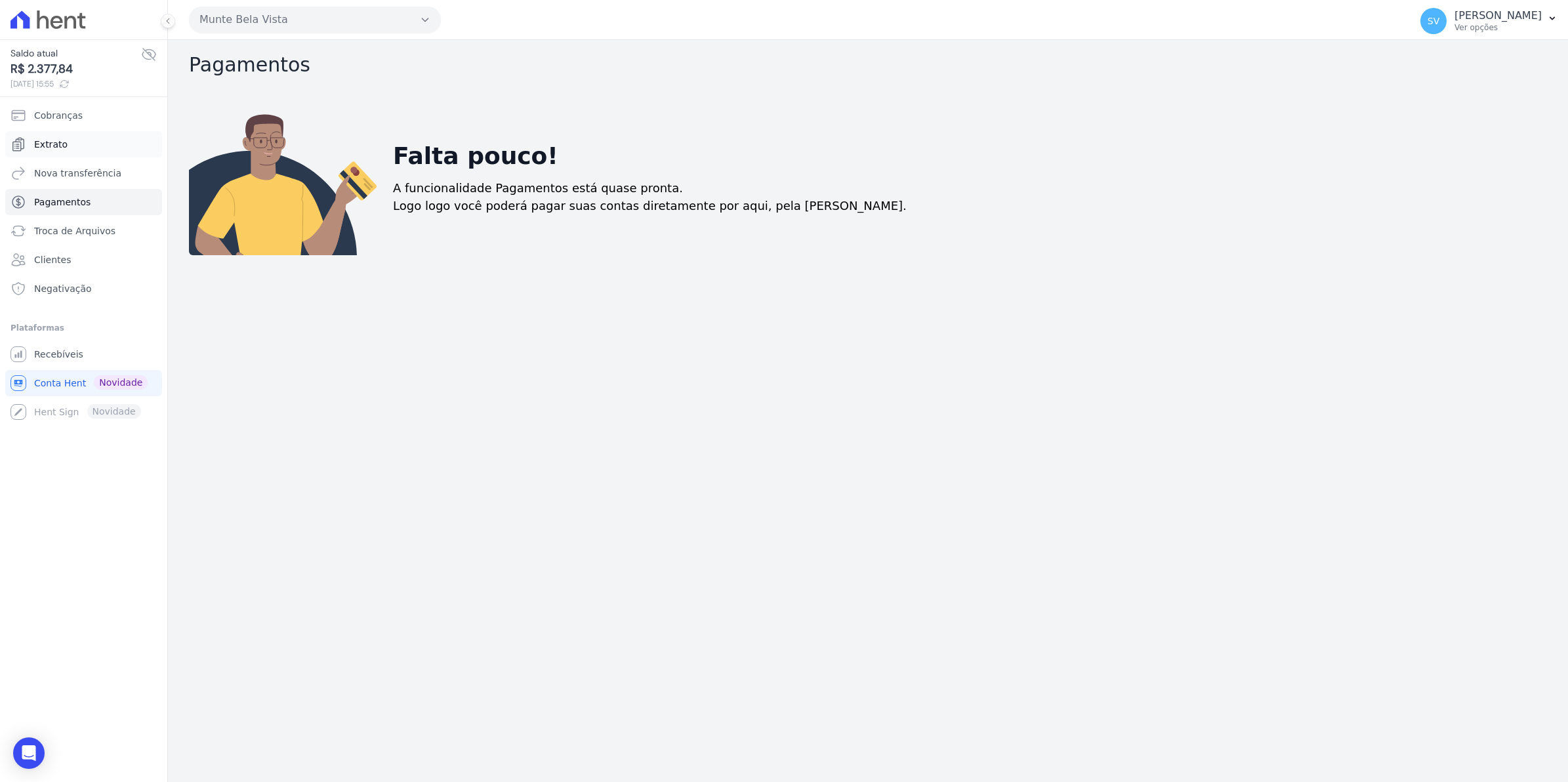
click at [57, 151] on span "Extrato" at bounding box center [50, 144] width 33 height 13
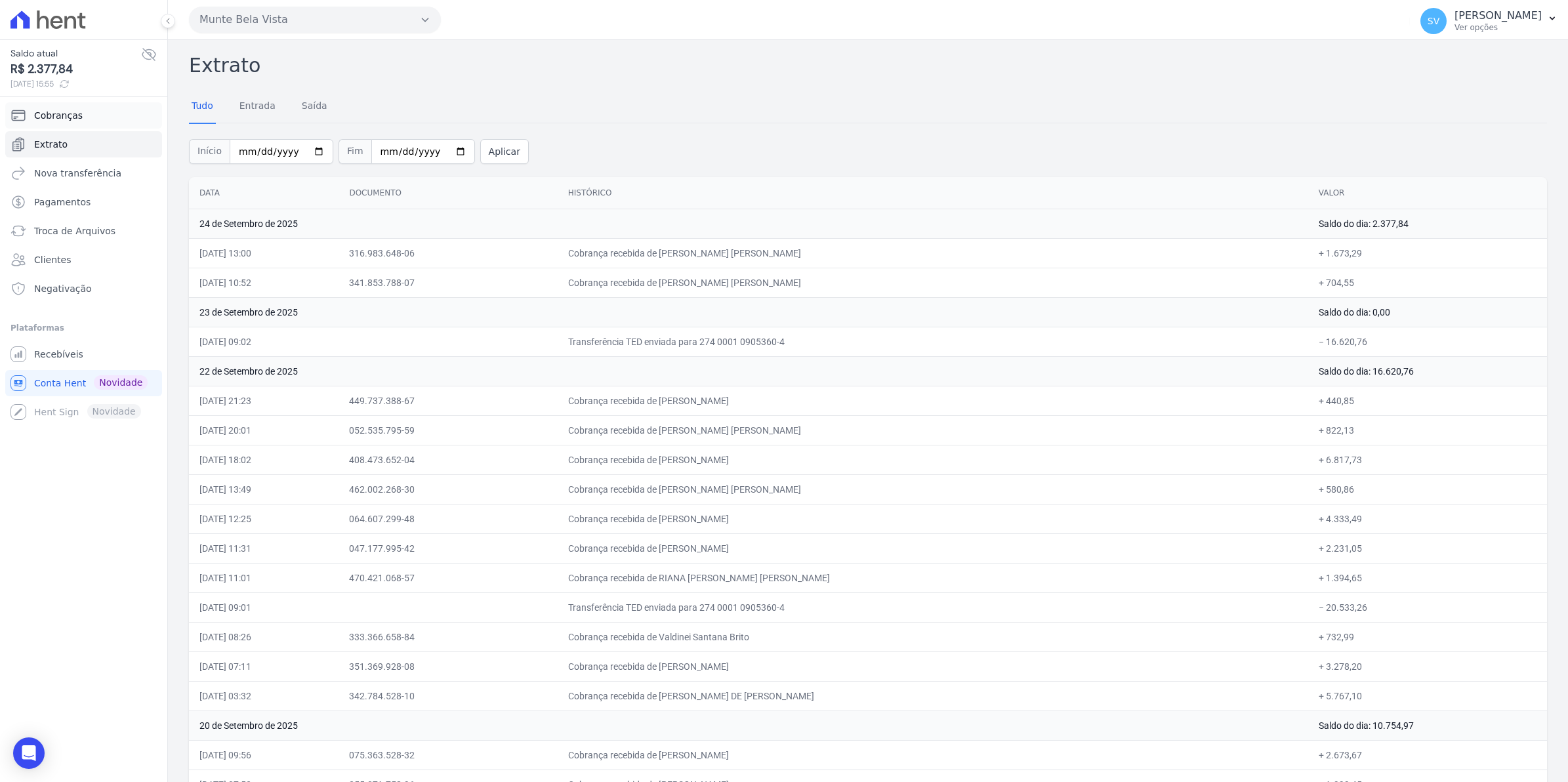
click at [50, 122] on span "Cobranças" at bounding box center [58, 115] width 49 height 13
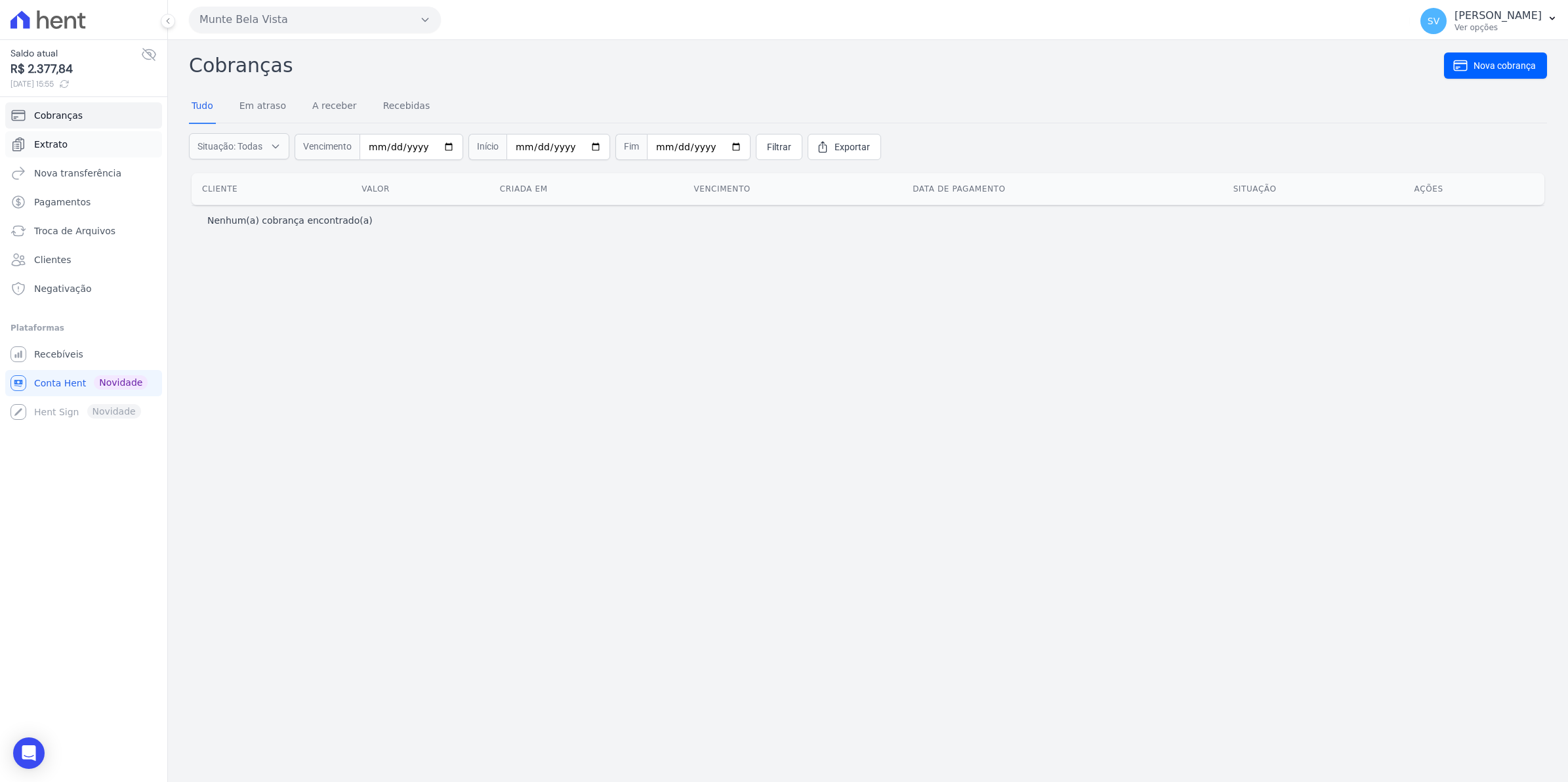
click at [58, 138] on span "Extrato" at bounding box center [50, 144] width 33 height 13
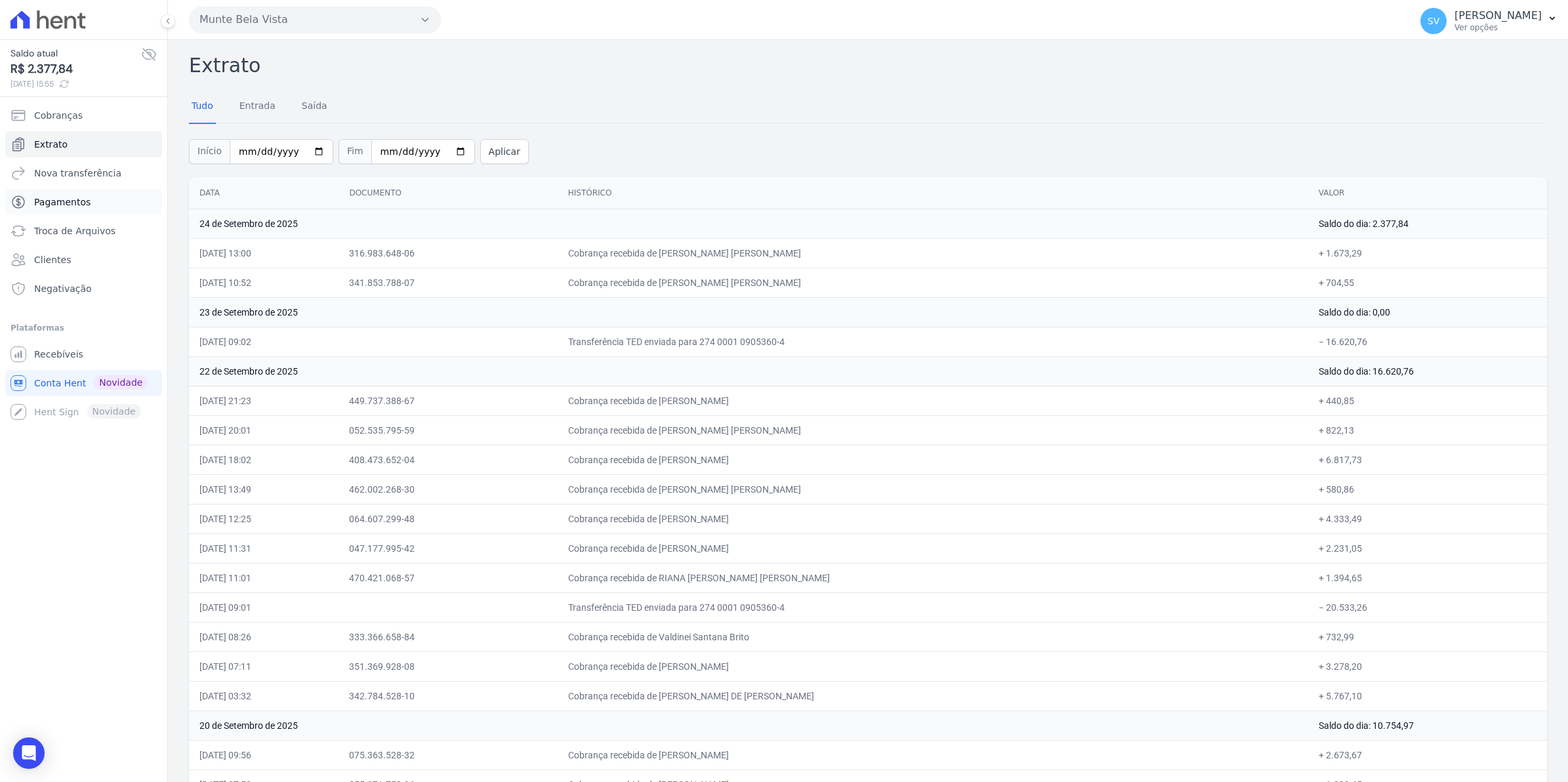
click at [62, 198] on span "Pagamentos" at bounding box center [62, 202] width 56 height 13
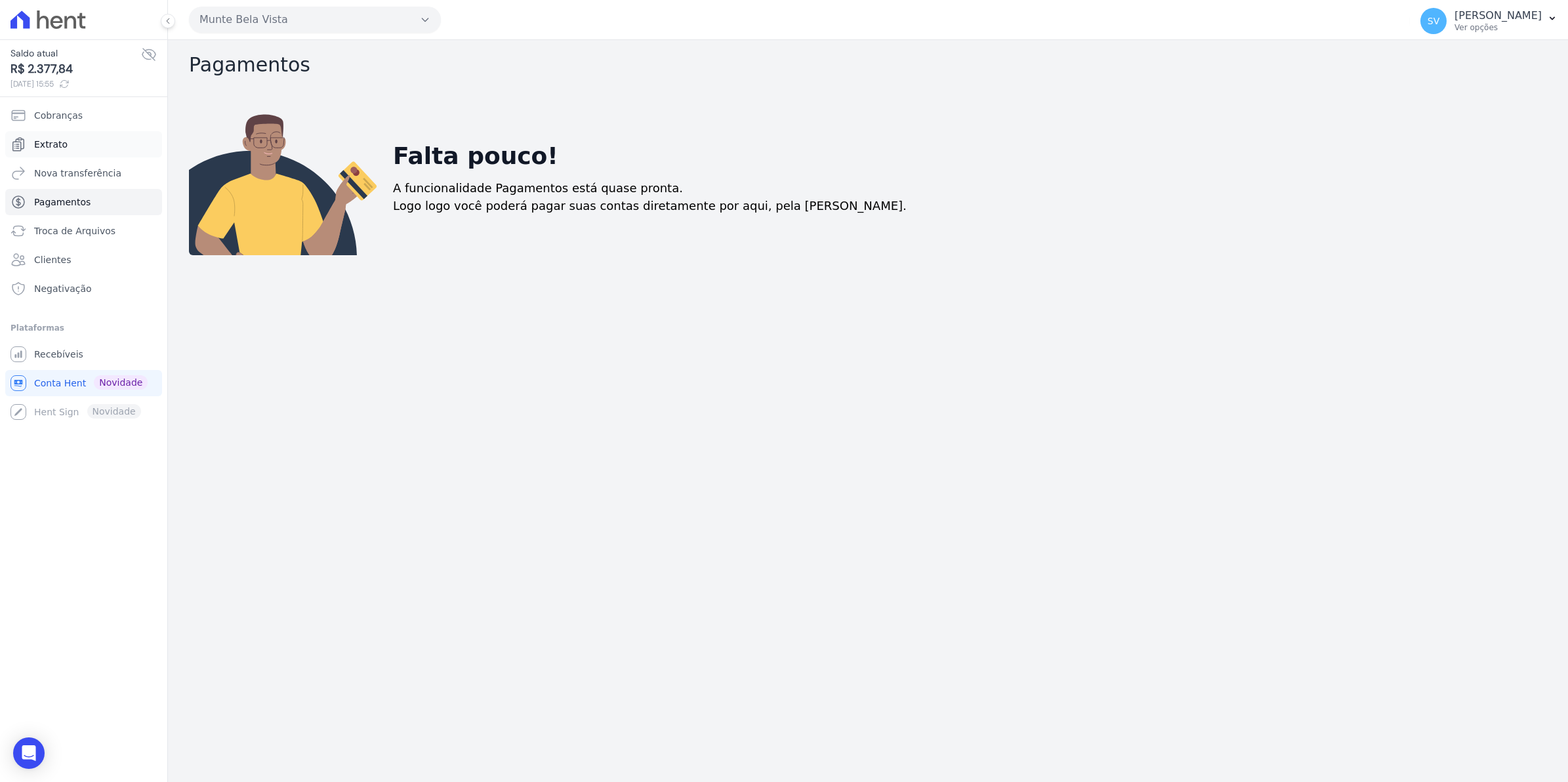
click at [73, 142] on link "Extrato" at bounding box center [83, 144] width 157 height 26
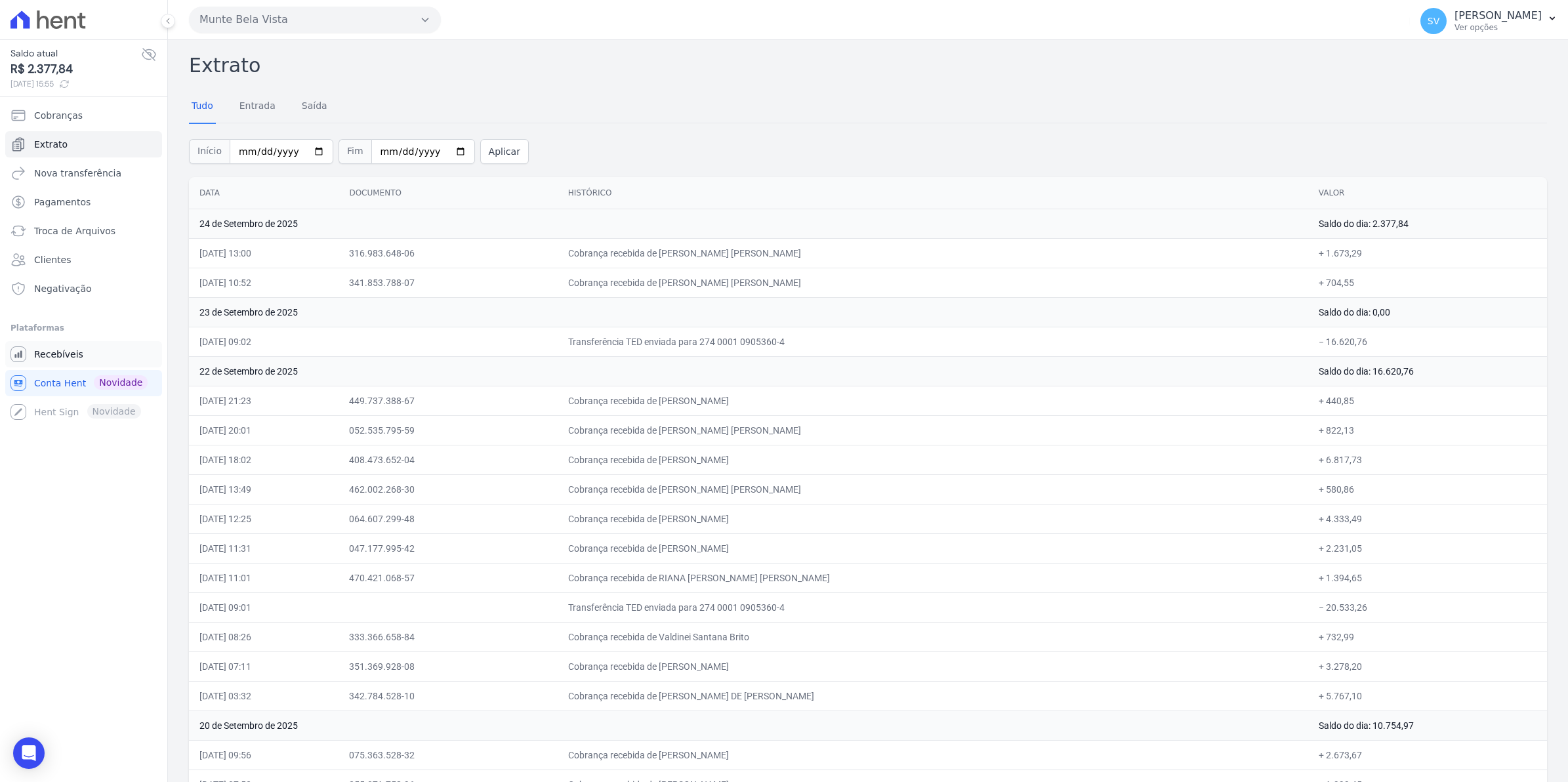
click at [51, 360] on span "Recebíveis" at bounding box center [58, 354] width 50 height 13
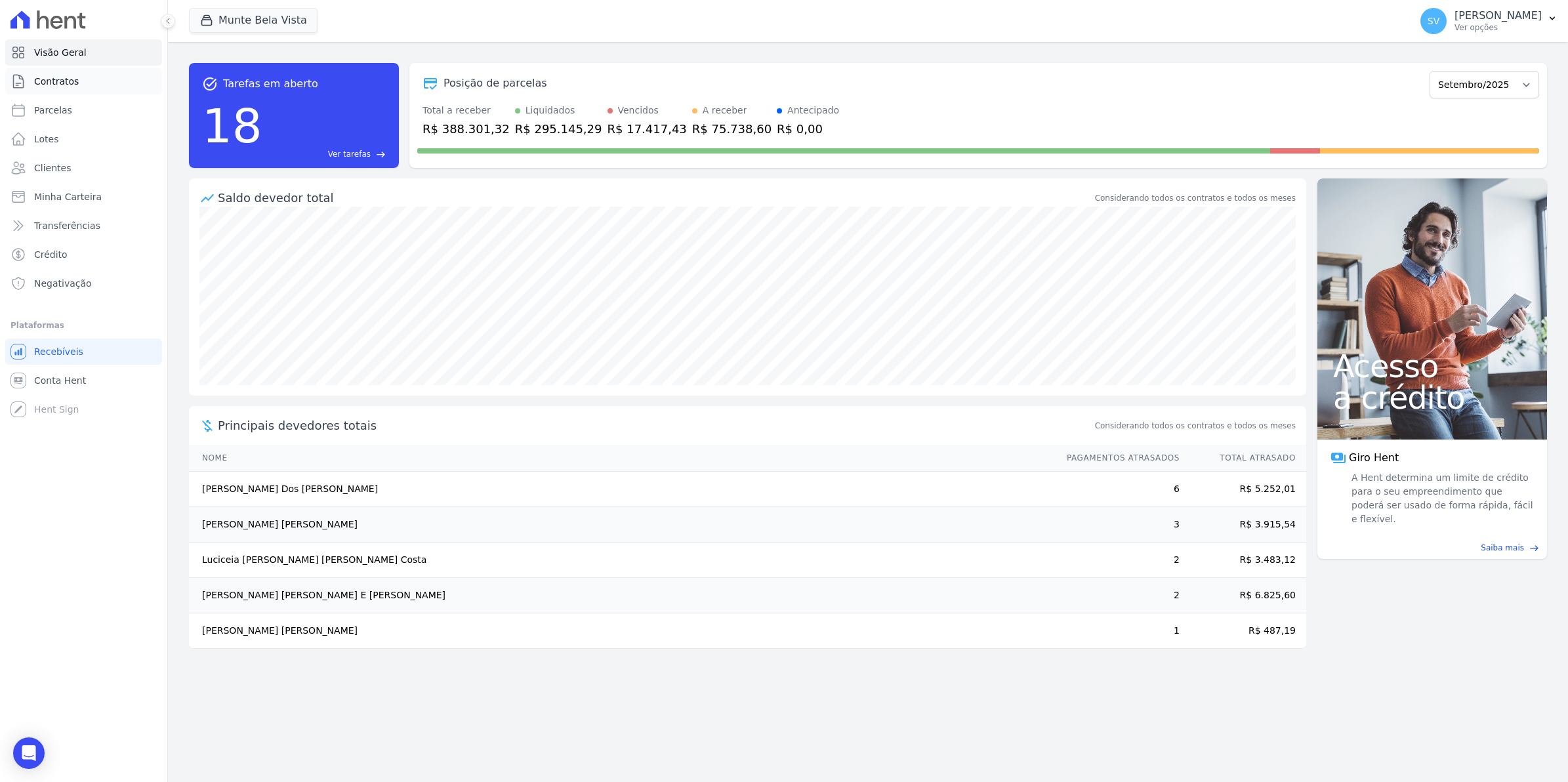
click at [54, 81] on span "Contratos" at bounding box center [56, 81] width 45 height 13
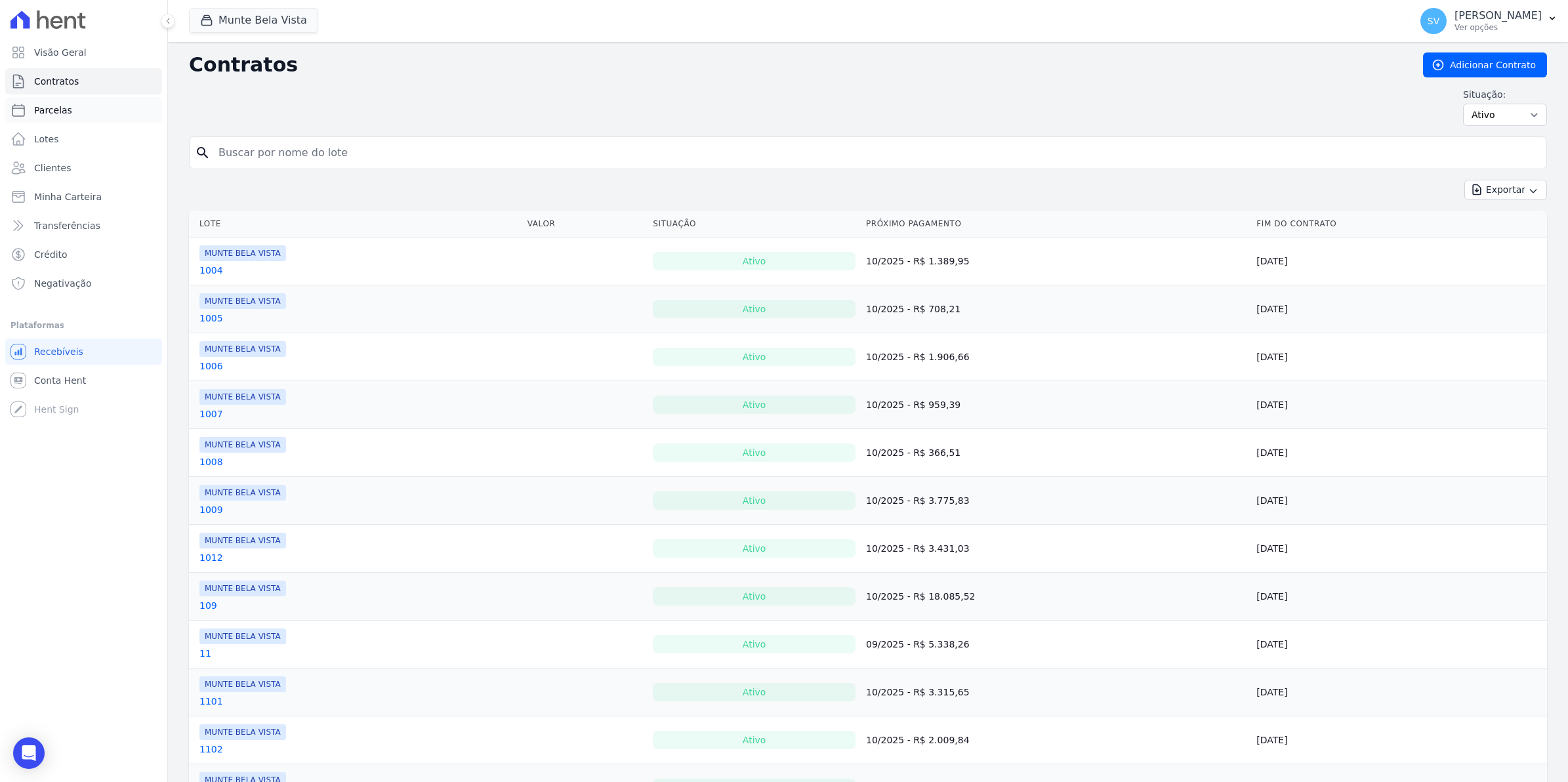
click at [44, 112] on span "Parcelas" at bounding box center [53, 110] width 38 height 13
select select
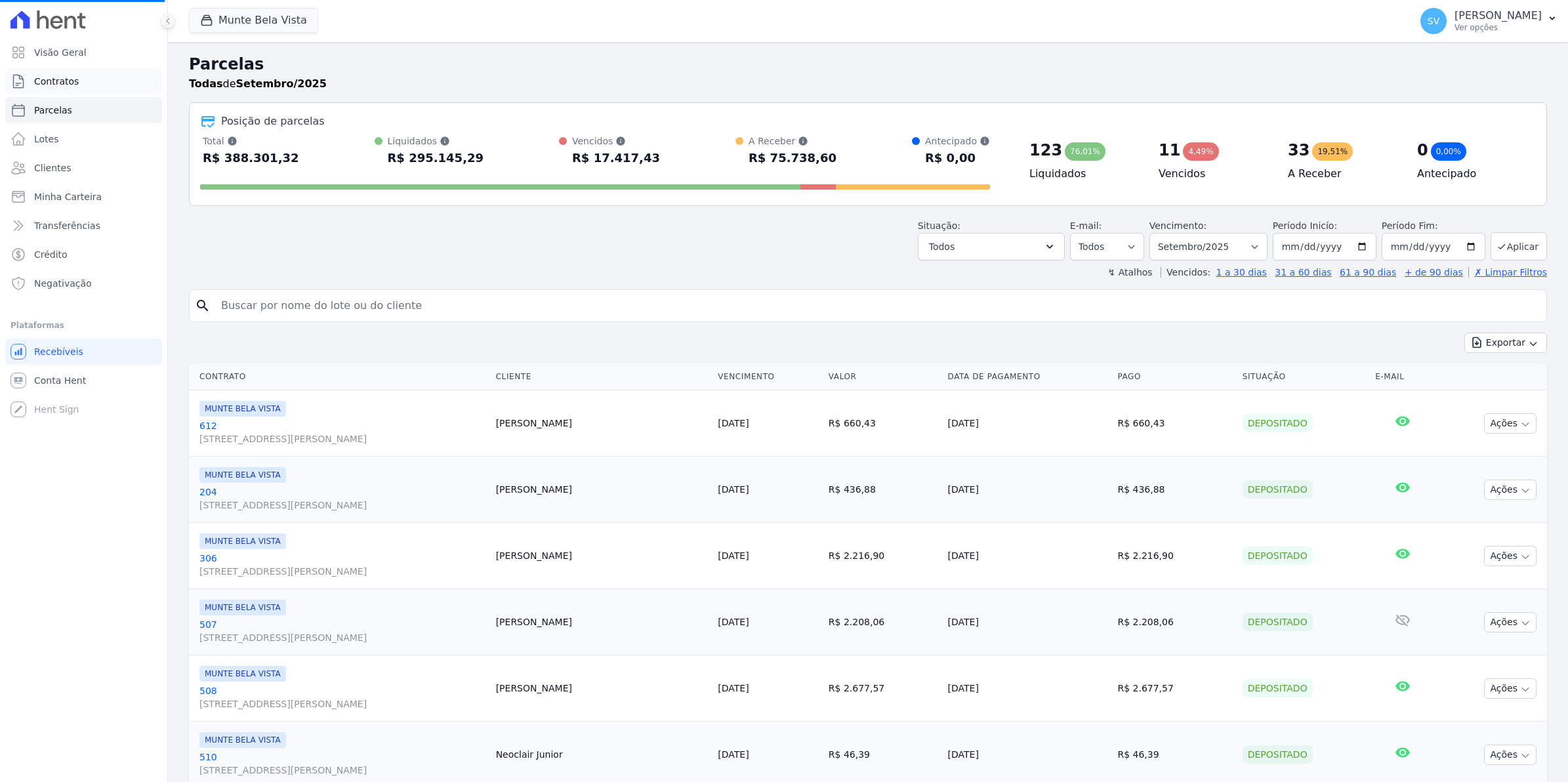
select select
click at [45, 86] on span "Contratos" at bounding box center [56, 81] width 45 height 13
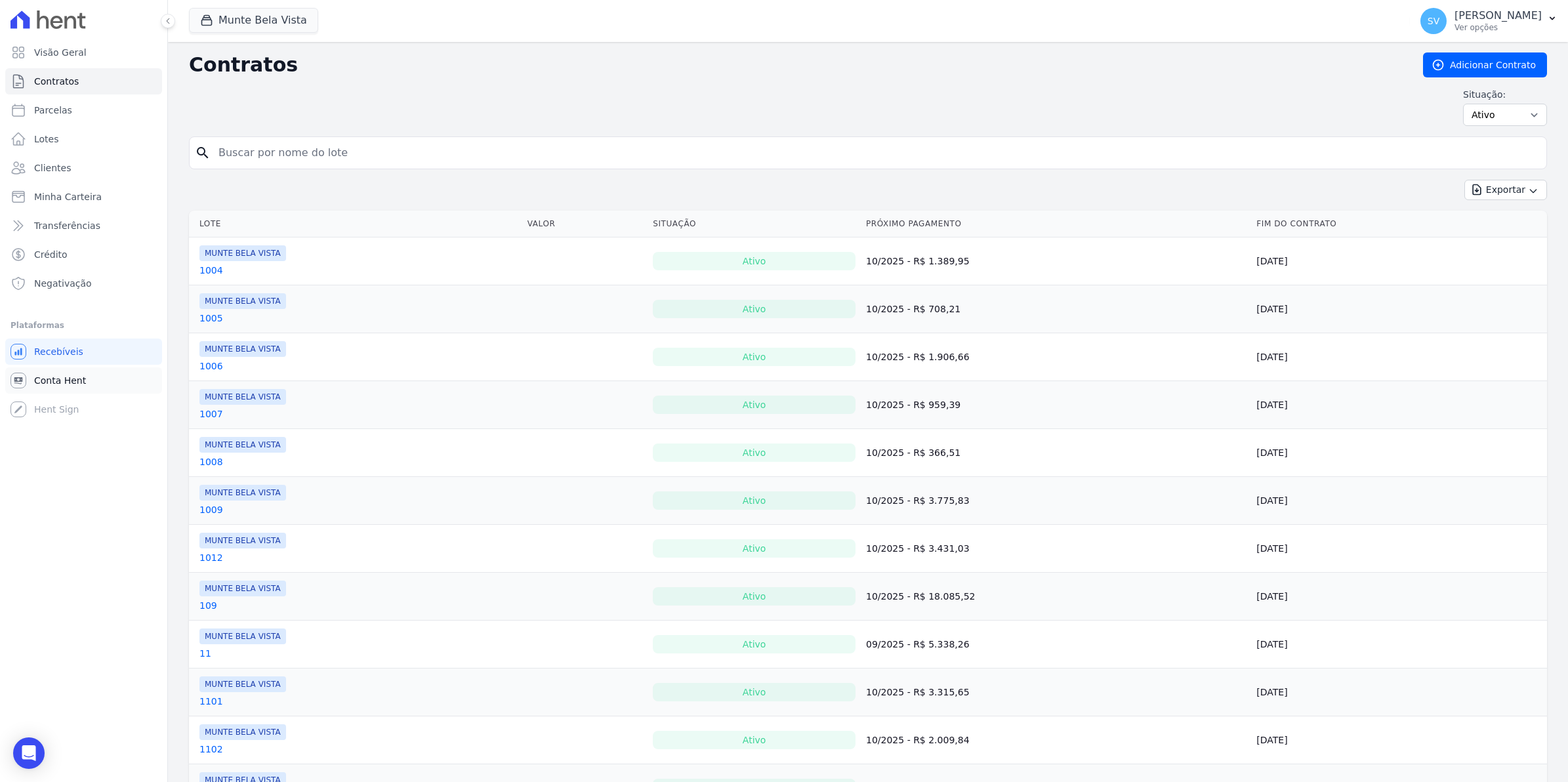
click at [51, 387] on link "Conta Hent" at bounding box center [83, 380] width 157 height 26
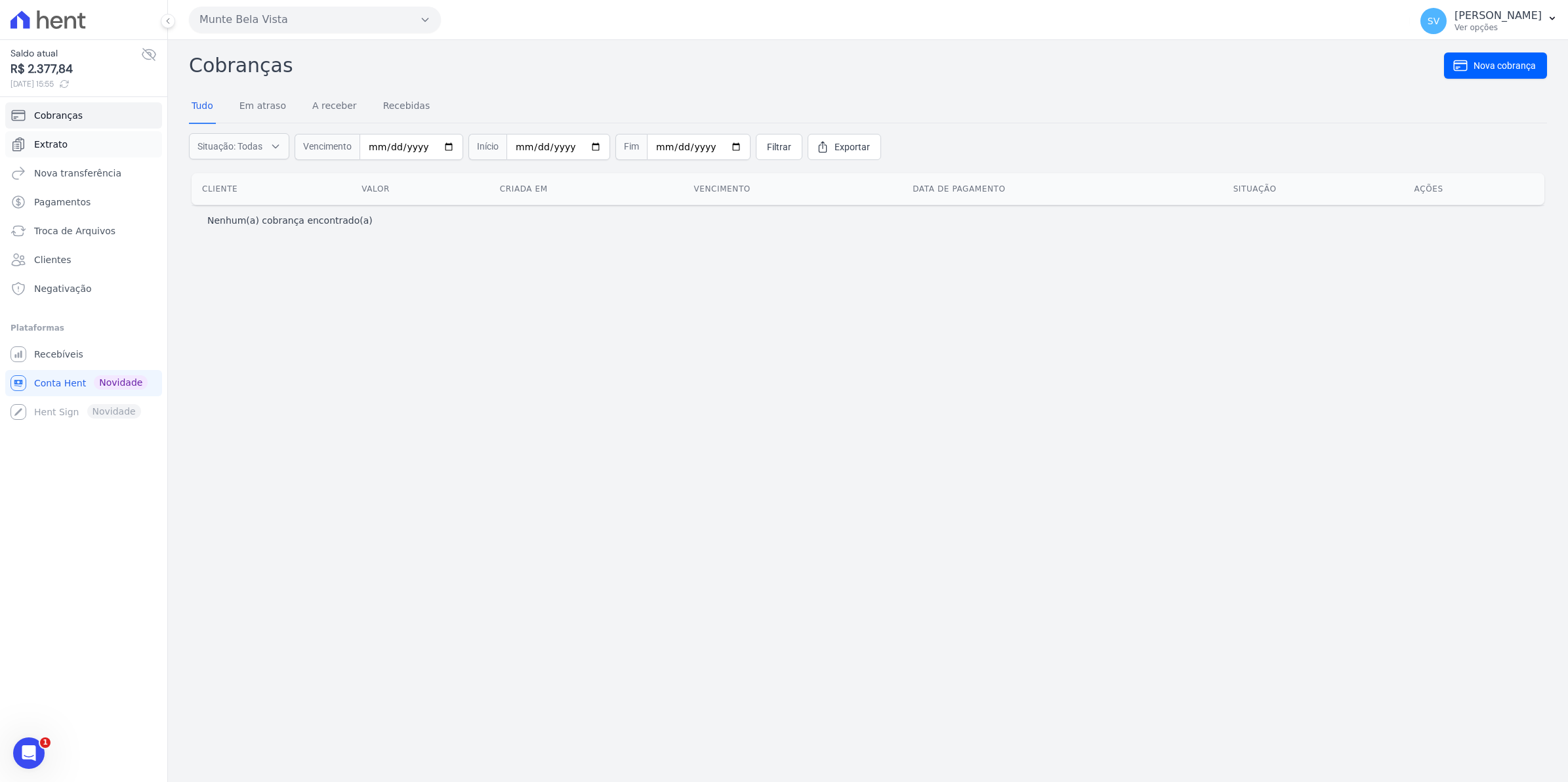
click at [64, 149] on link "Extrato" at bounding box center [83, 144] width 157 height 26
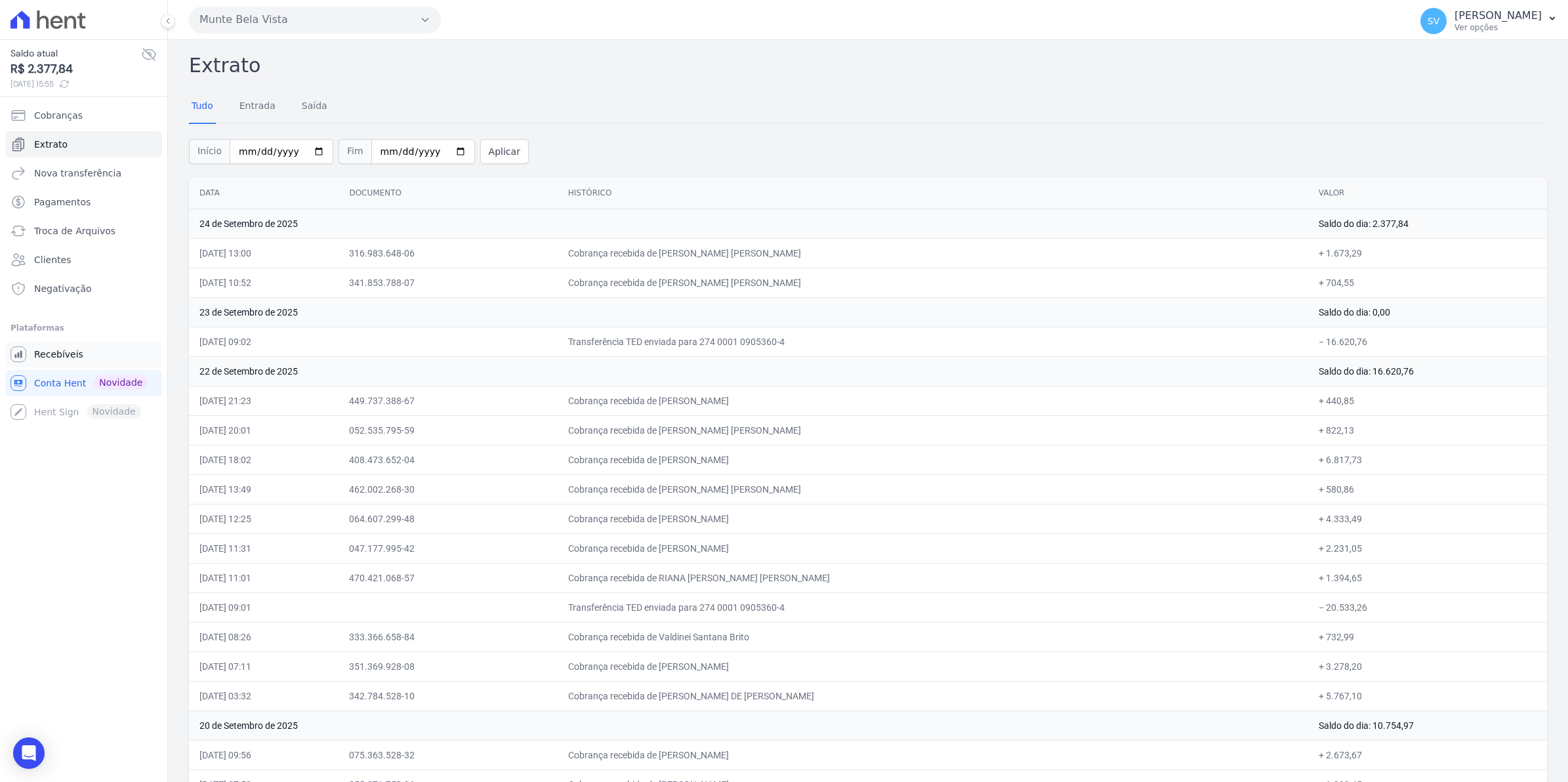
click at [51, 356] on span "Recebíveis" at bounding box center [58, 354] width 50 height 13
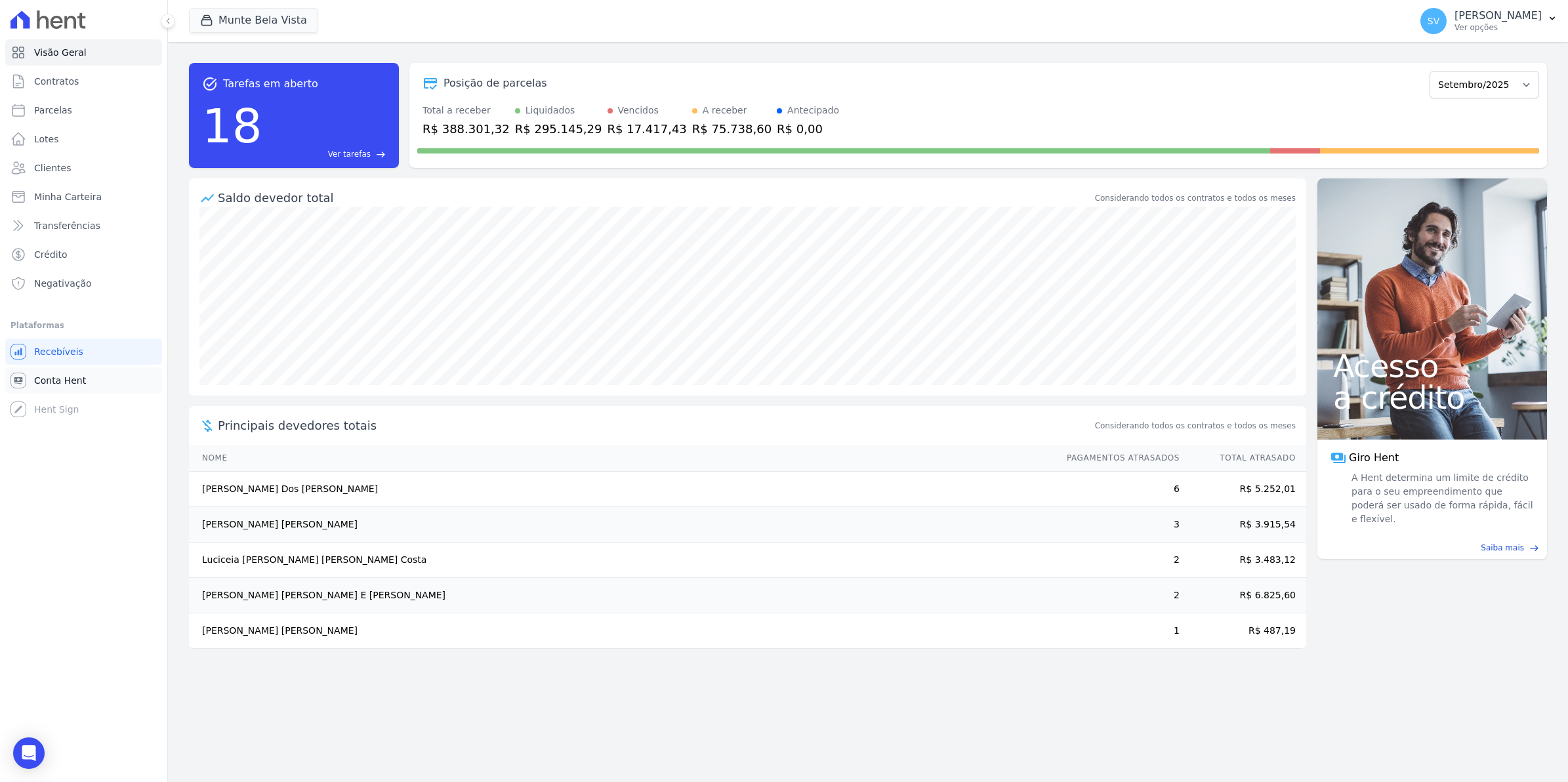
click at [52, 378] on span "Conta Hent" at bounding box center [60, 380] width 52 height 13
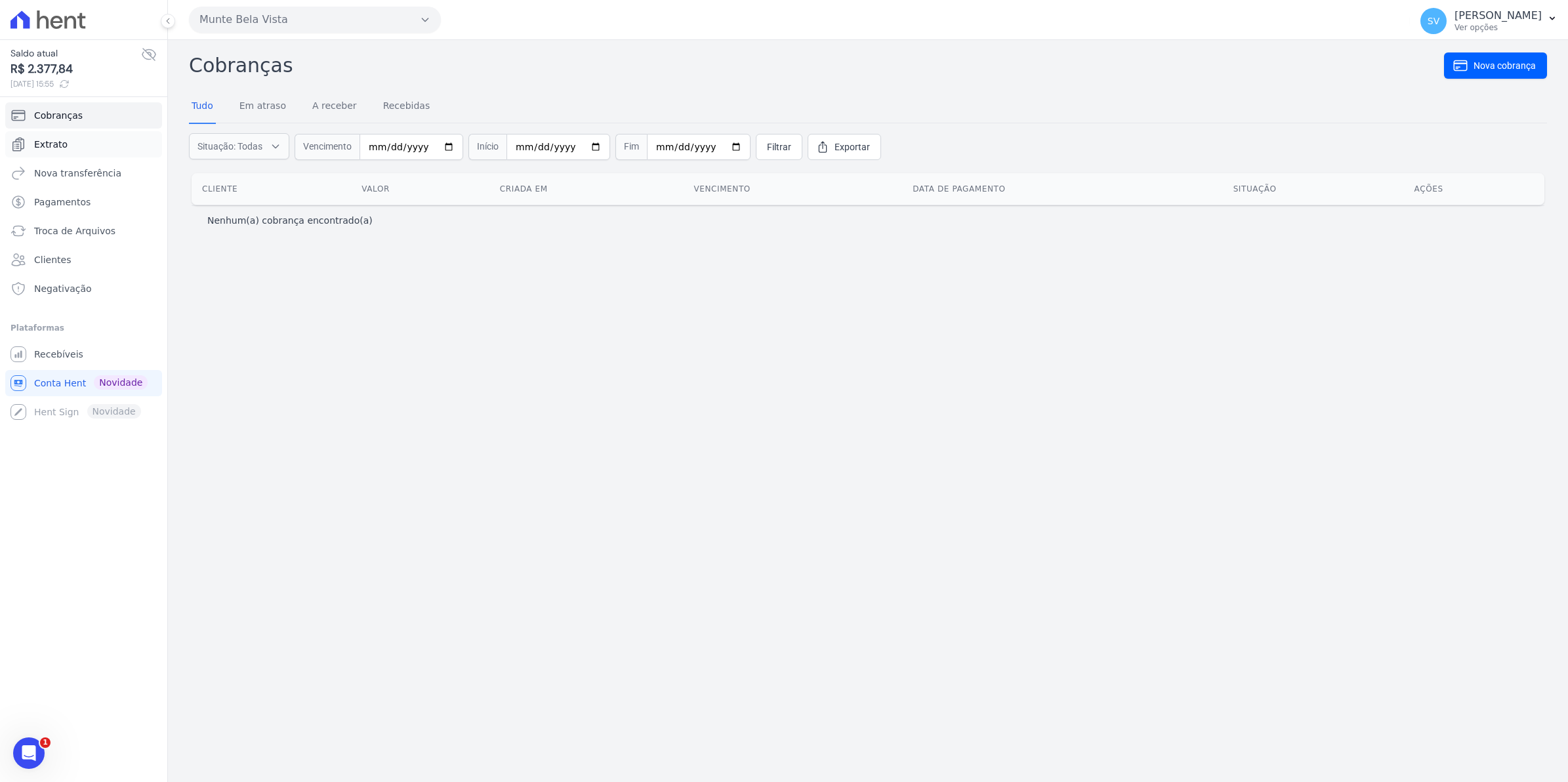
click at [56, 143] on span "Extrato" at bounding box center [50, 144] width 33 height 13
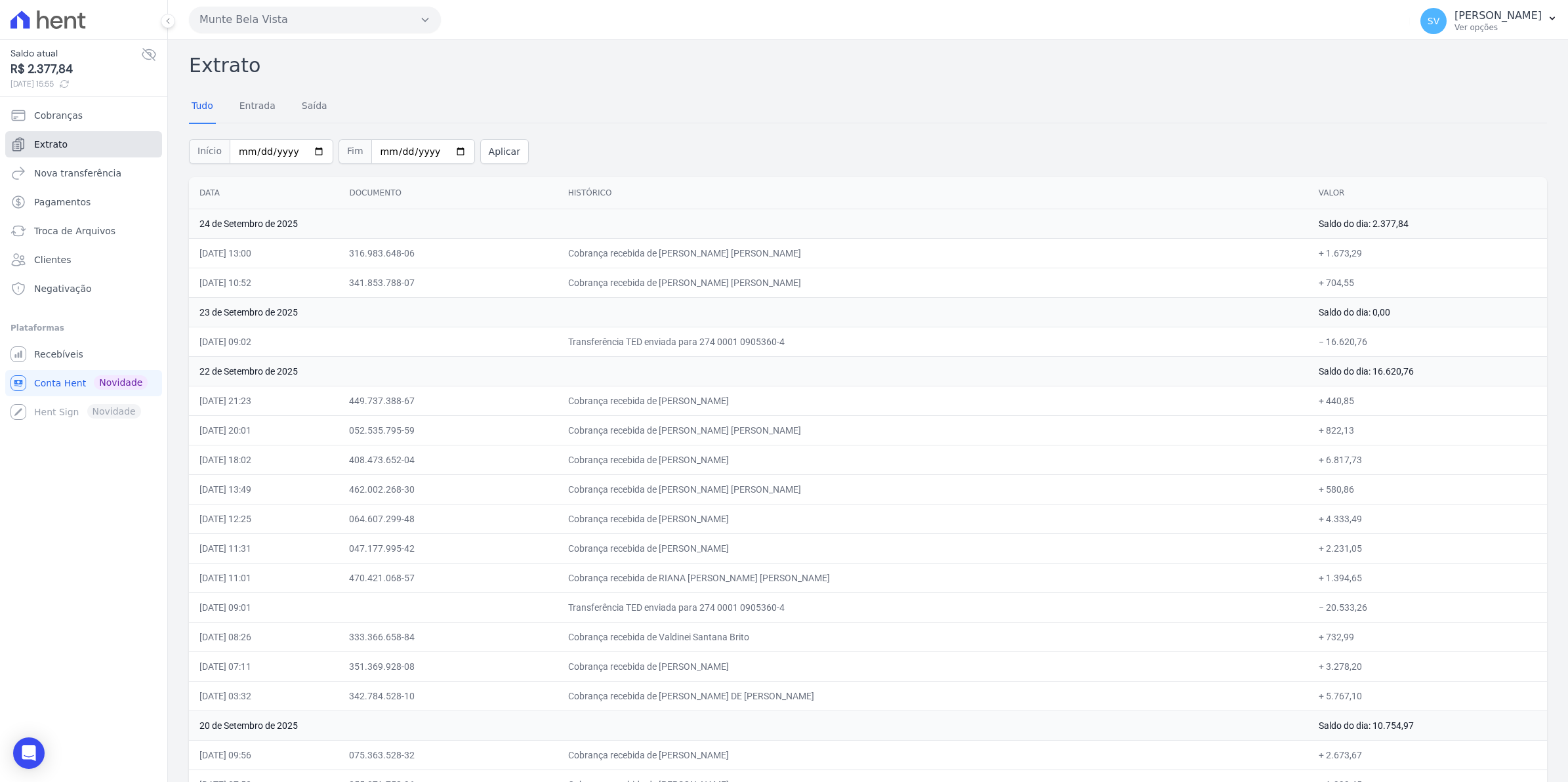
click at [66, 147] on link "Extrato" at bounding box center [83, 144] width 157 height 26
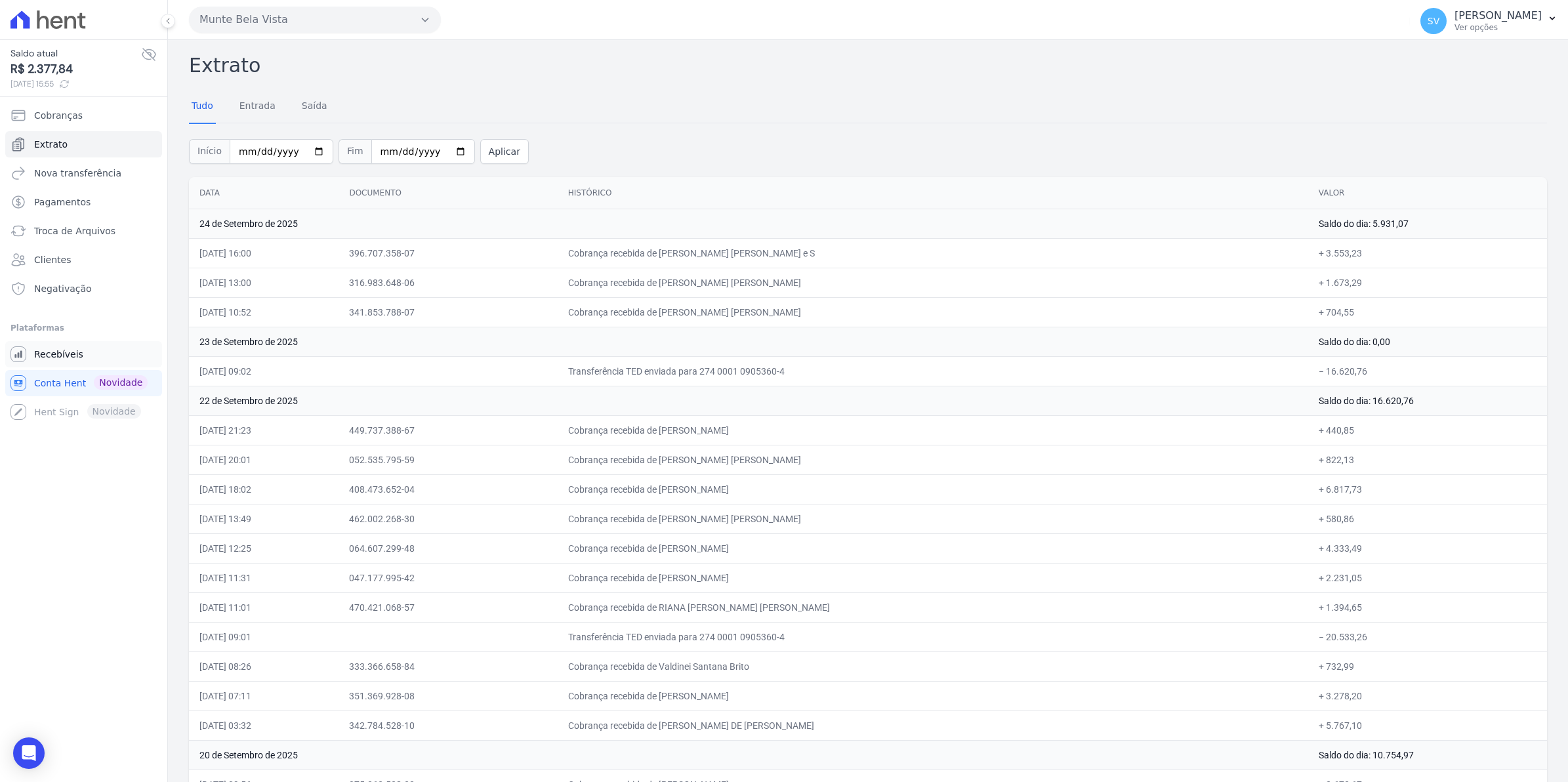
click at [41, 359] on span "Recebíveis" at bounding box center [58, 354] width 50 height 13
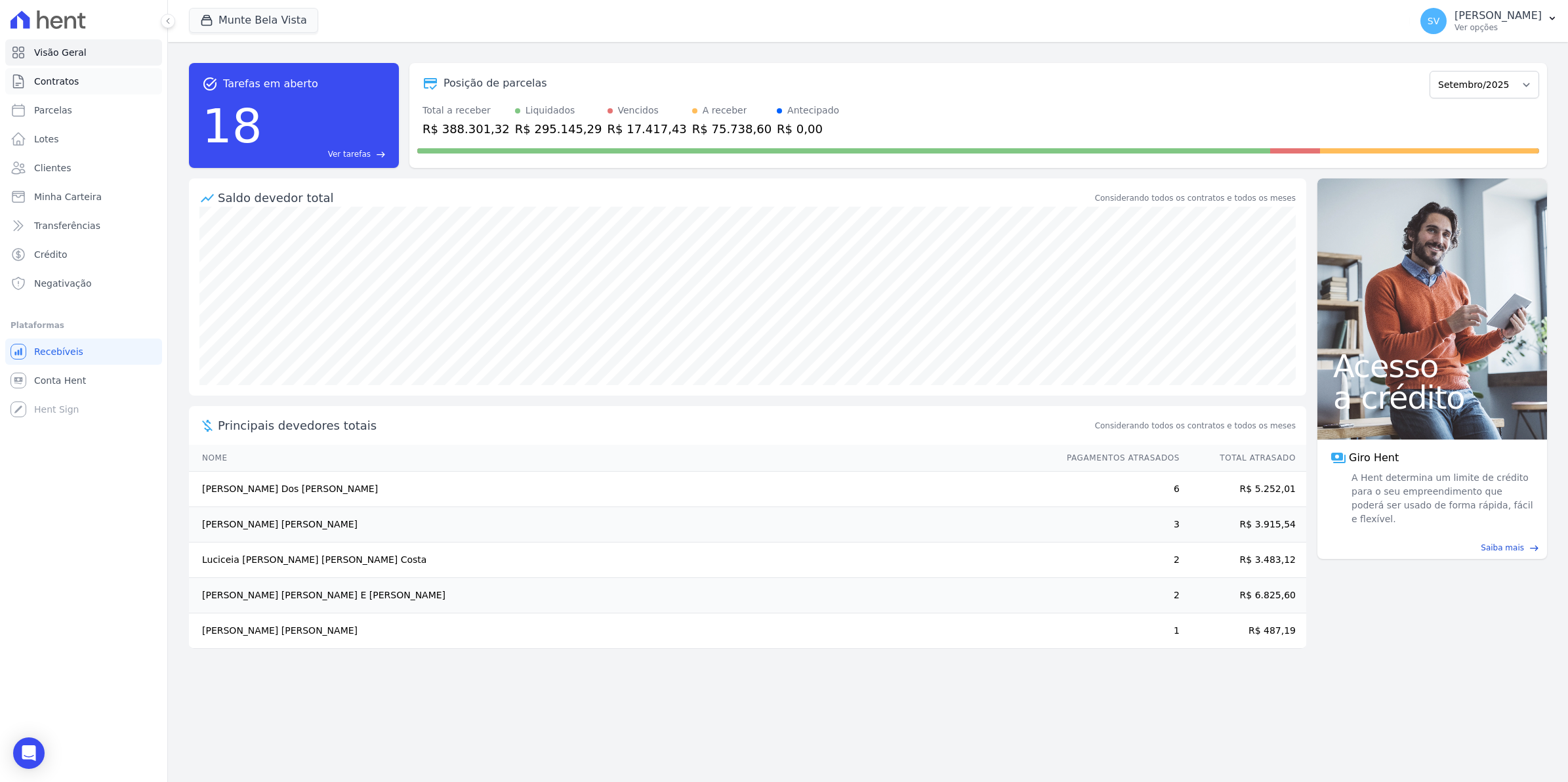
click at [66, 86] on span "Contratos" at bounding box center [56, 81] width 45 height 13
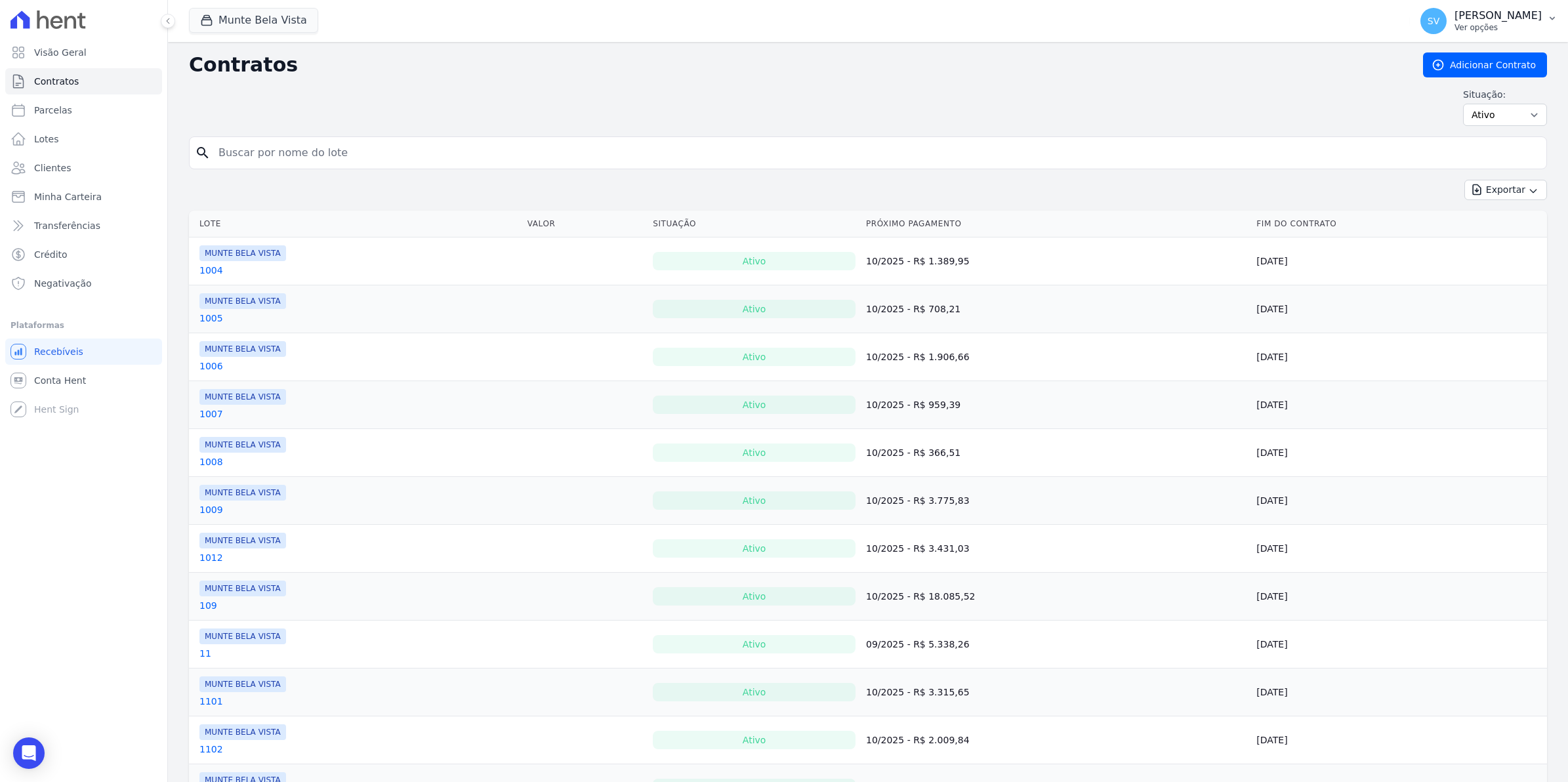
click at [1440, 27] on span "SV" at bounding box center [1433, 21] width 26 height 26
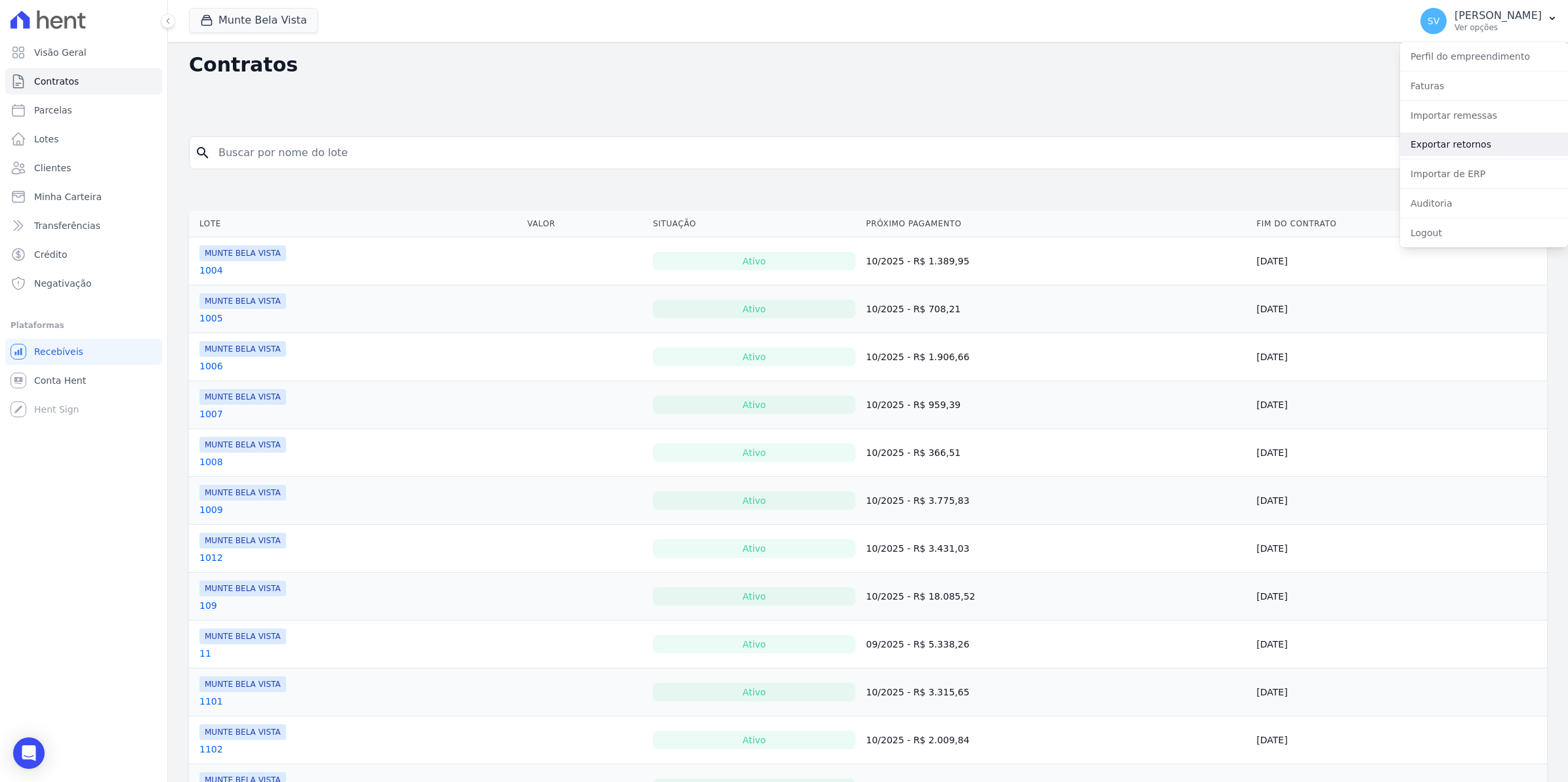
click at [1430, 148] on link "Exportar retornos" at bounding box center [1483, 144] width 168 height 24
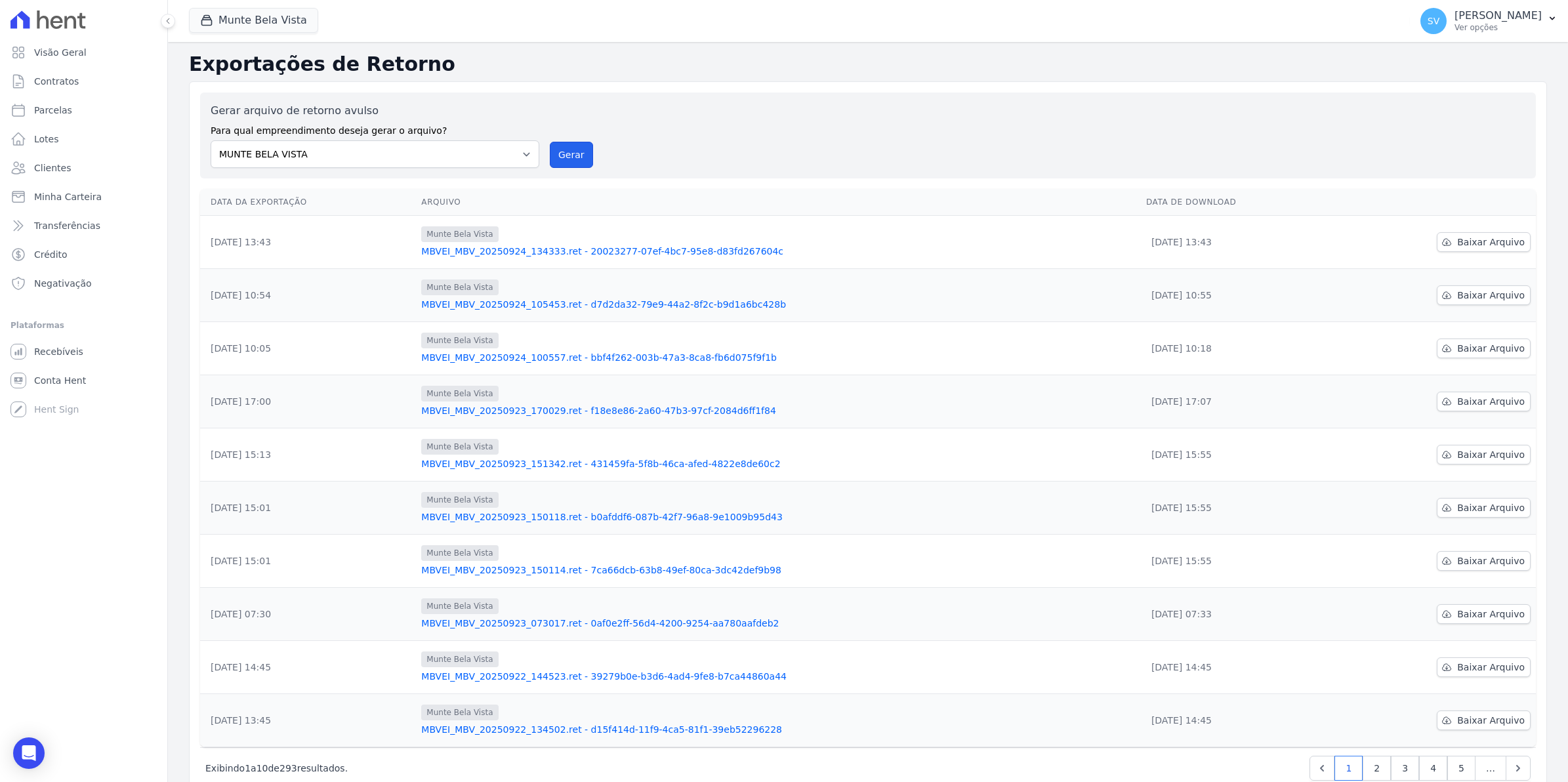
drag, startPoint x: 584, startPoint y: 160, endPoint x: 828, endPoint y: 138, distance: 245.0
click at [572, 159] on button "Gerar" at bounding box center [571, 155] width 43 height 26
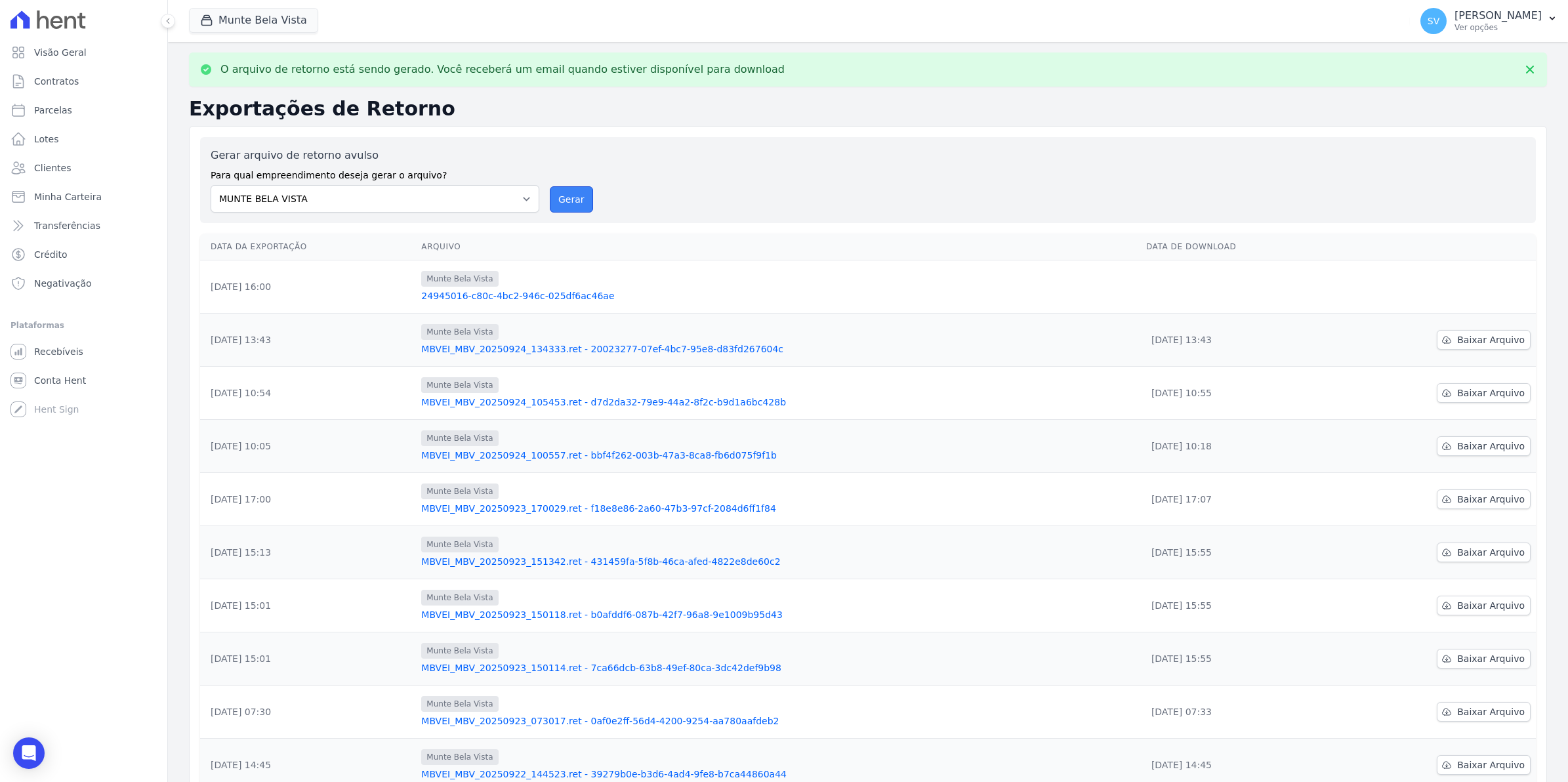
click at [560, 198] on button "Gerar" at bounding box center [571, 200] width 43 height 26
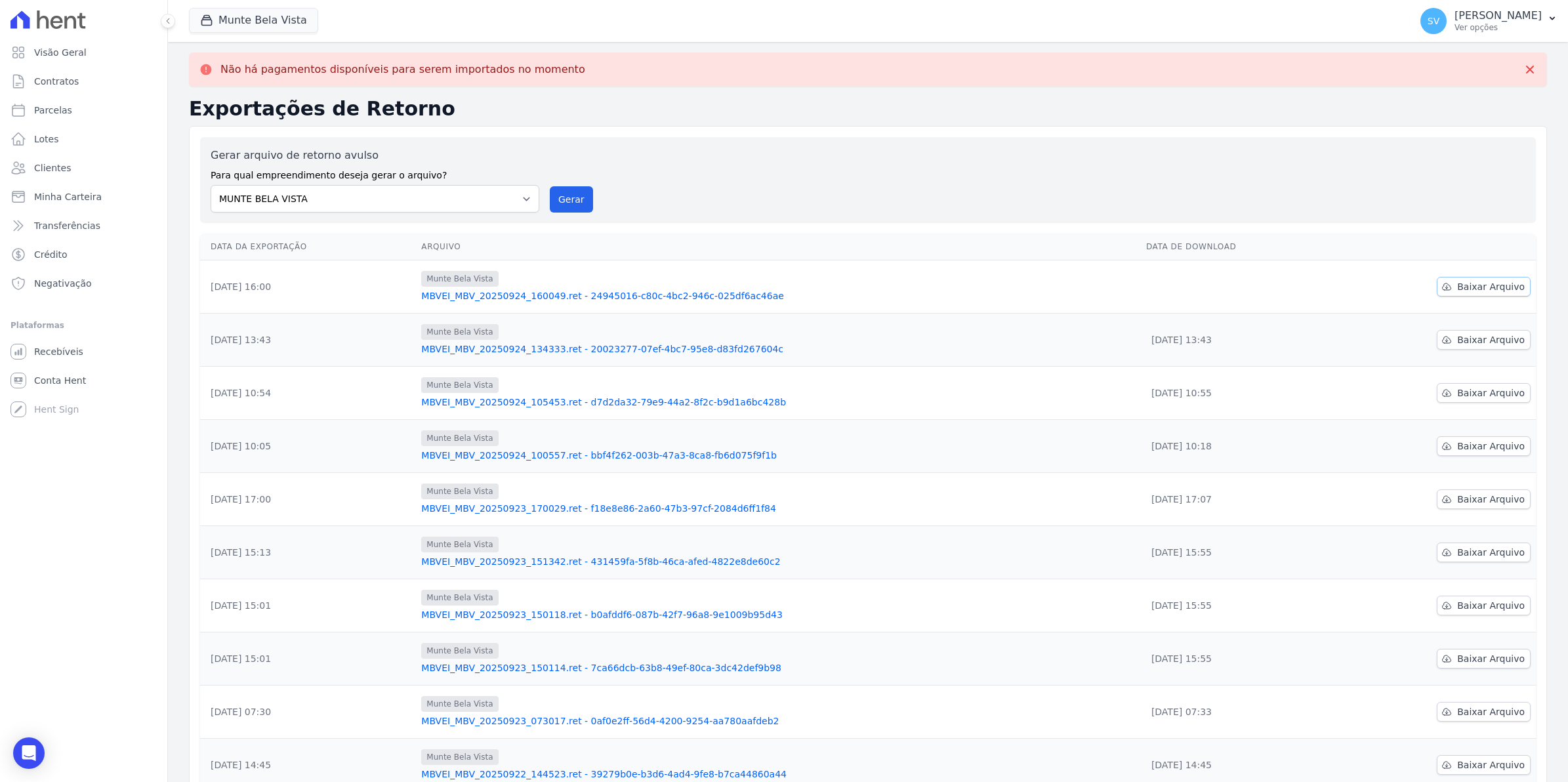
click at [1480, 291] on span "Baixar Arquivo" at bounding box center [1491, 286] width 68 height 13
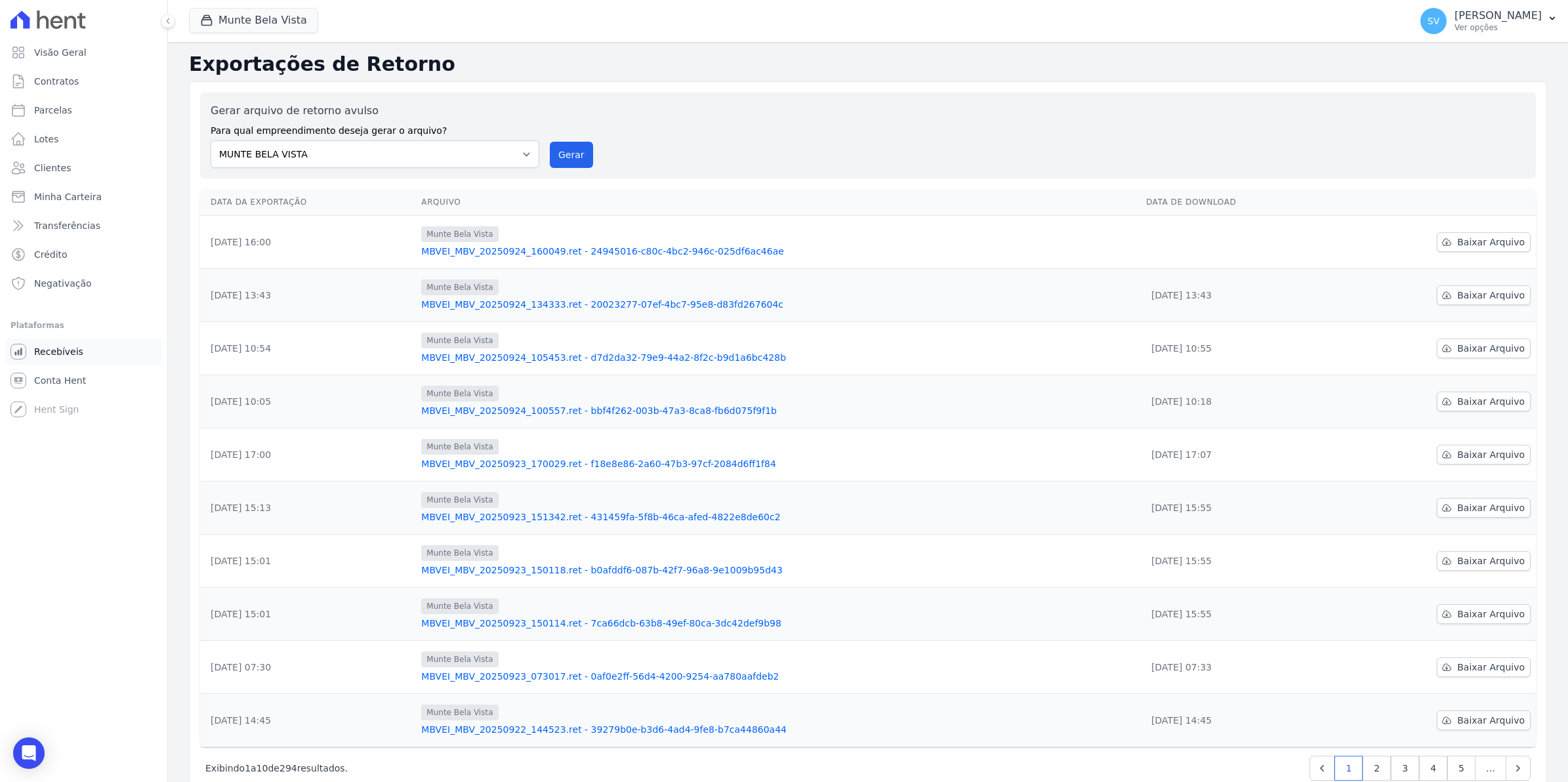
click at [50, 348] on span "Recebíveis" at bounding box center [58, 352] width 50 height 13
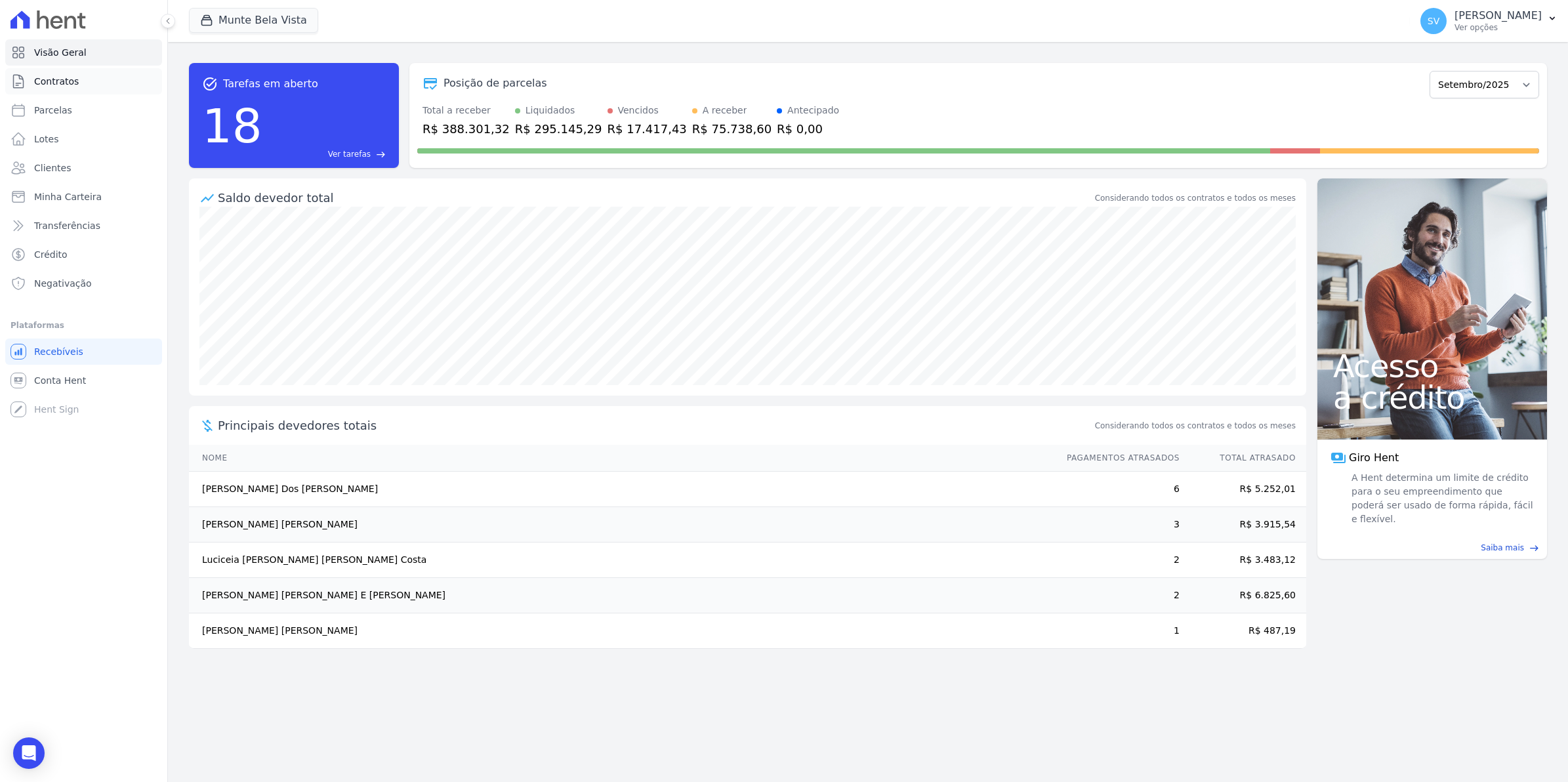
click at [62, 84] on span "Contratos" at bounding box center [56, 81] width 45 height 13
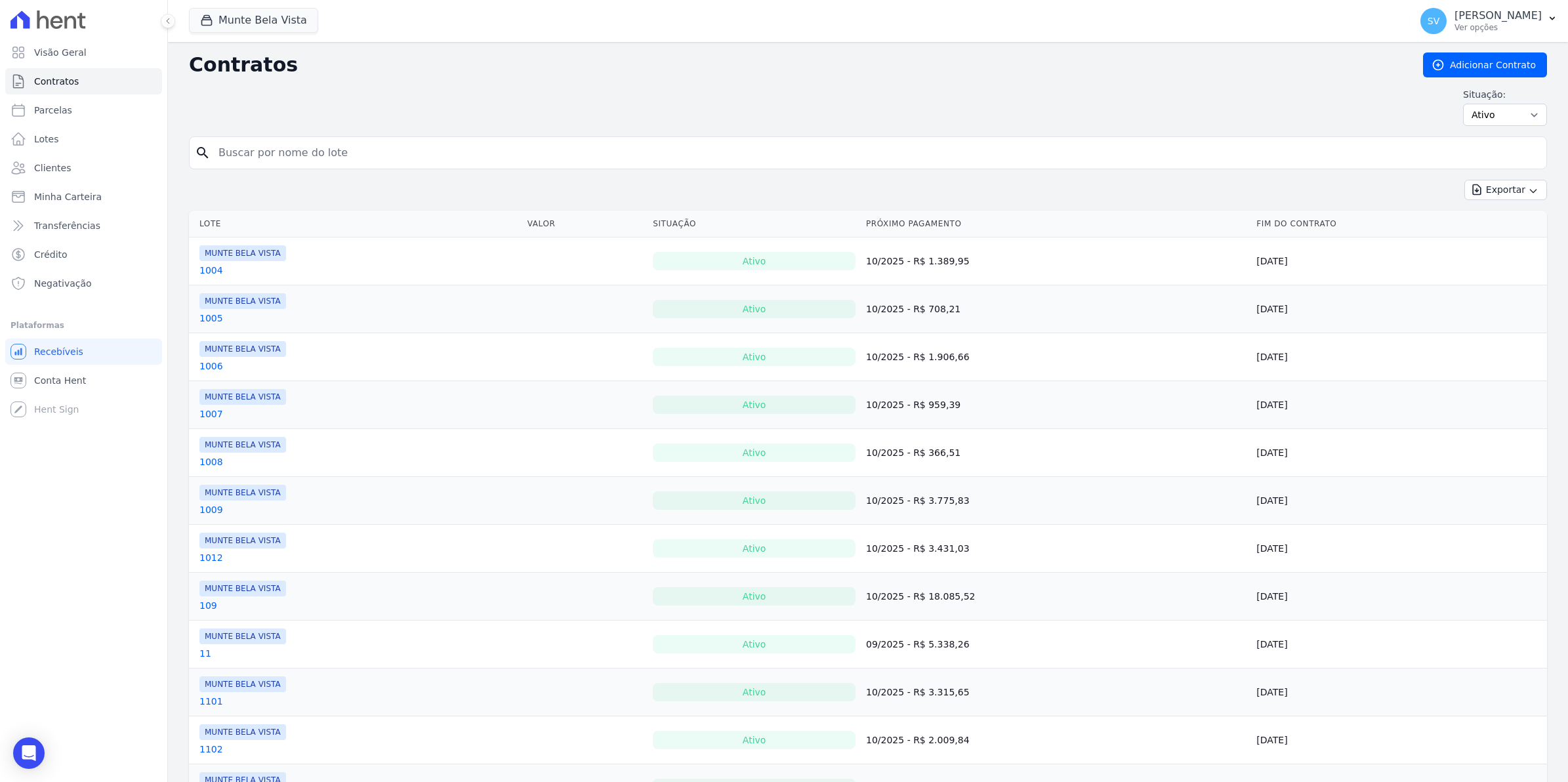
click at [303, 162] on input "search" at bounding box center [875, 153] width 1331 height 26
type input "[PERSON_NAME]"
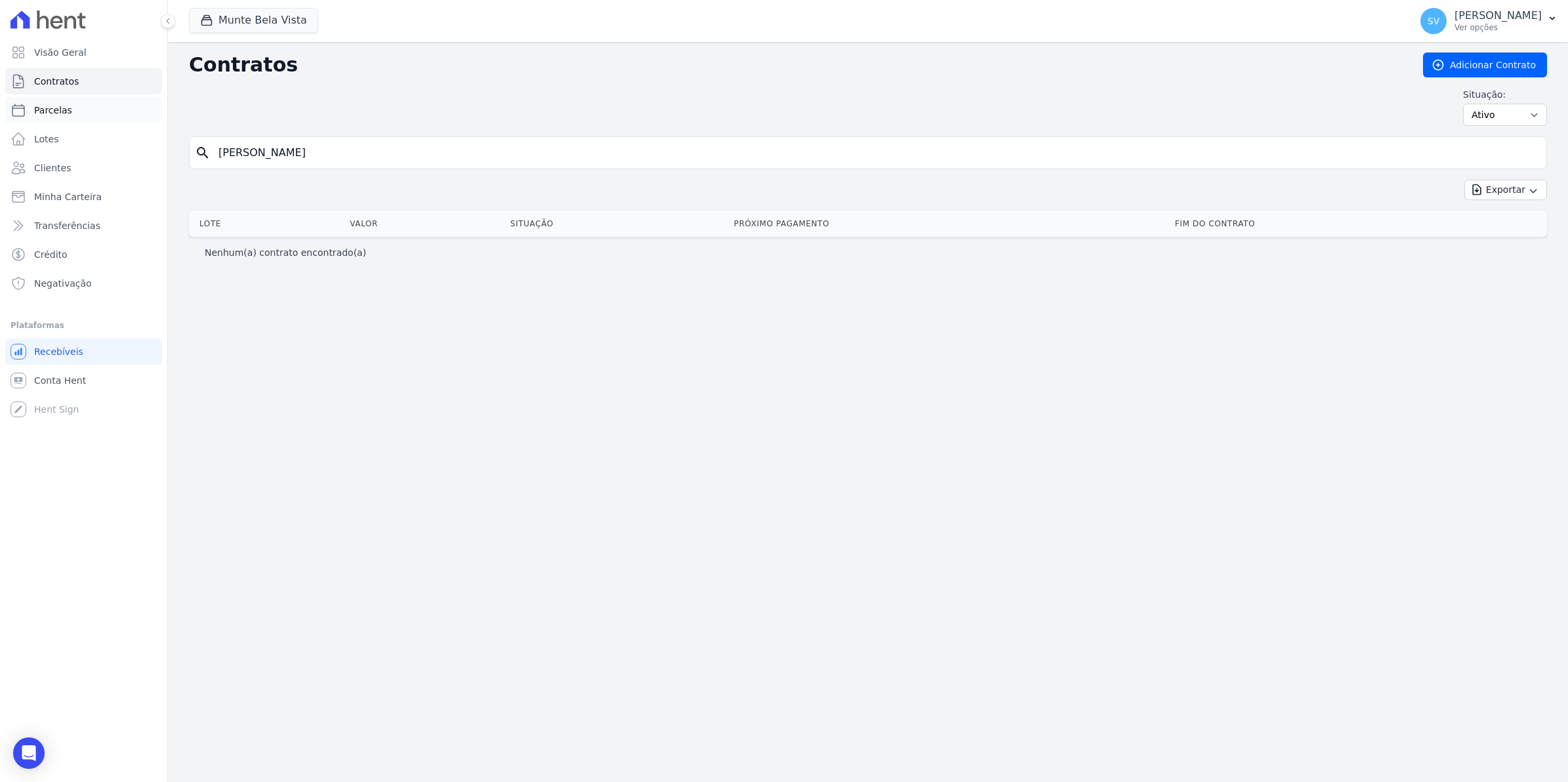
click at [54, 105] on span "Parcelas" at bounding box center [53, 110] width 38 height 13
select select
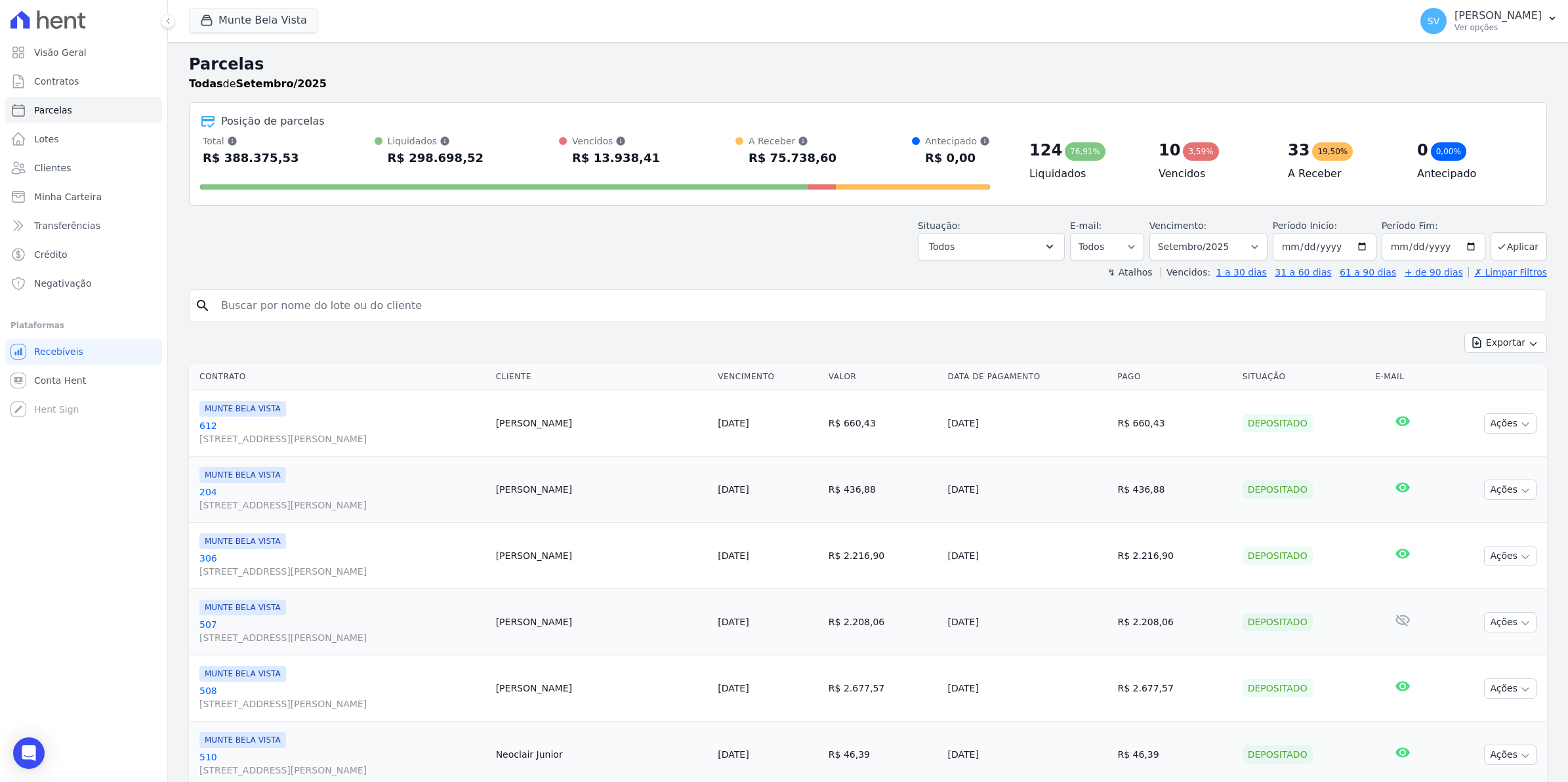
click at [326, 319] on input "search" at bounding box center [877, 305] width 1328 height 26
type input "[PERSON_NAME]"
select select
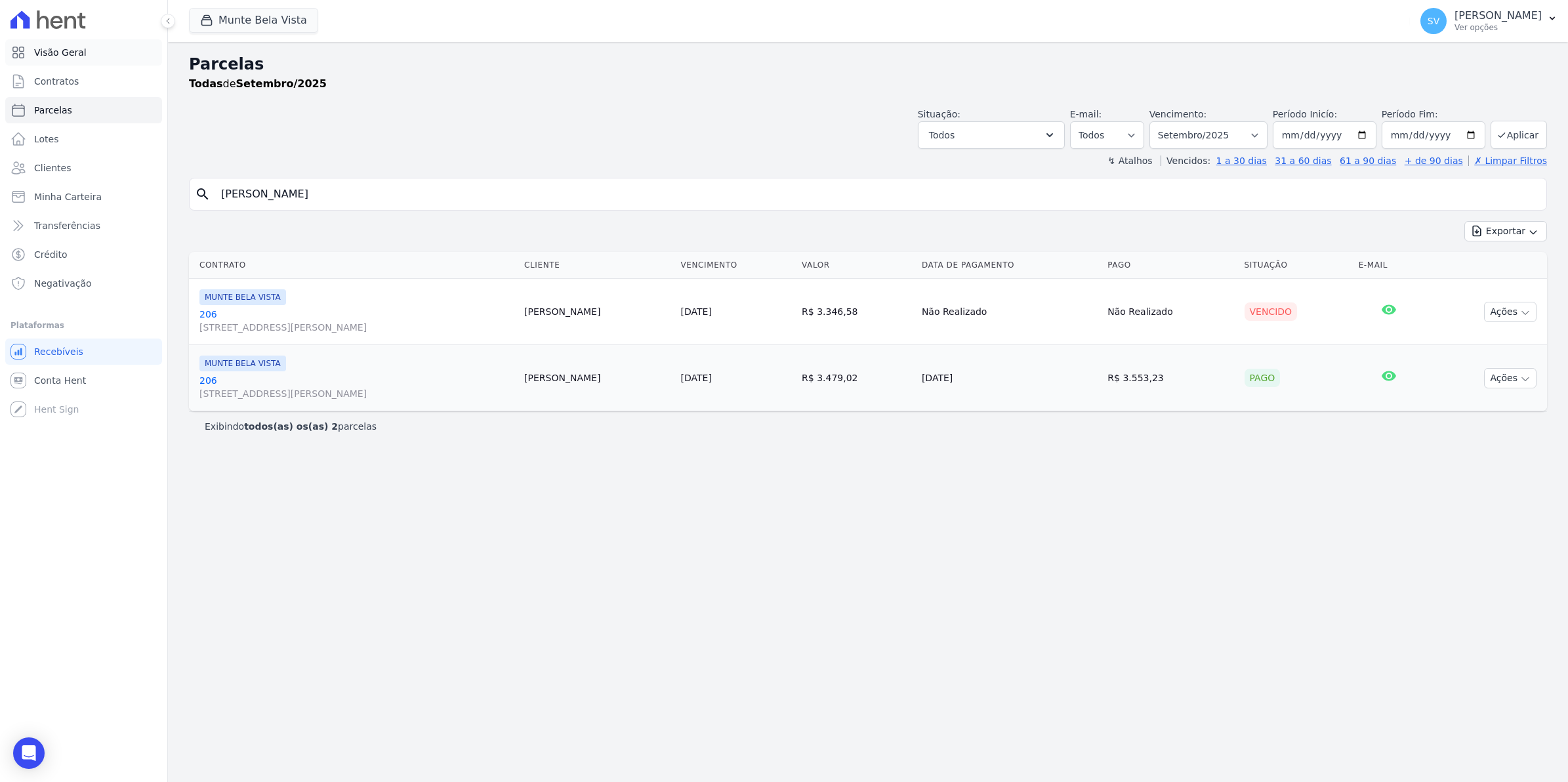
click at [73, 56] on span "Visão Geral" at bounding box center [60, 52] width 52 height 13
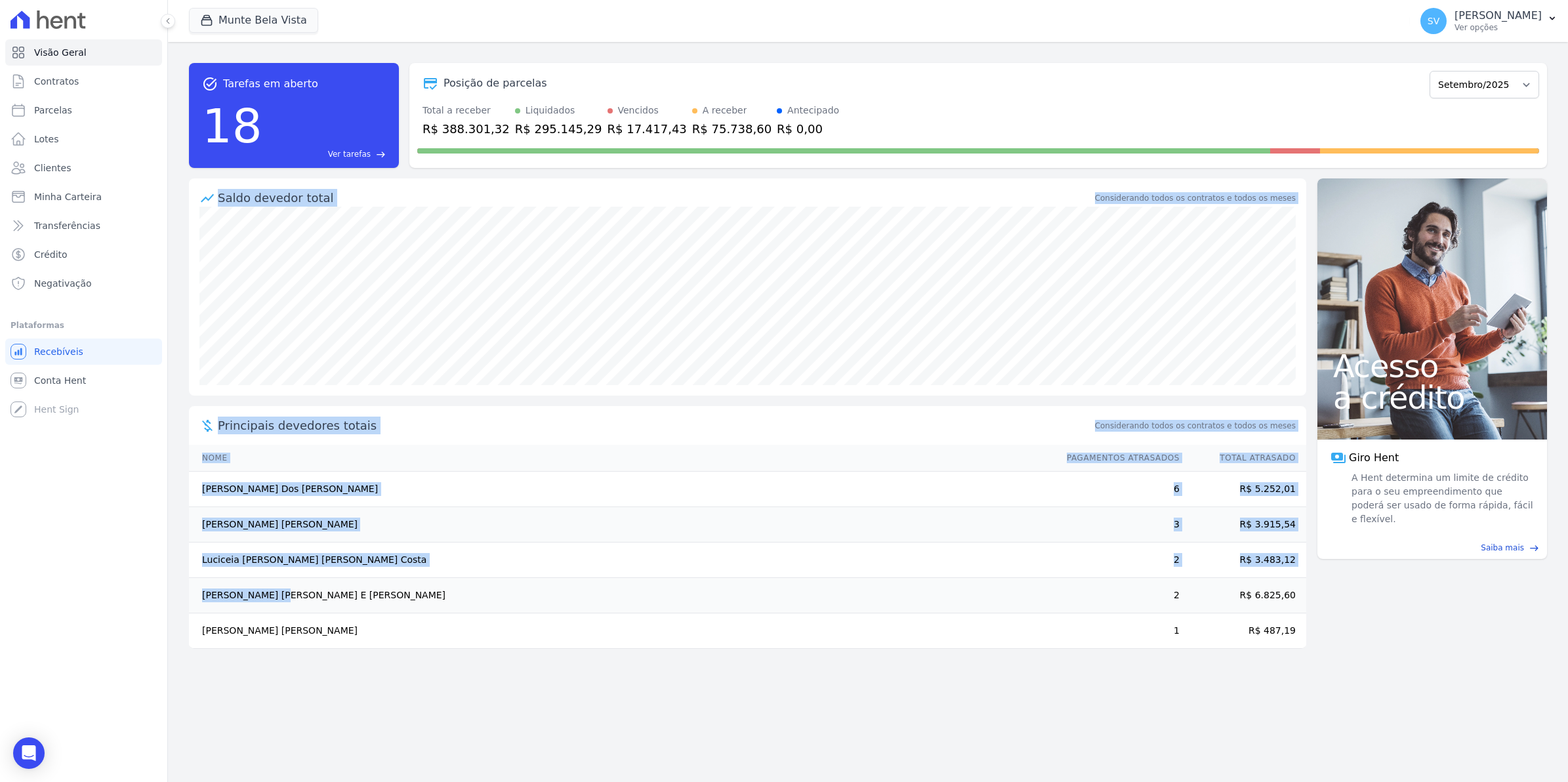
drag, startPoint x: 205, startPoint y: 602, endPoint x: 1343, endPoint y: 595, distance: 1138.0
click at [1343, 595] on div "task_alt Tarefas em aberto 18 Ver tarefas east Posição de parcelas [GEOGRAPHIC_…" at bounding box center [867, 412] width 1400 height 741
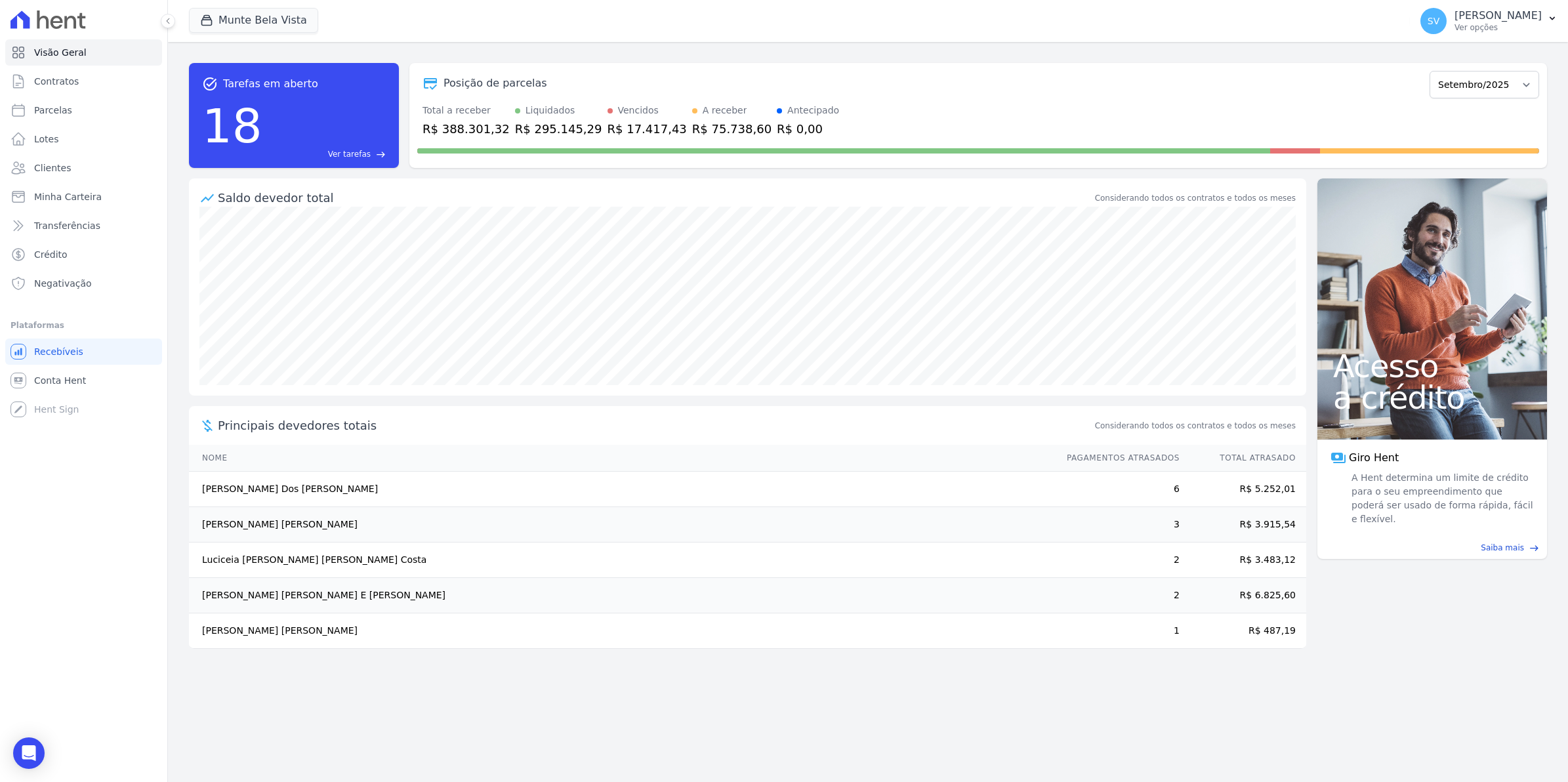
drag, startPoint x: 946, startPoint y: 673, endPoint x: 522, endPoint y: 650, distance: 424.6
click at [932, 677] on div "task_alt Tarefas em aberto 18 Ver tarefas east Posição de parcelas [GEOGRAPHIC_…" at bounding box center [867, 412] width 1400 height 741
drag, startPoint x: 211, startPoint y: 586, endPoint x: 429, endPoint y: 599, distance: 218.4
click at [429, 599] on td "[PERSON_NAME] [PERSON_NAME] E [PERSON_NAME]" at bounding box center [621, 596] width 865 height 35
click at [58, 84] on span "Contratos" at bounding box center [56, 81] width 45 height 13
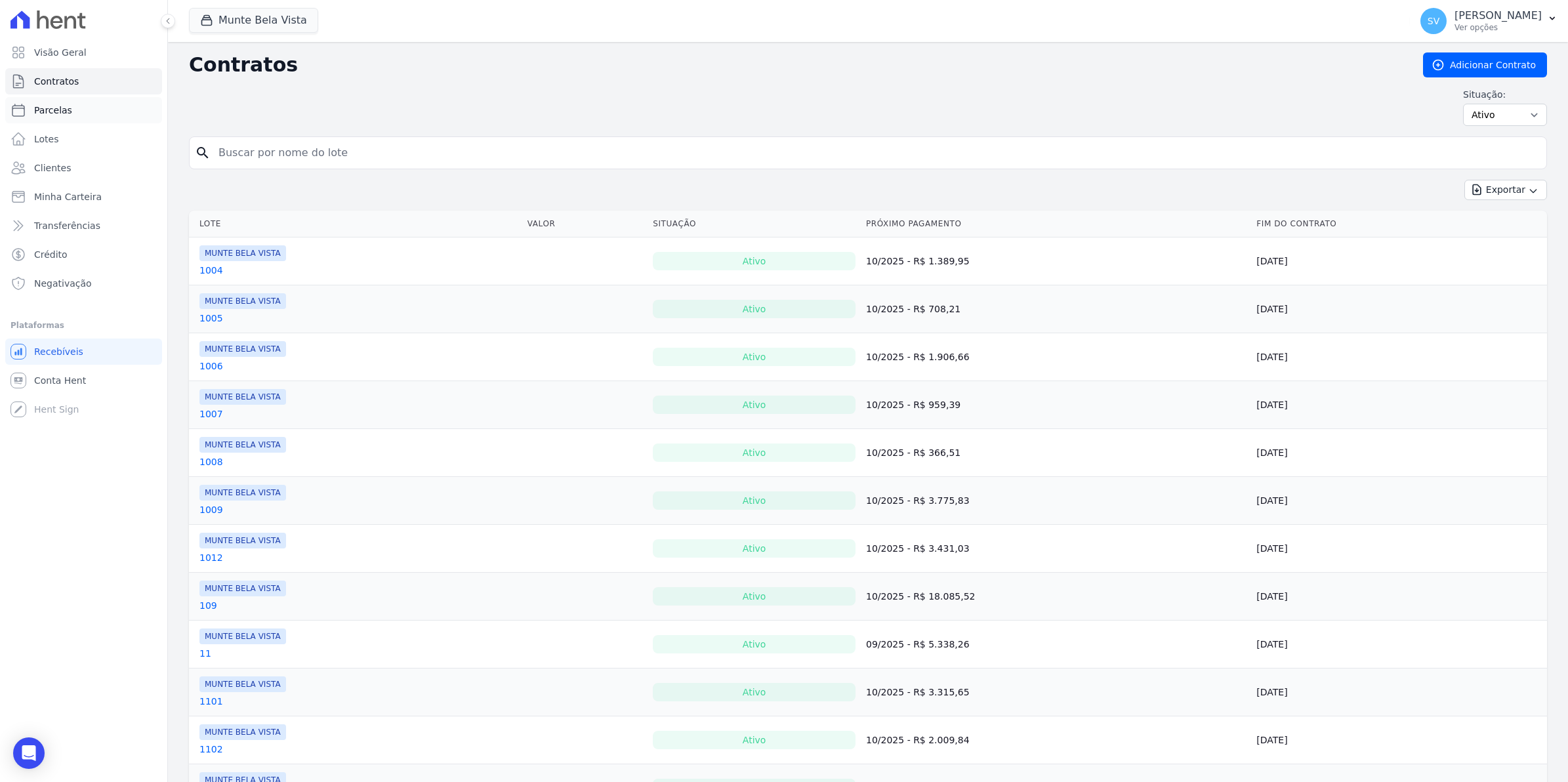
click at [52, 112] on span "Parcelas" at bounding box center [53, 110] width 38 height 13
select select
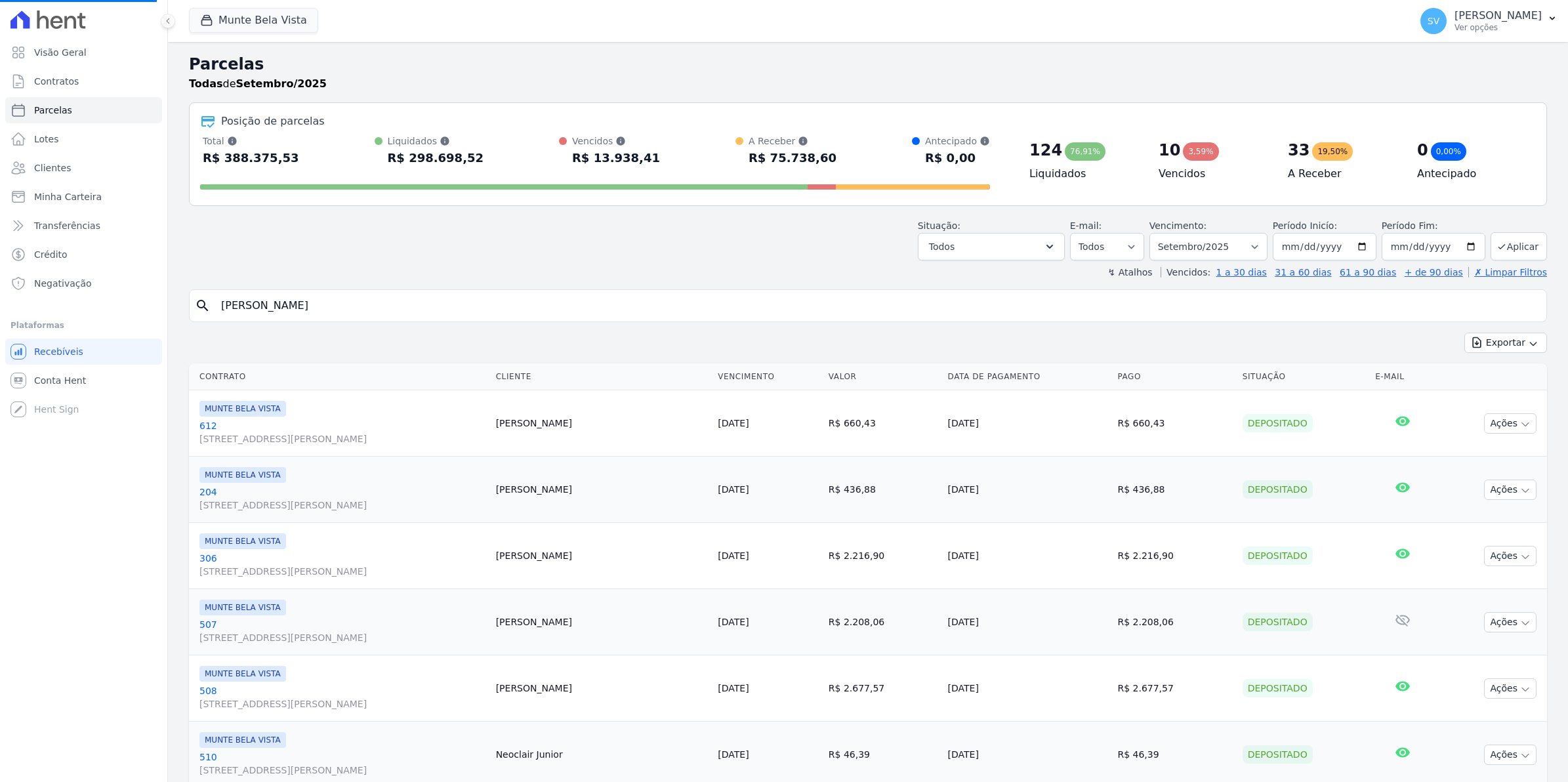
select select
click at [328, 308] on input "search" at bounding box center [877, 305] width 1328 height 26
click at [280, 303] on input "search" at bounding box center [877, 305] width 1328 height 26
type input "REANTA"
click at [73, 383] on span "Conta Hent" at bounding box center [60, 380] width 52 height 13
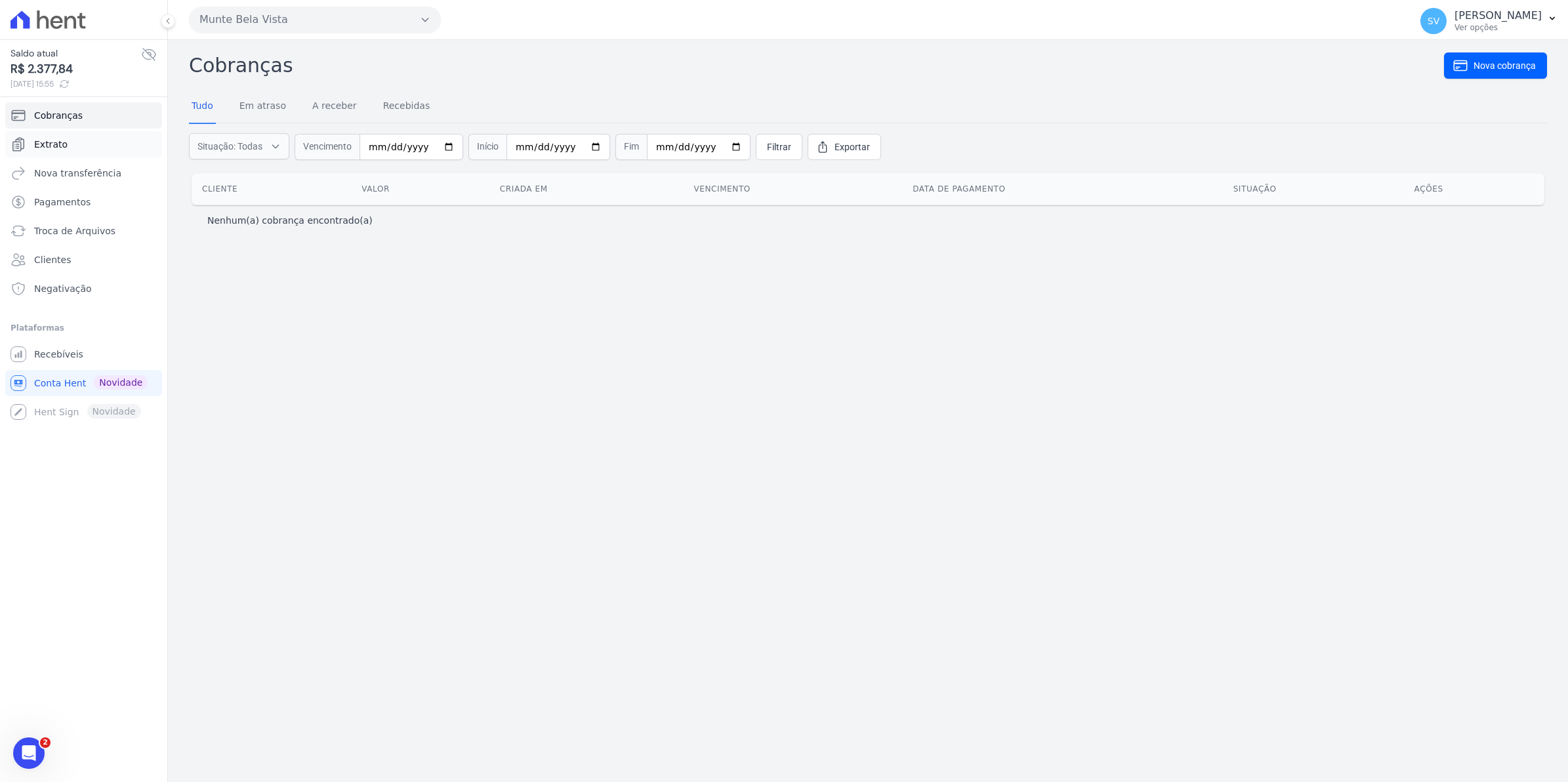
click at [52, 154] on link "Extrato" at bounding box center [83, 144] width 157 height 26
click at [48, 353] on span "Recebíveis" at bounding box center [58, 354] width 50 height 13
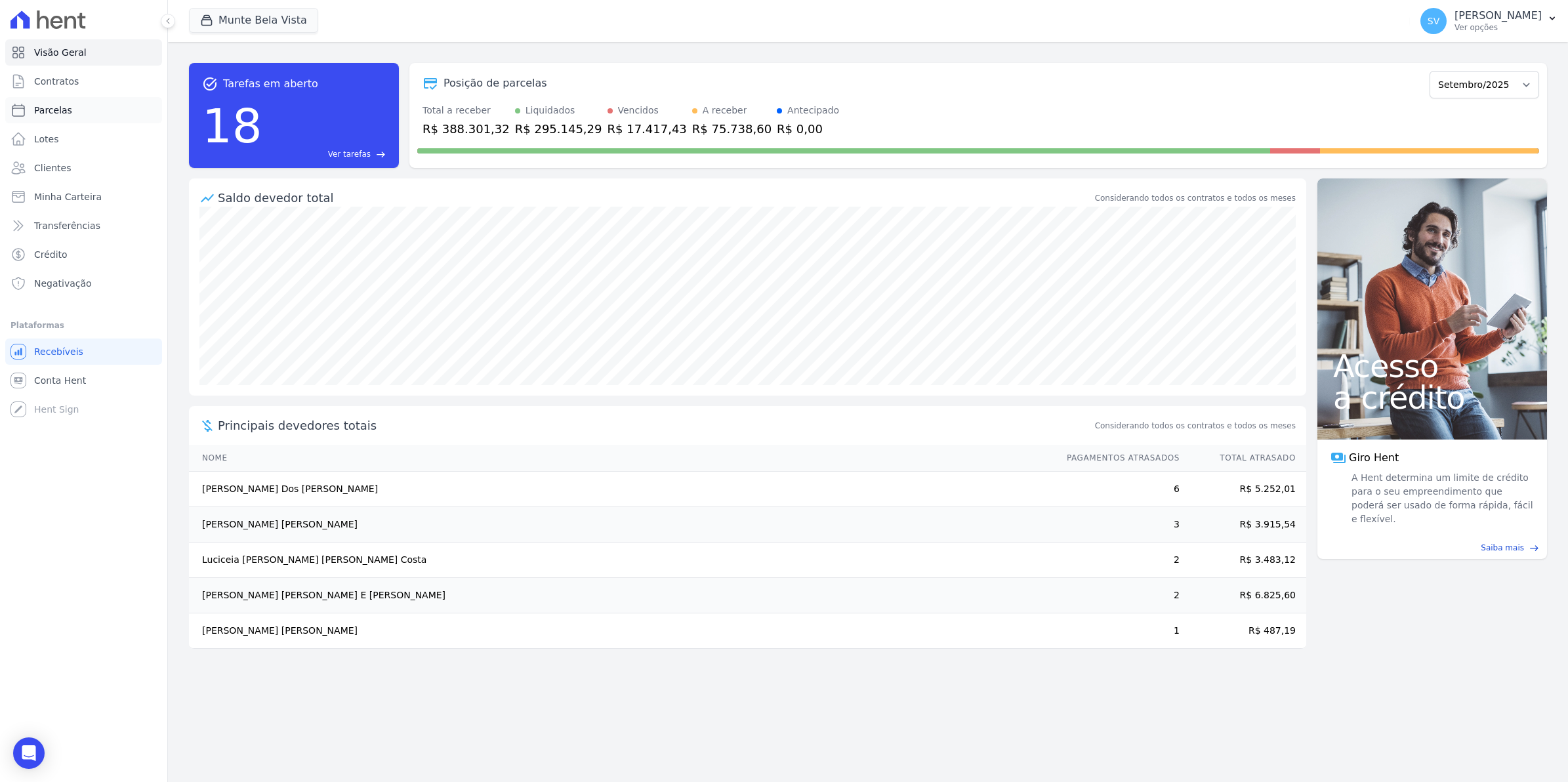
click at [57, 112] on span "Parcelas" at bounding box center [53, 110] width 38 height 13
select select
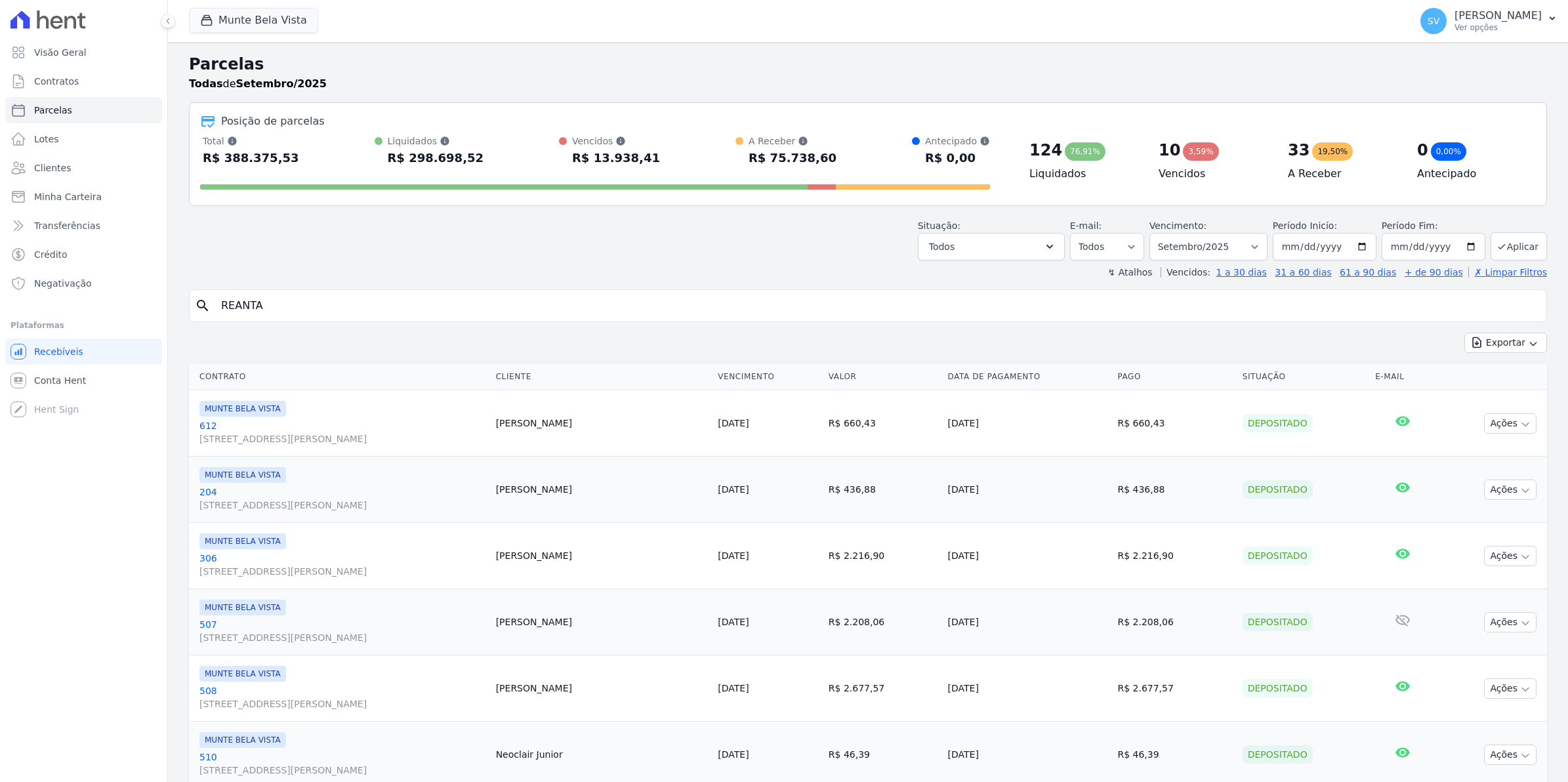
select select
click at [43, 113] on span "Parcelas" at bounding box center [53, 110] width 38 height 13
select select
click at [52, 375] on span "Conta Hent" at bounding box center [60, 380] width 52 height 13
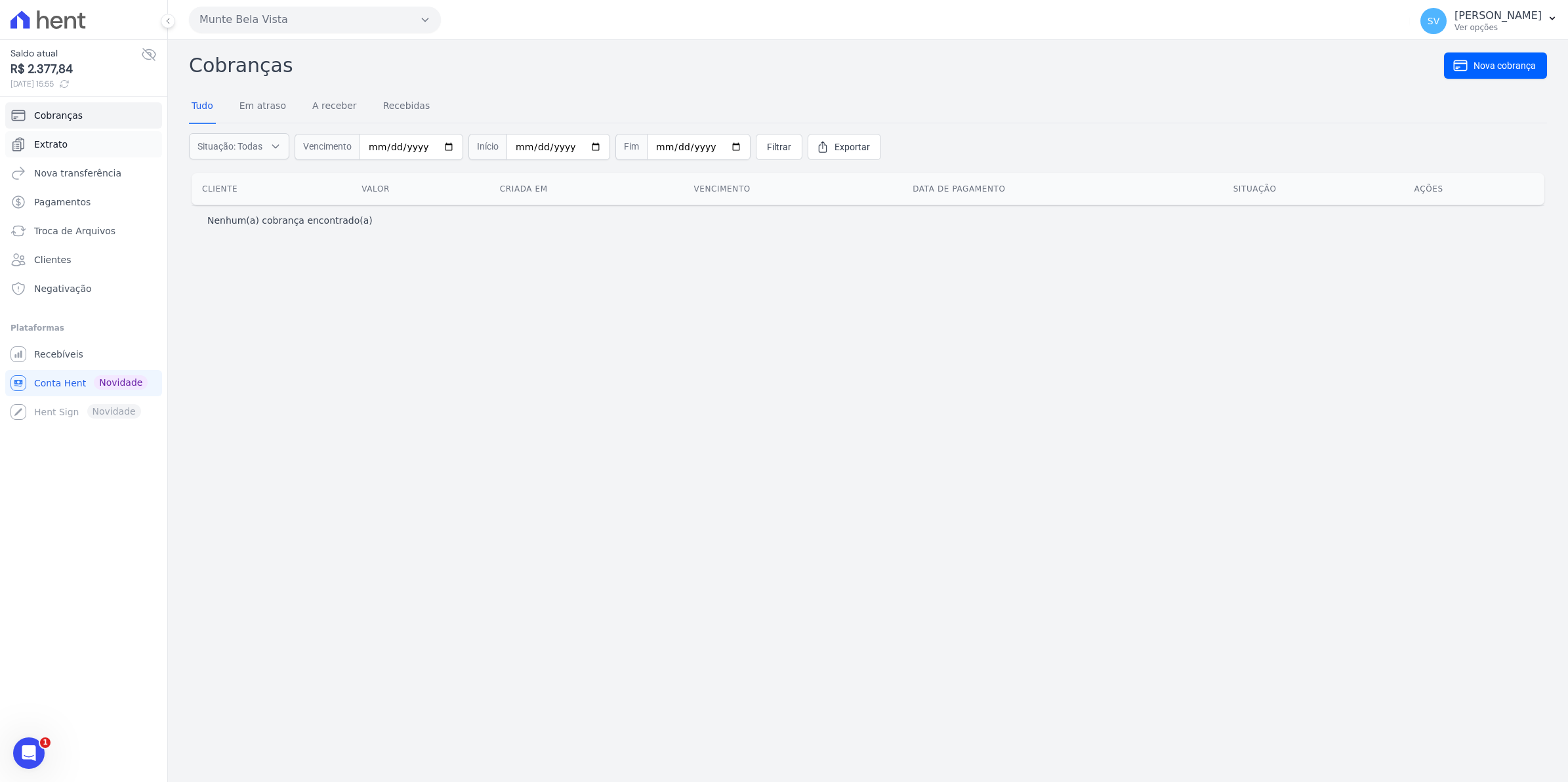
click at [50, 146] on span "Extrato" at bounding box center [50, 144] width 33 height 13
select select
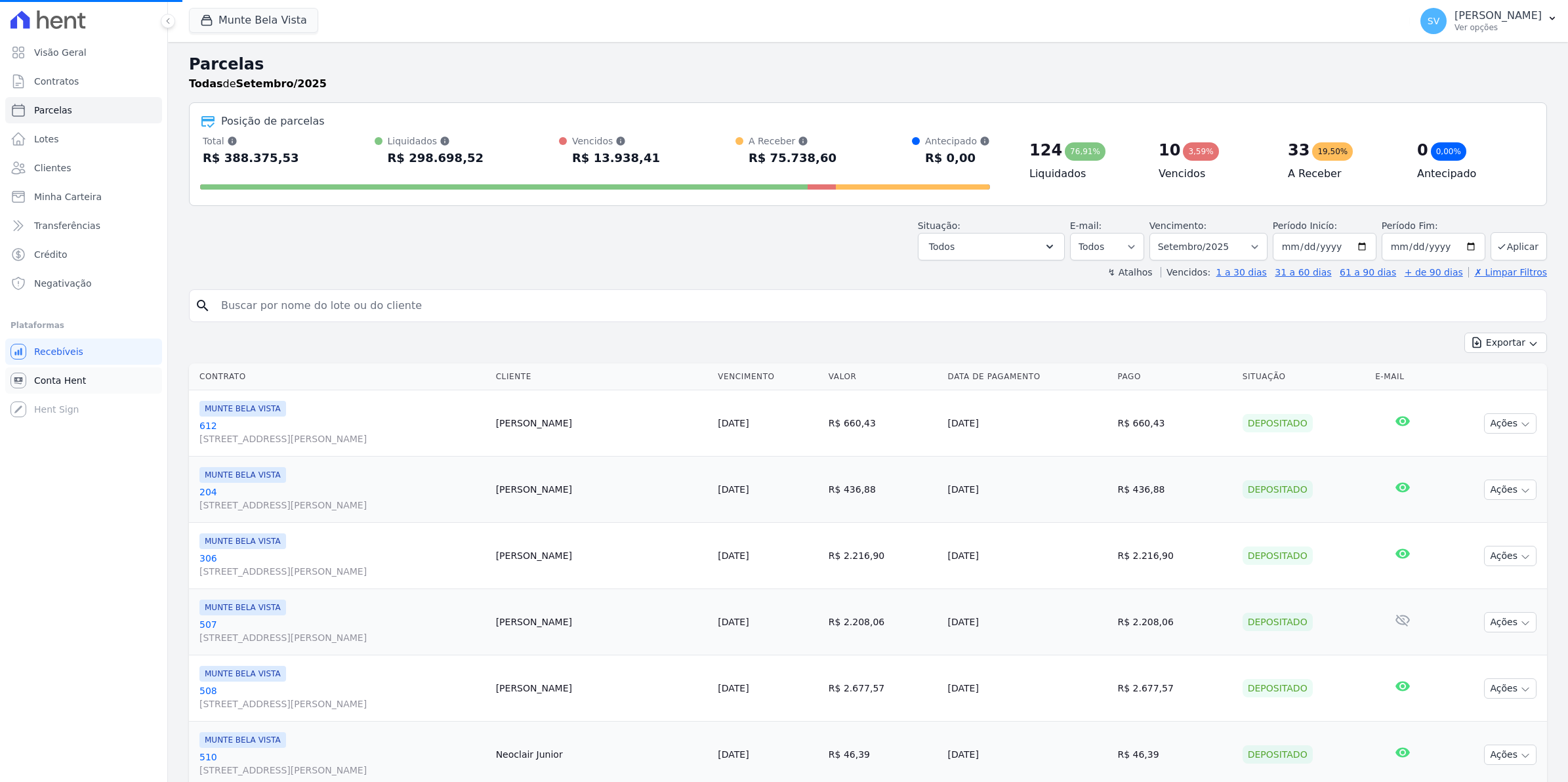
click at [51, 384] on span "Conta Hent" at bounding box center [60, 380] width 52 height 13
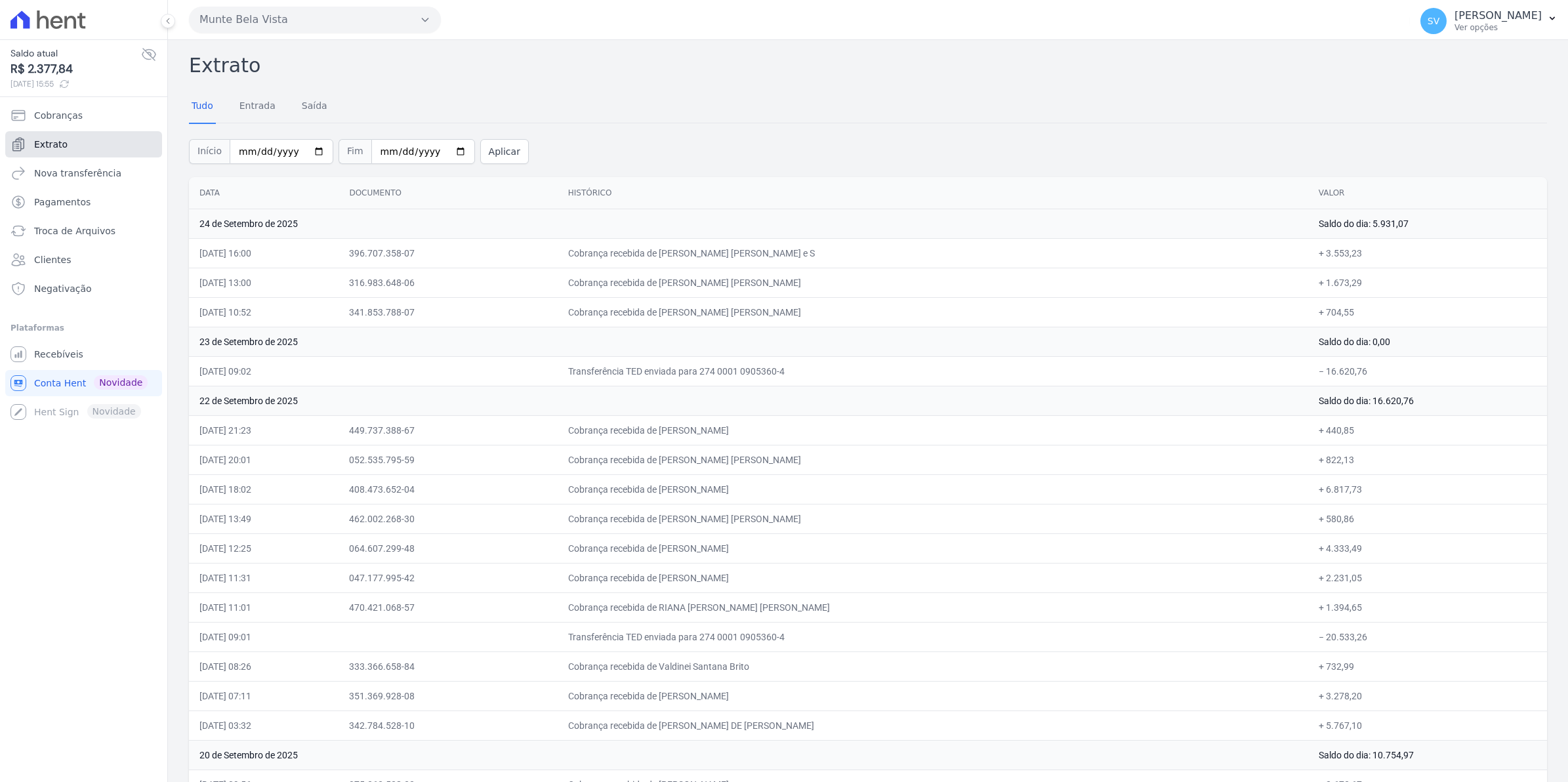
click at [56, 139] on span "Extrato" at bounding box center [50, 144] width 33 height 13
select select
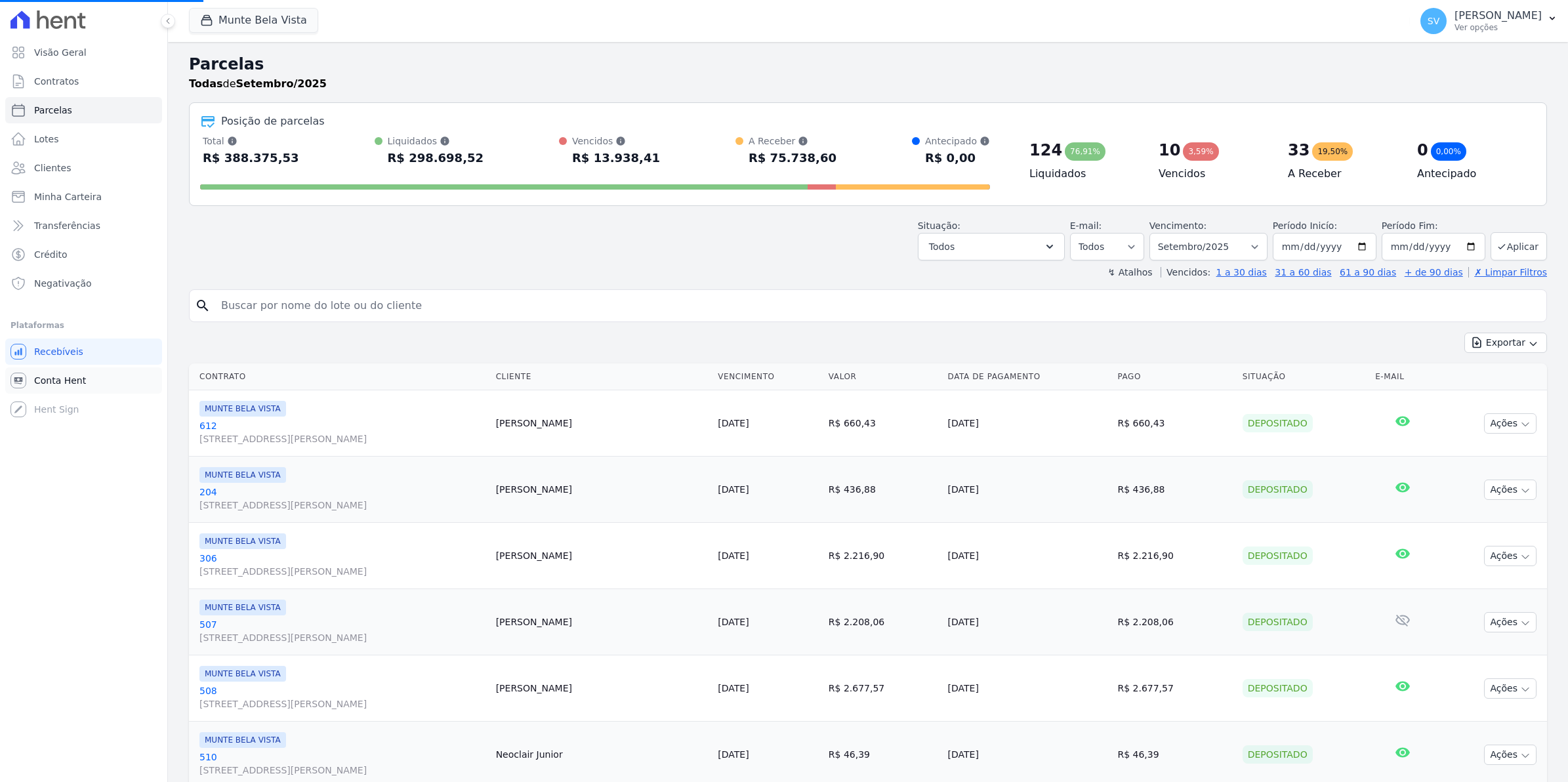
click at [51, 372] on link "Conta Hent" at bounding box center [83, 380] width 157 height 26
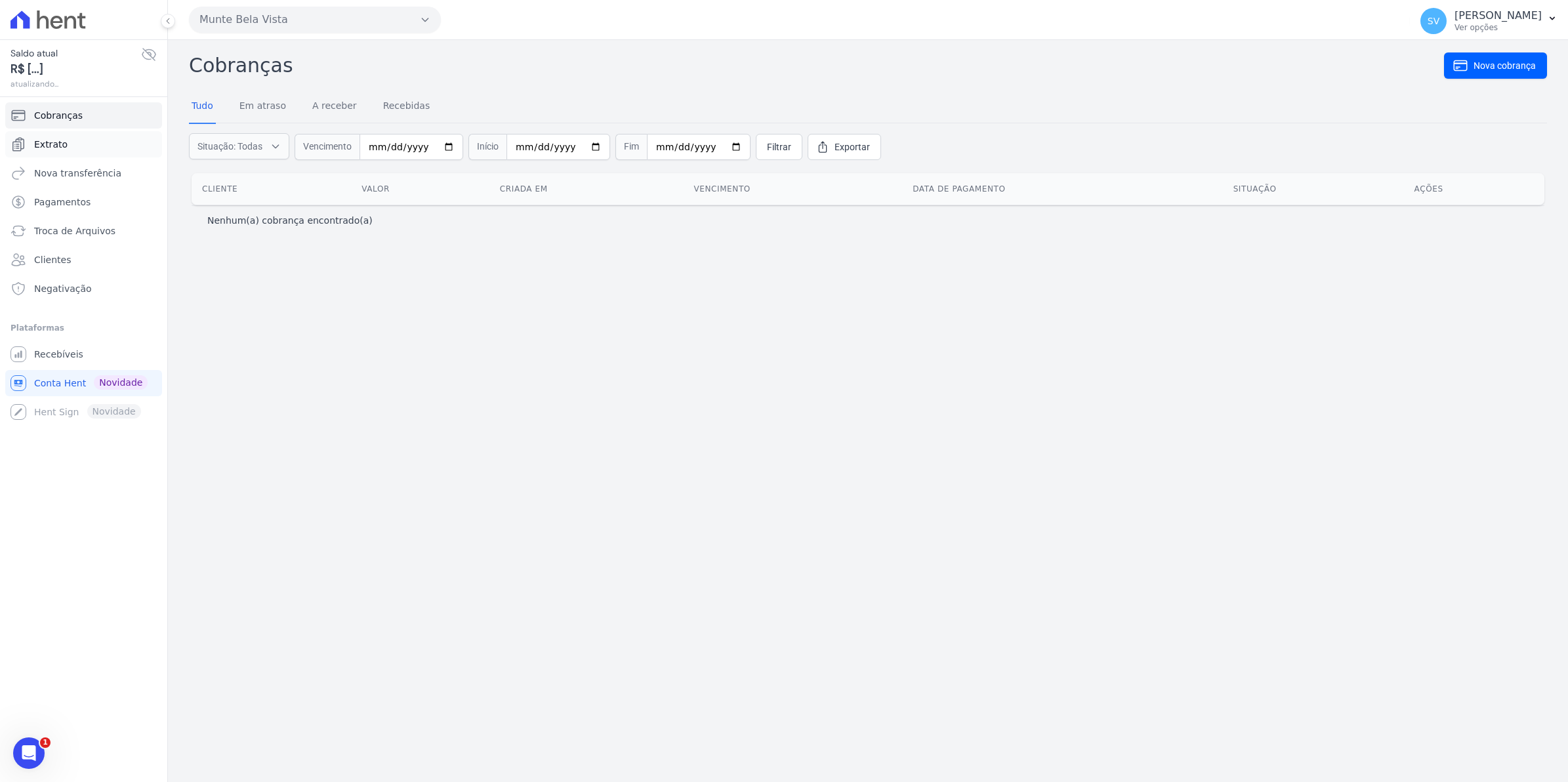
click at [53, 142] on span "Extrato" at bounding box center [50, 144] width 33 height 13
select select
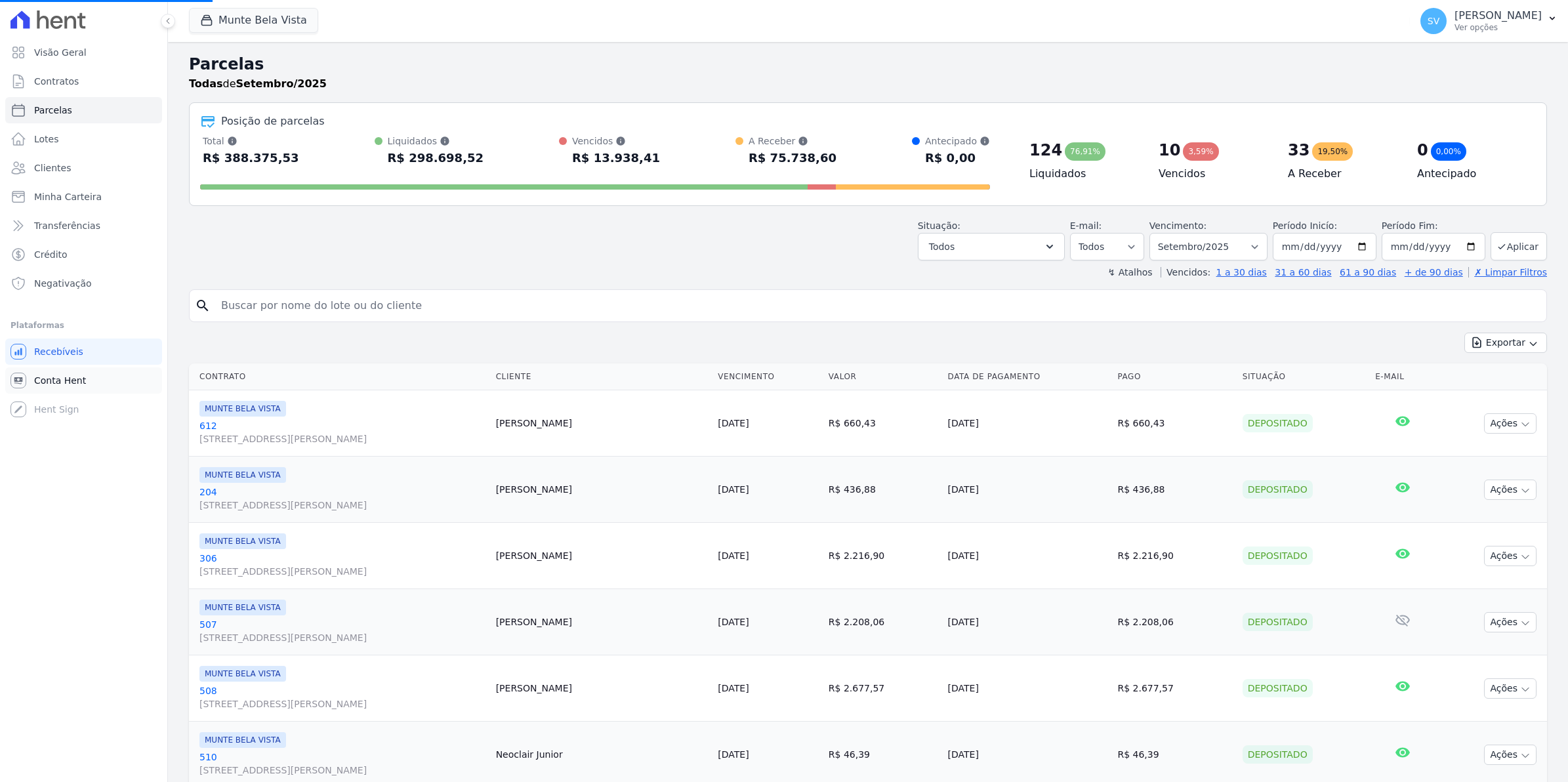
click at [79, 379] on span "Conta Hent" at bounding box center [60, 380] width 52 height 13
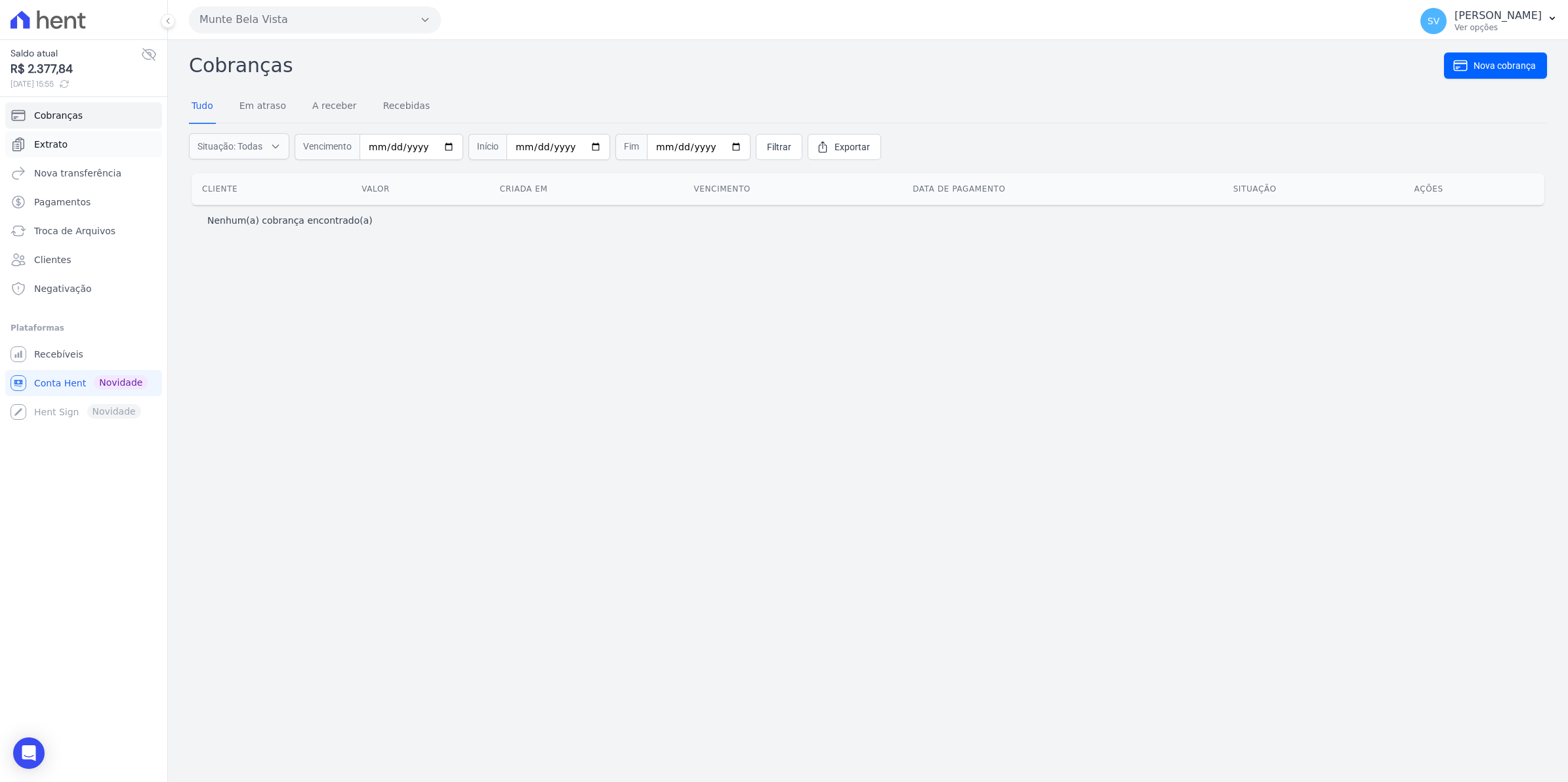
click at [64, 142] on link "Extrato" at bounding box center [83, 144] width 157 height 26
select select
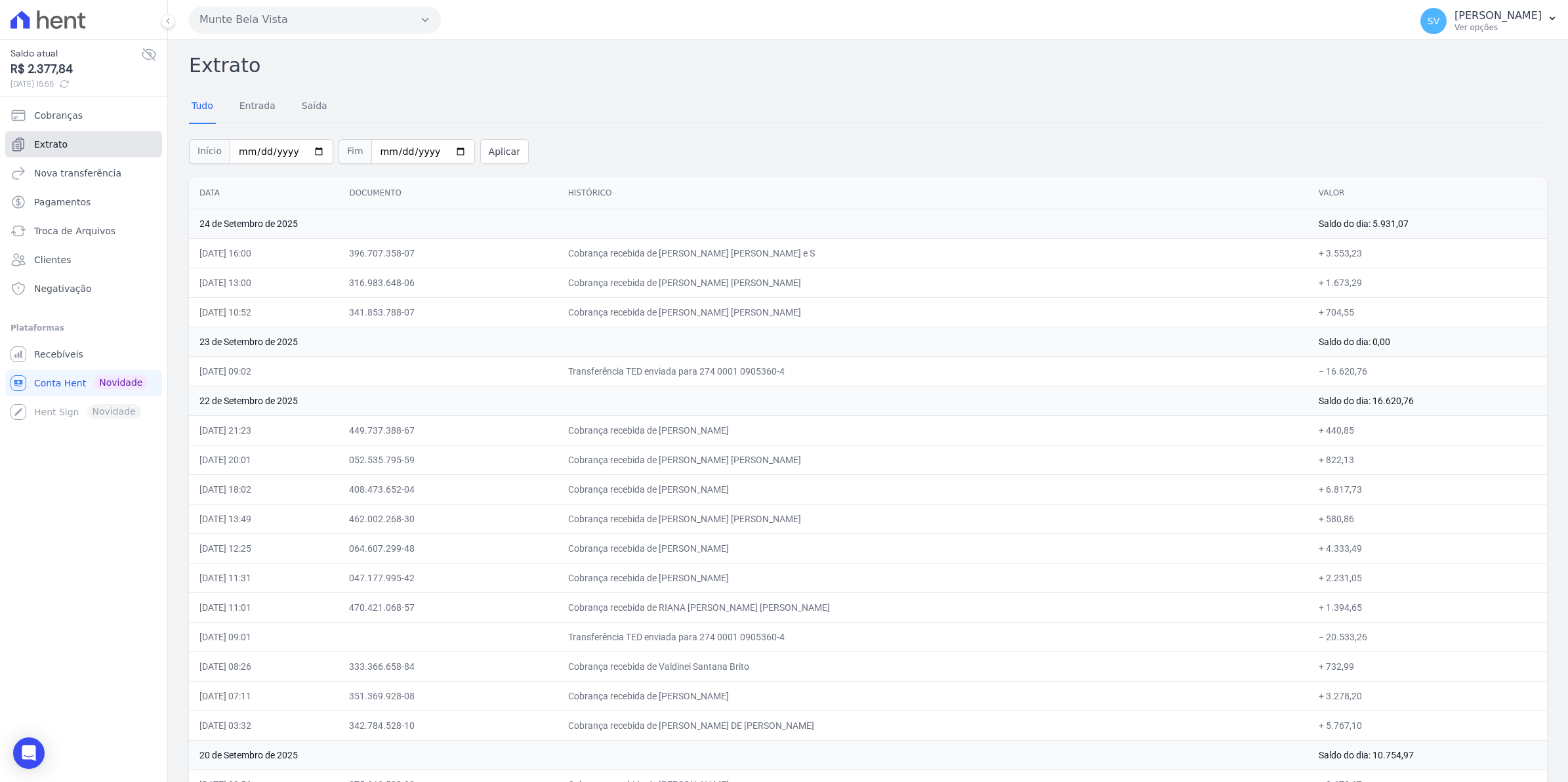
click at [51, 147] on span "Extrato" at bounding box center [50, 144] width 33 height 13
select select
click at [75, 352] on span "Recebíveis" at bounding box center [58, 354] width 50 height 13
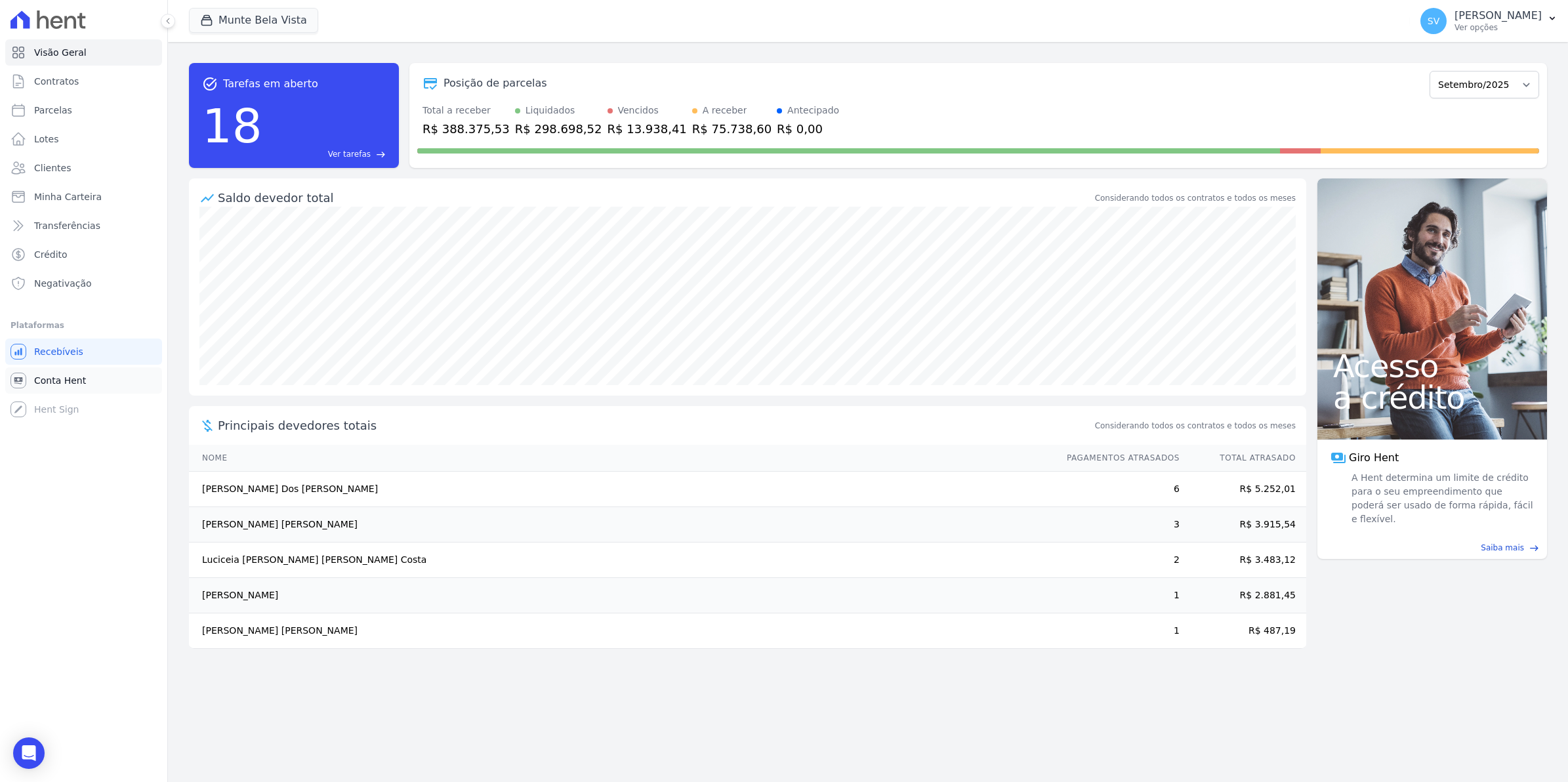
click at [77, 379] on span "Conta Hent" at bounding box center [60, 380] width 52 height 13
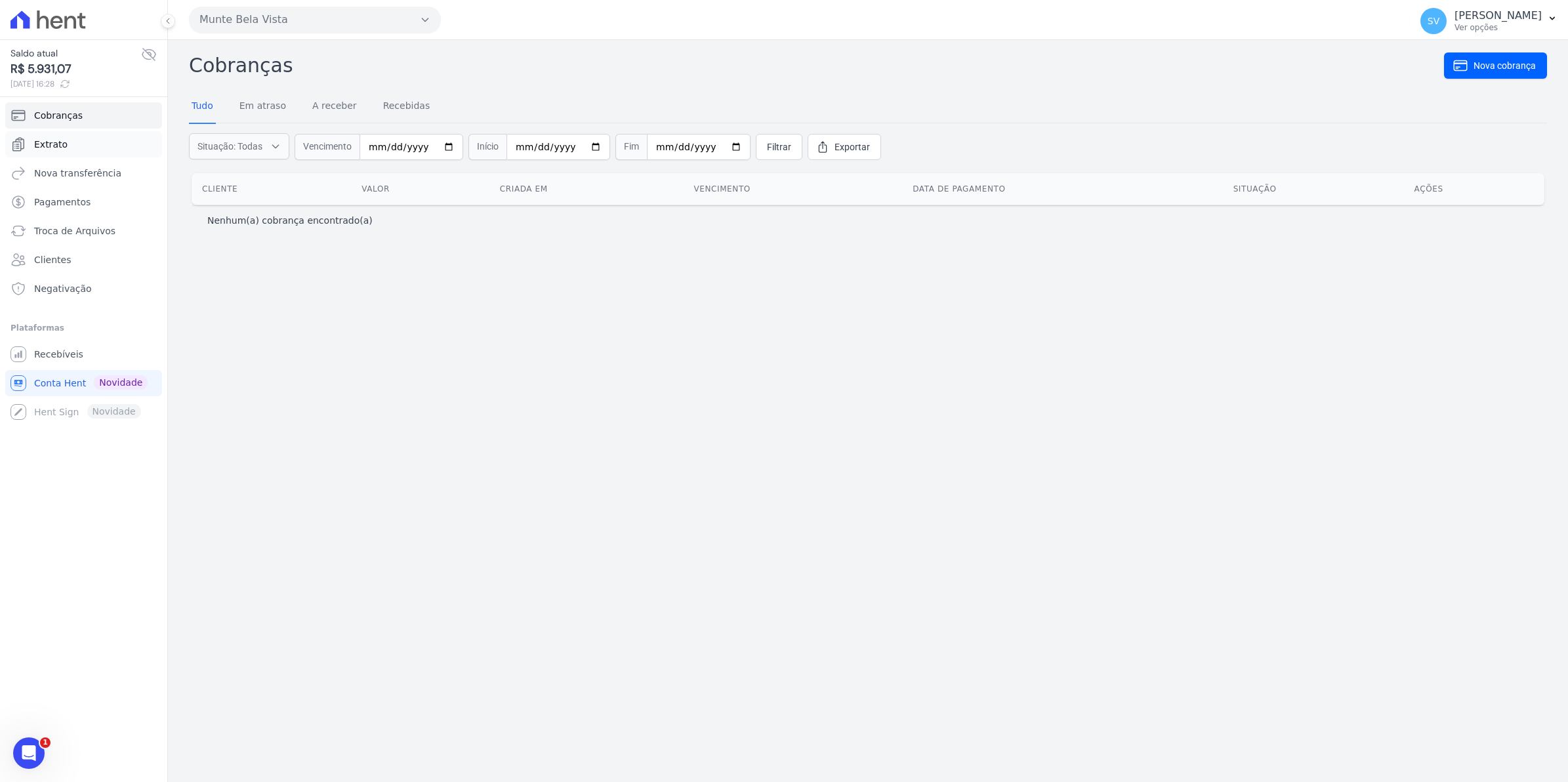
click at [60, 142] on span "Extrato" at bounding box center [50, 144] width 33 height 13
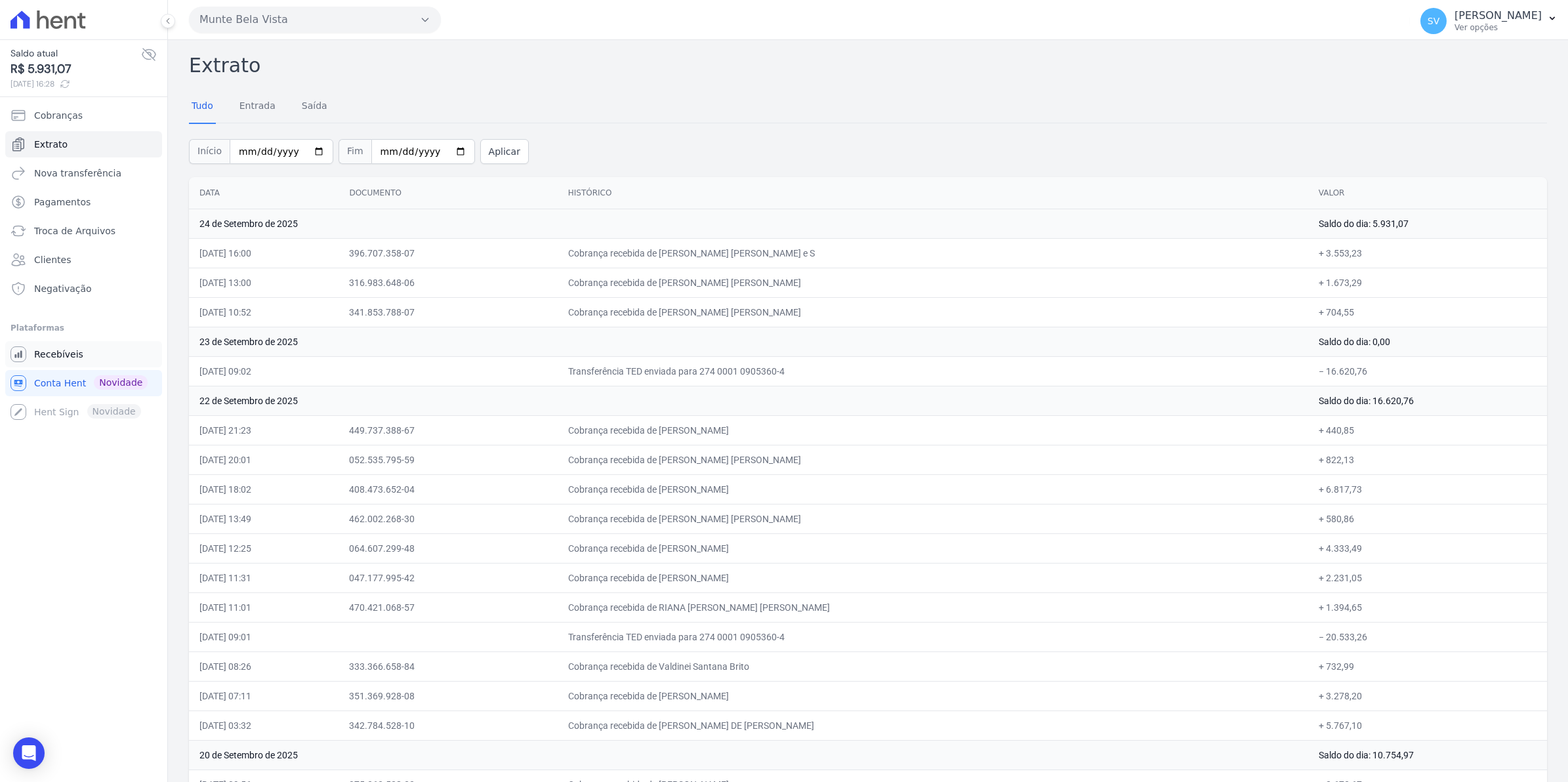
click at [41, 358] on span "Recebíveis" at bounding box center [58, 354] width 50 height 13
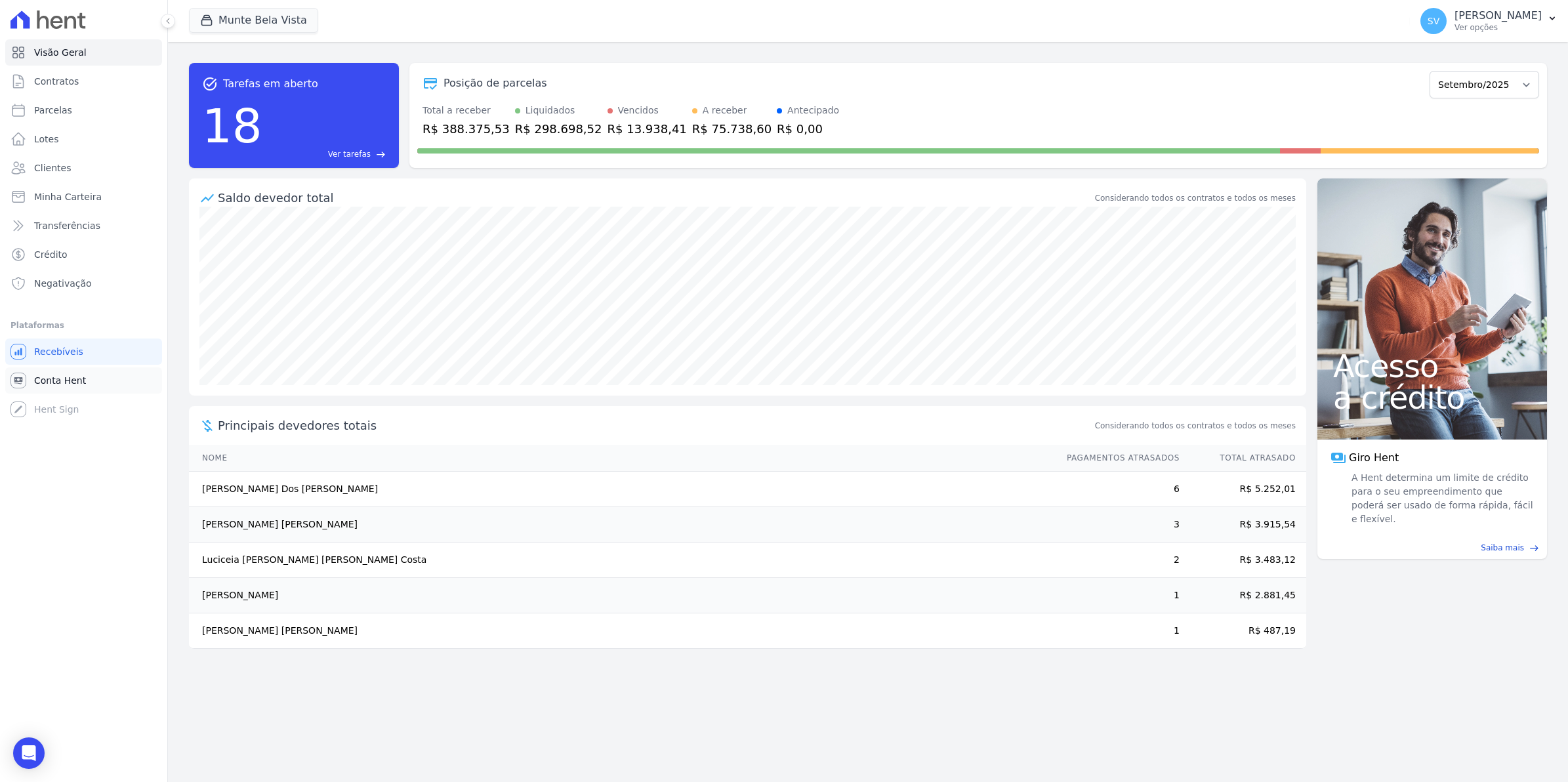
click at [51, 378] on span "Conta Hent" at bounding box center [60, 380] width 52 height 13
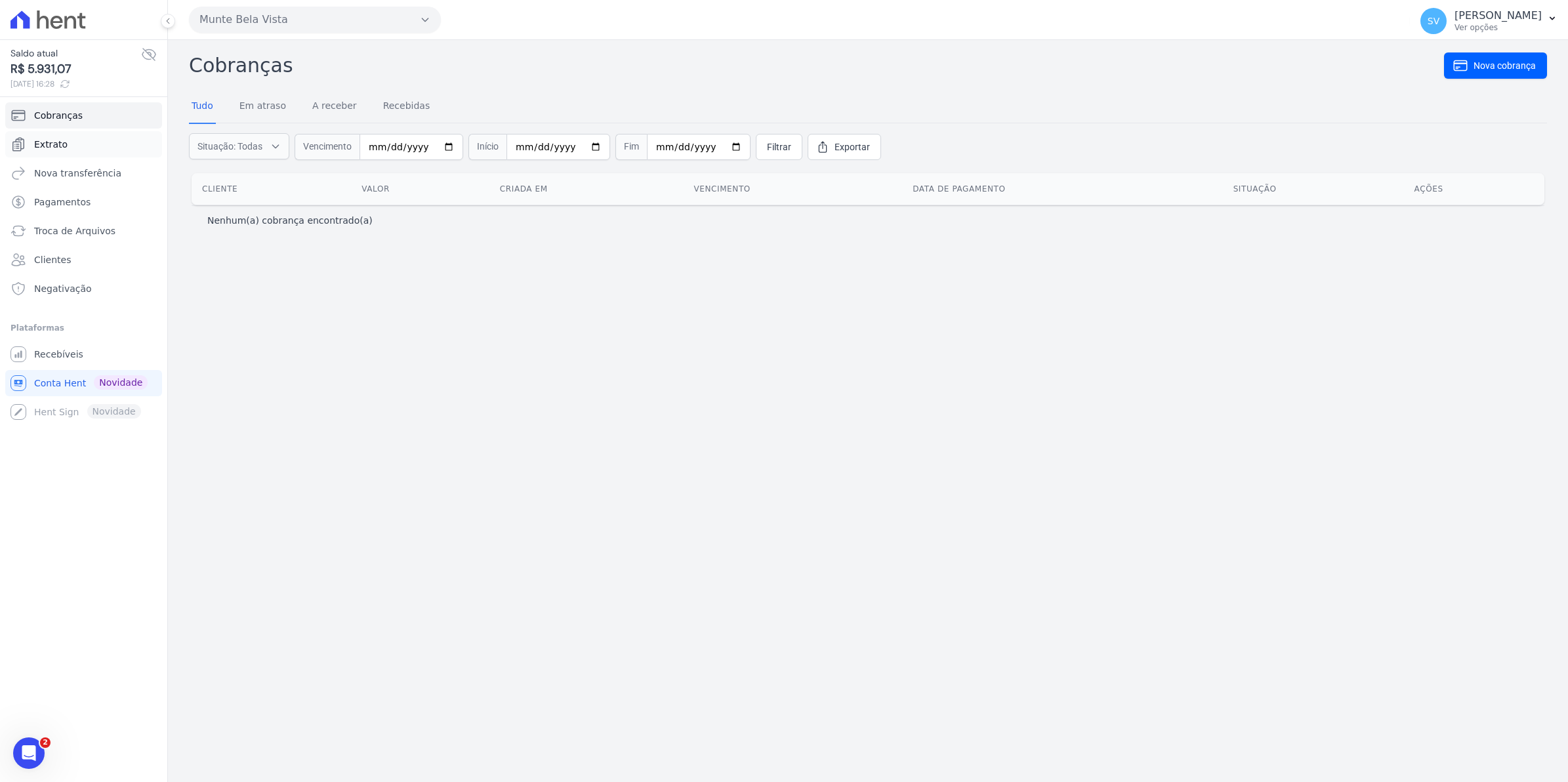
click at [45, 147] on span "Extrato" at bounding box center [50, 144] width 33 height 13
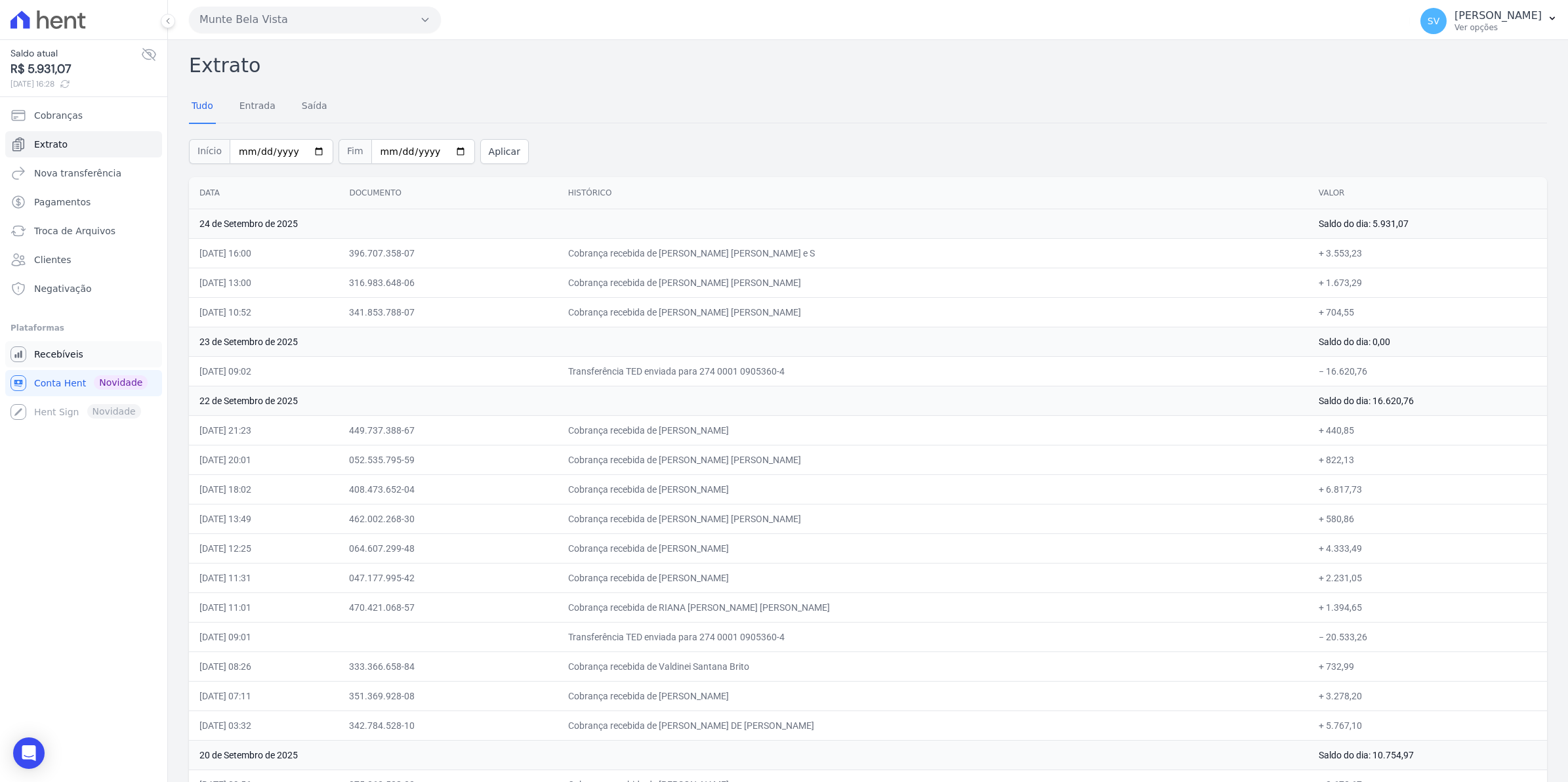
click at [54, 362] on link "Recebíveis" at bounding box center [83, 354] width 157 height 26
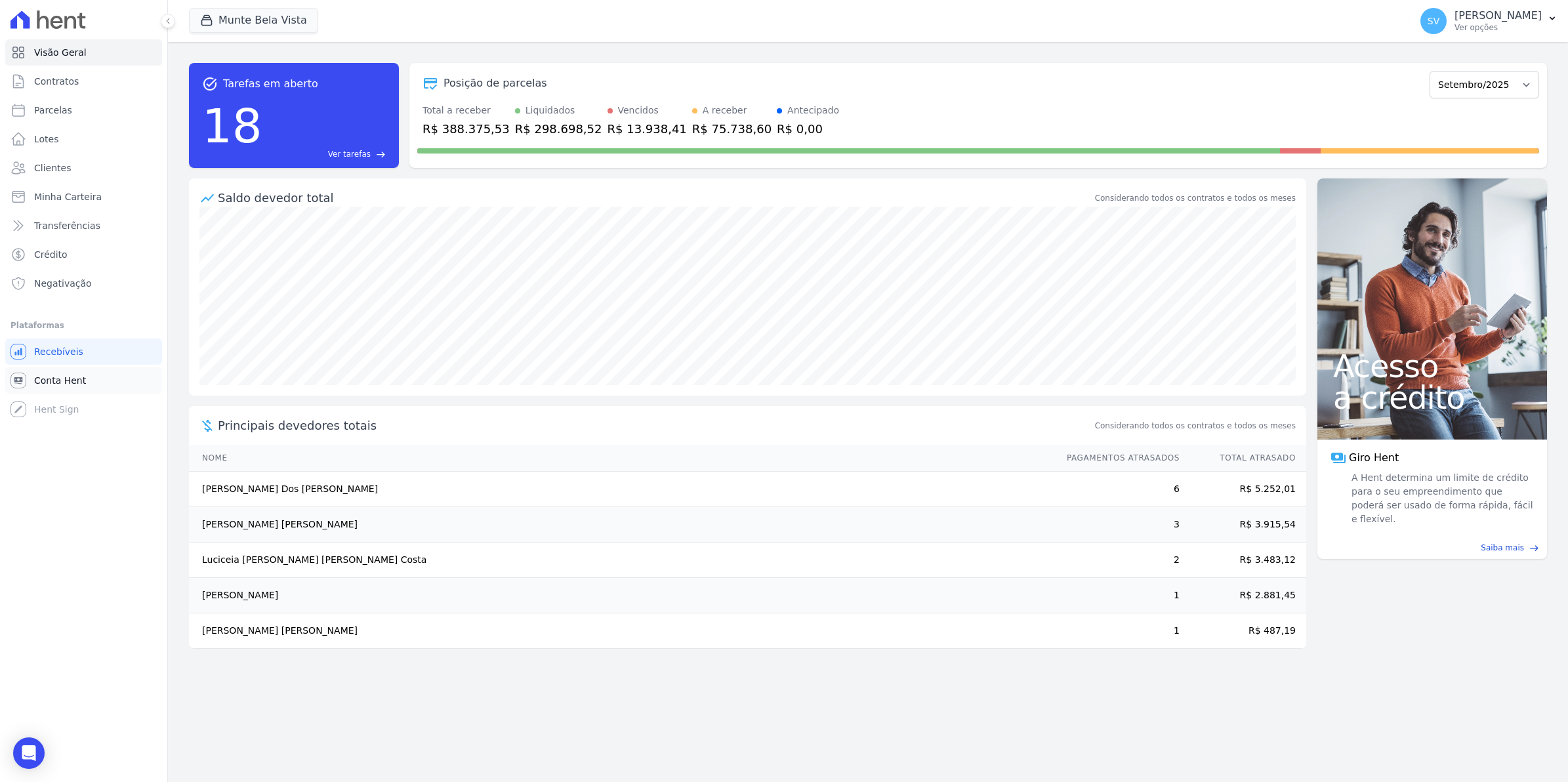
click at [56, 375] on span "Conta Hent" at bounding box center [60, 380] width 52 height 13
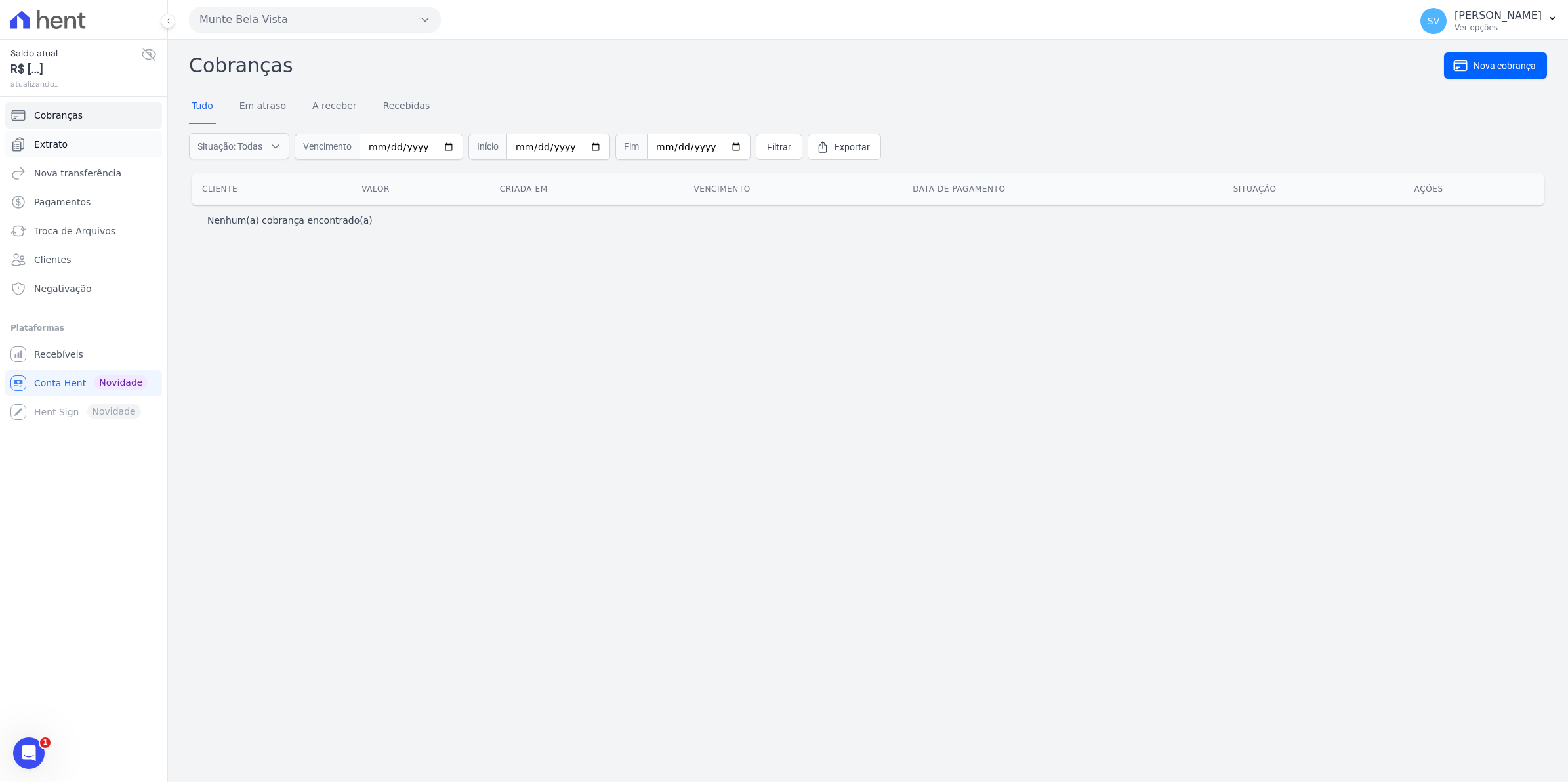
click at [64, 138] on link "Extrato" at bounding box center [83, 144] width 157 height 26
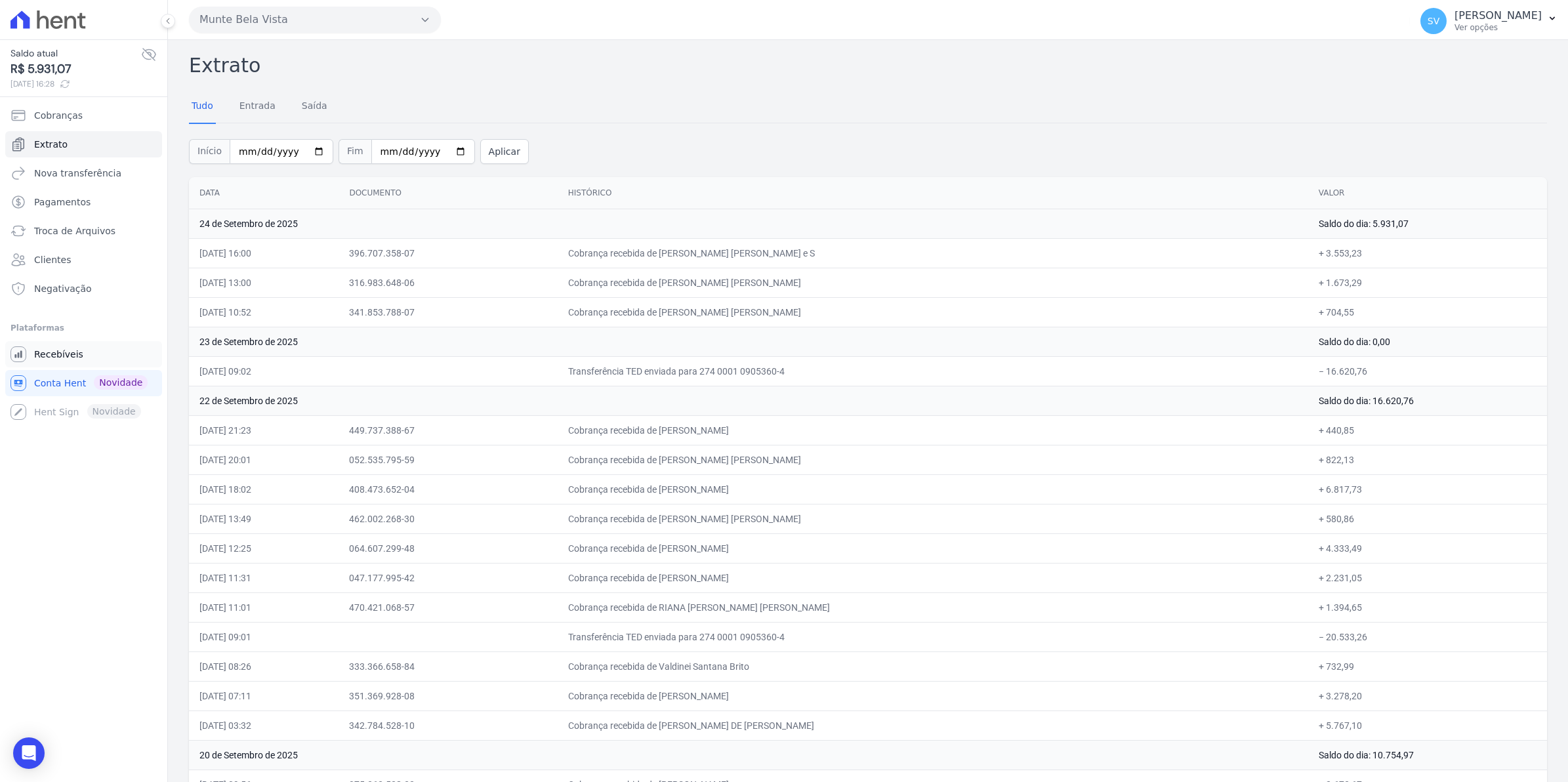
click at [50, 352] on span "Recebíveis" at bounding box center [58, 354] width 50 height 13
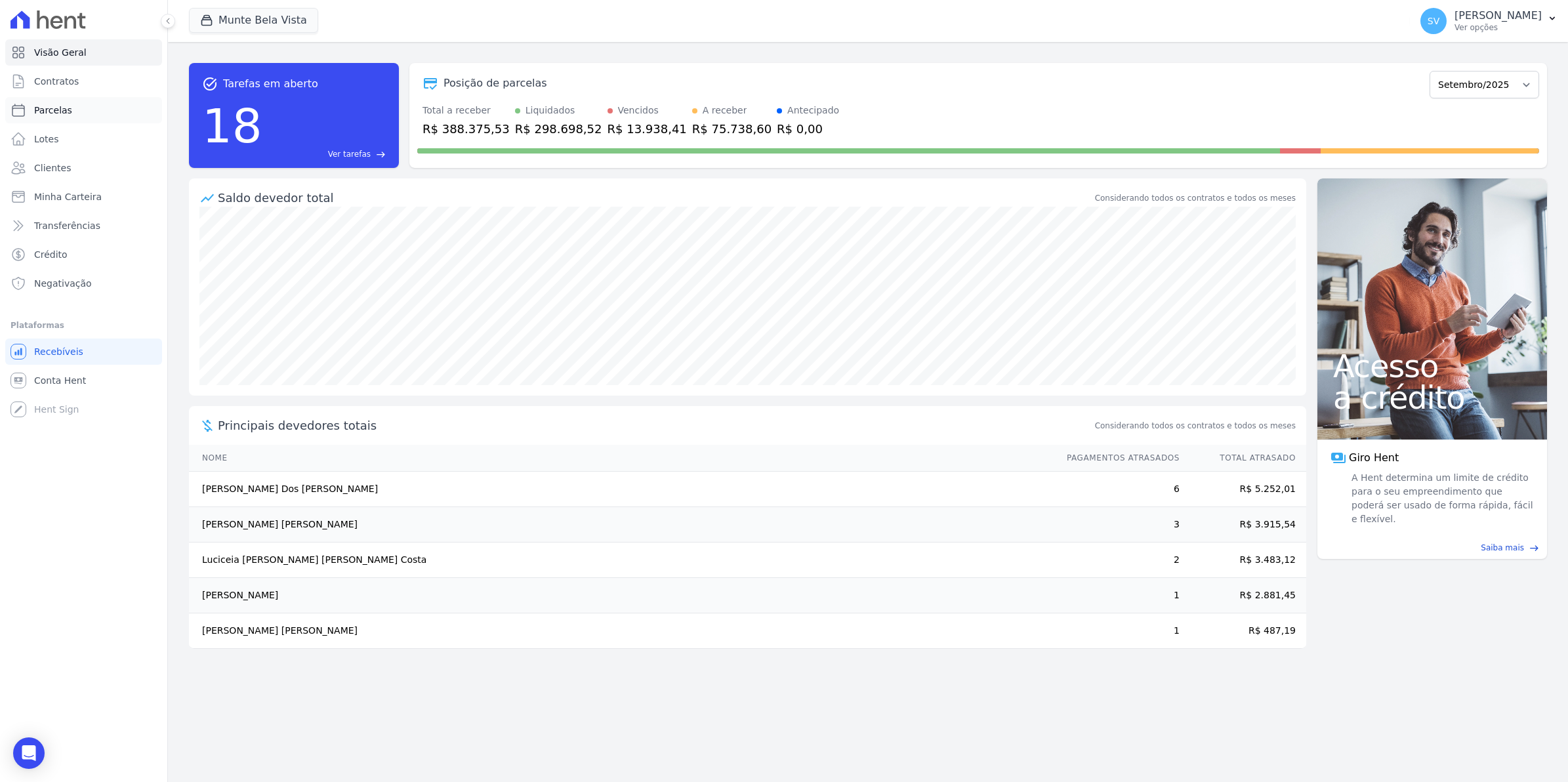
click at [63, 100] on link "Parcelas" at bounding box center [83, 110] width 157 height 26
select select
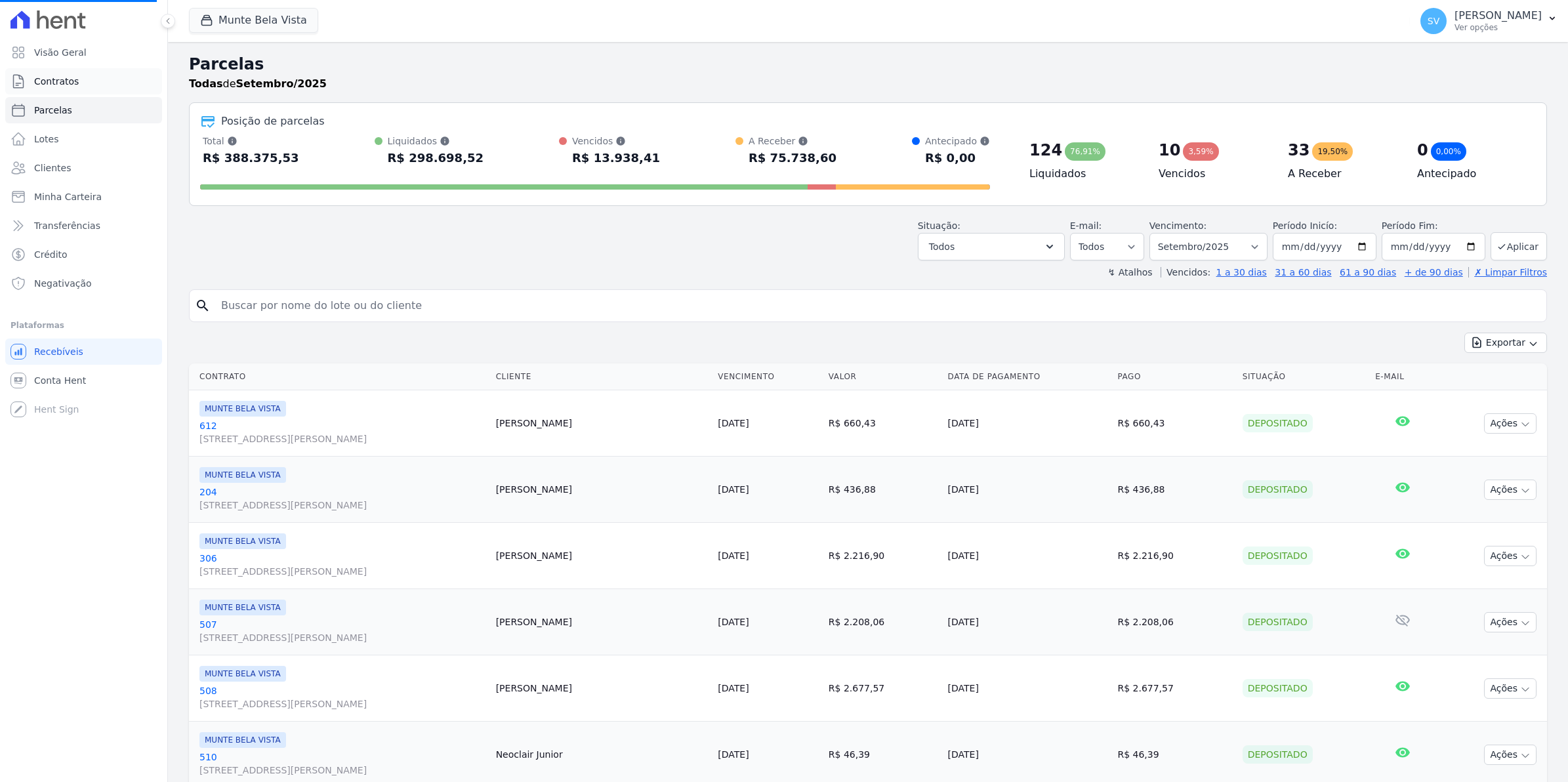
click at [67, 79] on span "Contratos" at bounding box center [56, 81] width 45 height 13
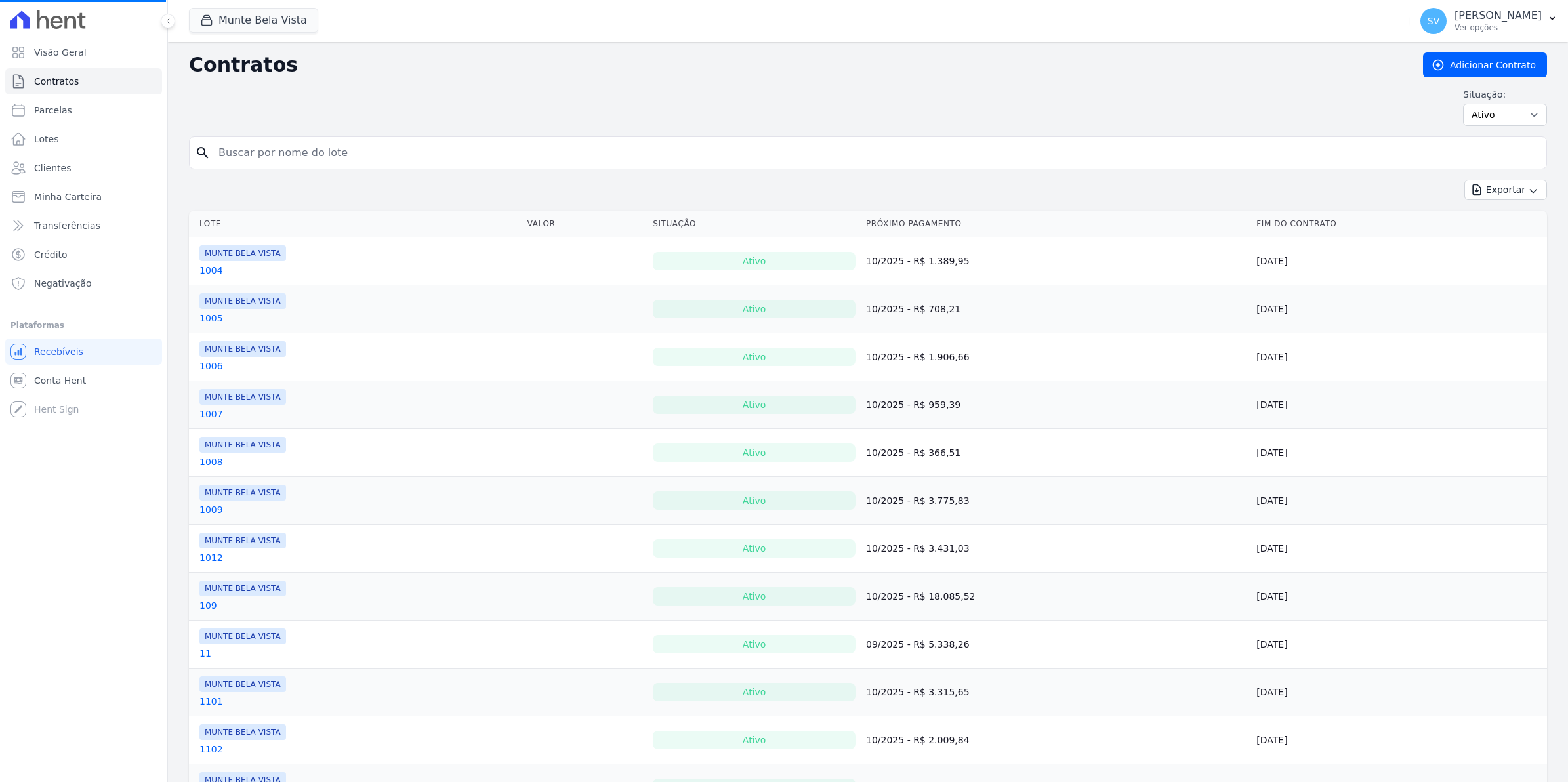
select select
click at [33, 382] on link "Conta Hent" at bounding box center [83, 380] width 157 height 26
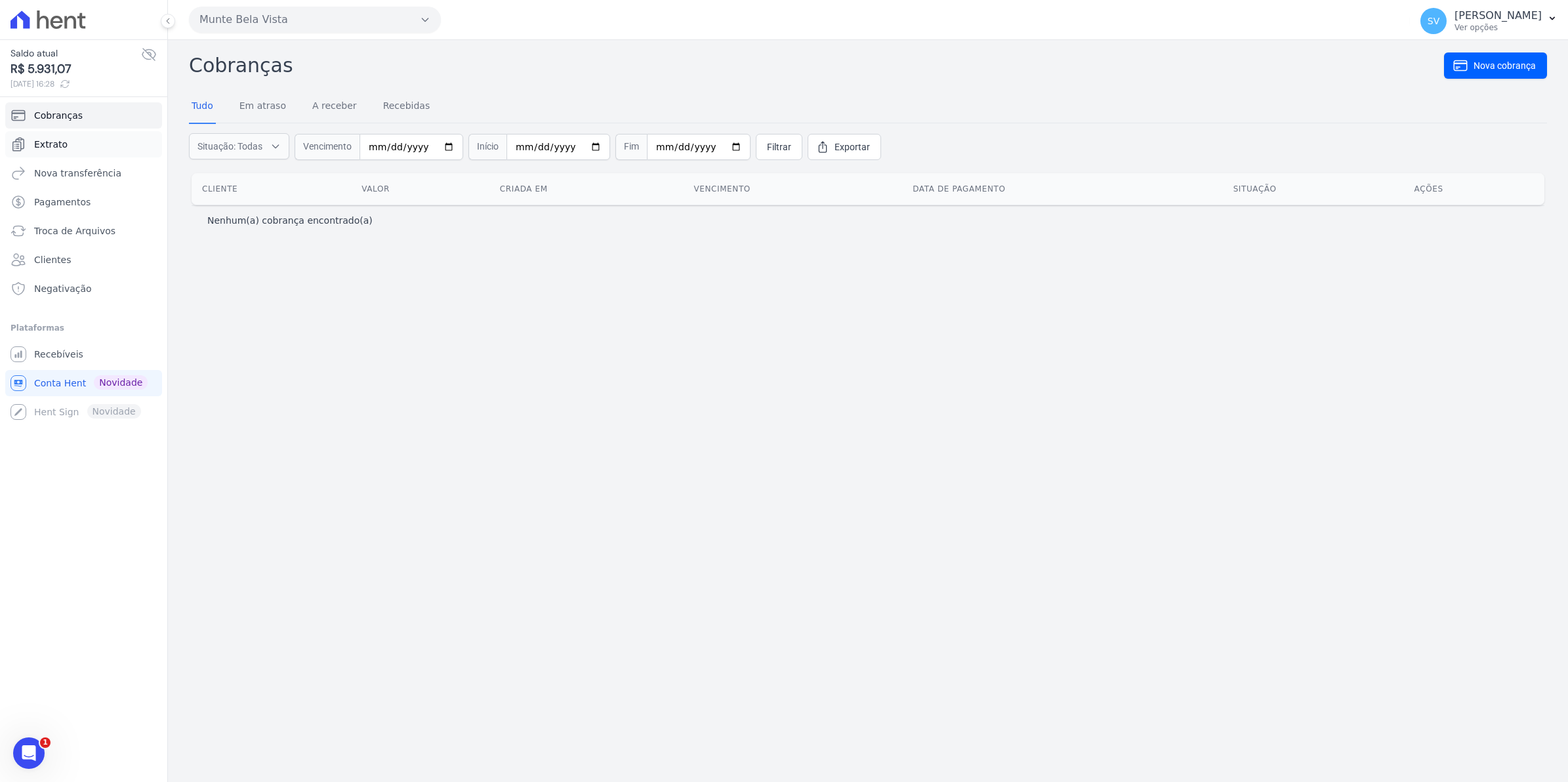
click at [64, 148] on link "Extrato" at bounding box center [83, 144] width 157 height 26
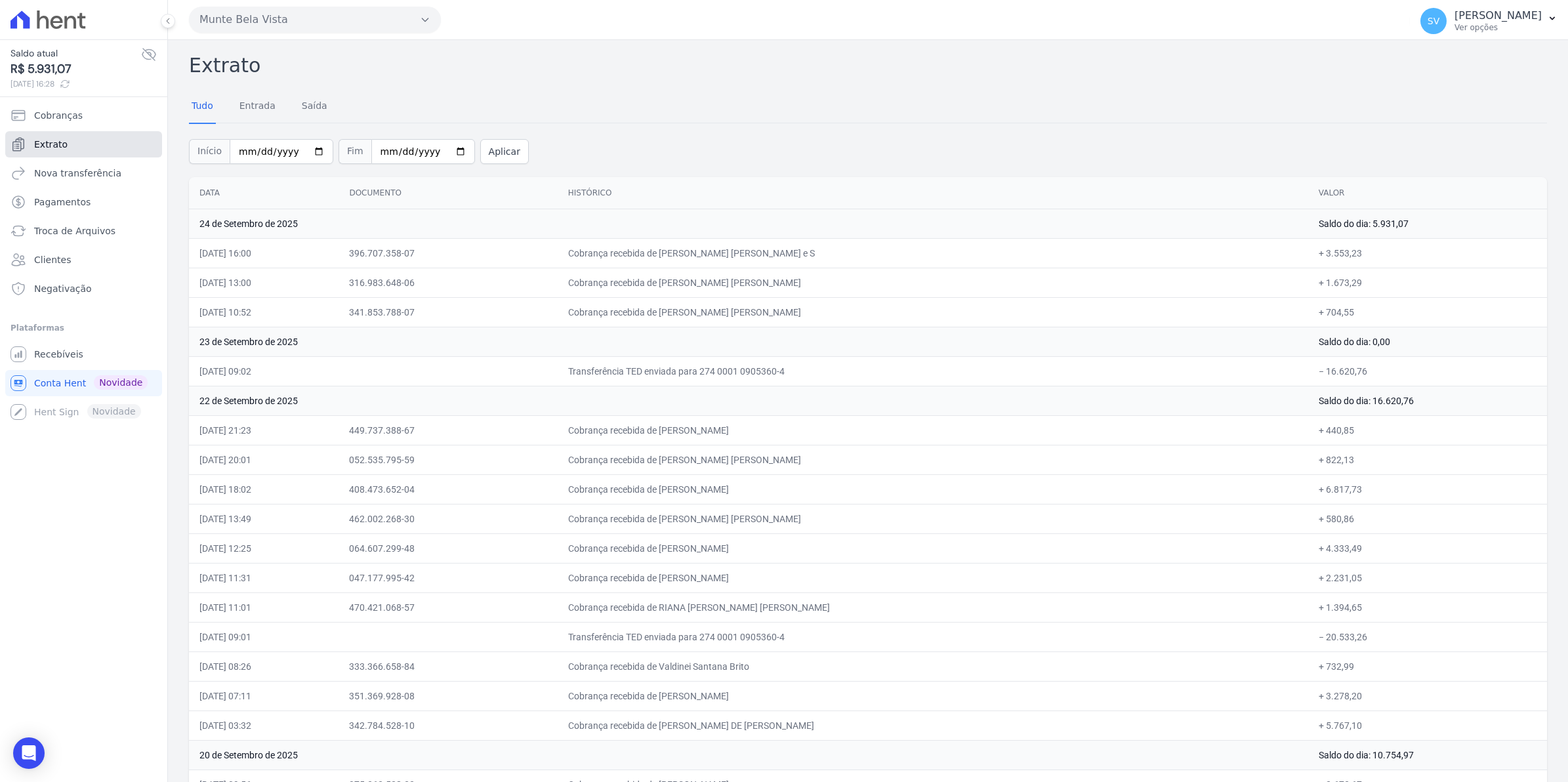
click at [50, 146] on span "Extrato" at bounding box center [50, 144] width 33 height 13
click at [46, 353] on span "Recebíveis" at bounding box center [58, 354] width 50 height 13
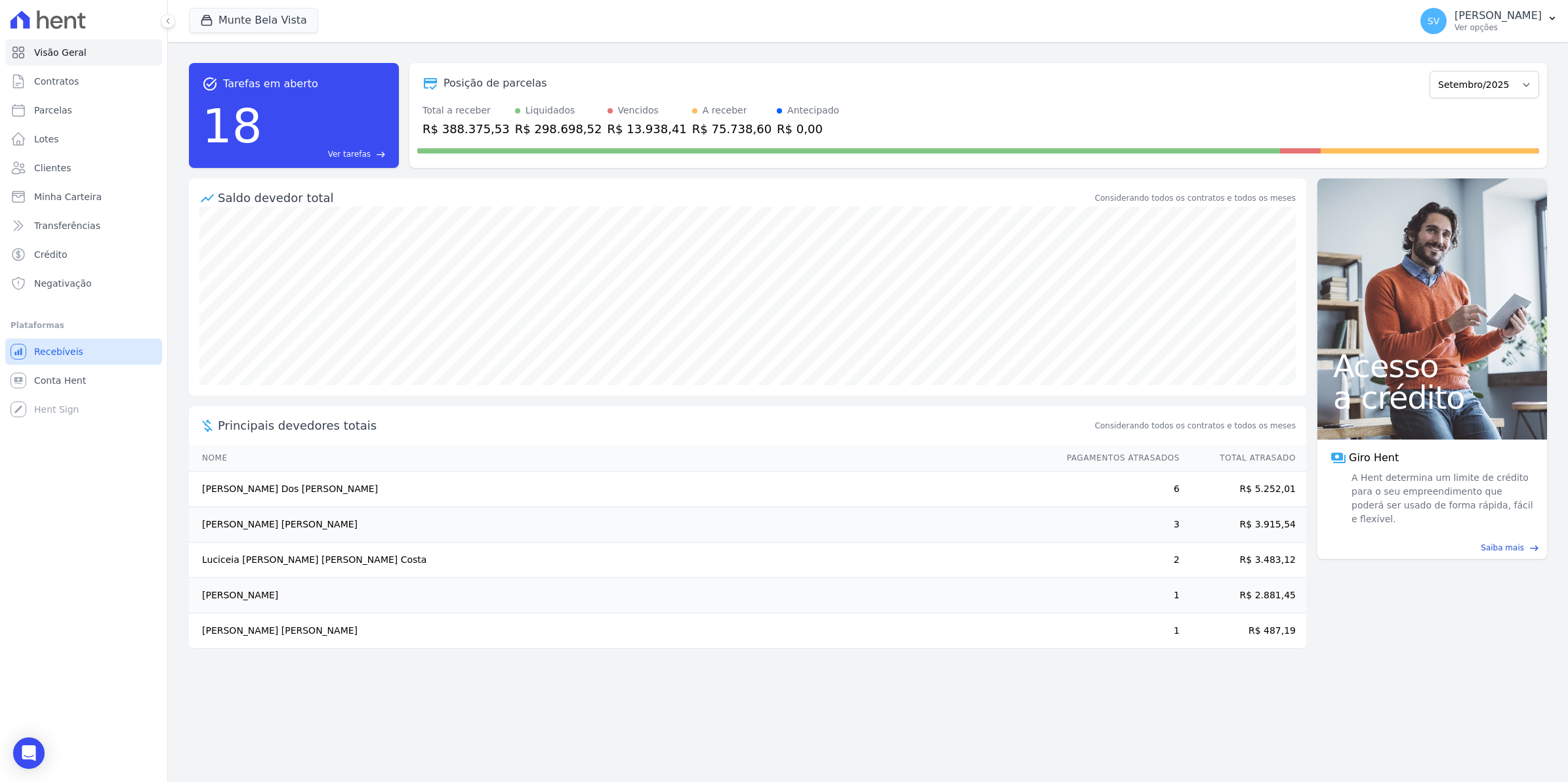
click at [46, 351] on span "Recebíveis" at bounding box center [58, 352] width 50 height 13
click at [37, 375] on span "Conta Hent" at bounding box center [60, 380] width 52 height 13
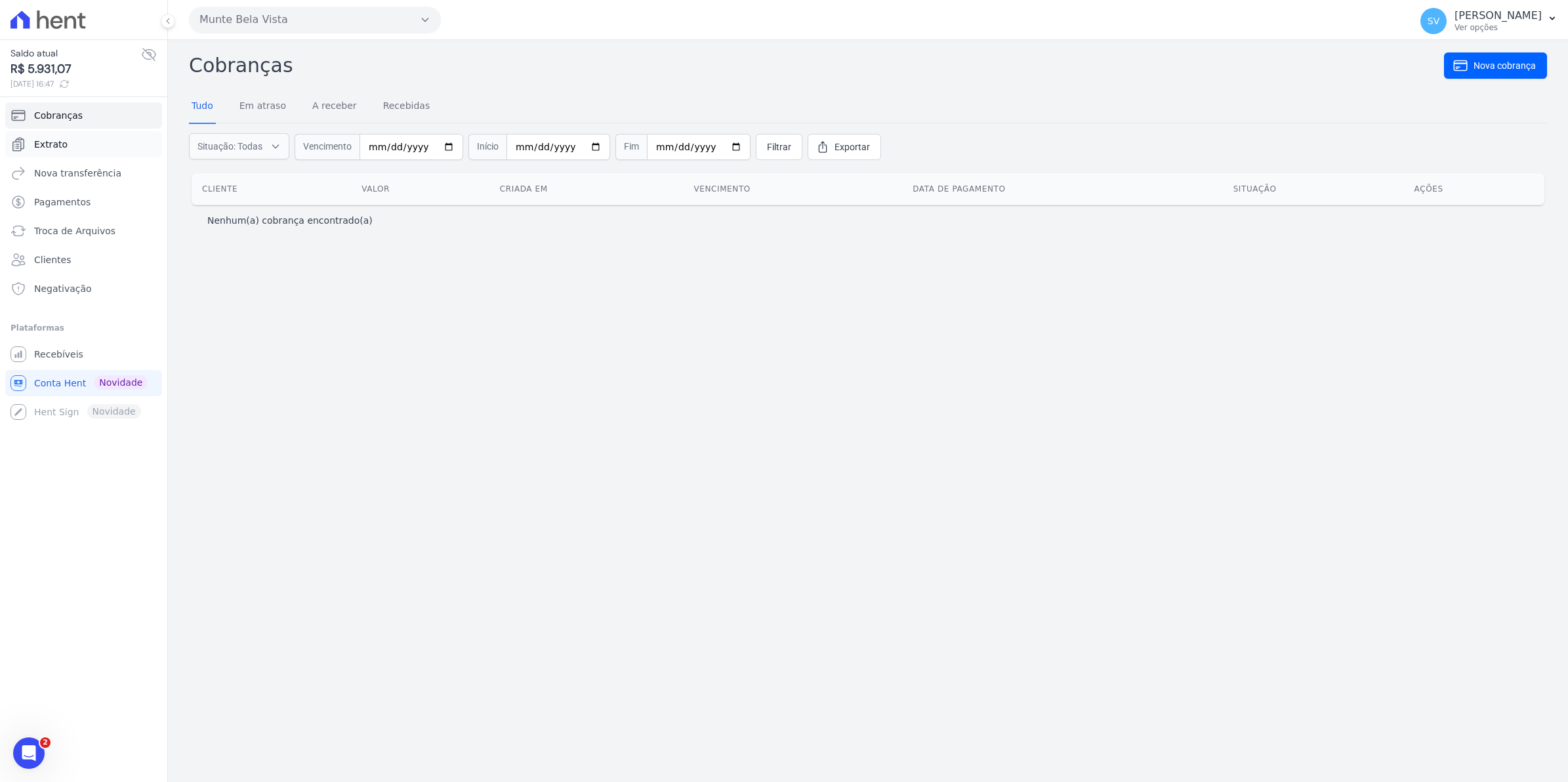
click at [43, 145] on span "Extrato" at bounding box center [50, 144] width 33 height 13
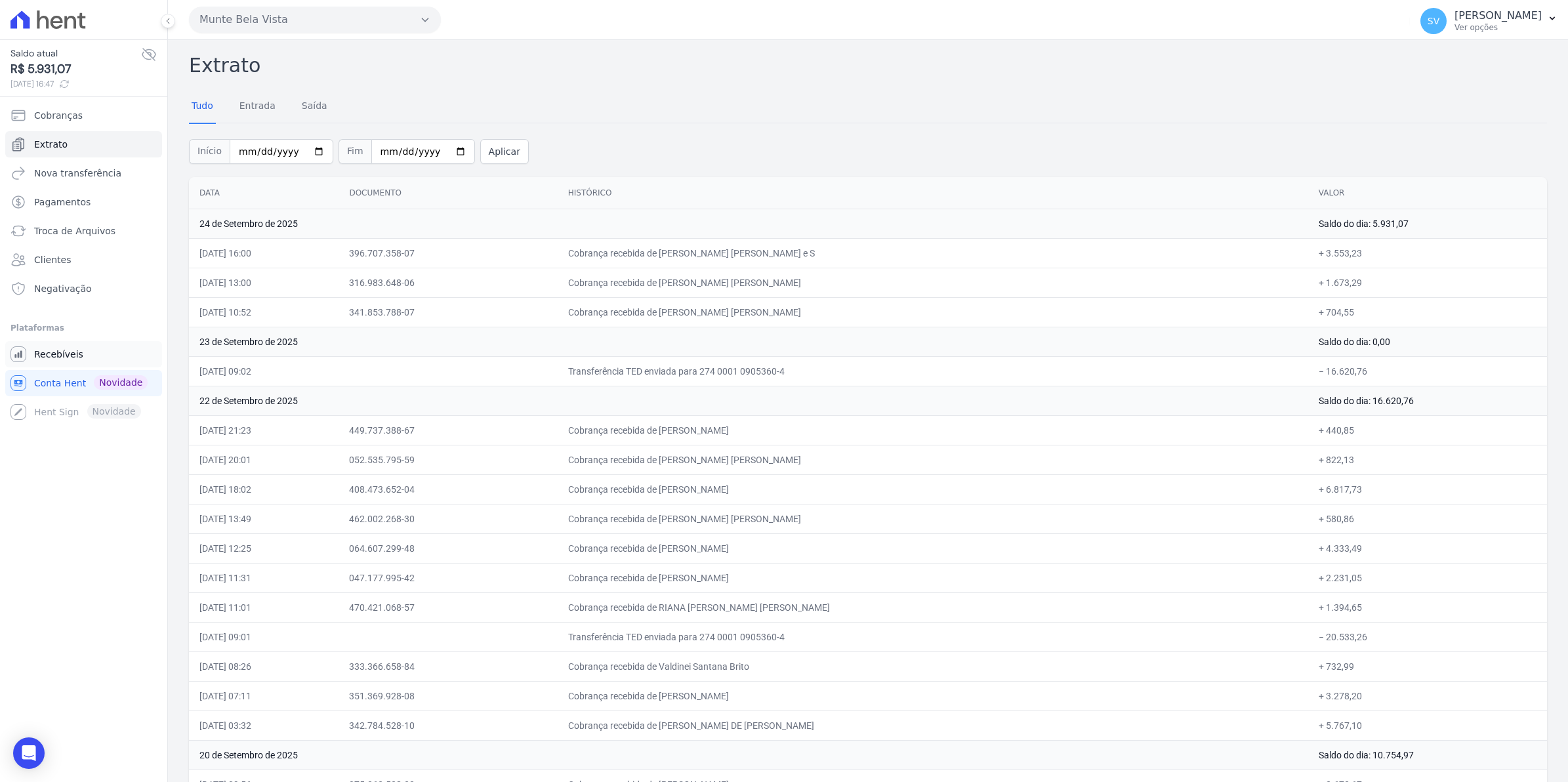
click at [70, 358] on span "Recebíveis" at bounding box center [58, 354] width 50 height 13
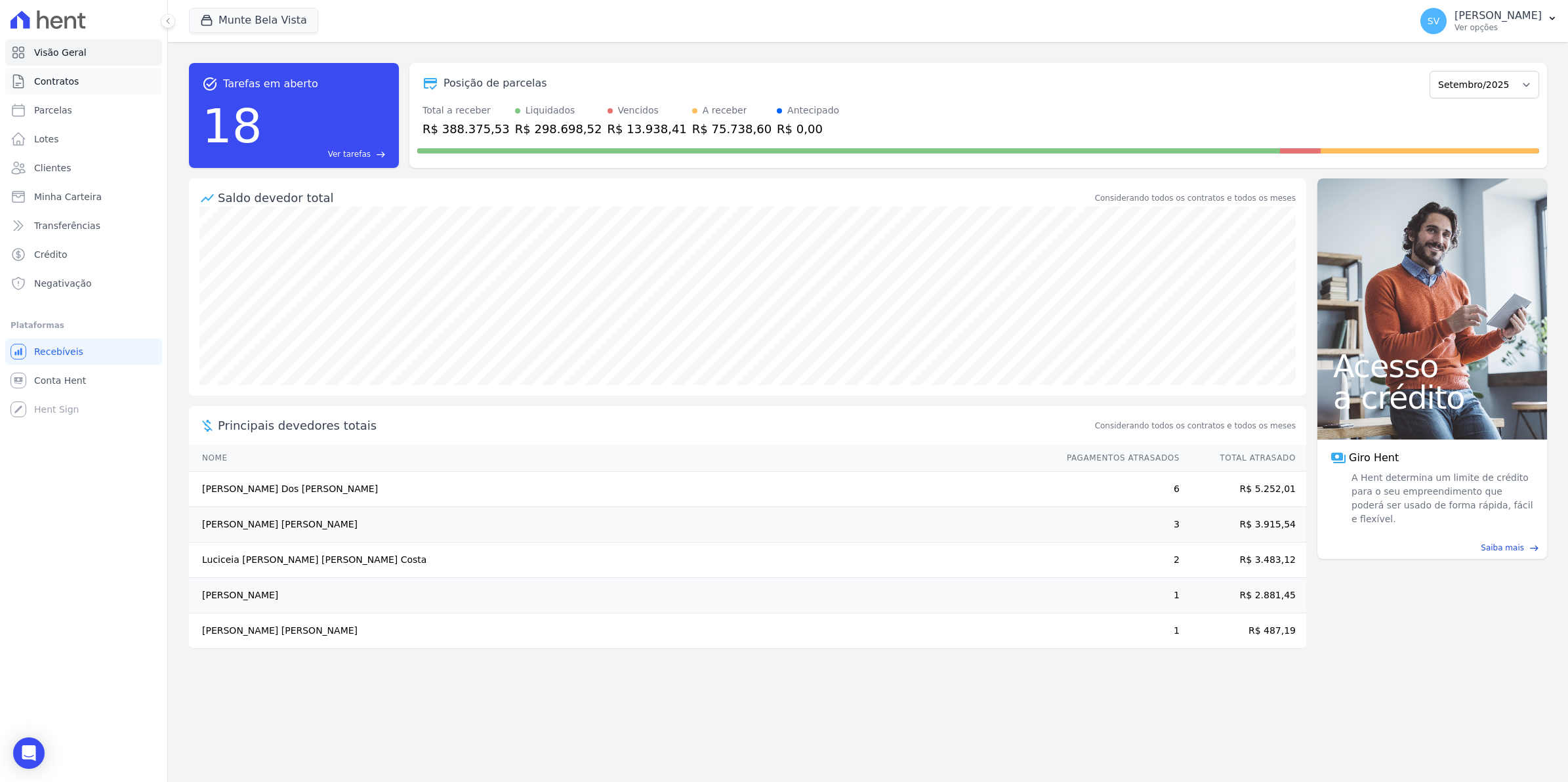
click at [57, 83] on span "Contratos" at bounding box center [56, 81] width 45 height 13
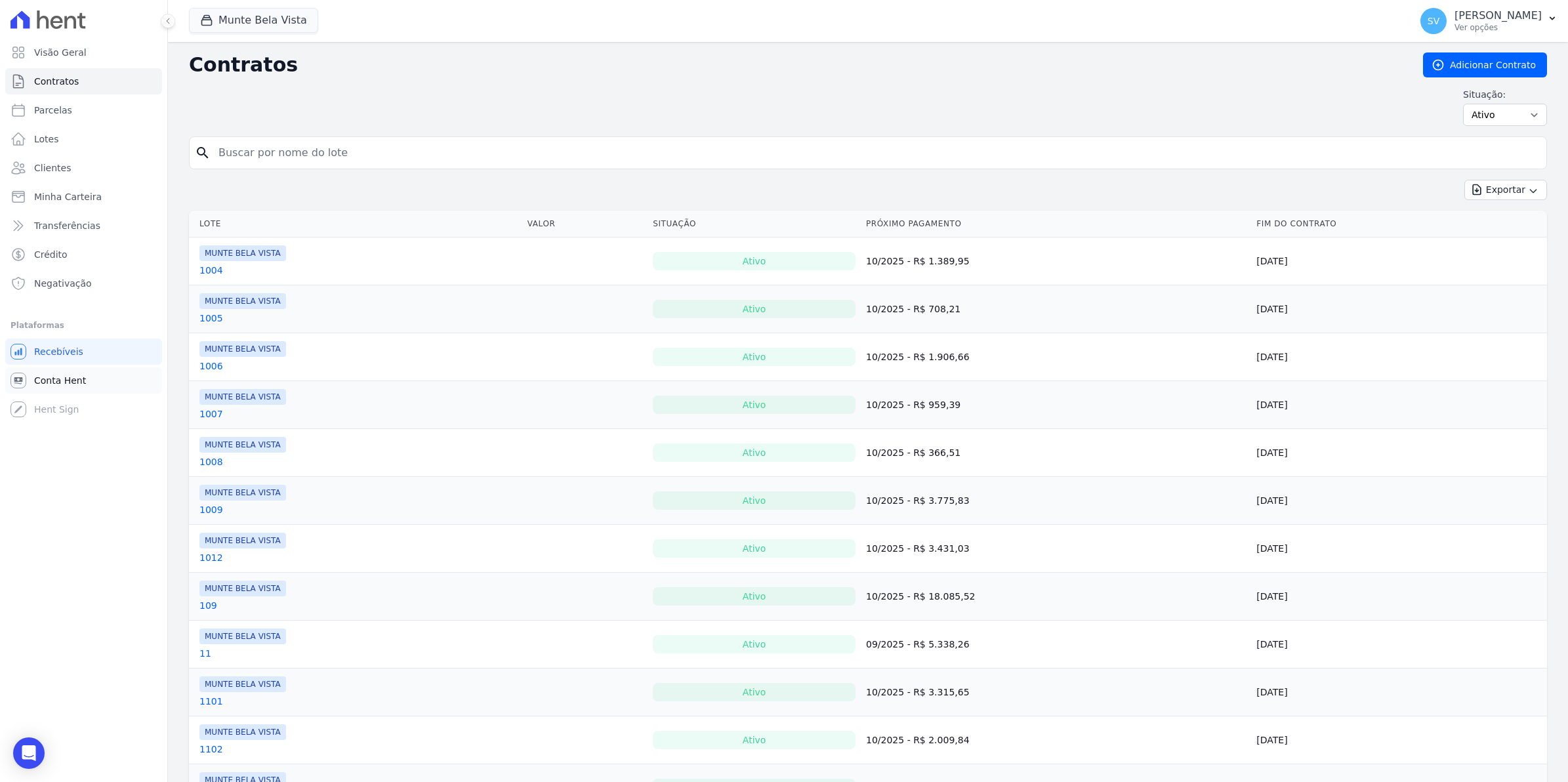
click at [60, 379] on span "Conta Hent" at bounding box center [60, 380] width 52 height 13
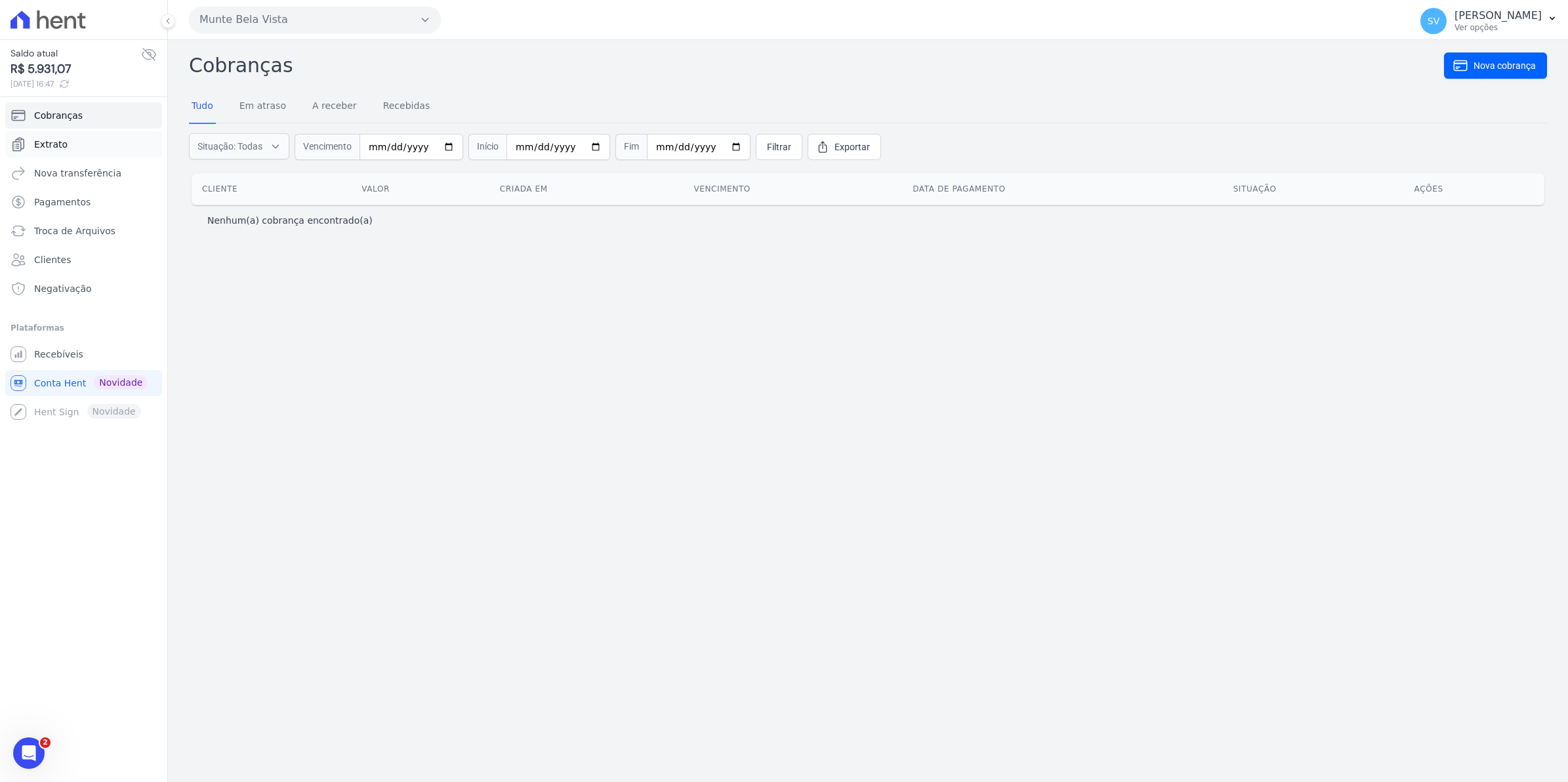
click at [56, 151] on link "Extrato" at bounding box center [83, 144] width 157 height 26
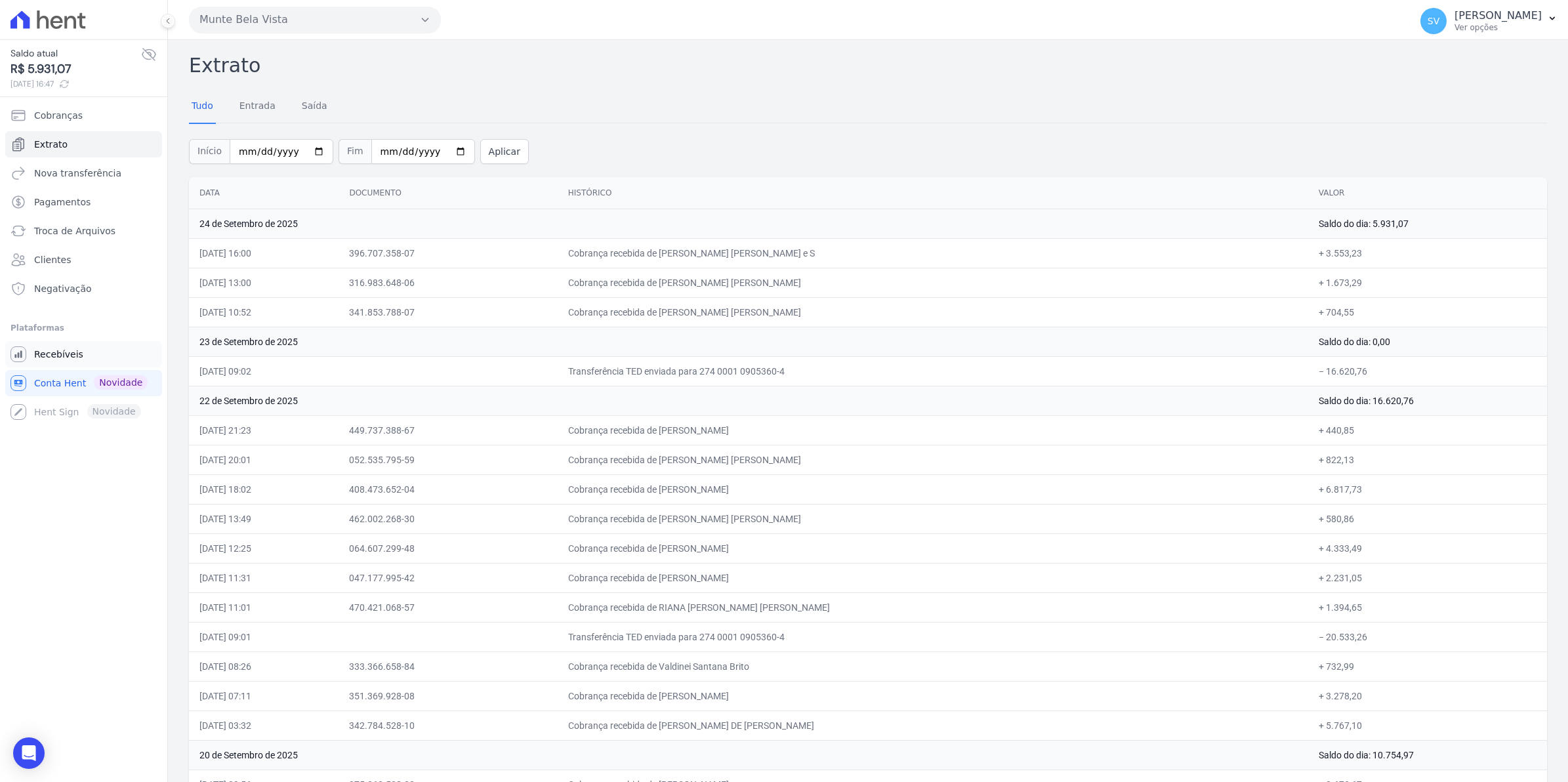
click at [47, 358] on span "Recebíveis" at bounding box center [58, 354] width 50 height 13
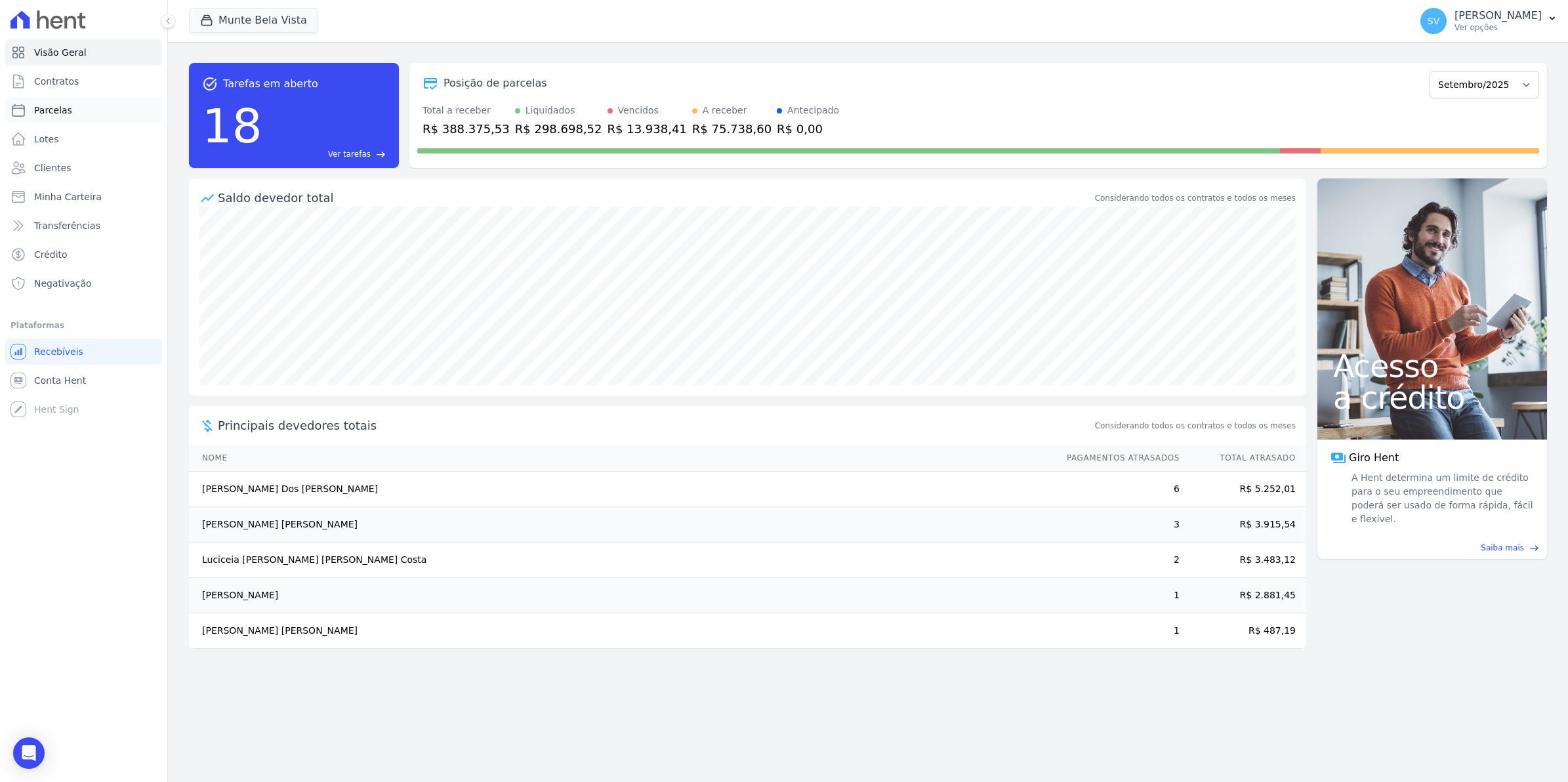
click at [47, 113] on span "Parcelas" at bounding box center [53, 110] width 38 height 13
select select
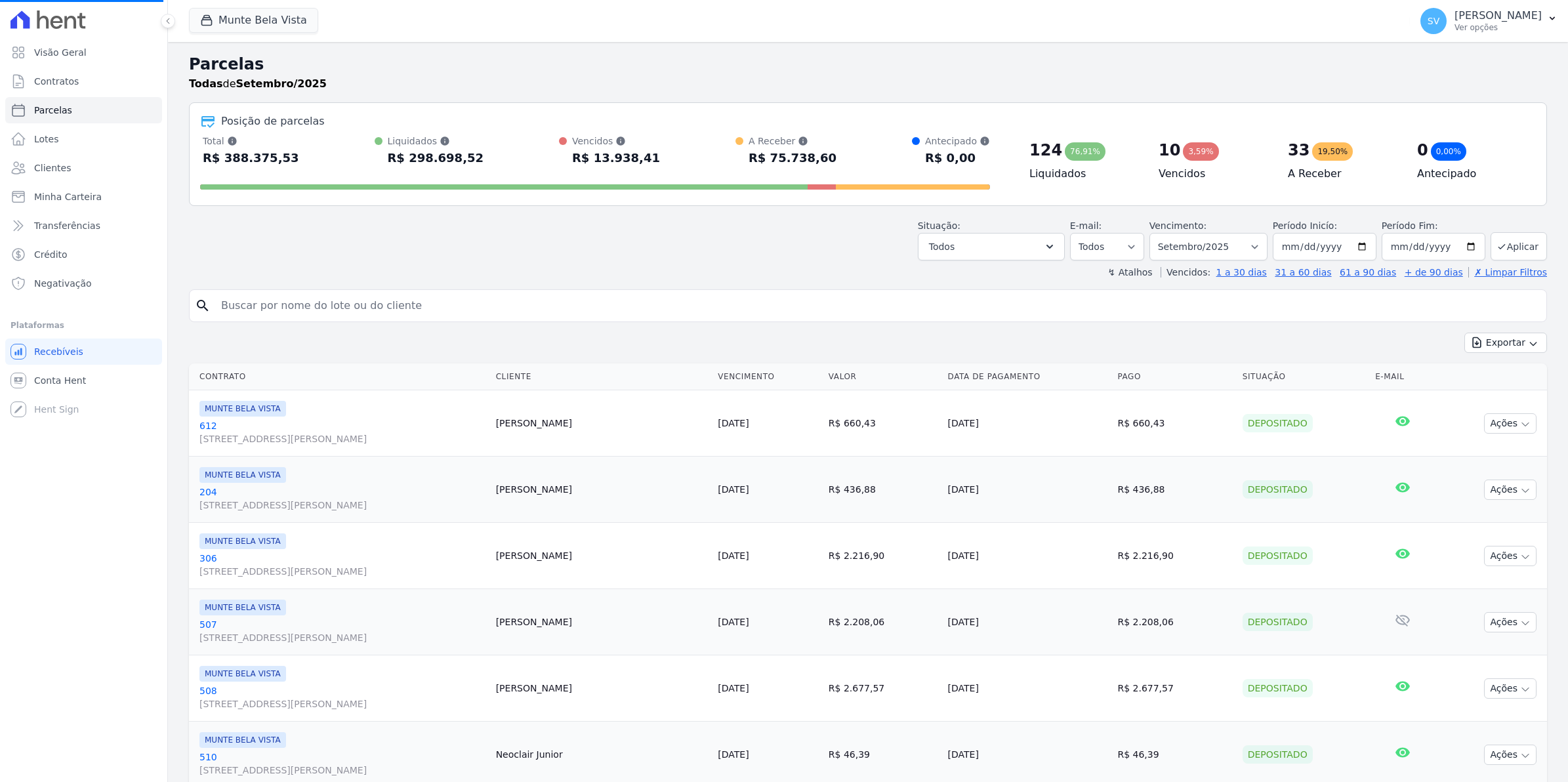
select select
click at [48, 83] on span "Contratos" at bounding box center [56, 81] width 45 height 13
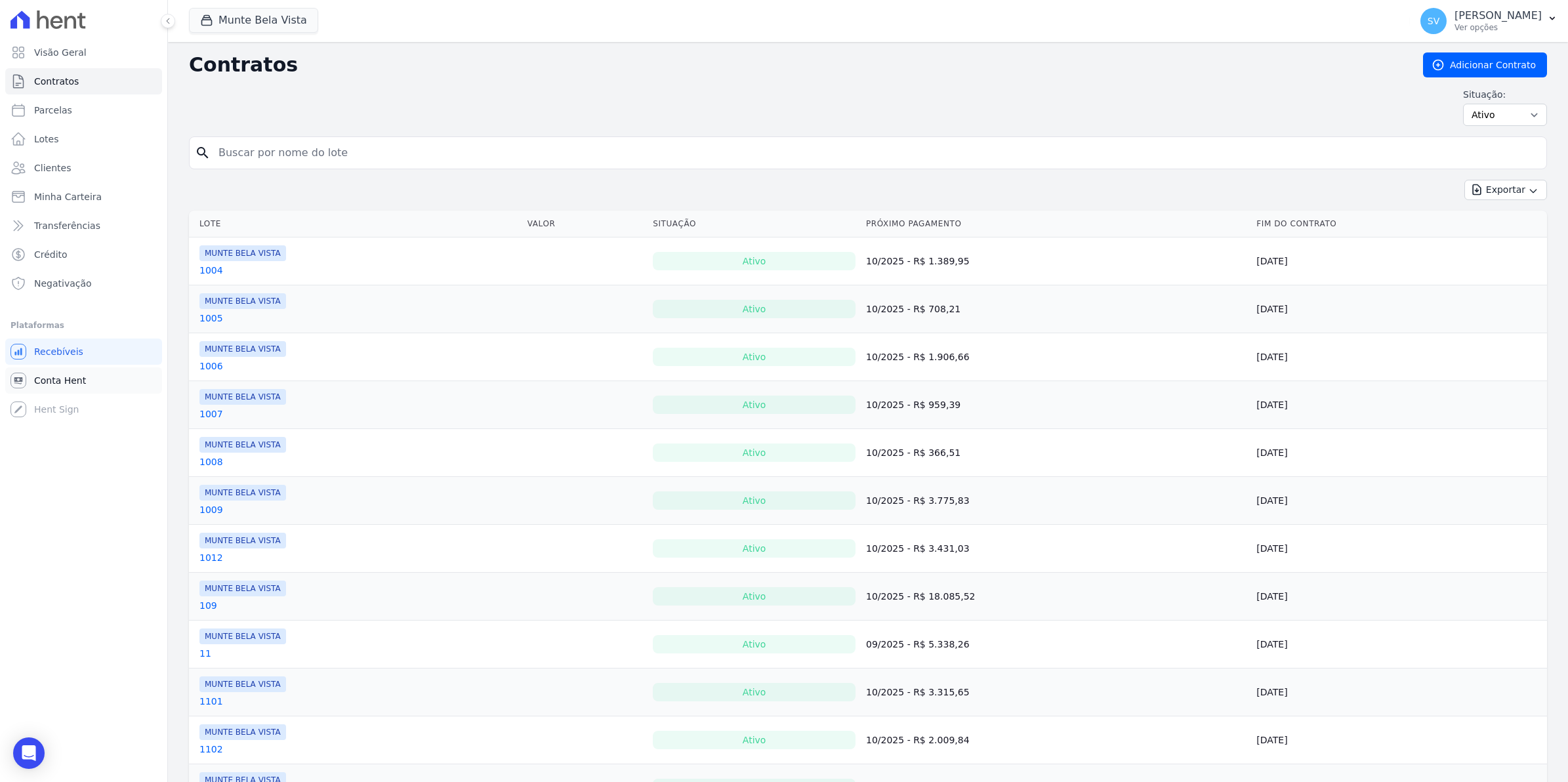
click at [64, 378] on span "Conta Hent" at bounding box center [60, 380] width 52 height 13
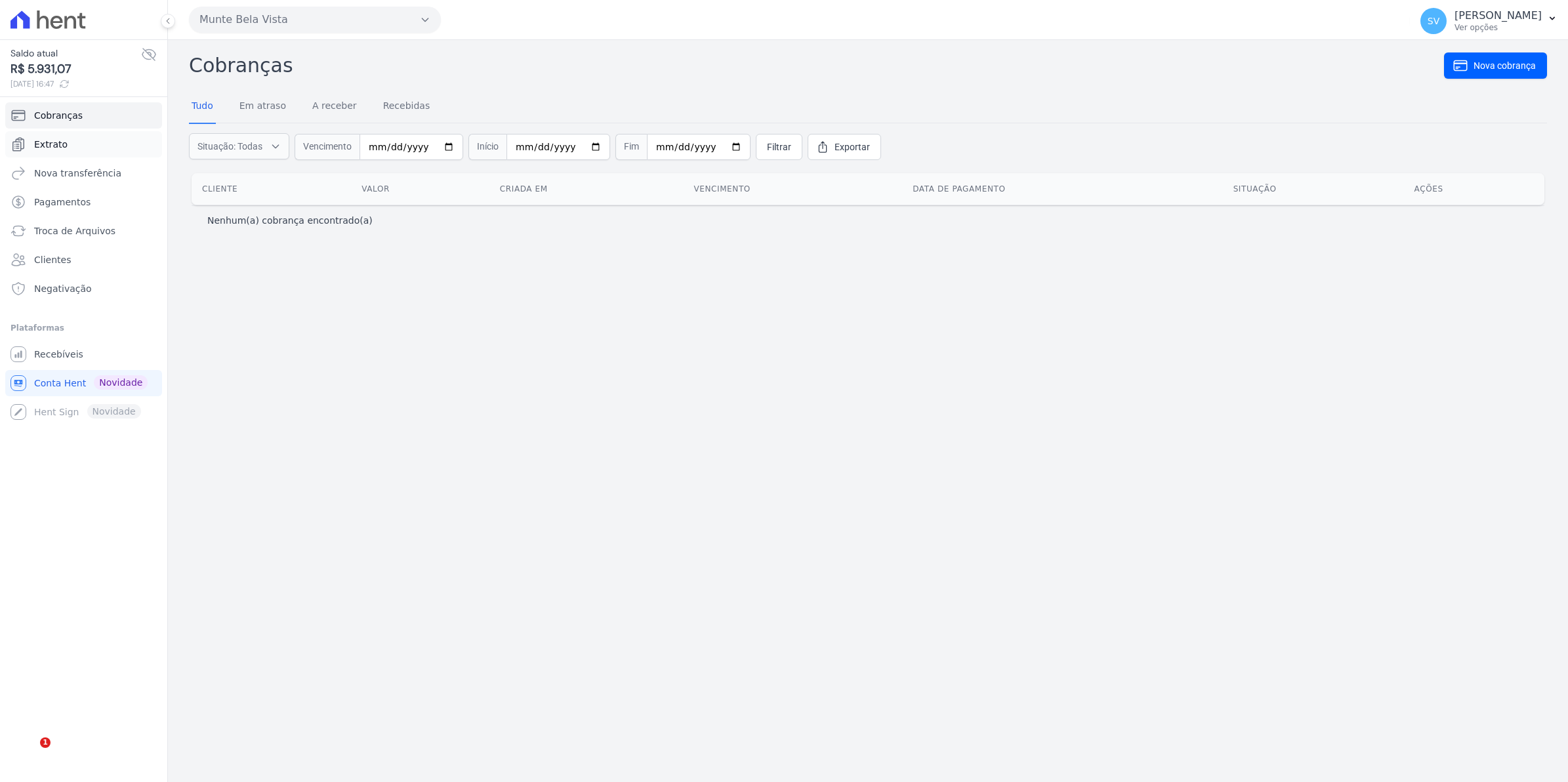
click at [52, 142] on span "Extrato" at bounding box center [50, 144] width 33 height 13
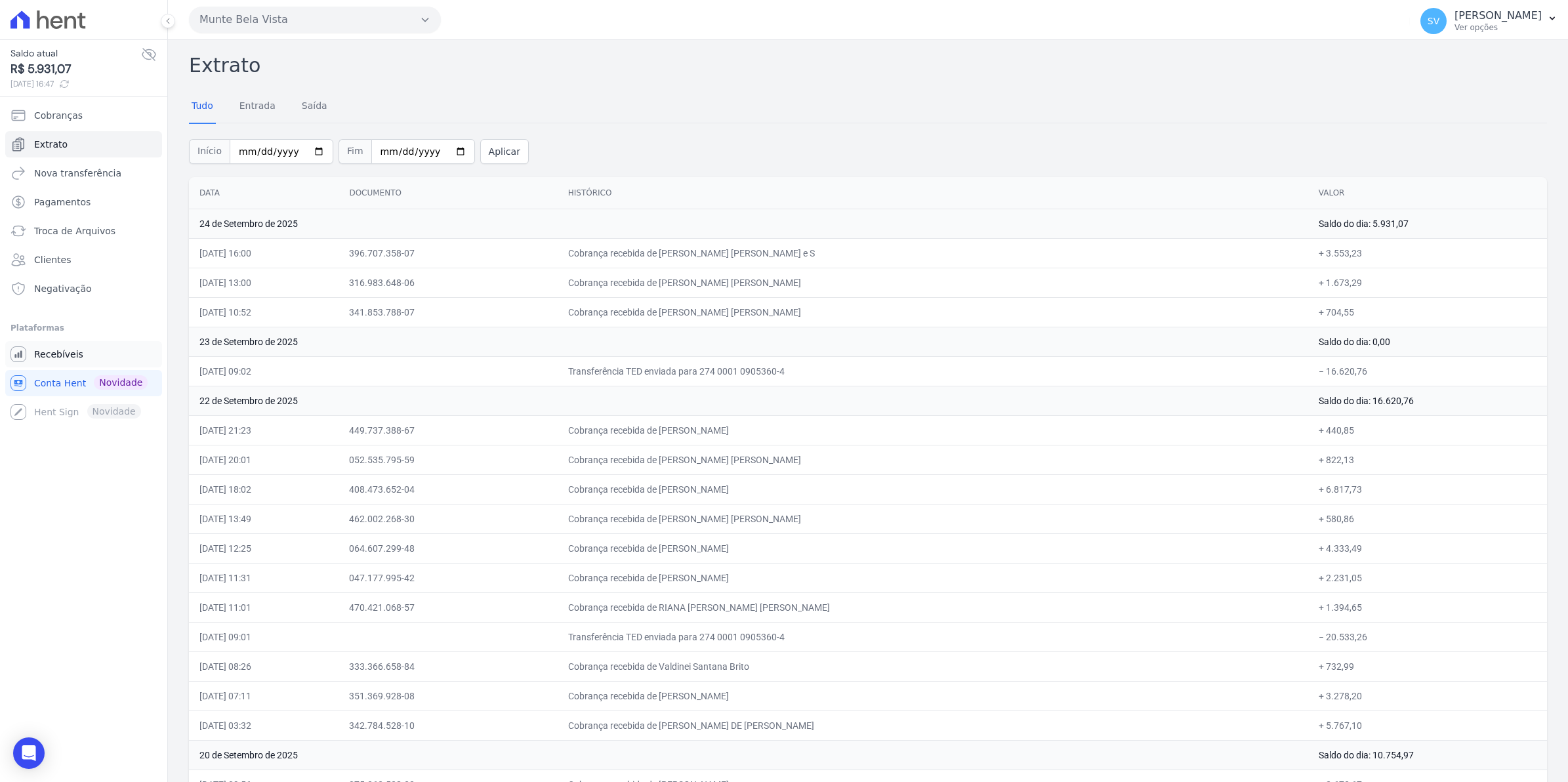
click at [68, 360] on span "Recebíveis" at bounding box center [58, 354] width 50 height 13
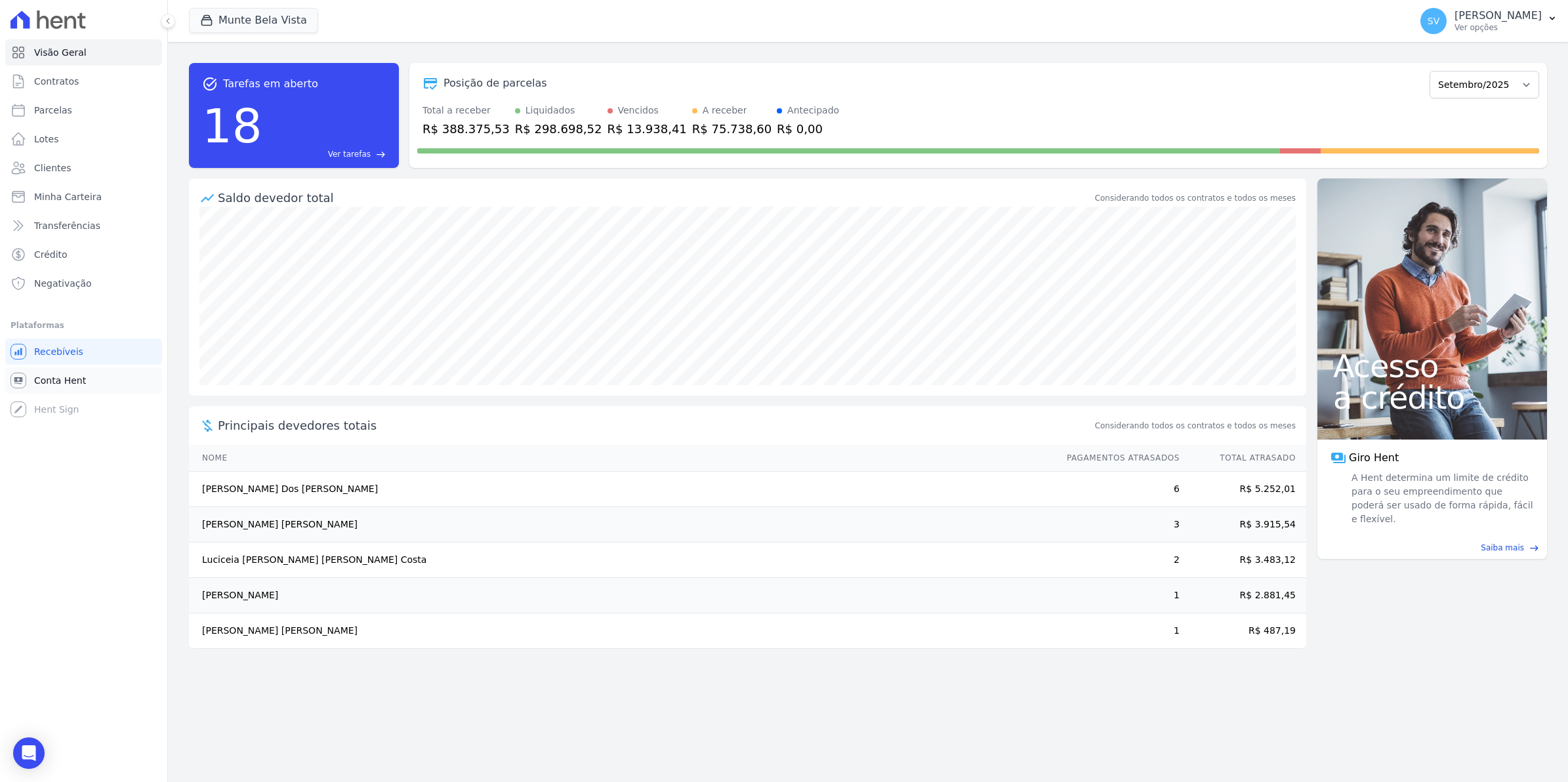
click at [54, 377] on span "Conta Hent" at bounding box center [60, 380] width 52 height 13
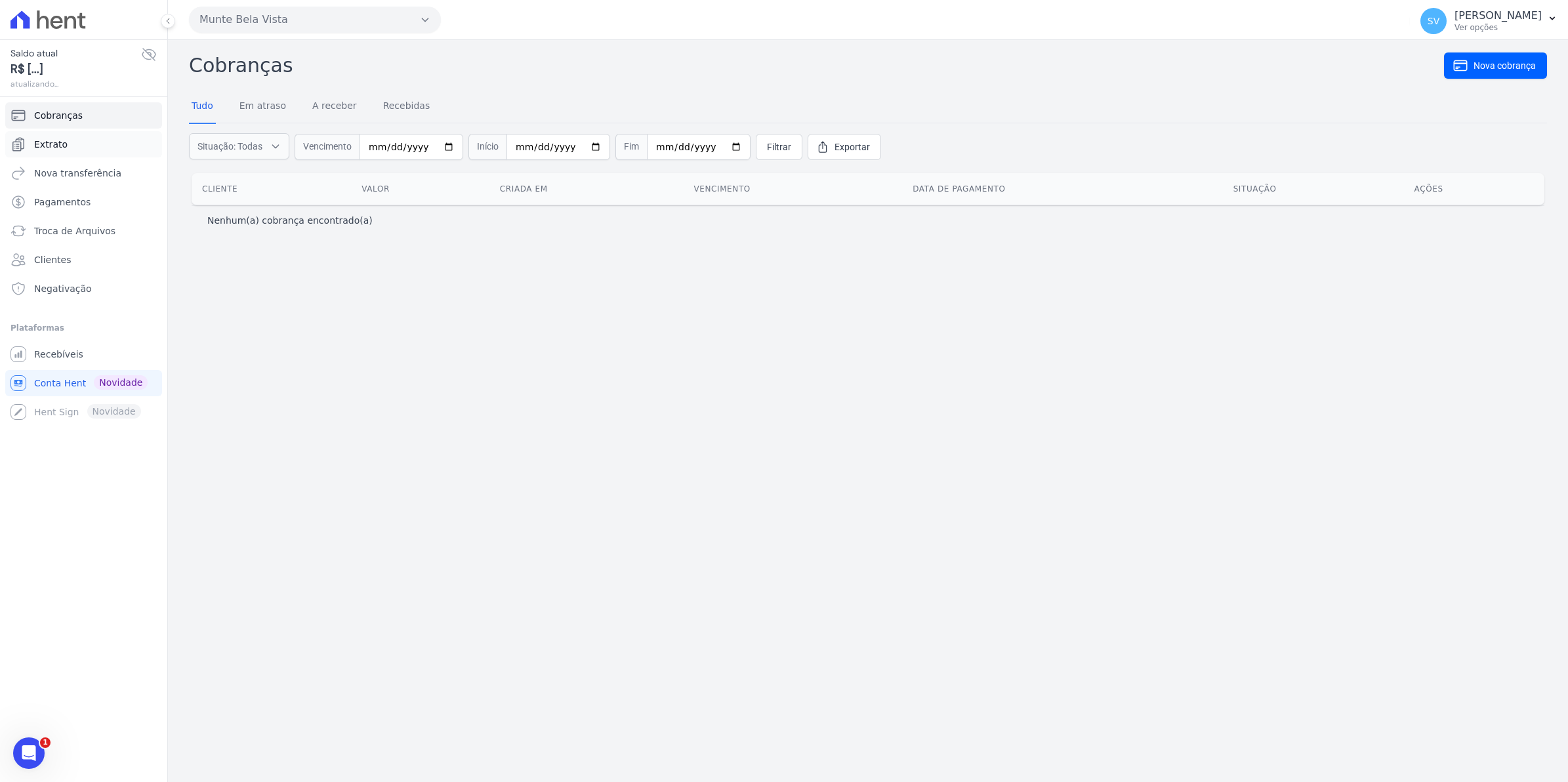
click at [40, 143] on span "Extrato" at bounding box center [50, 144] width 33 height 13
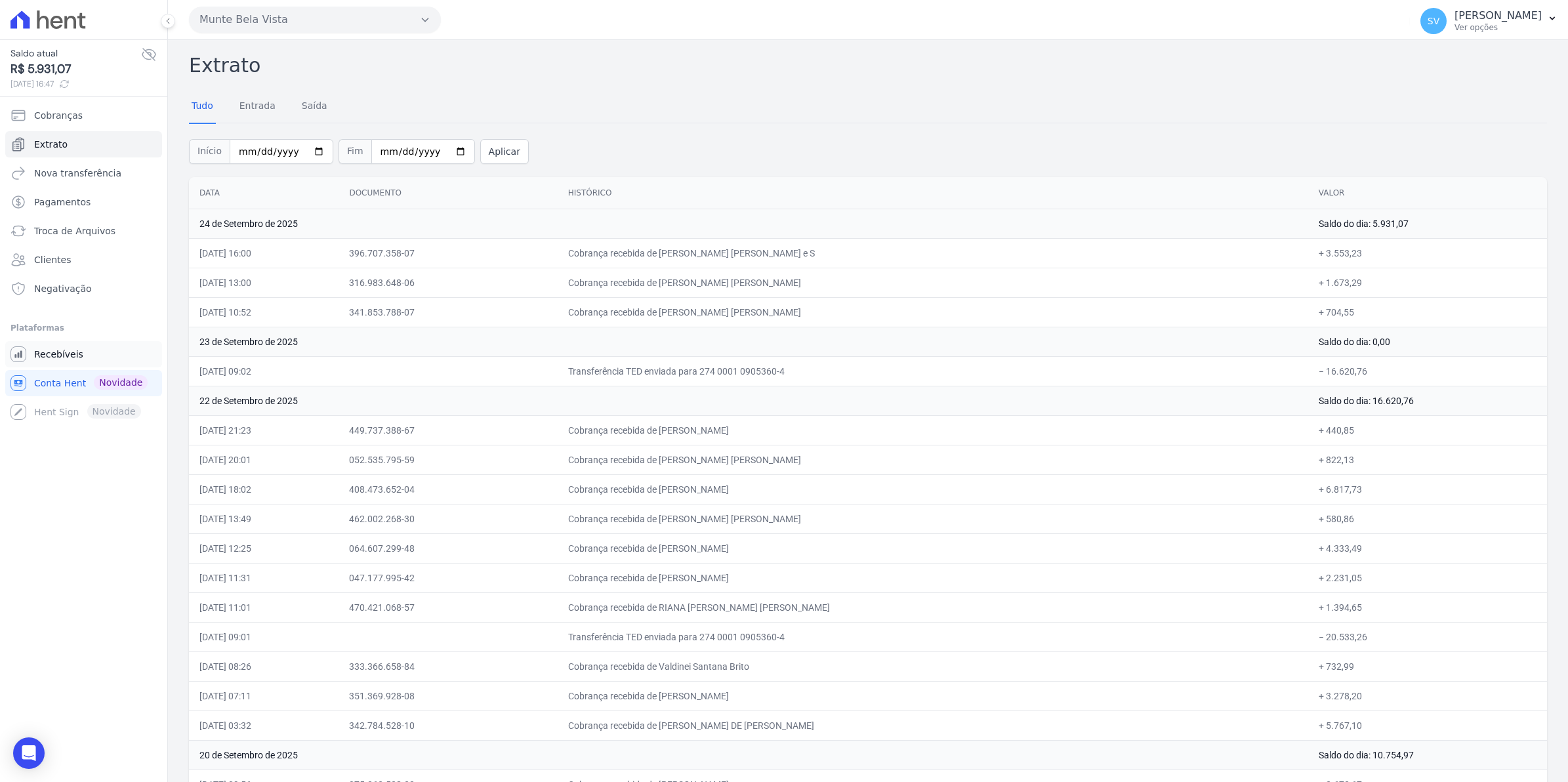
click at [56, 349] on span "Recebíveis" at bounding box center [58, 354] width 50 height 13
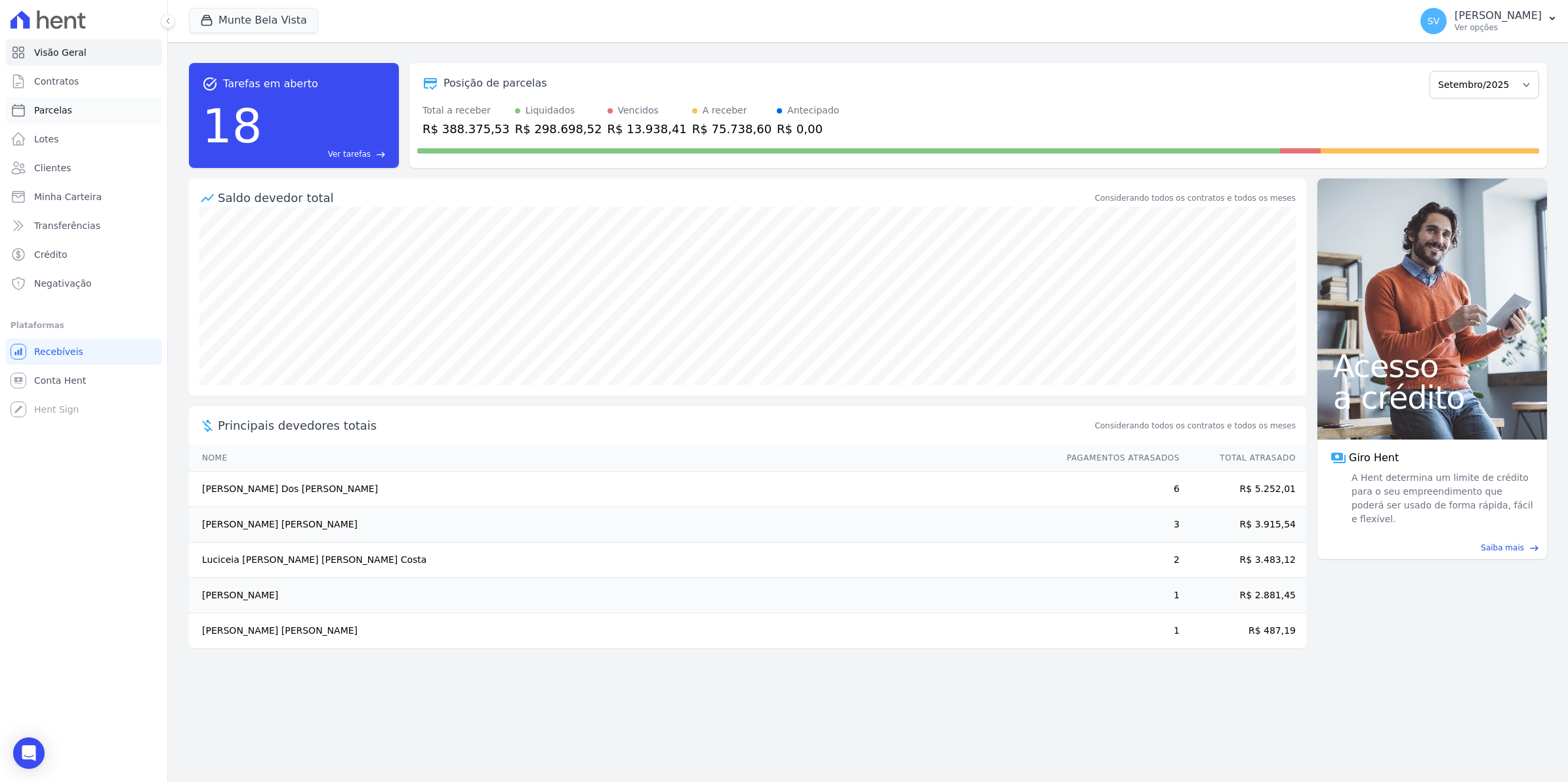
click at [57, 113] on span "Parcelas" at bounding box center [53, 110] width 38 height 13
select select
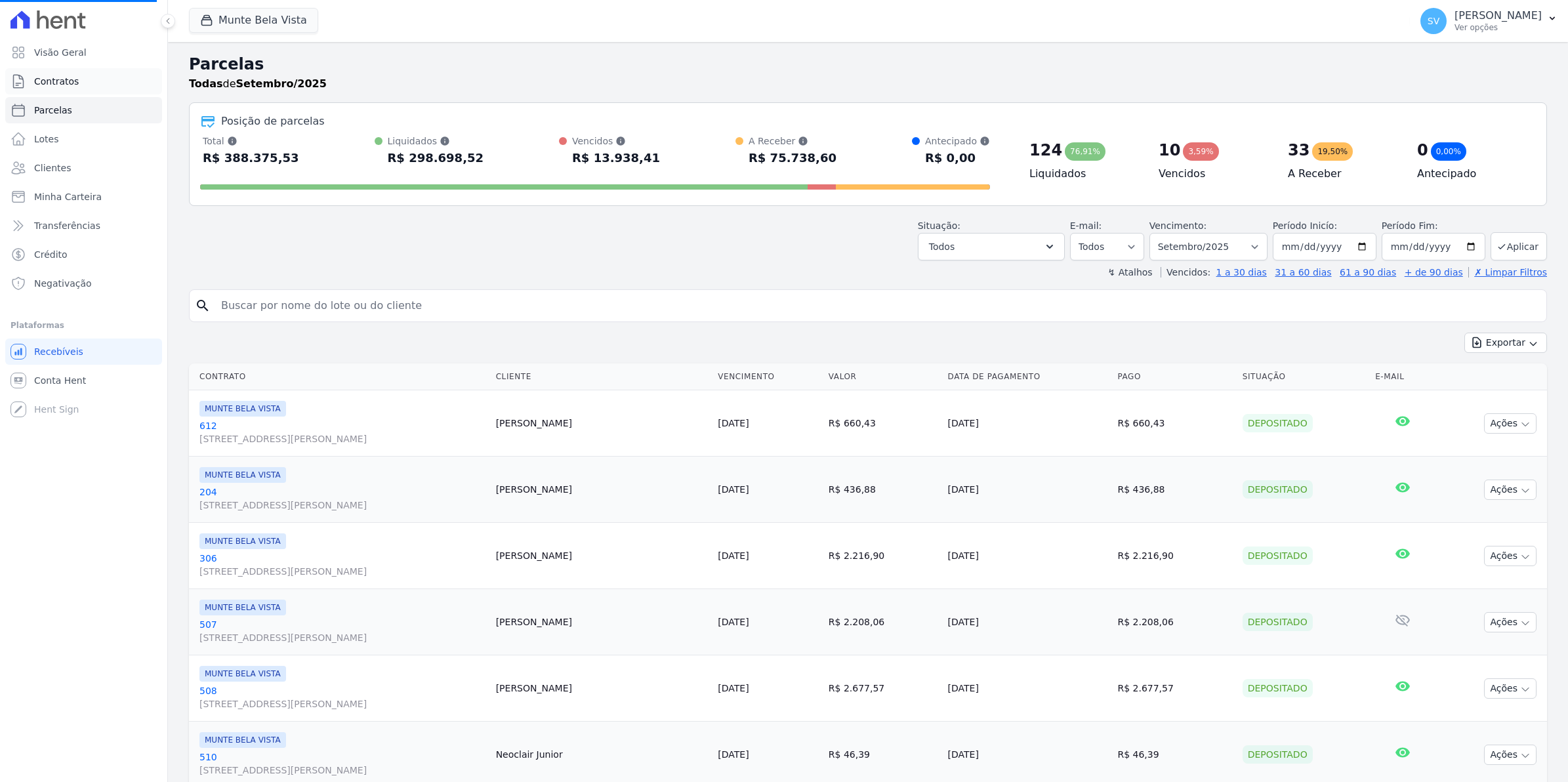
select select
click at [50, 88] on span "Contratos" at bounding box center [56, 81] width 45 height 13
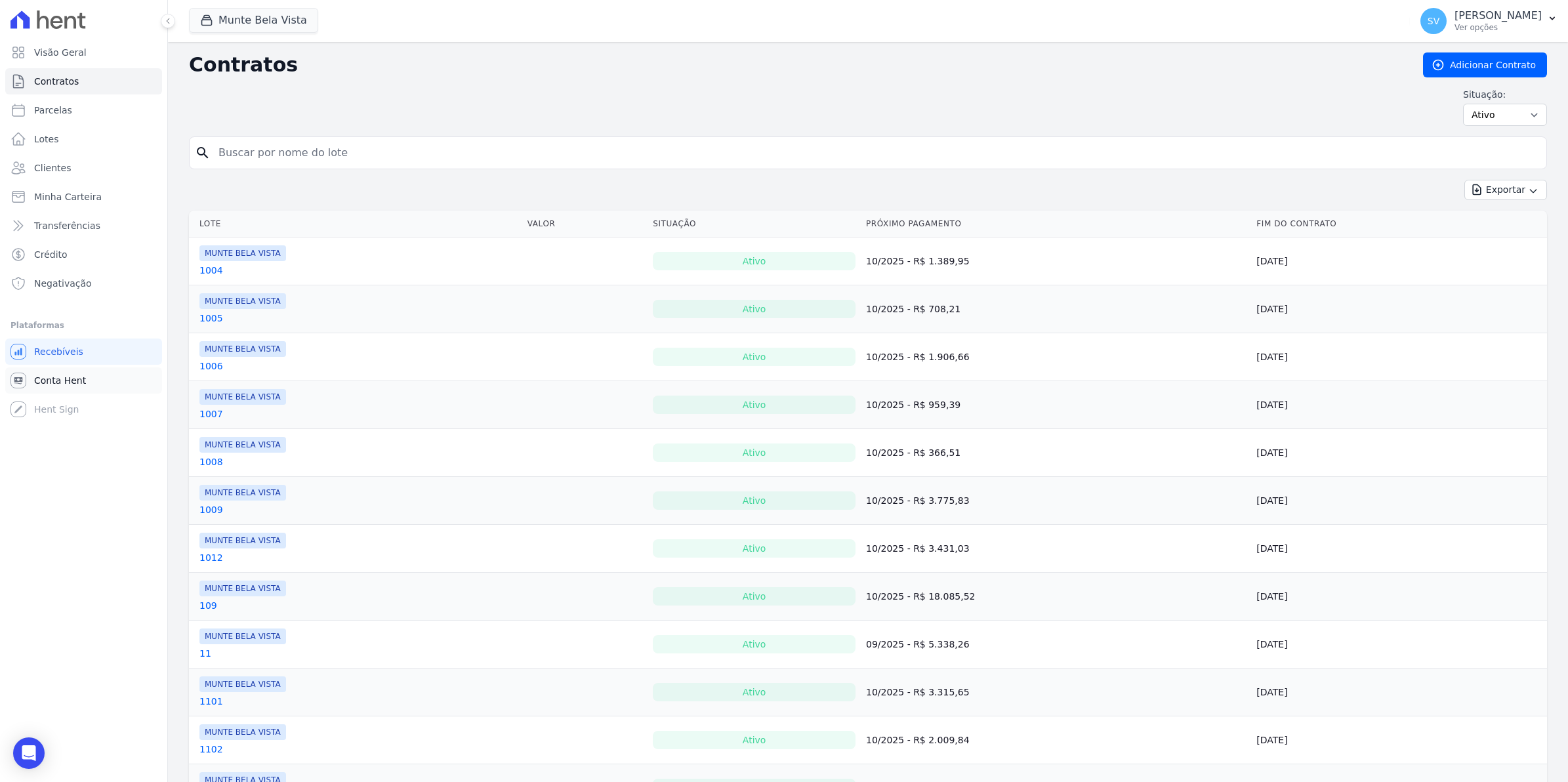
click at [61, 385] on span "Conta Hent" at bounding box center [60, 380] width 52 height 13
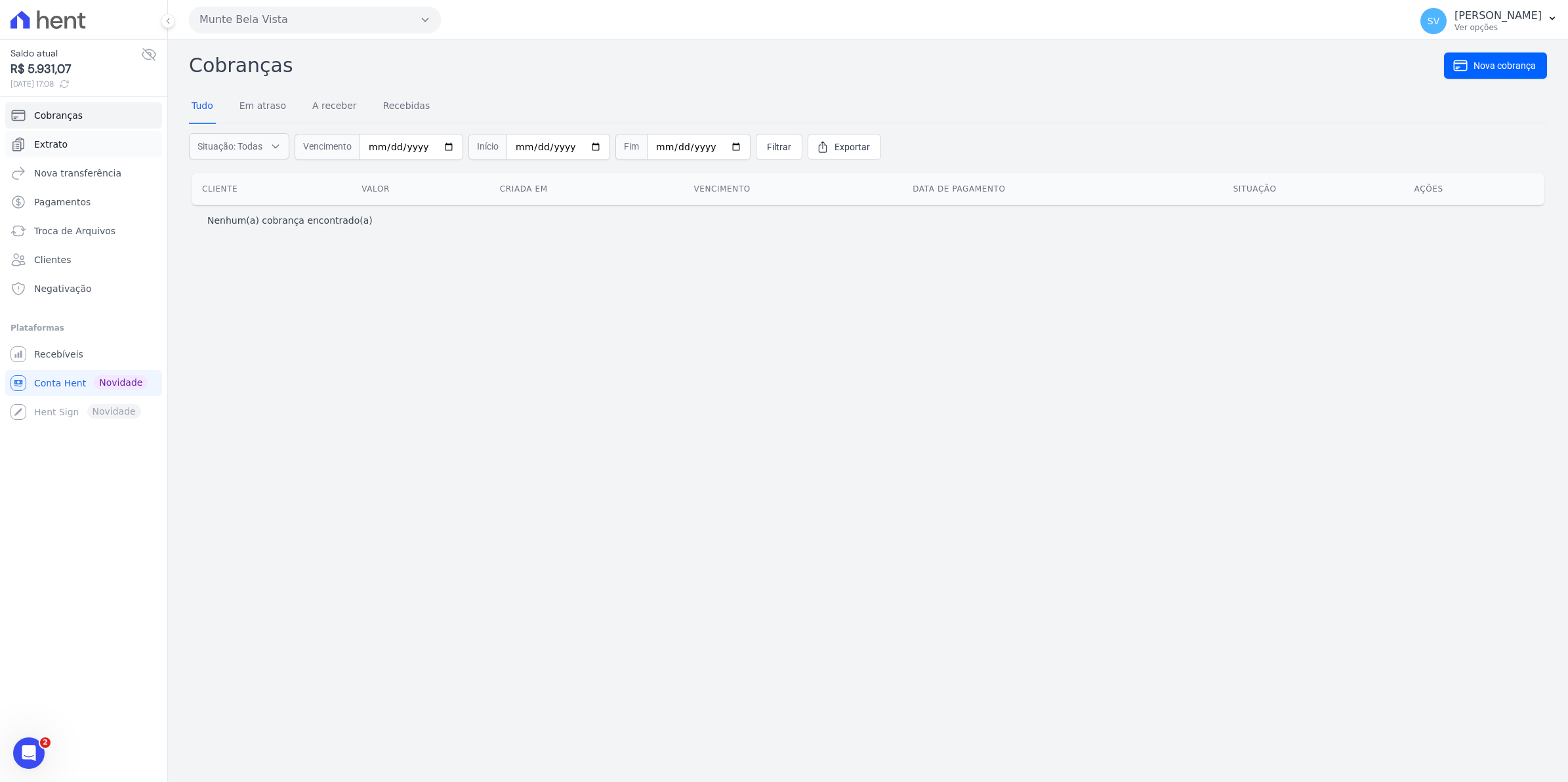
click at [57, 145] on span "Extrato" at bounding box center [50, 144] width 33 height 13
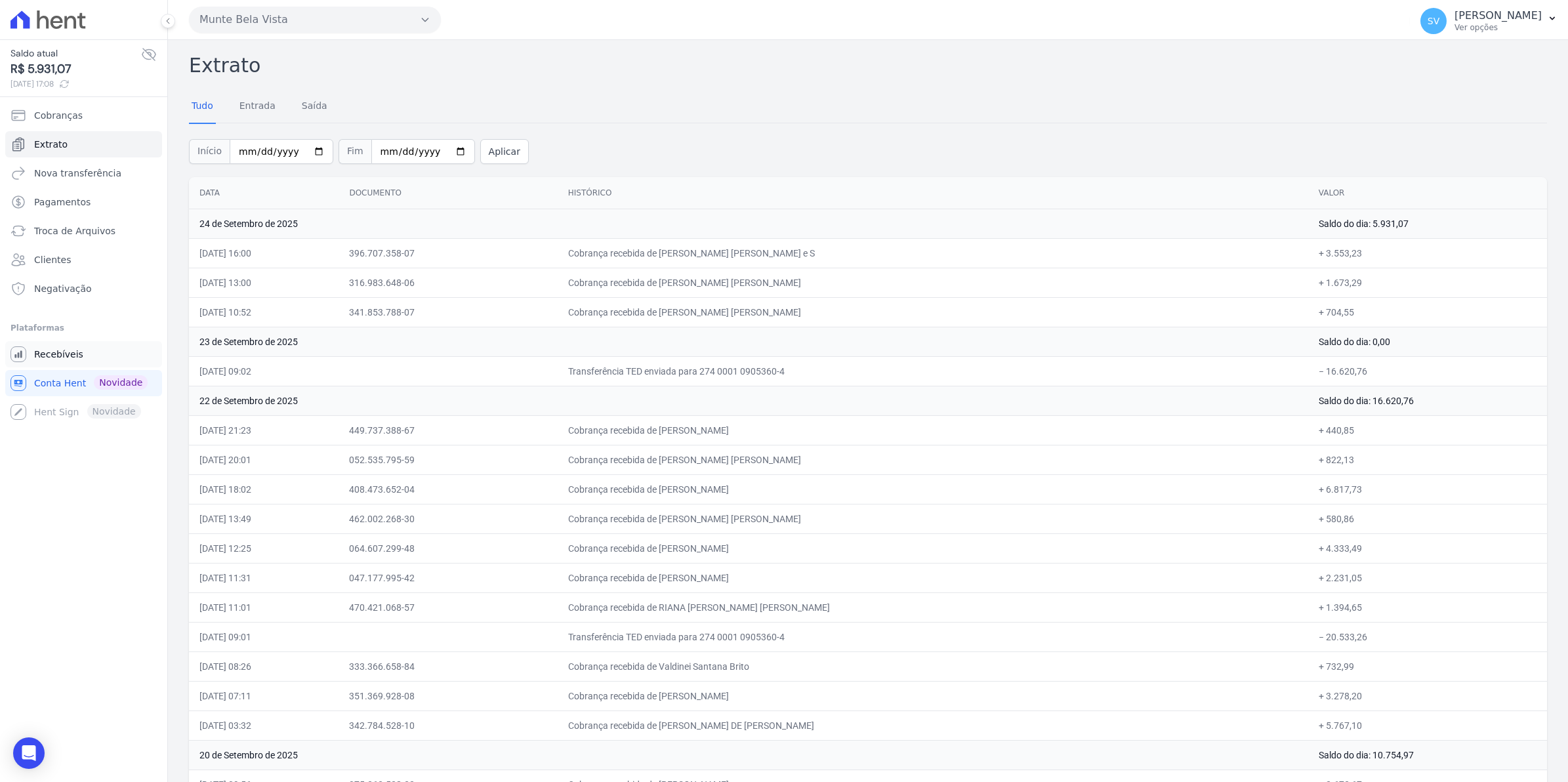
click at [56, 350] on span "Recebíveis" at bounding box center [58, 354] width 50 height 13
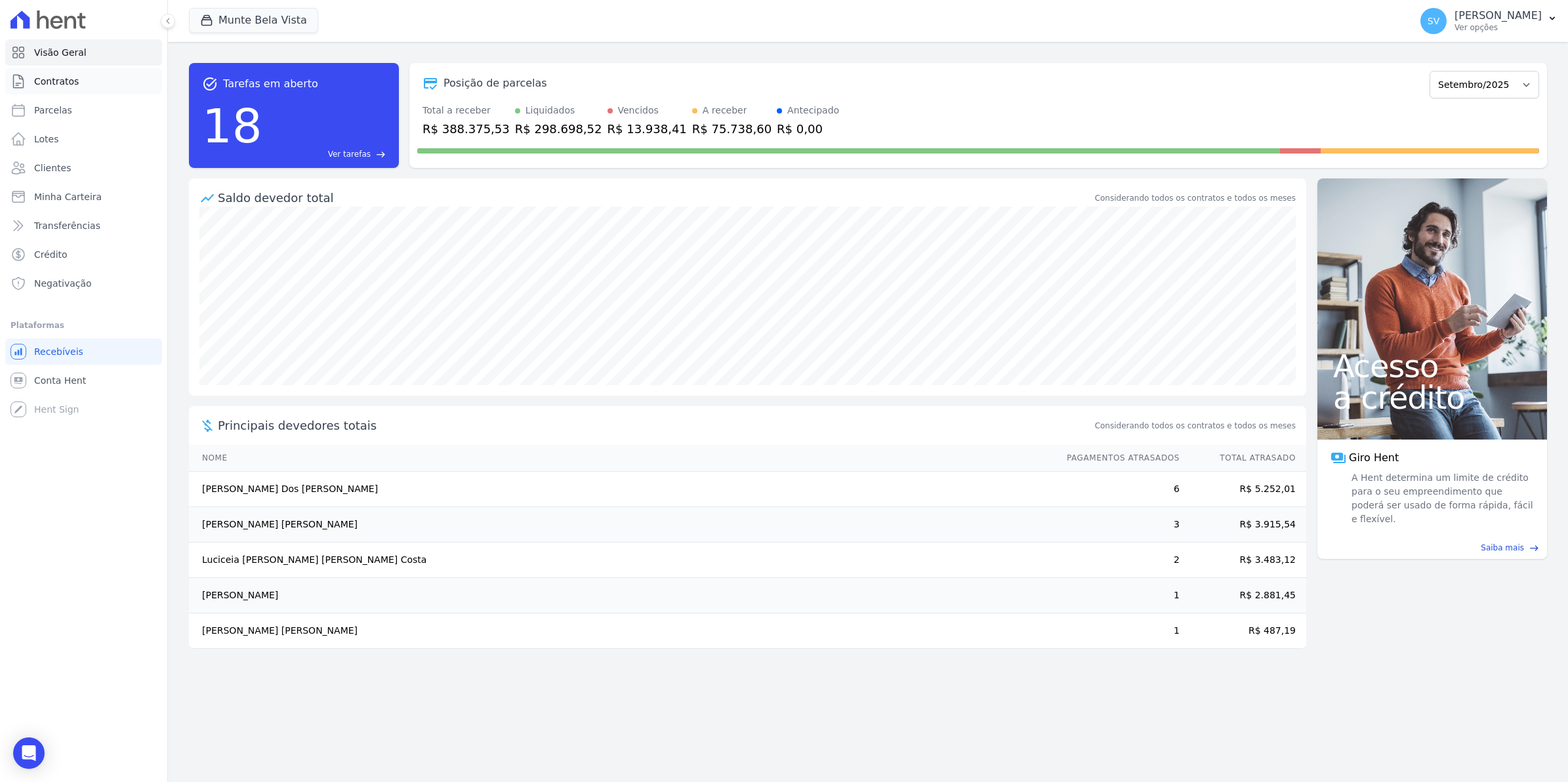
click at [59, 81] on span "Contratos" at bounding box center [56, 81] width 45 height 13
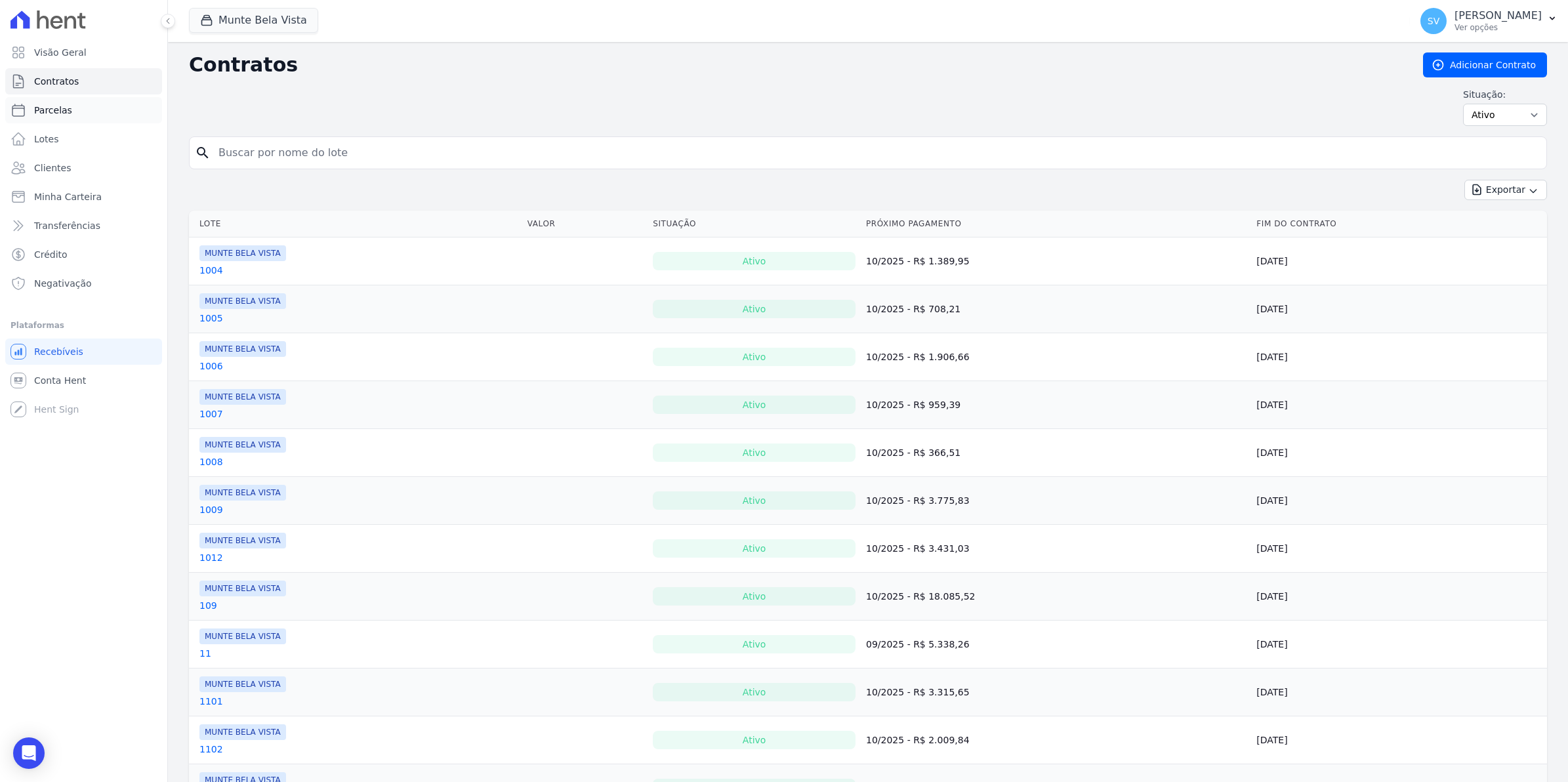
click at [50, 115] on span "Parcelas" at bounding box center [53, 110] width 38 height 13
select select
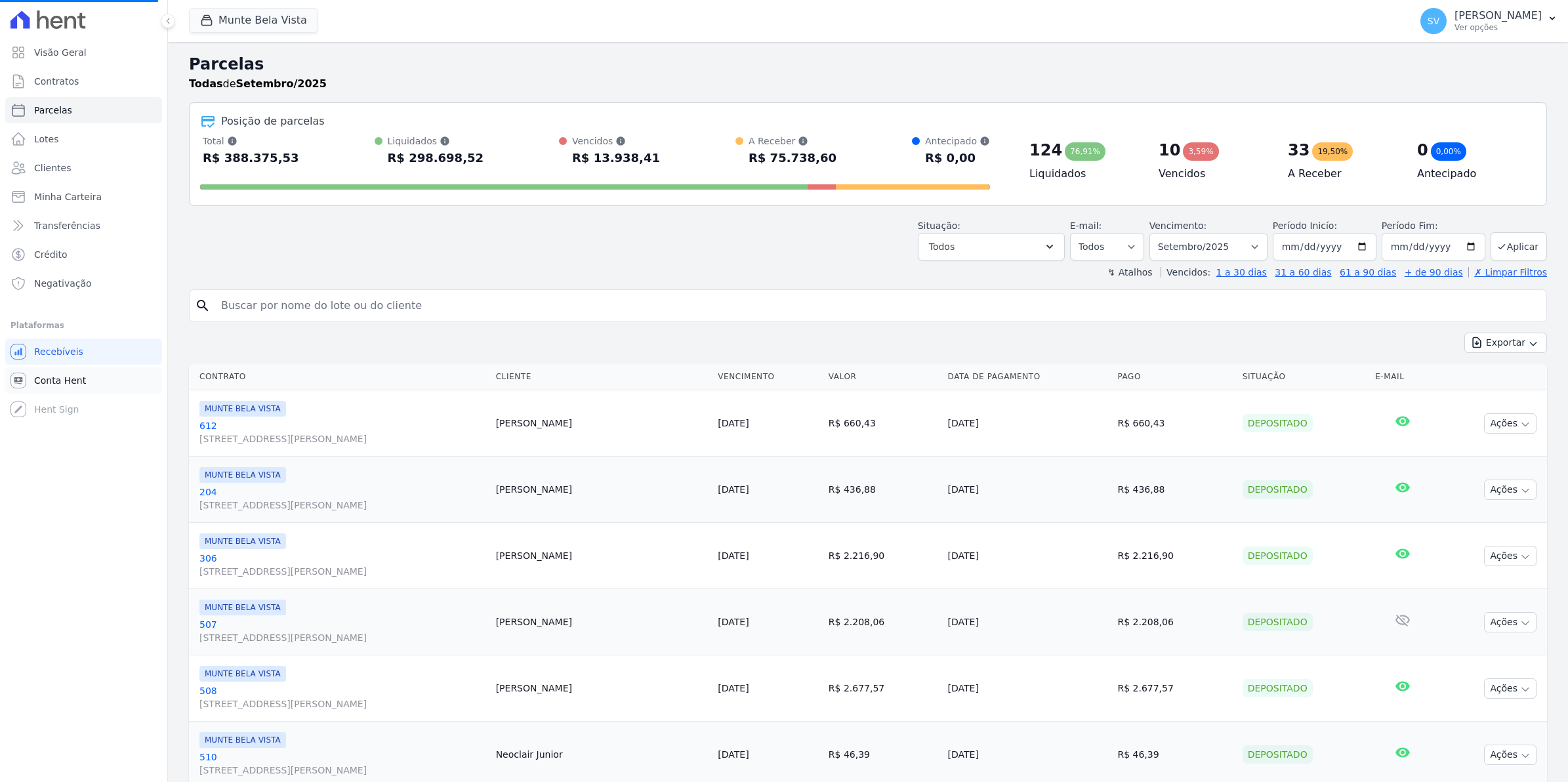
select select
click at [54, 379] on span "Conta Hent" at bounding box center [60, 380] width 52 height 13
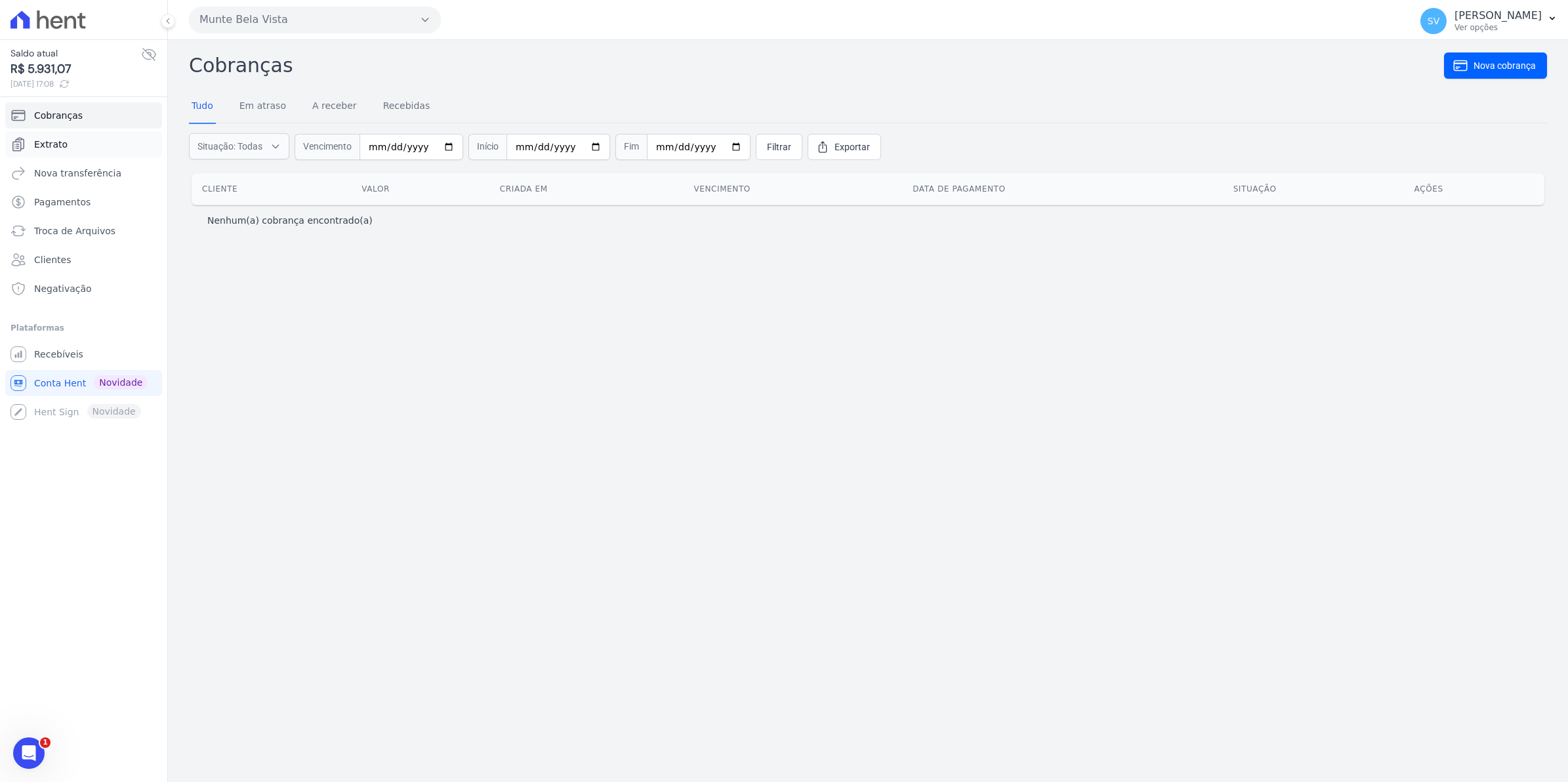
click at [66, 143] on link "Extrato" at bounding box center [83, 144] width 157 height 26
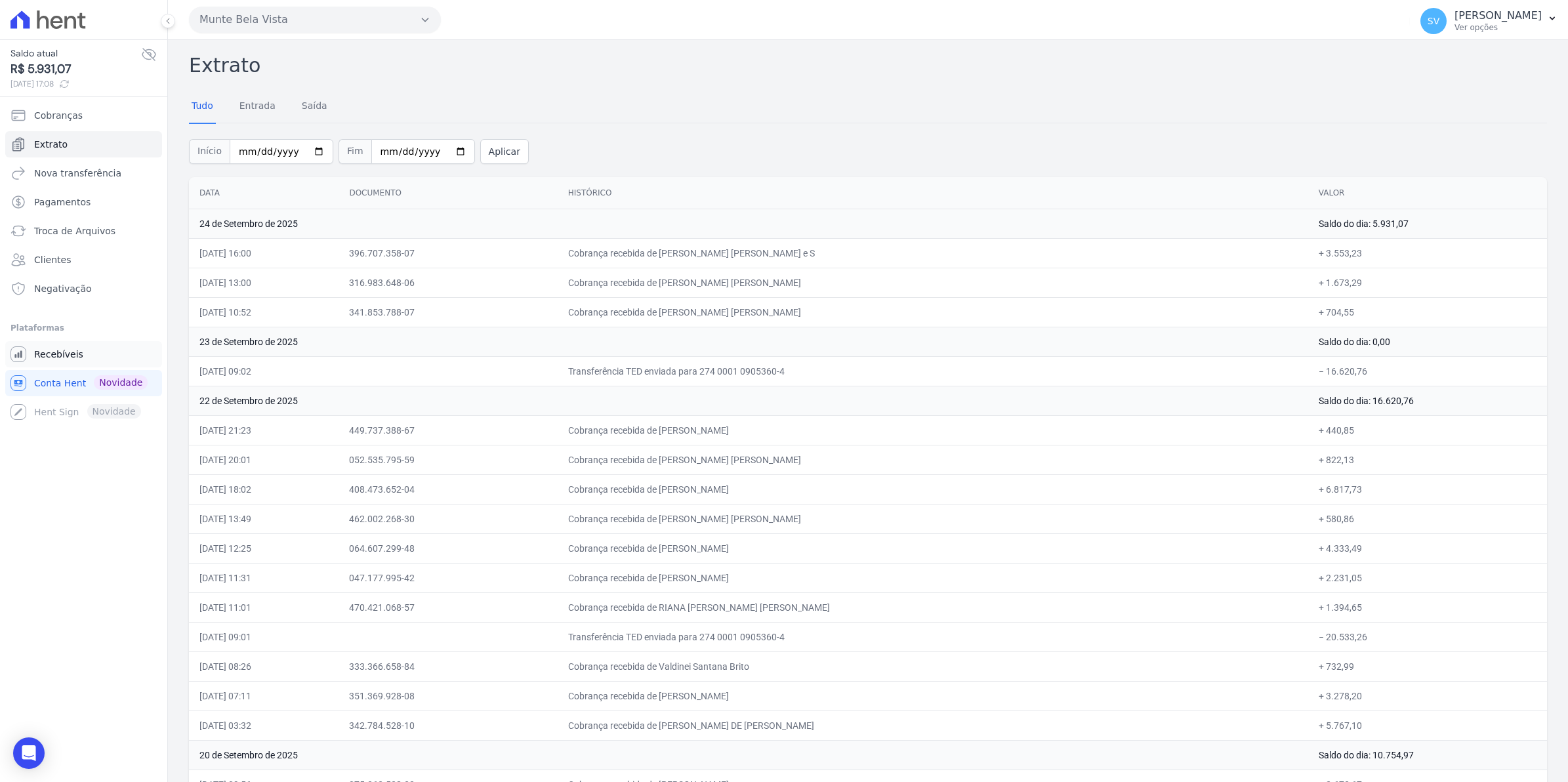
click at [66, 365] on link "Recebíveis" at bounding box center [83, 354] width 157 height 26
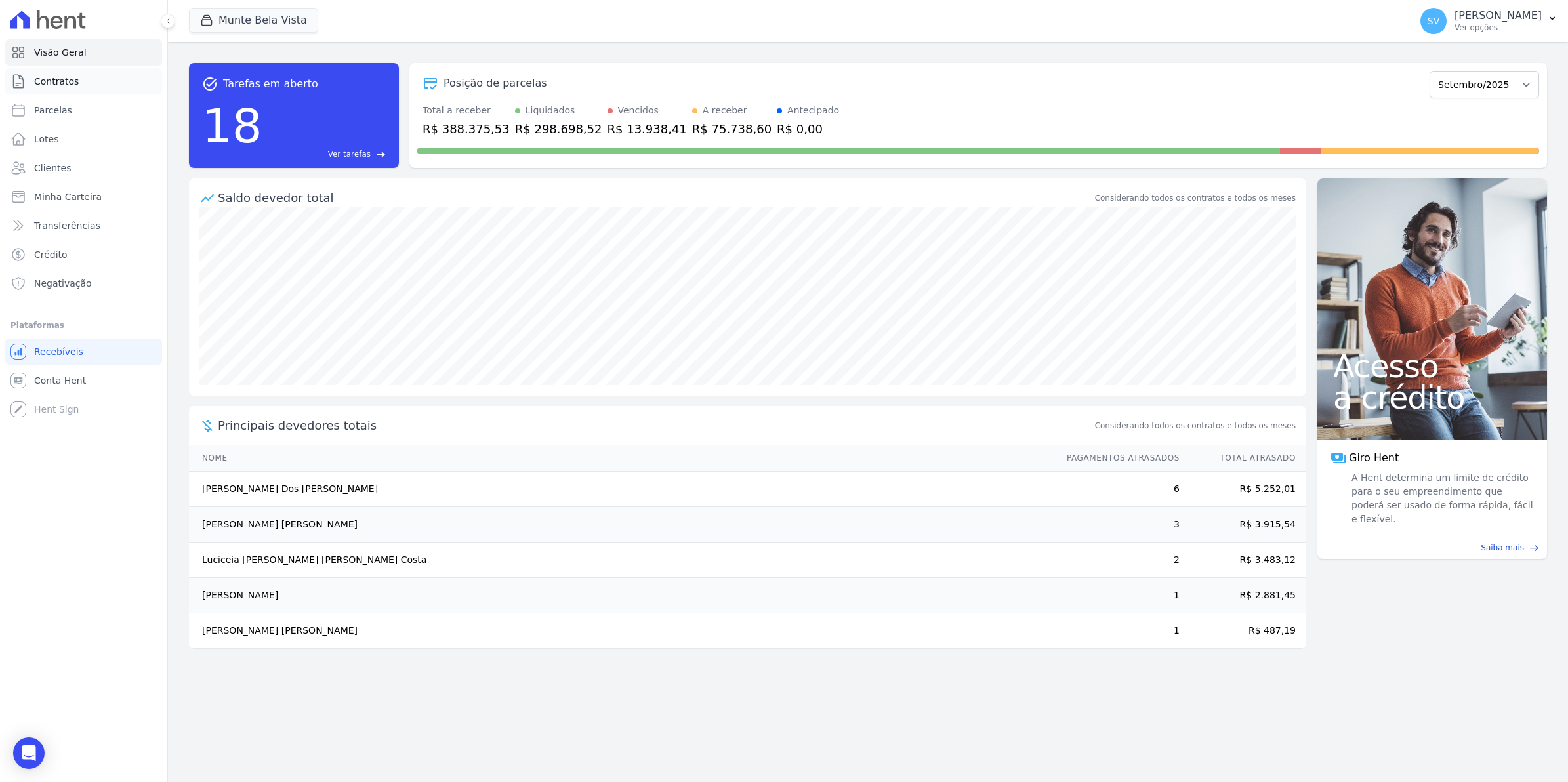
click at [41, 89] on link "Contratos" at bounding box center [83, 81] width 157 height 26
